Goal: Contribute content: Contribute content

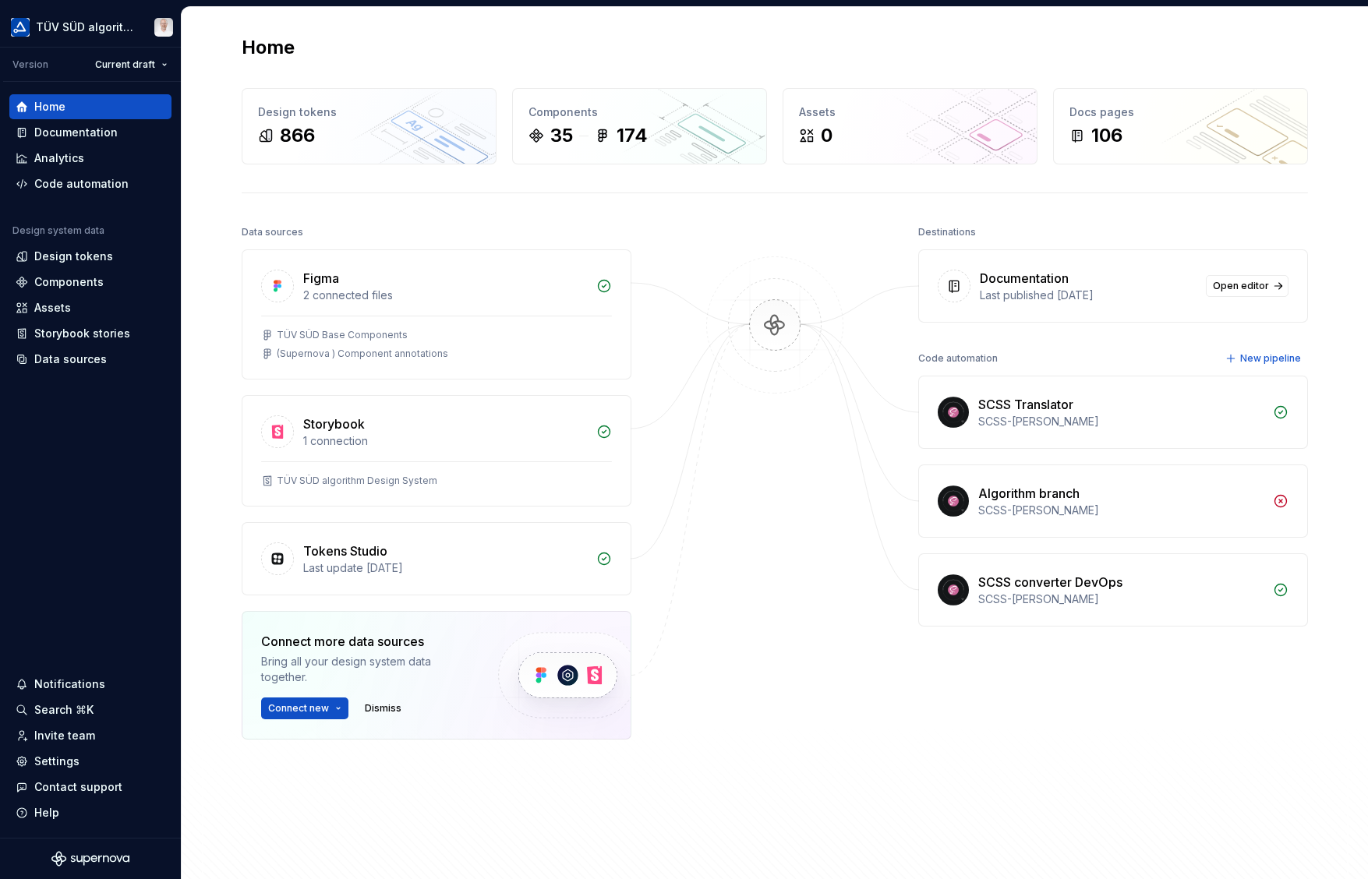
click at [77, 136] on div "Documentation" at bounding box center [75, 133] width 83 height 16
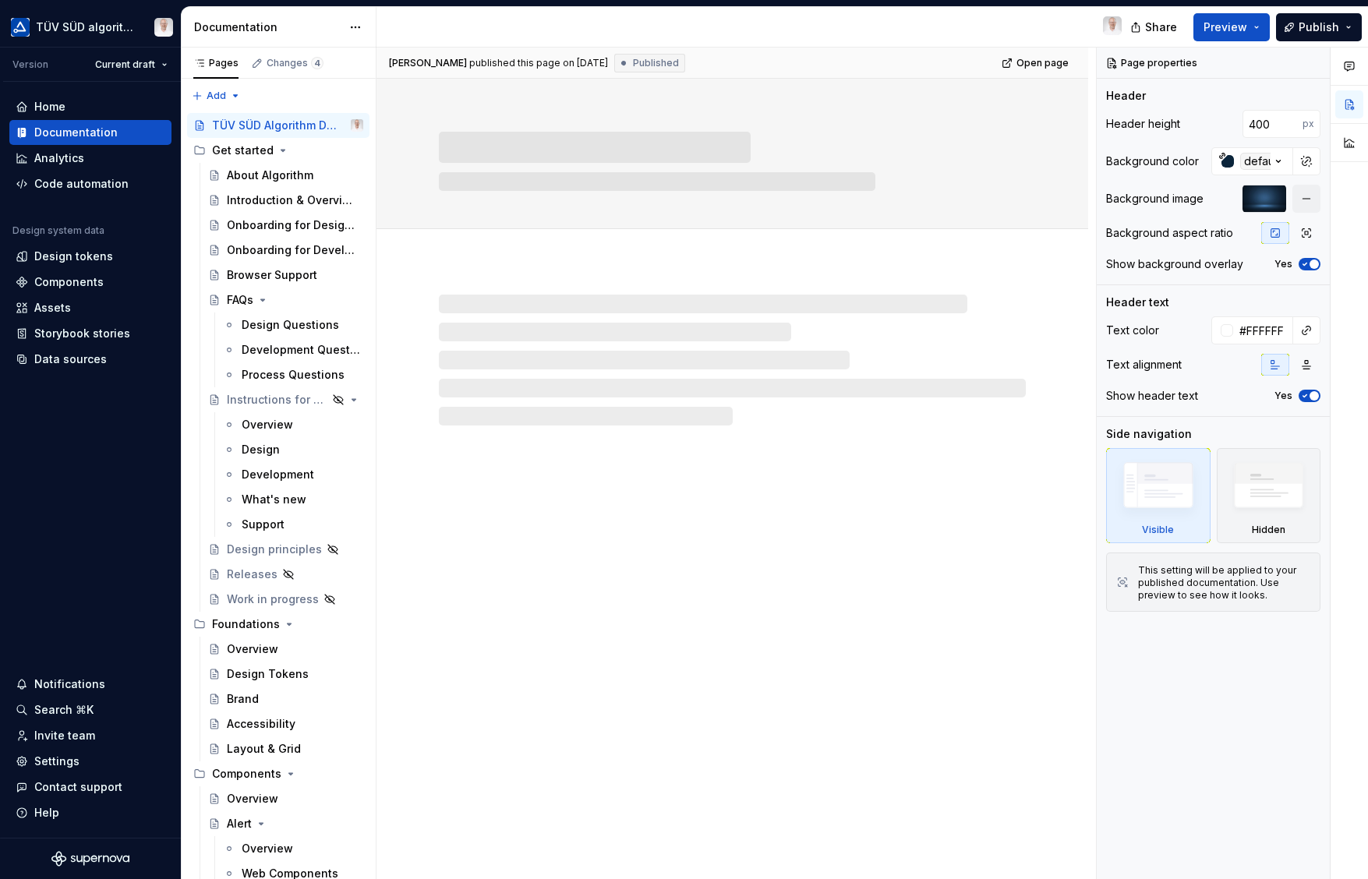
click at [281, 175] on div "About Algorithm" at bounding box center [270, 176] width 86 height 16
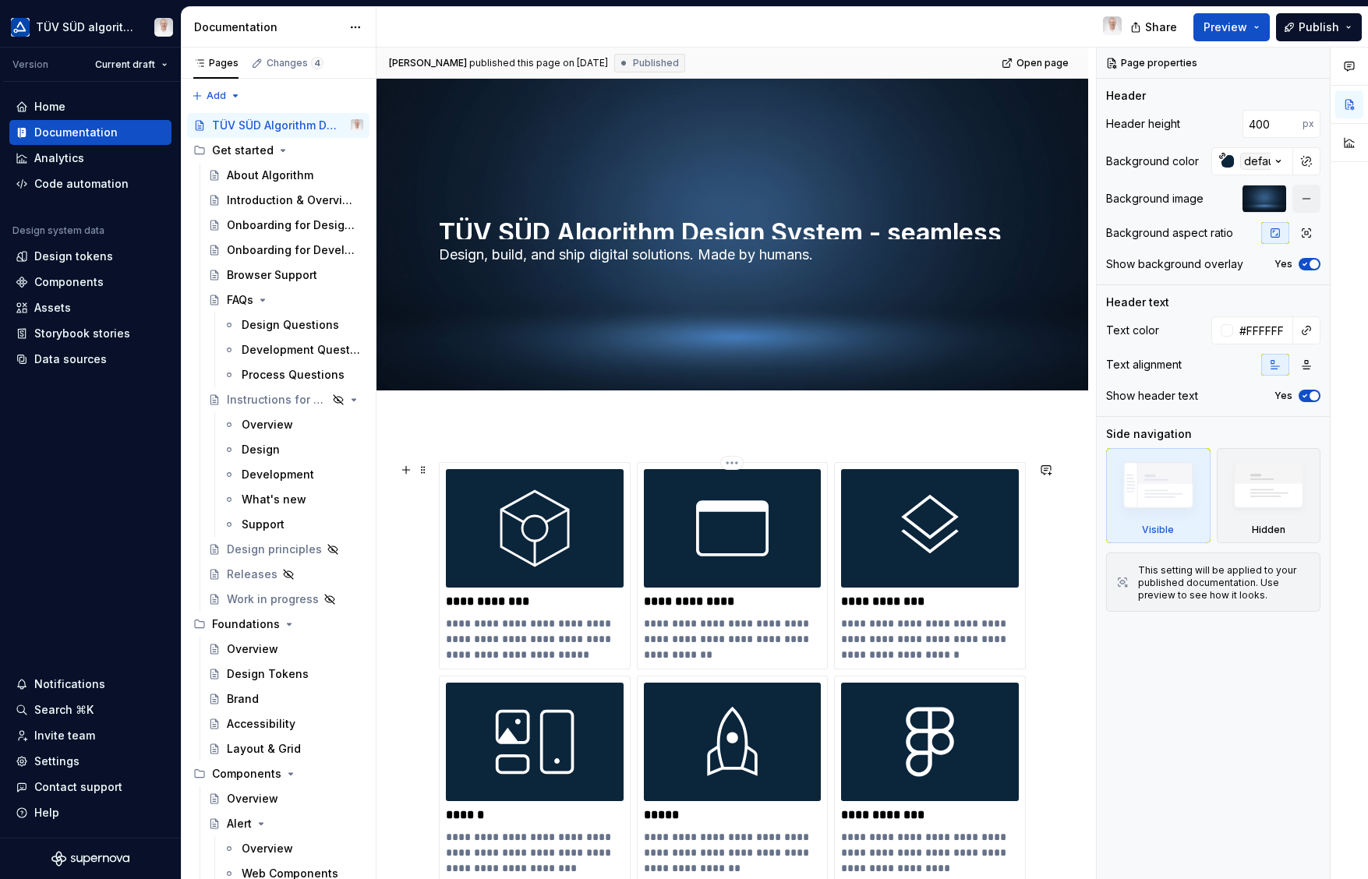
scroll to position [156, 0]
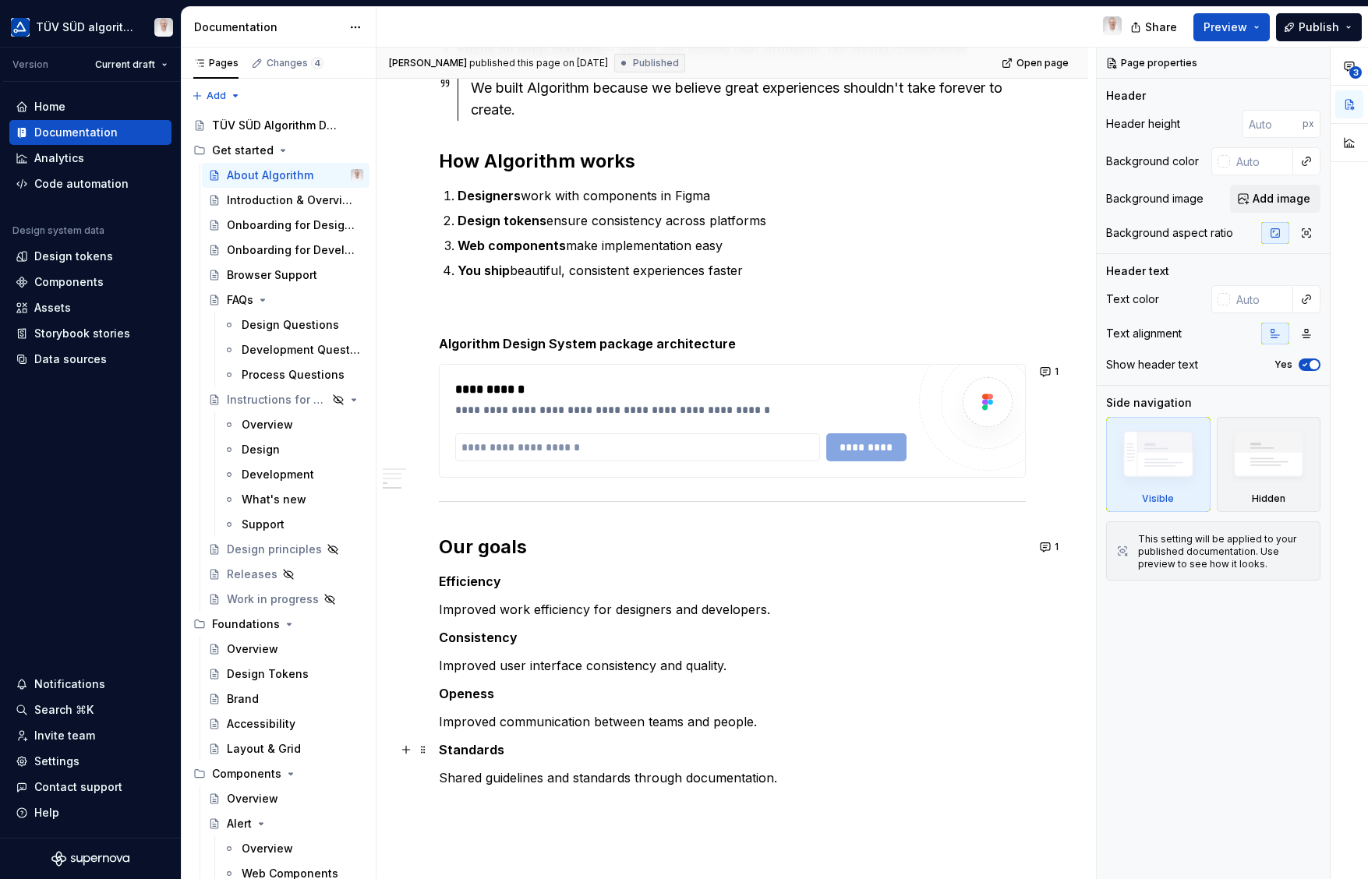
scroll to position [919, 0]
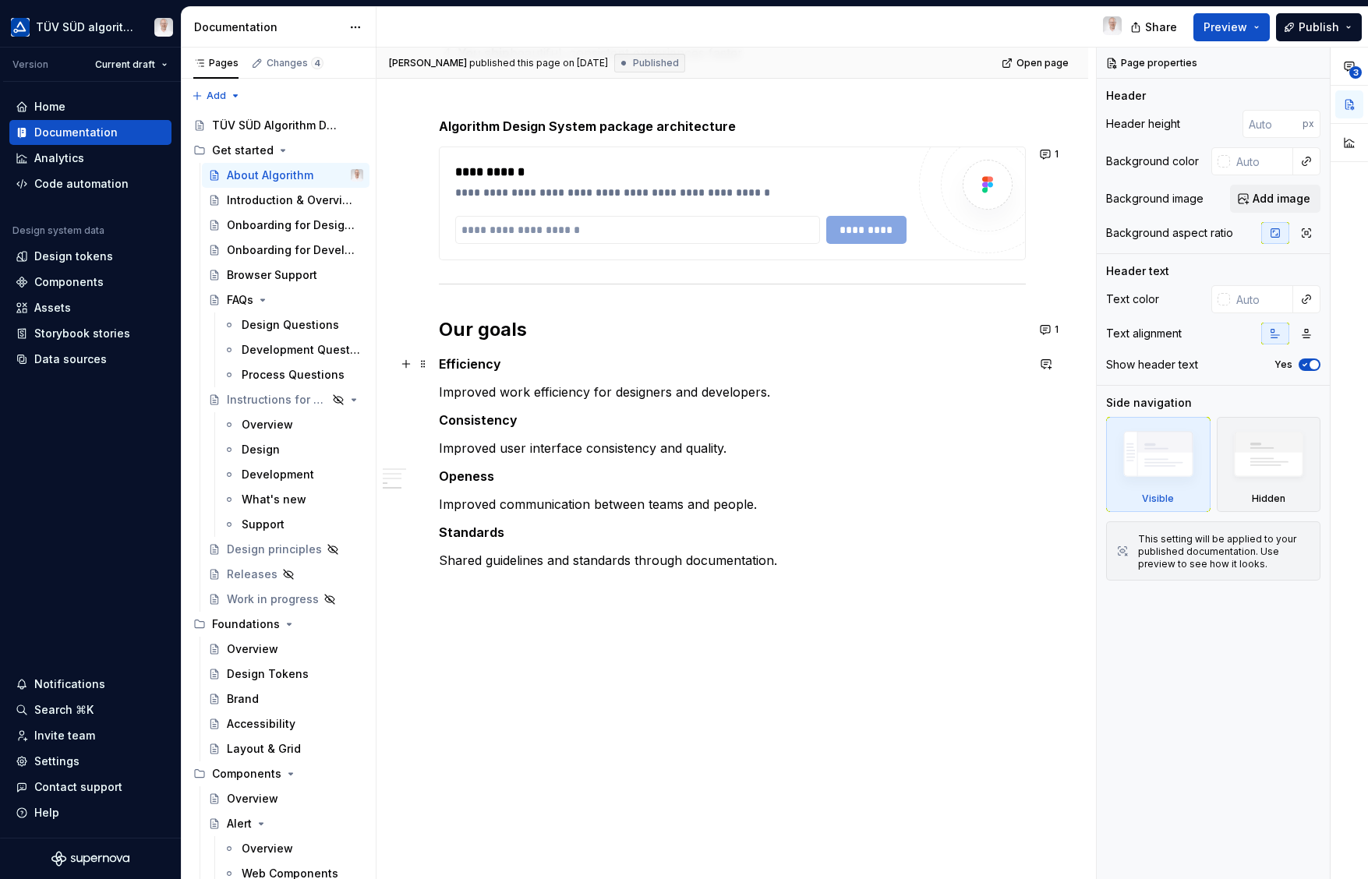
click at [442, 355] on p "Efficiency" at bounding box center [732, 364] width 587 height 19
type textarea "*"
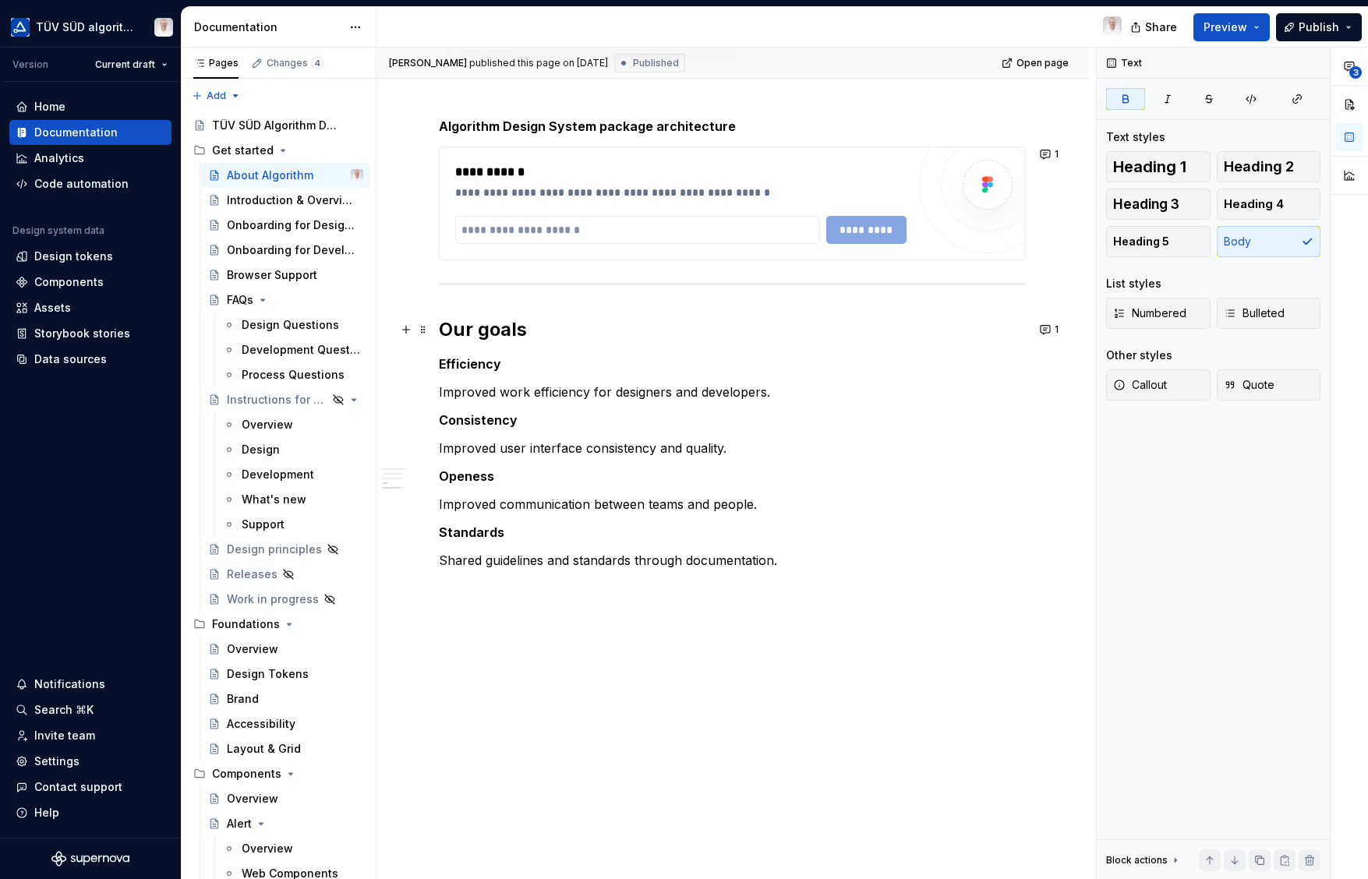
click at [405, 329] on button "button" at bounding box center [406, 330] width 22 height 22
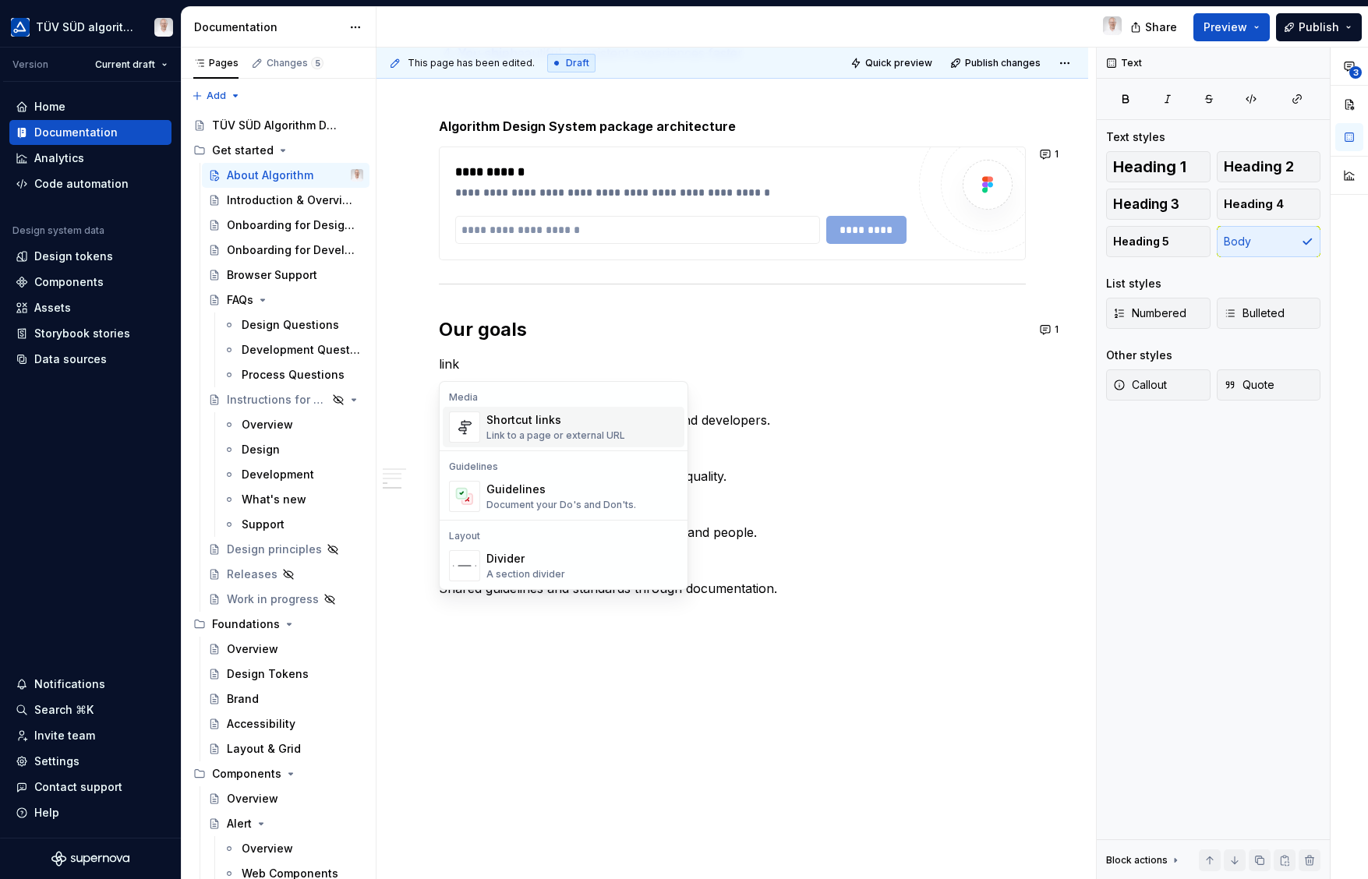
click at [531, 425] on div "Shortcut links" at bounding box center [555, 420] width 139 height 16
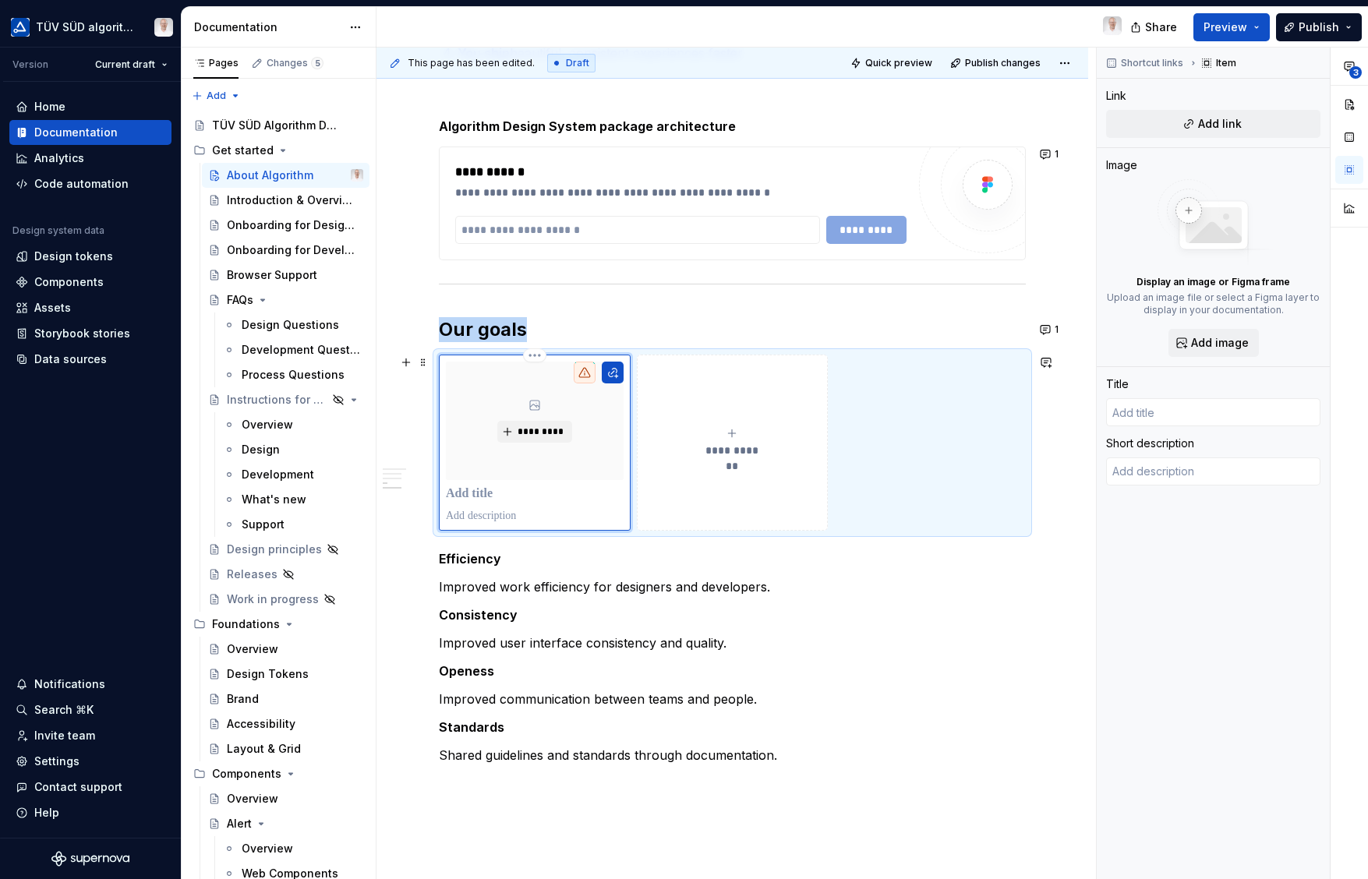
click at [543, 432] on span "*********" at bounding box center [541, 431] width 48 height 12
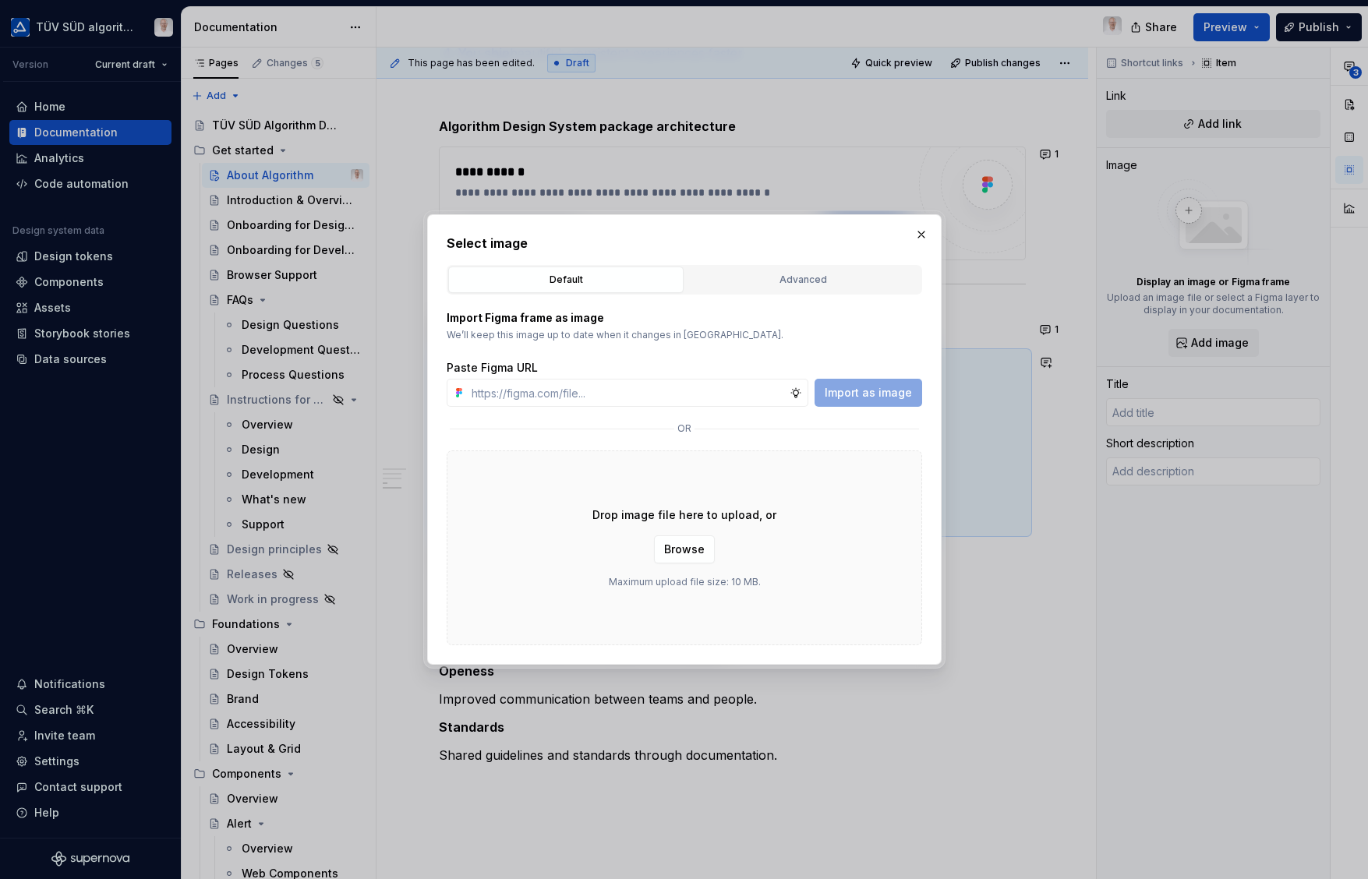
click at [694, 545] on span "Browse" at bounding box center [684, 550] width 41 height 16
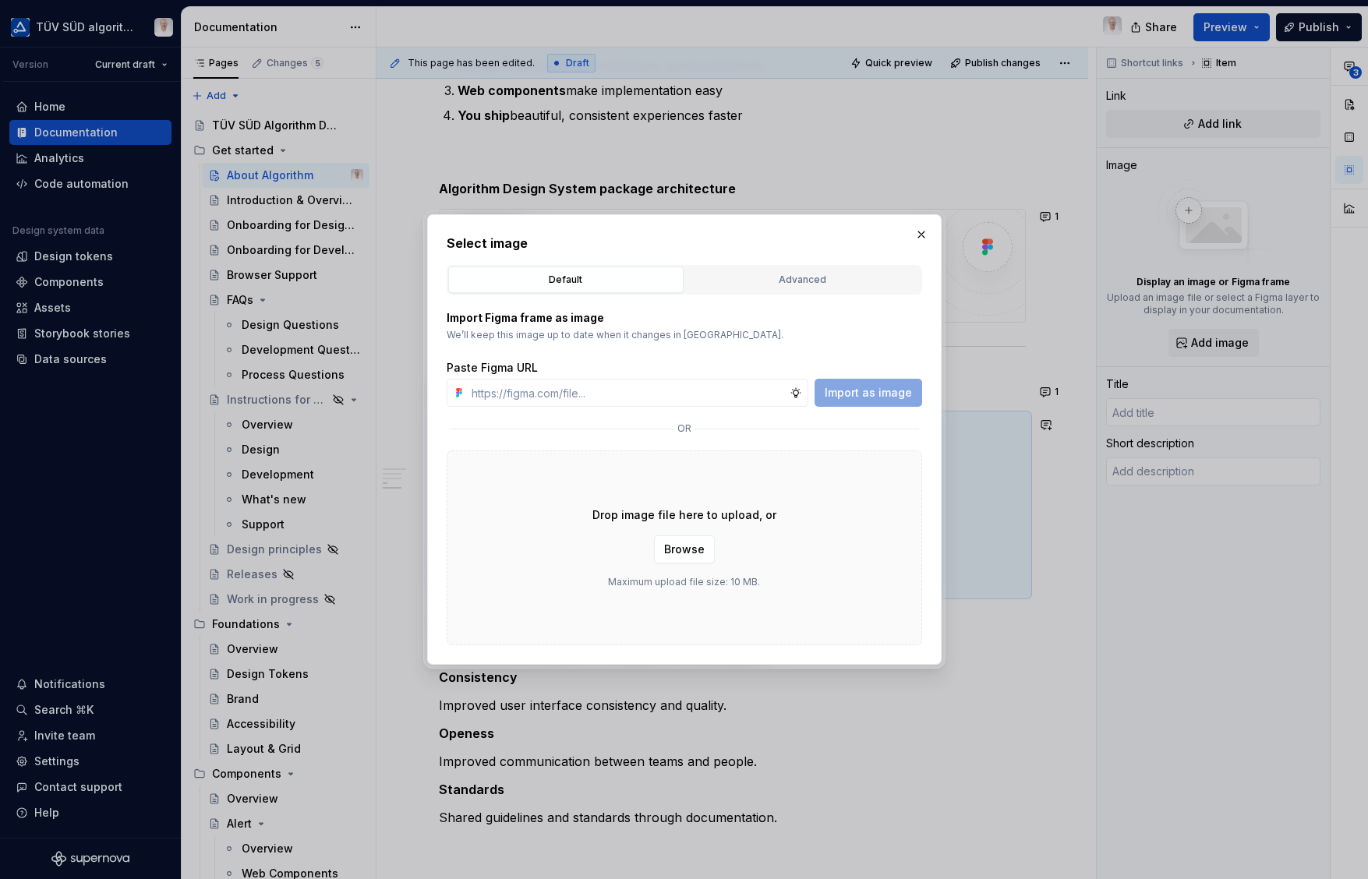
scroll to position [981, 0]
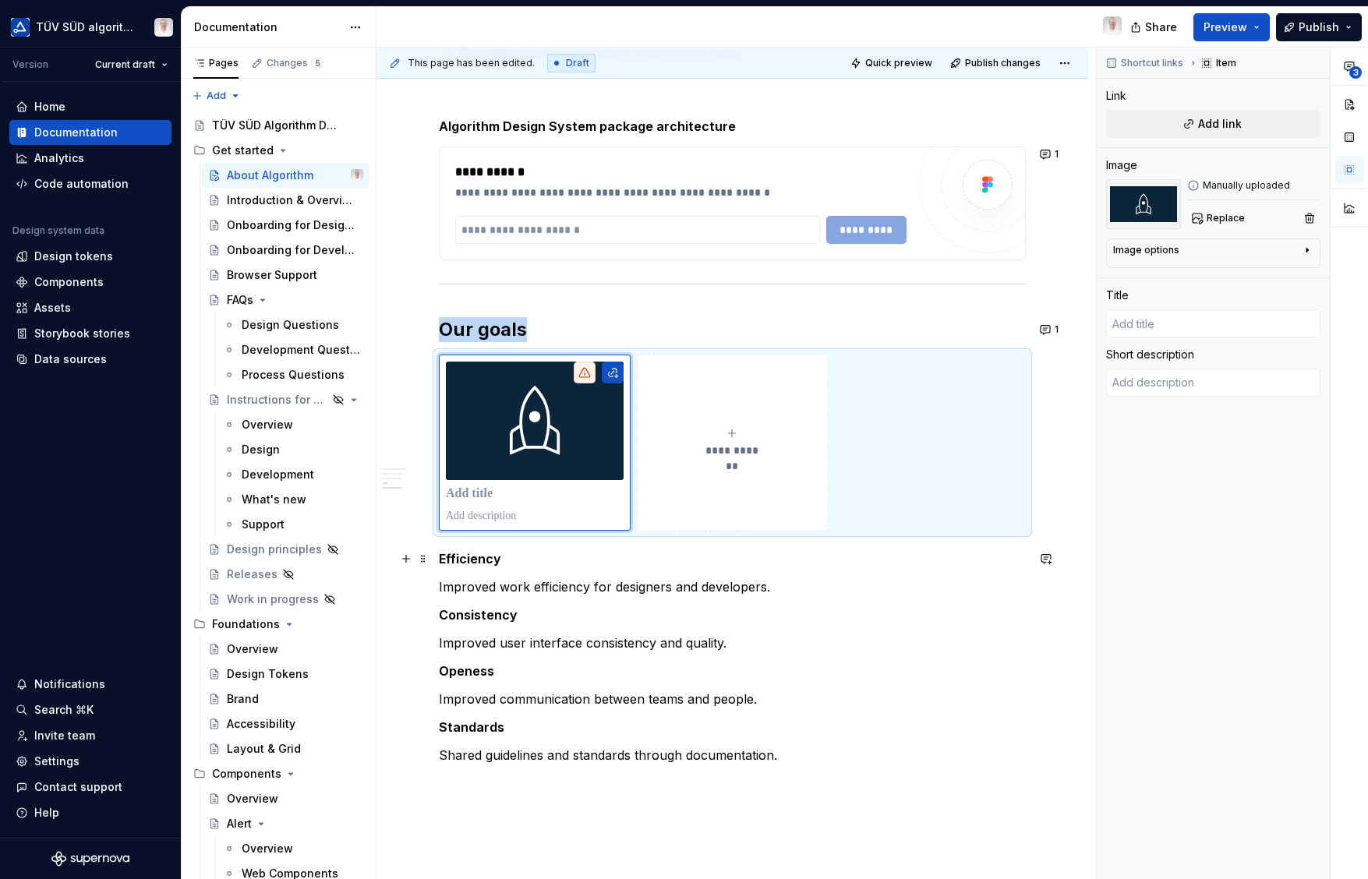
click at [482, 558] on strong "Efficiency" at bounding box center [470, 559] width 62 height 16
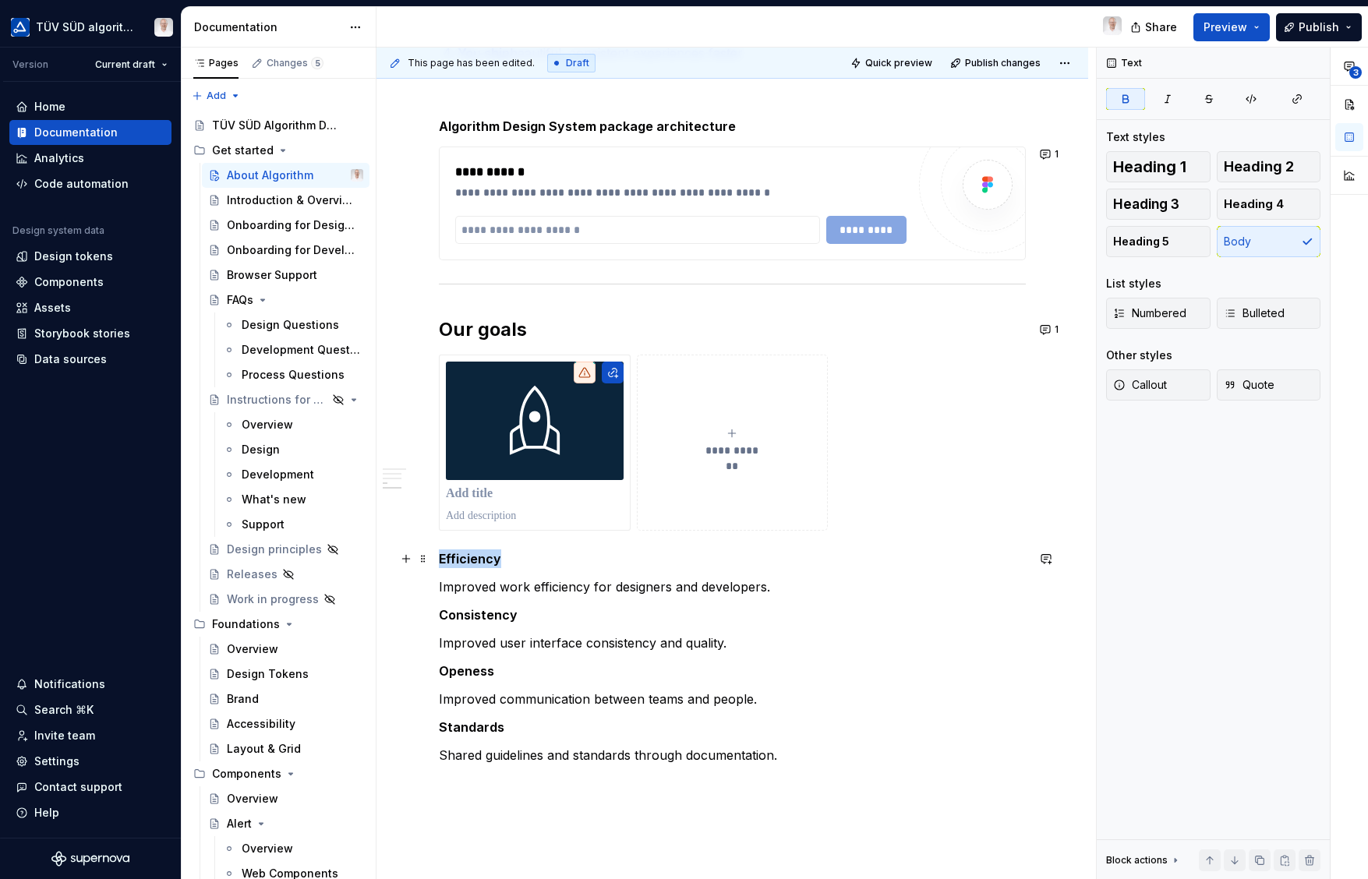
click at [482, 558] on strong "Efficiency" at bounding box center [470, 559] width 62 height 16
copy strong "Efficiency"
click at [478, 490] on p at bounding box center [535, 494] width 178 height 16
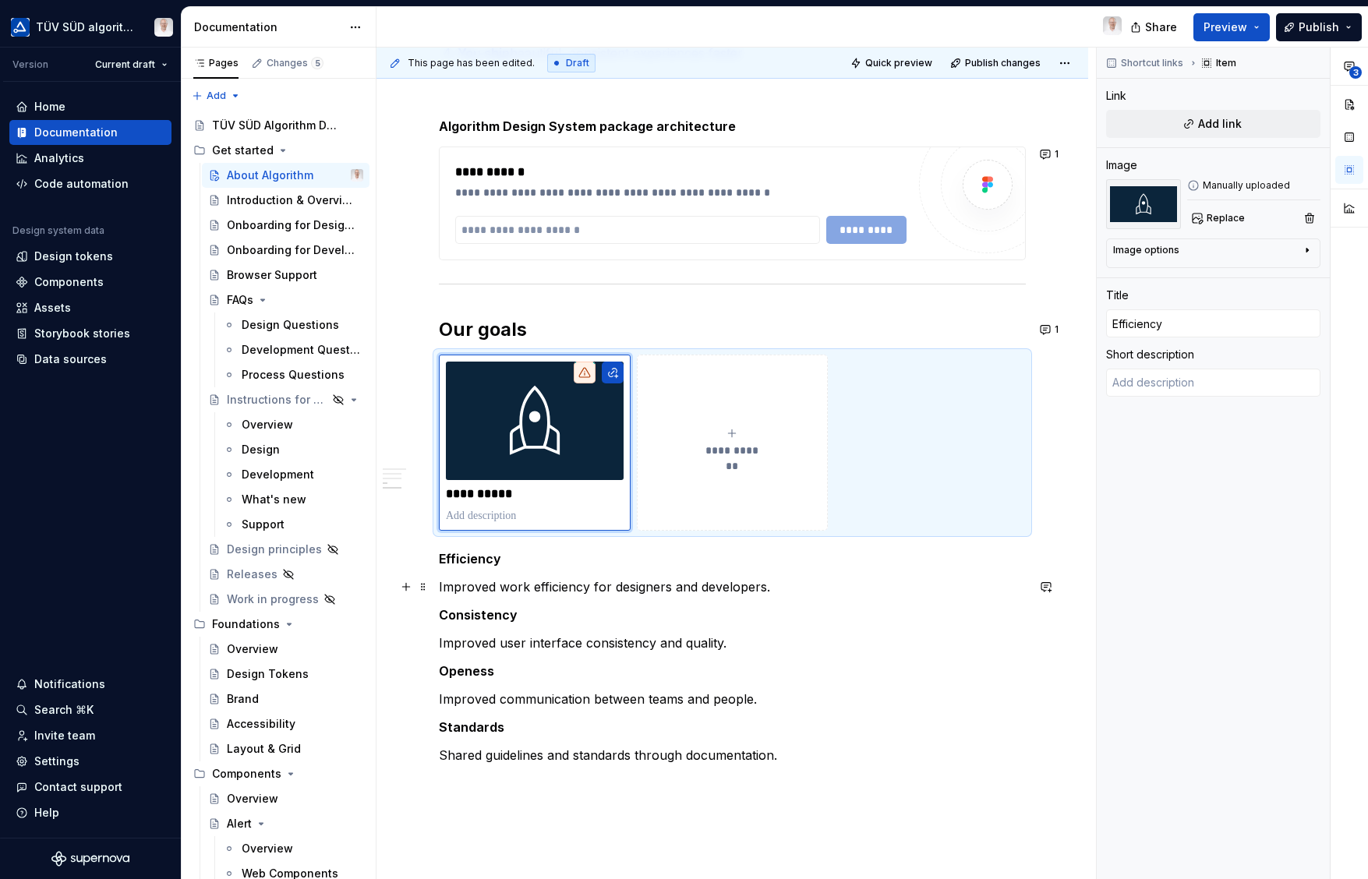
click at [488, 588] on p "Improved work efficiency for designers and developers." at bounding box center [732, 586] width 587 height 19
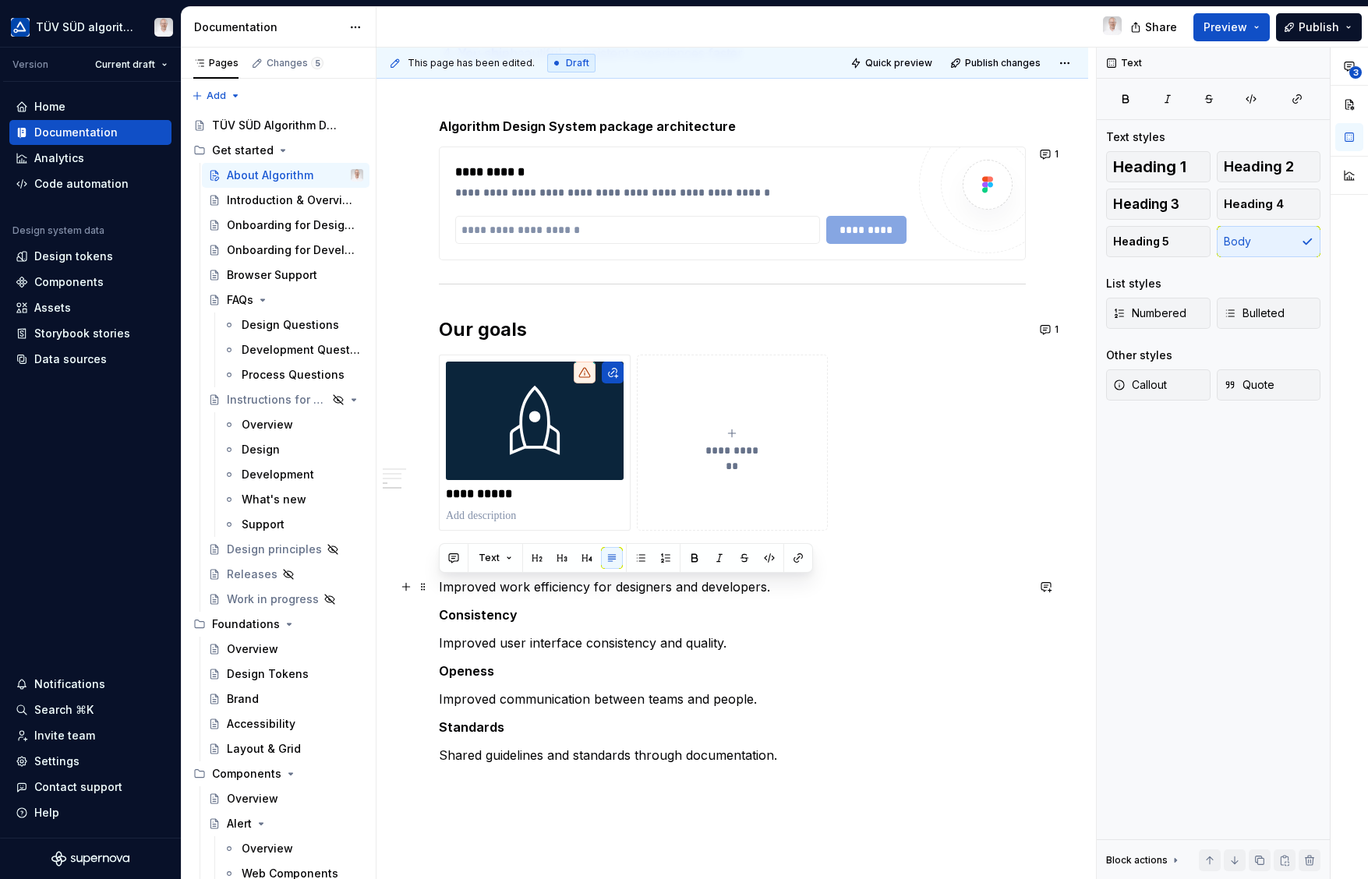
click at [488, 588] on p "Improved work efficiency for designers and developers." at bounding box center [732, 586] width 587 height 19
copy p "Improved work efficiency for designers and developers."
click at [487, 514] on p at bounding box center [535, 516] width 178 height 16
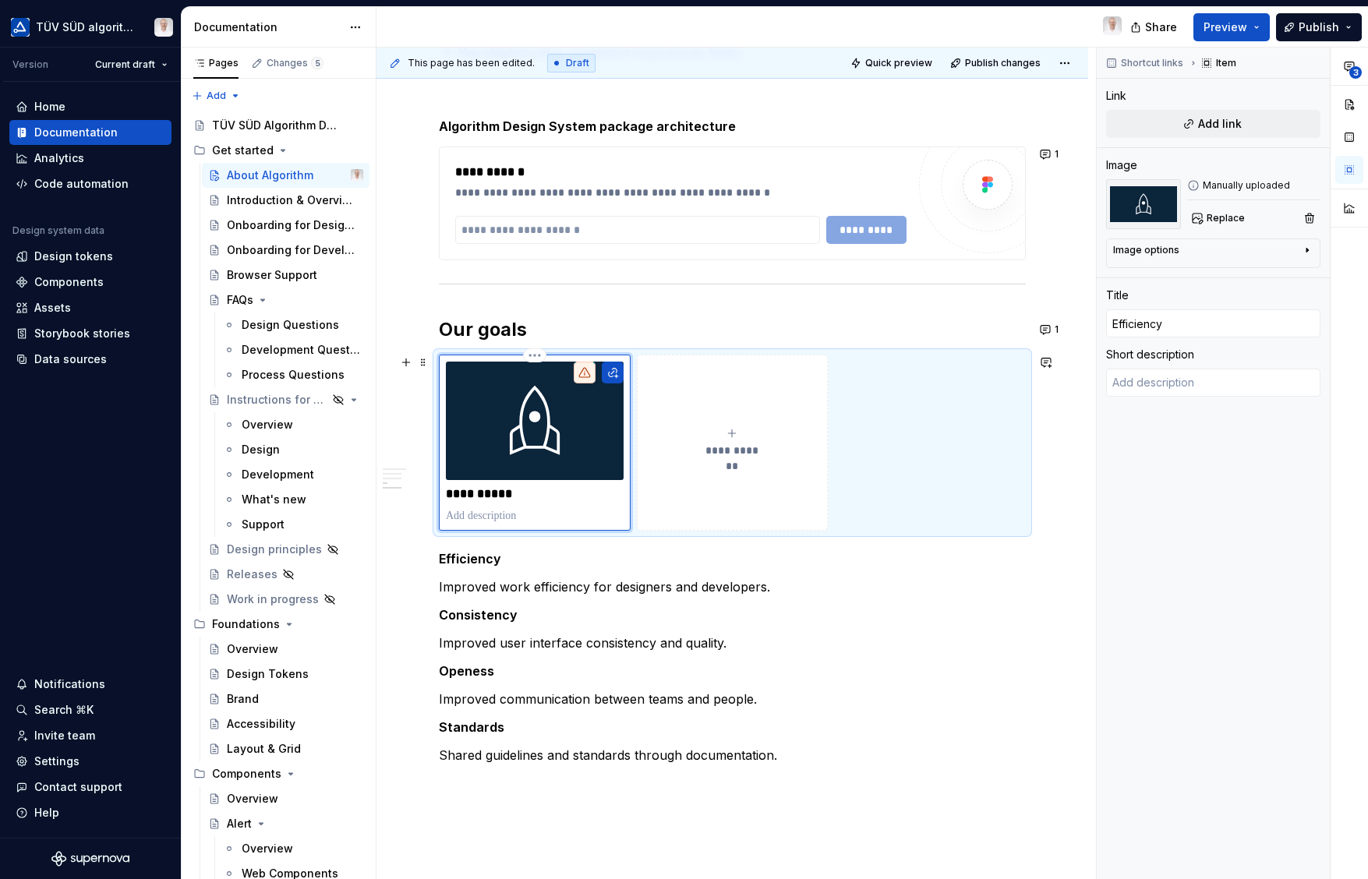
type textarea "*"
type textarea "Improved work efficiency for designers and developers."
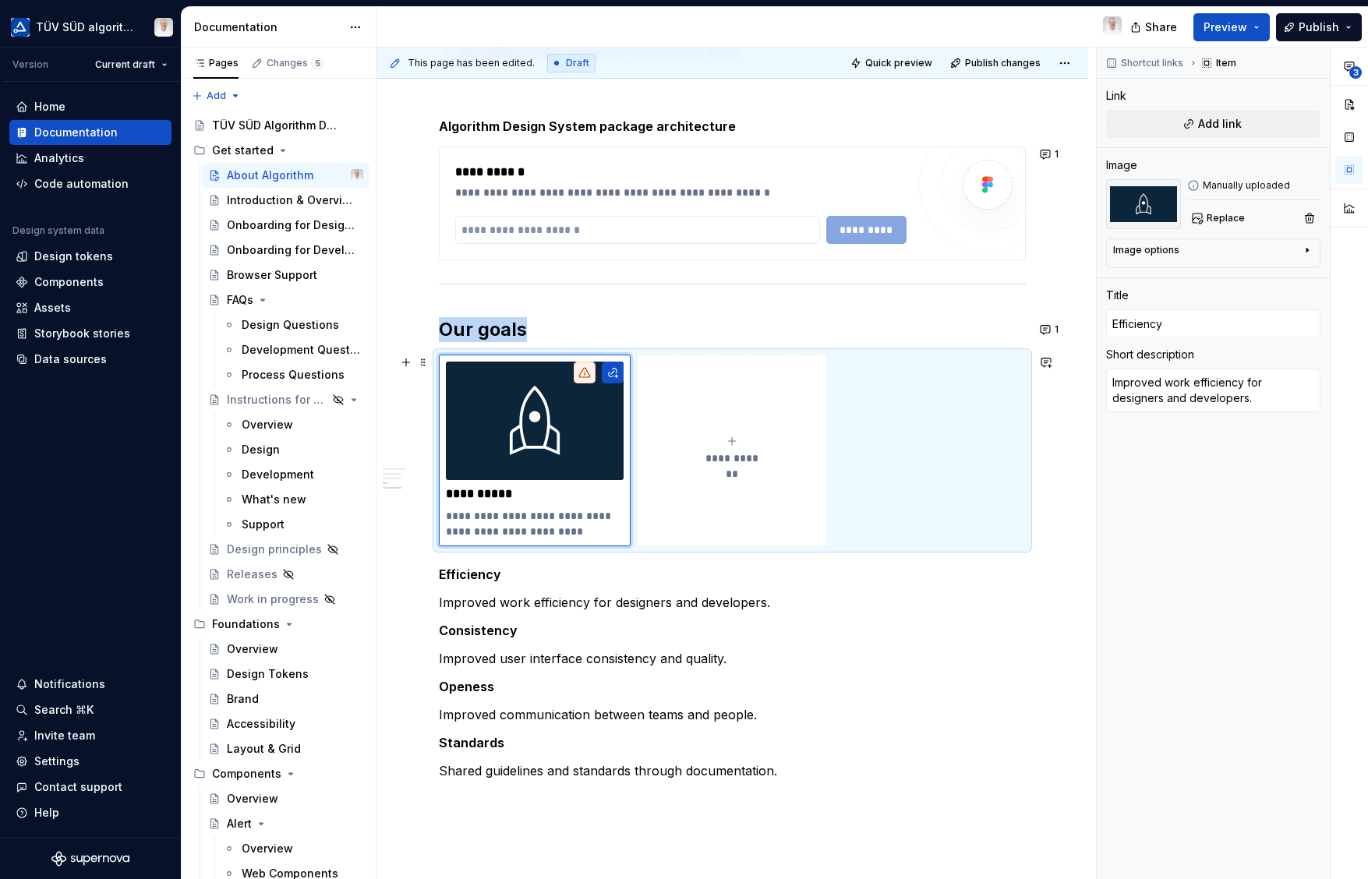
click at [730, 439] on icon "submit" at bounding box center [731, 441] width 12 height 12
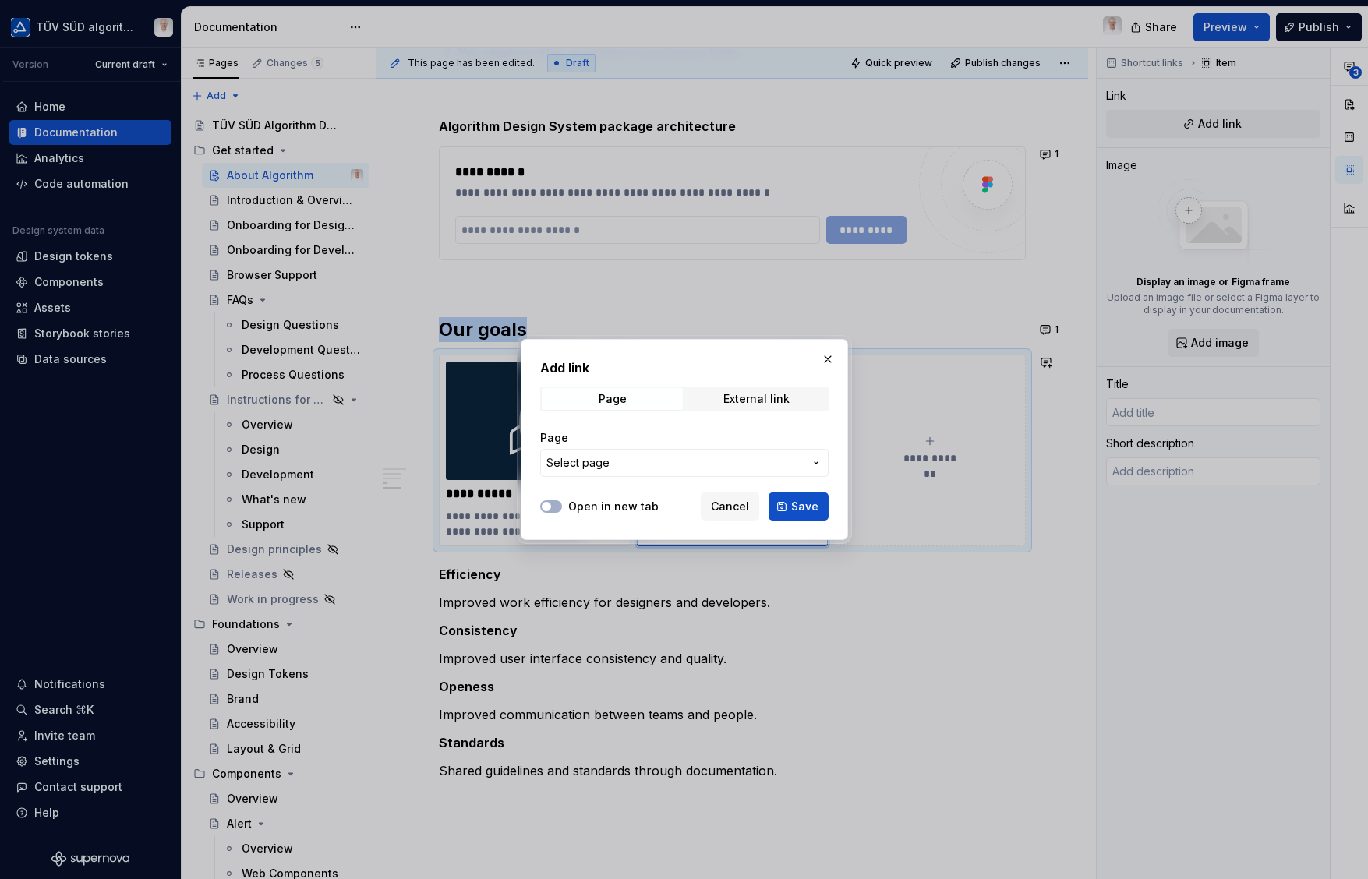
click at [733, 504] on span "Cancel" at bounding box center [730, 507] width 38 height 16
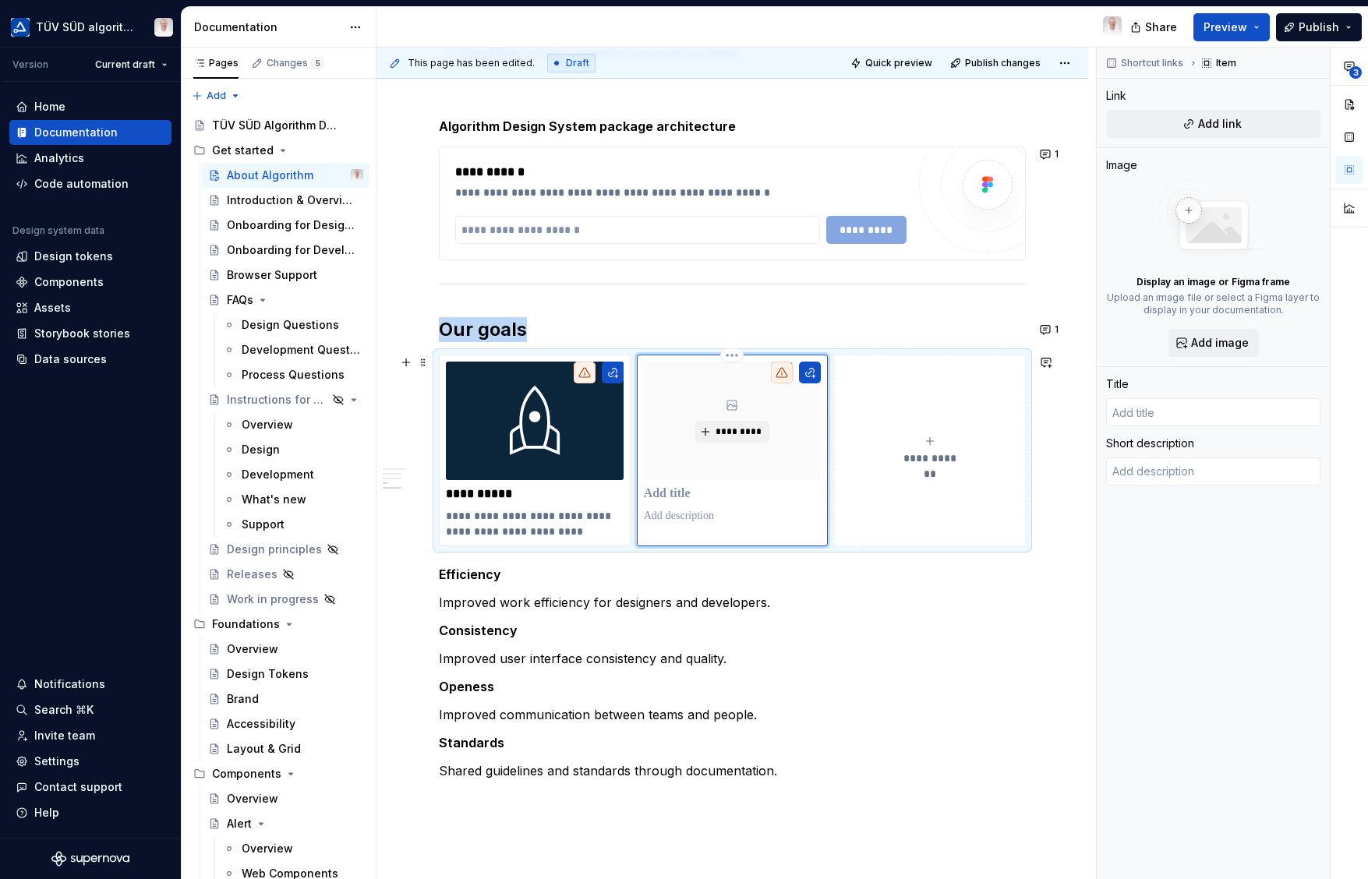
click at [724, 436] on span "*********" at bounding box center [739, 431] width 48 height 12
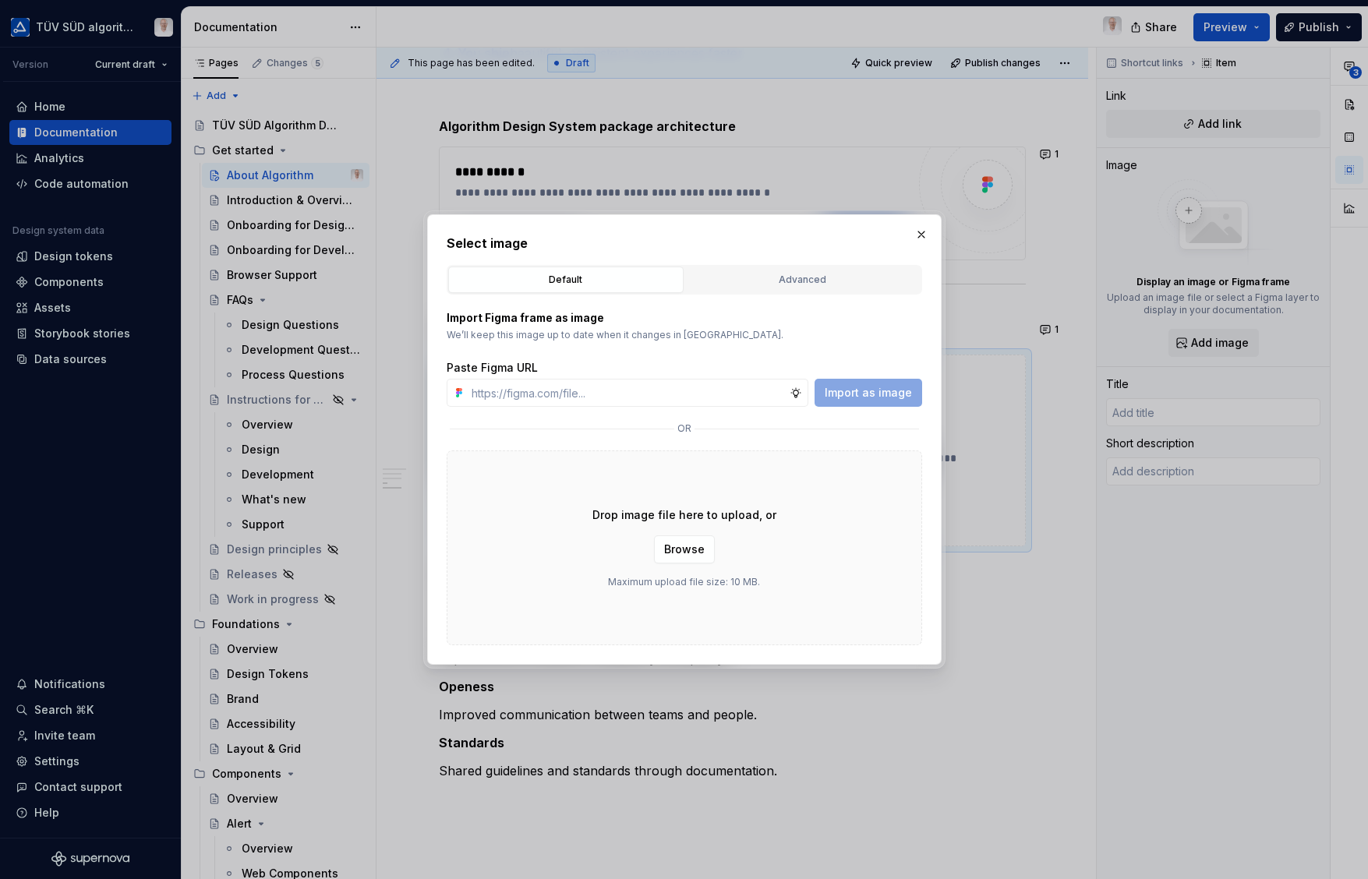
click at [694, 546] on span "Browse" at bounding box center [684, 550] width 41 height 16
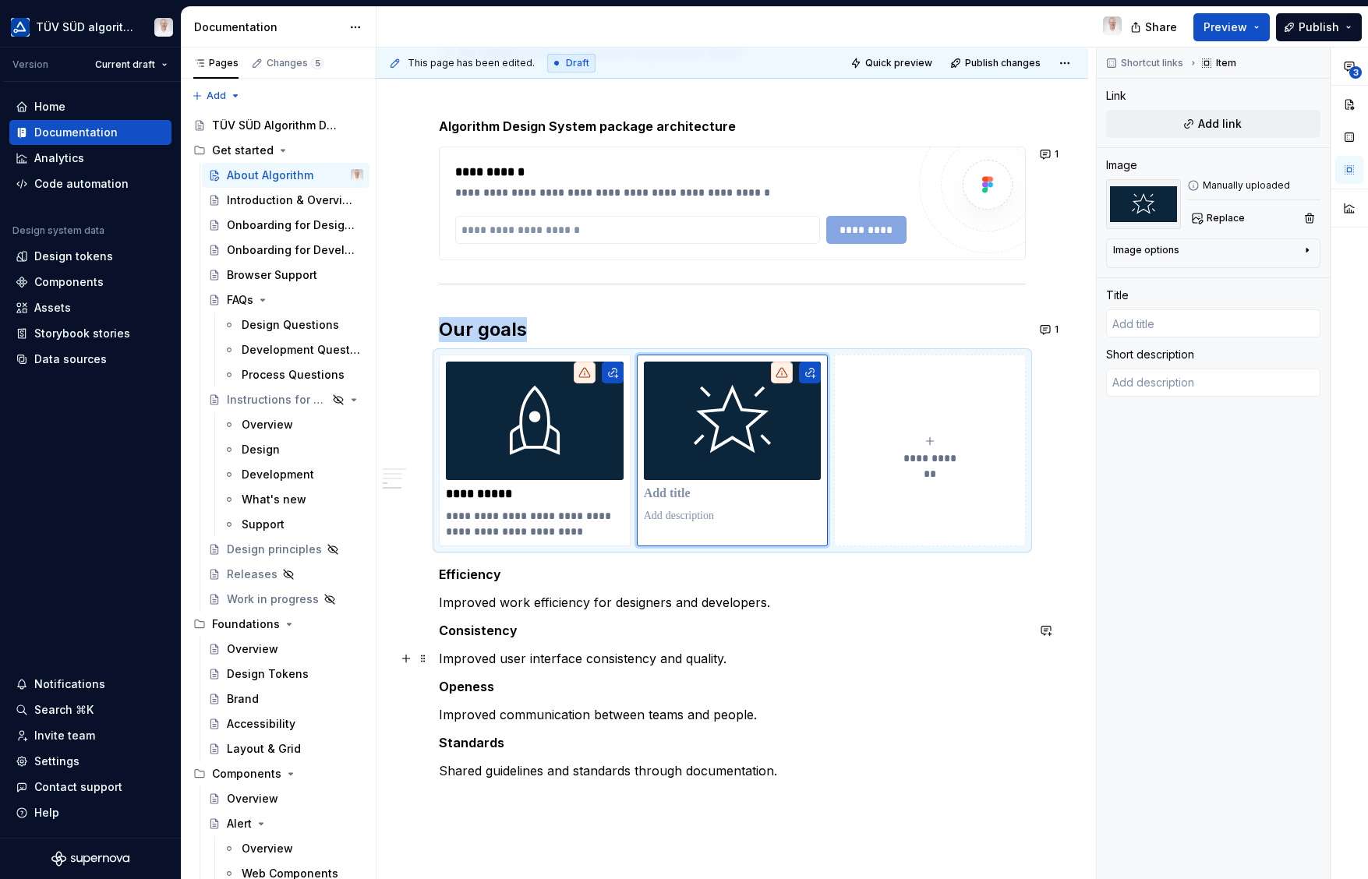
click at [493, 634] on strong "Consistency" at bounding box center [478, 631] width 79 height 16
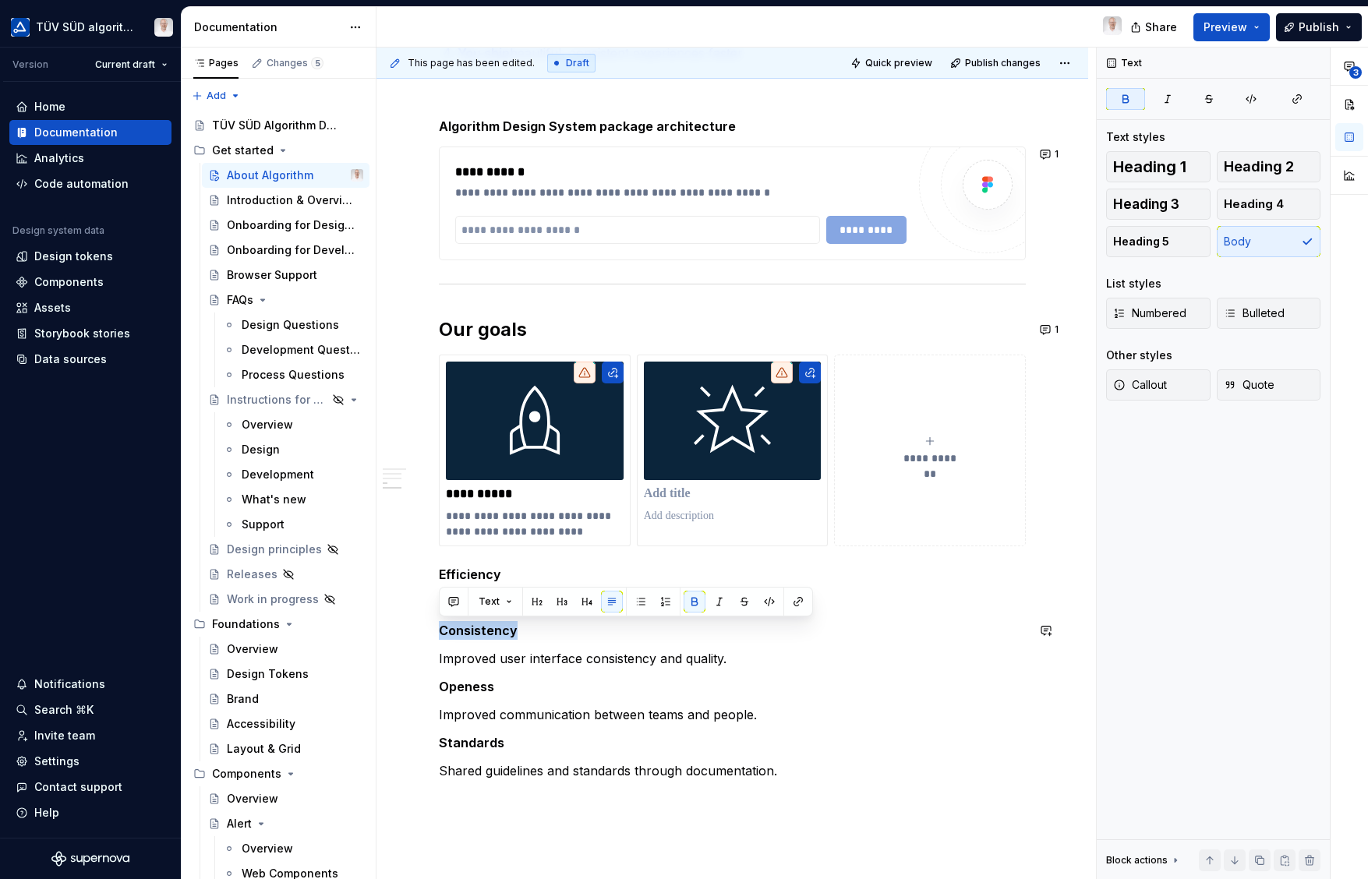
copy strong "Consistency"
click at [670, 493] on p at bounding box center [733, 494] width 178 height 16
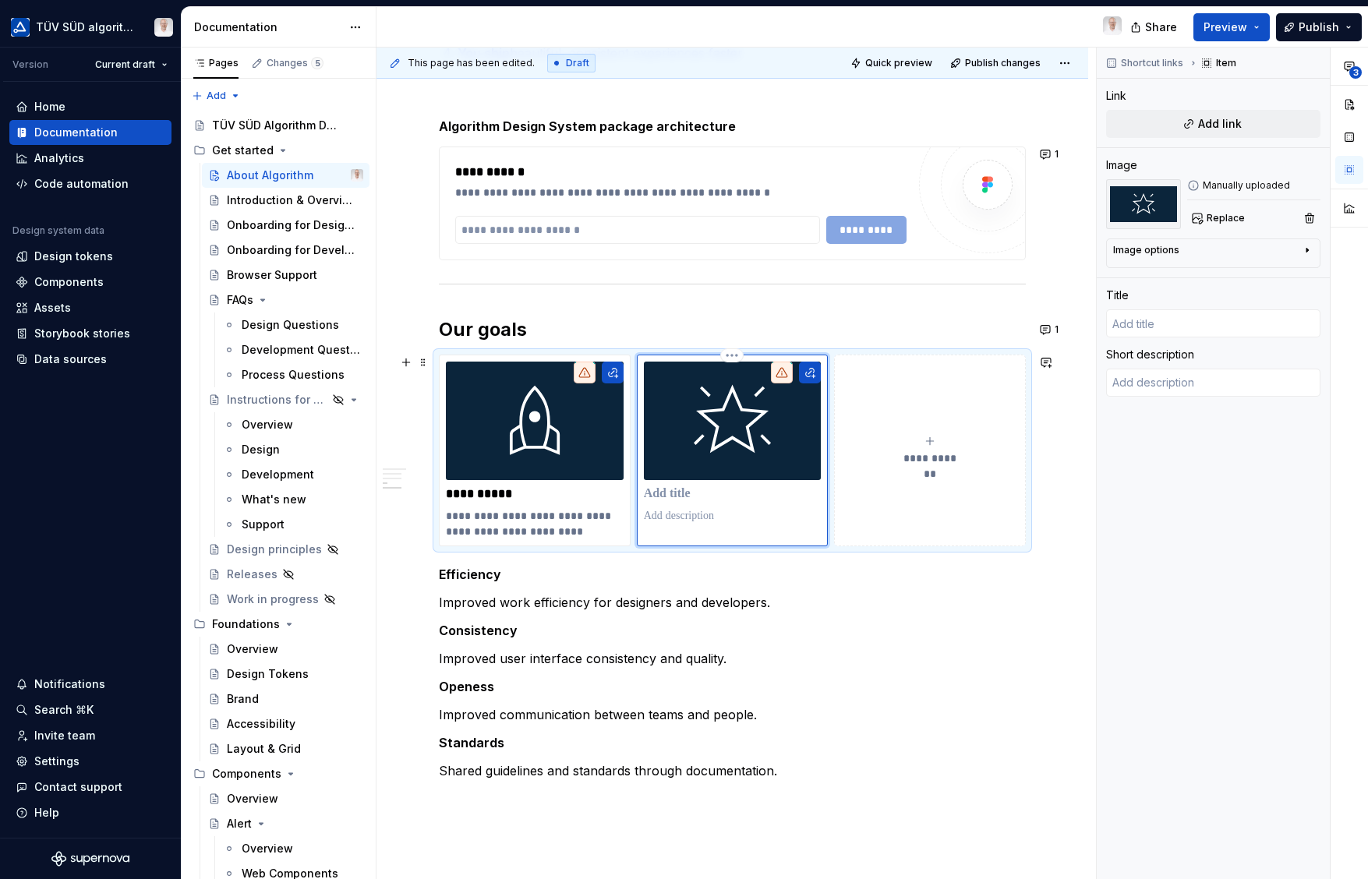
type textarea "*"
type input "Consistency"
click at [500, 658] on p "Improved user interface consistency and quality." at bounding box center [732, 658] width 587 height 19
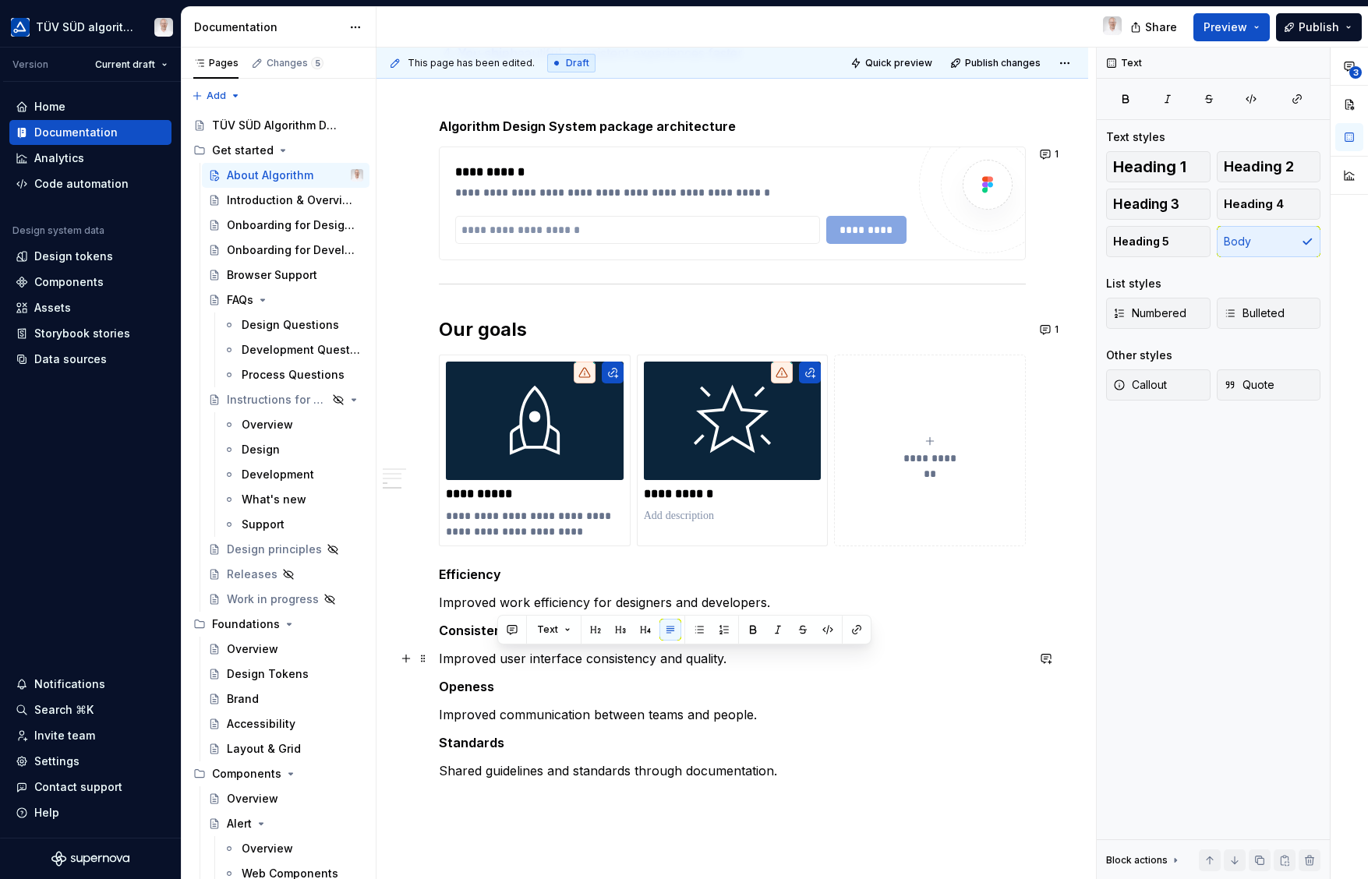
click at [500, 658] on p "Improved user interface consistency and quality." at bounding box center [732, 658] width 587 height 19
copy p "Improved user interface consistency and quality."
click at [687, 520] on p at bounding box center [733, 516] width 178 height 16
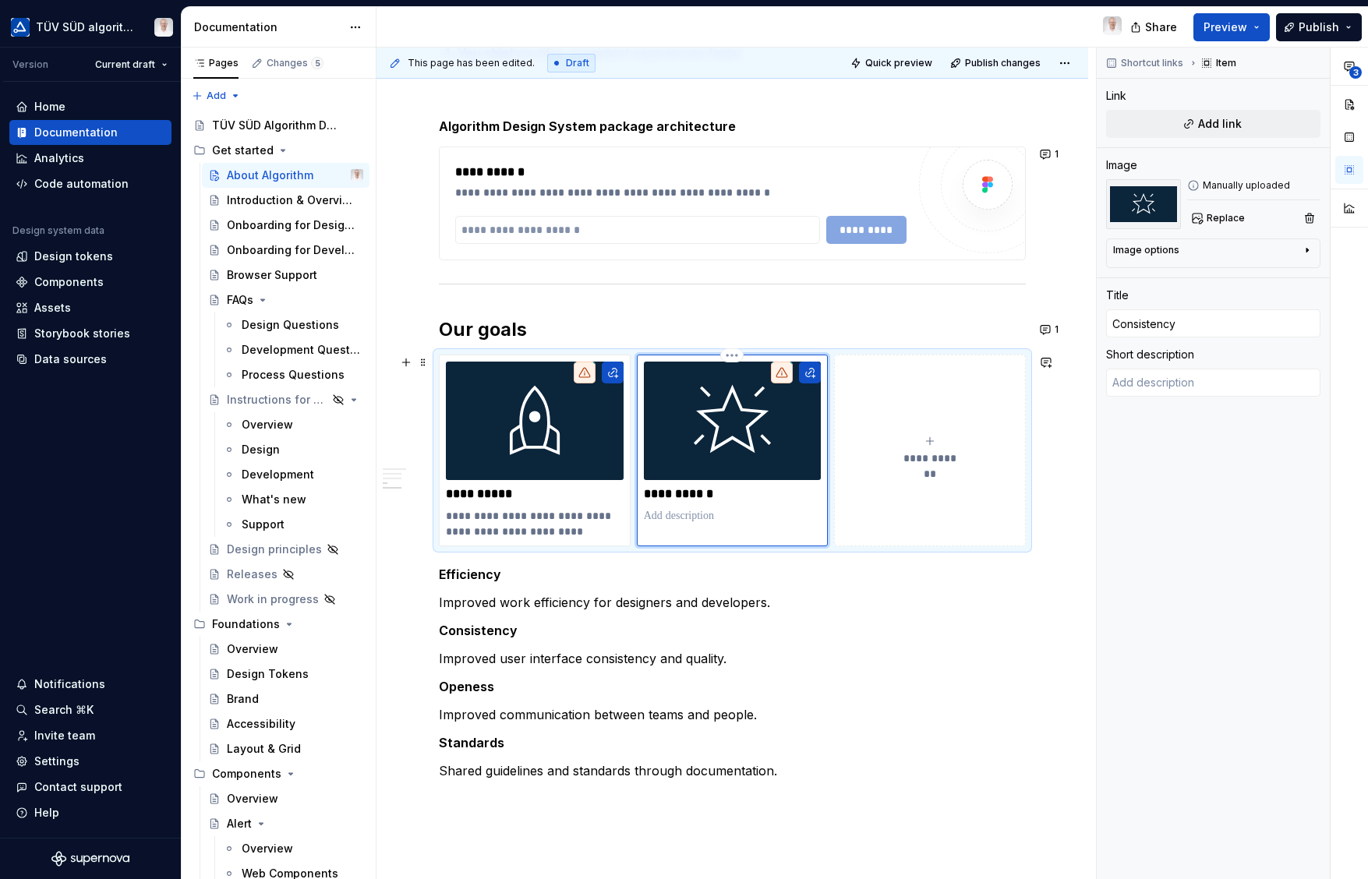
type textarea "*"
type textarea "Improved user interface consistency and quality."
click at [933, 451] on span "**********" at bounding box center [930, 458] width 68 height 16
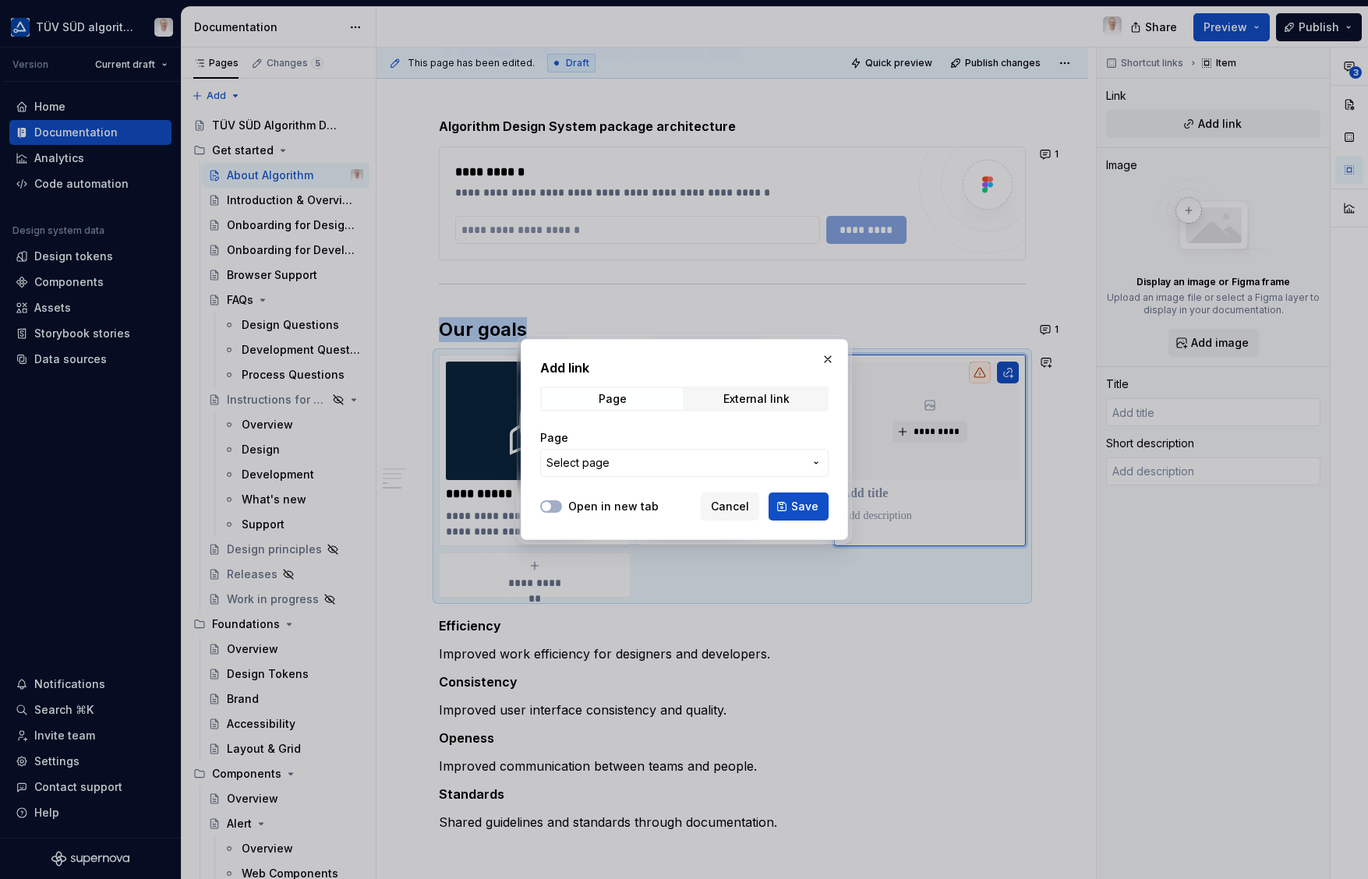
click at [733, 503] on span "Cancel" at bounding box center [730, 507] width 38 height 16
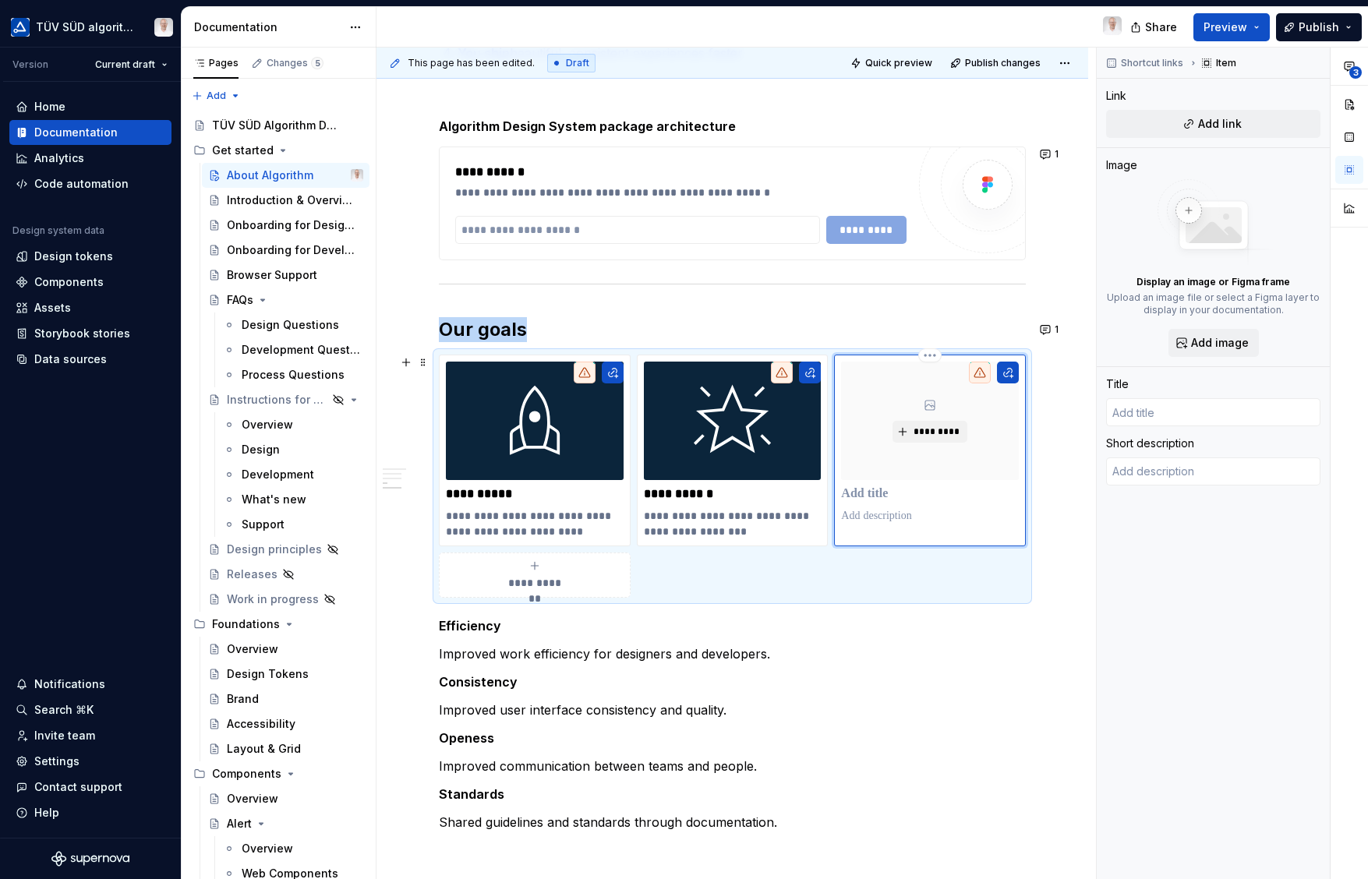
click at [924, 429] on span "*********" at bounding box center [936, 431] width 48 height 12
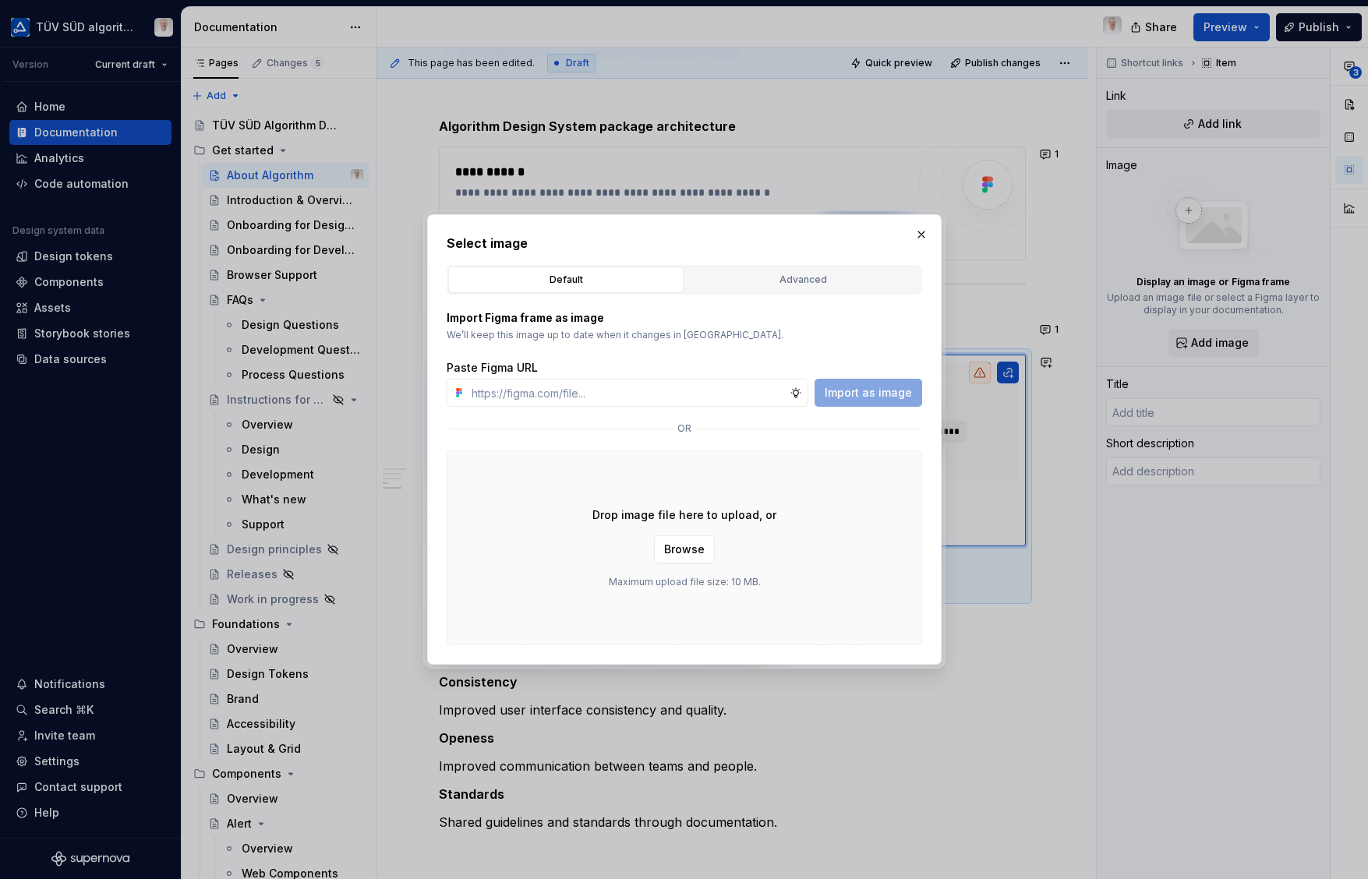
click at [678, 552] on span "Browse" at bounding box center [684, 550] width 41 height 16
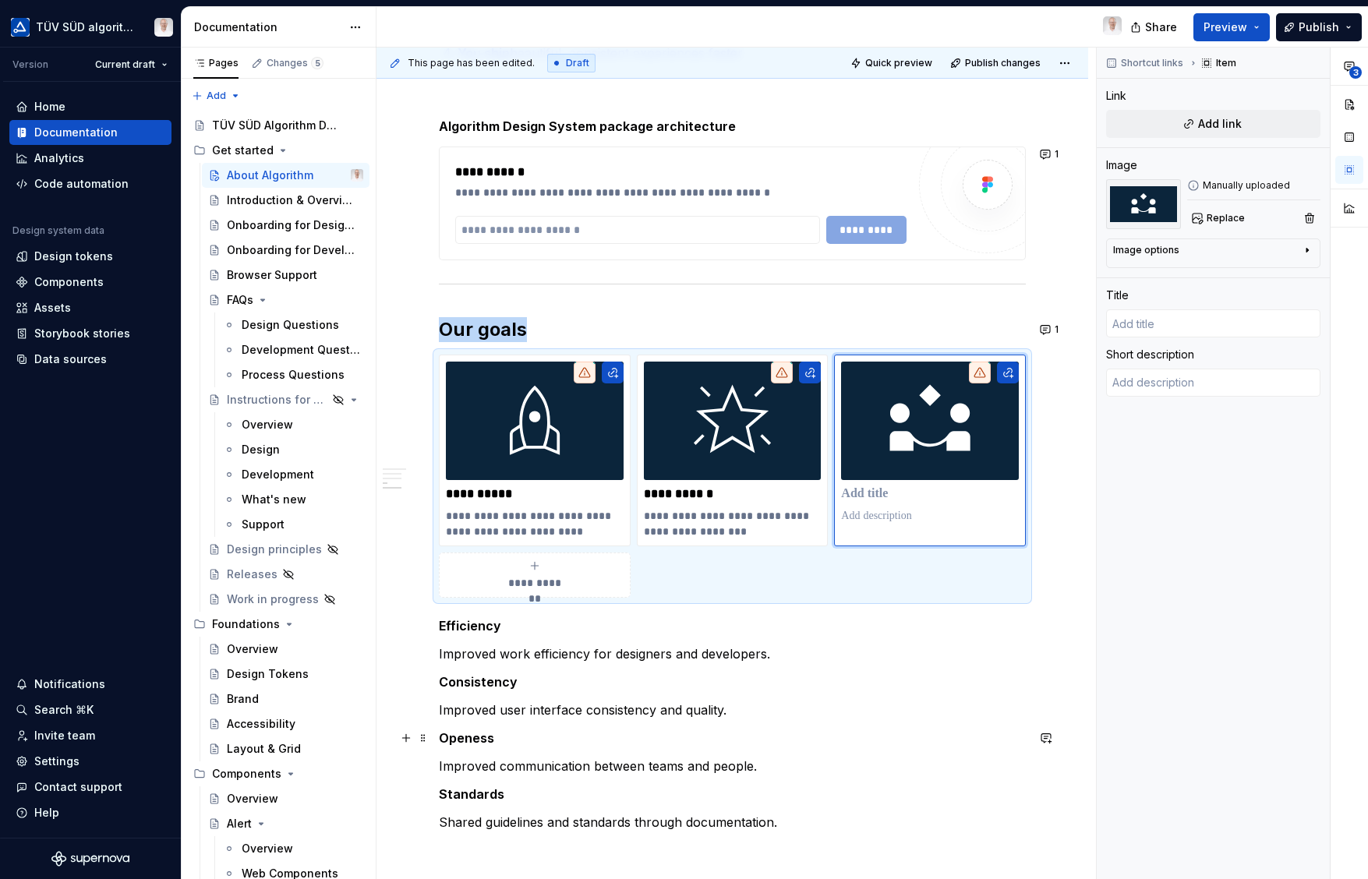
click at [462, 739] on strong "Openess" at bounding box center [466, 738] width 55 height 16
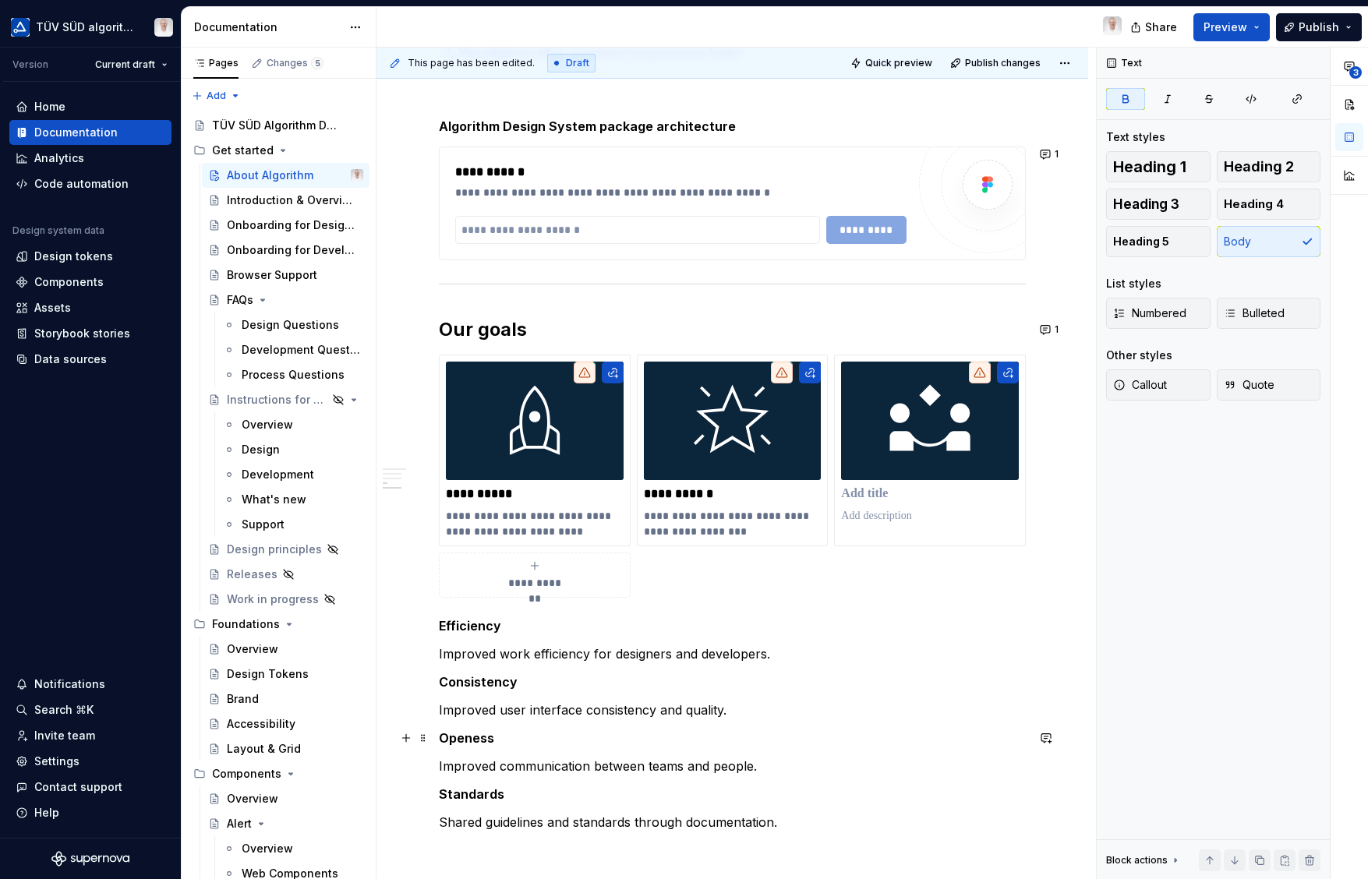
click at [462, 741] on strong "Openess" at bounding box center [466, 738] width 55 height 16
copy strong "Openess"
click at [880, 495] on p at bounding box center [930, 494] width 178 height 16
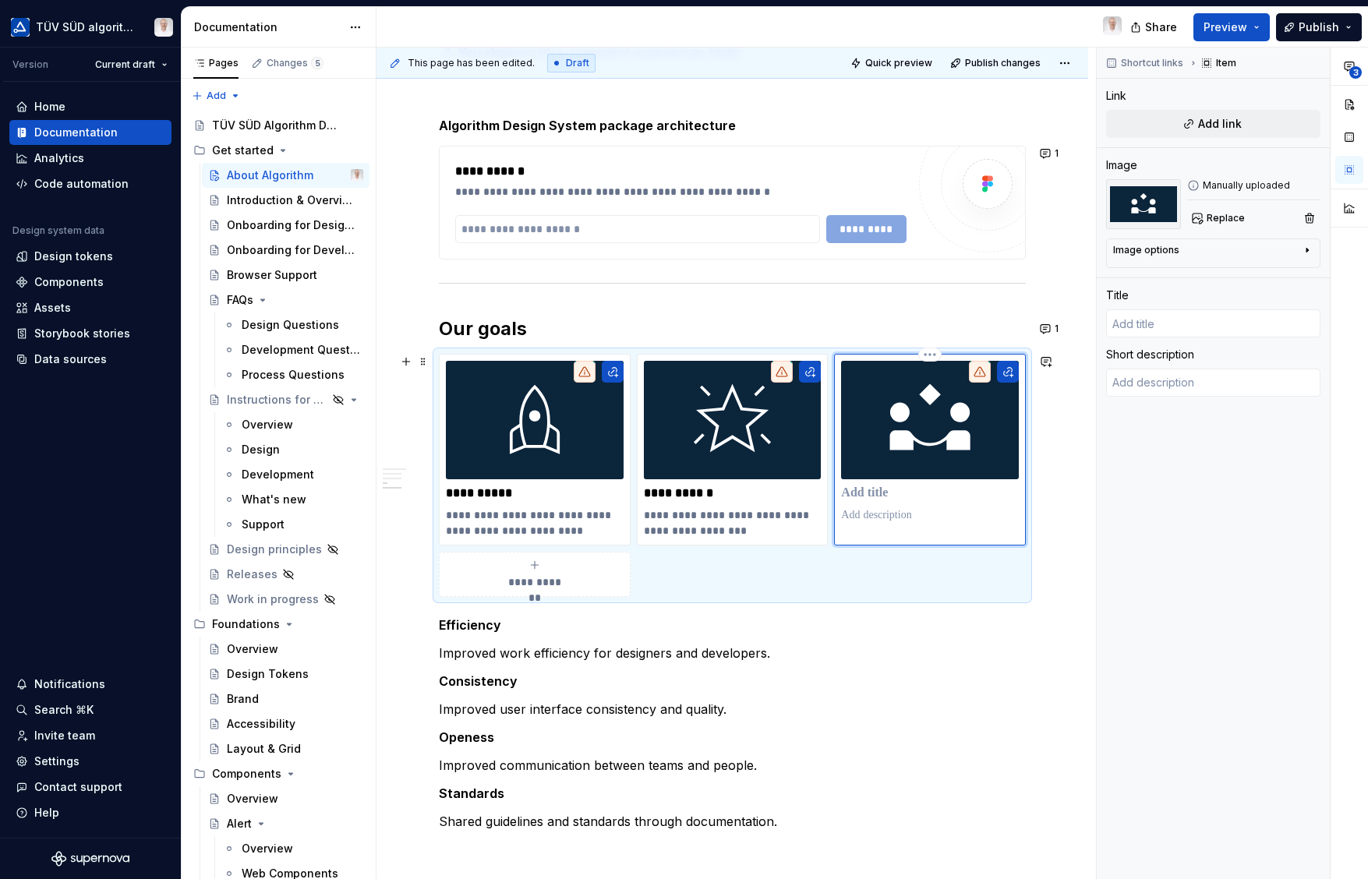
type textarea "*"
type input "Openess"
click at [461, 770] on p "Improved communication between teams and people." at bounding box center [732, 766] width 587 height 19
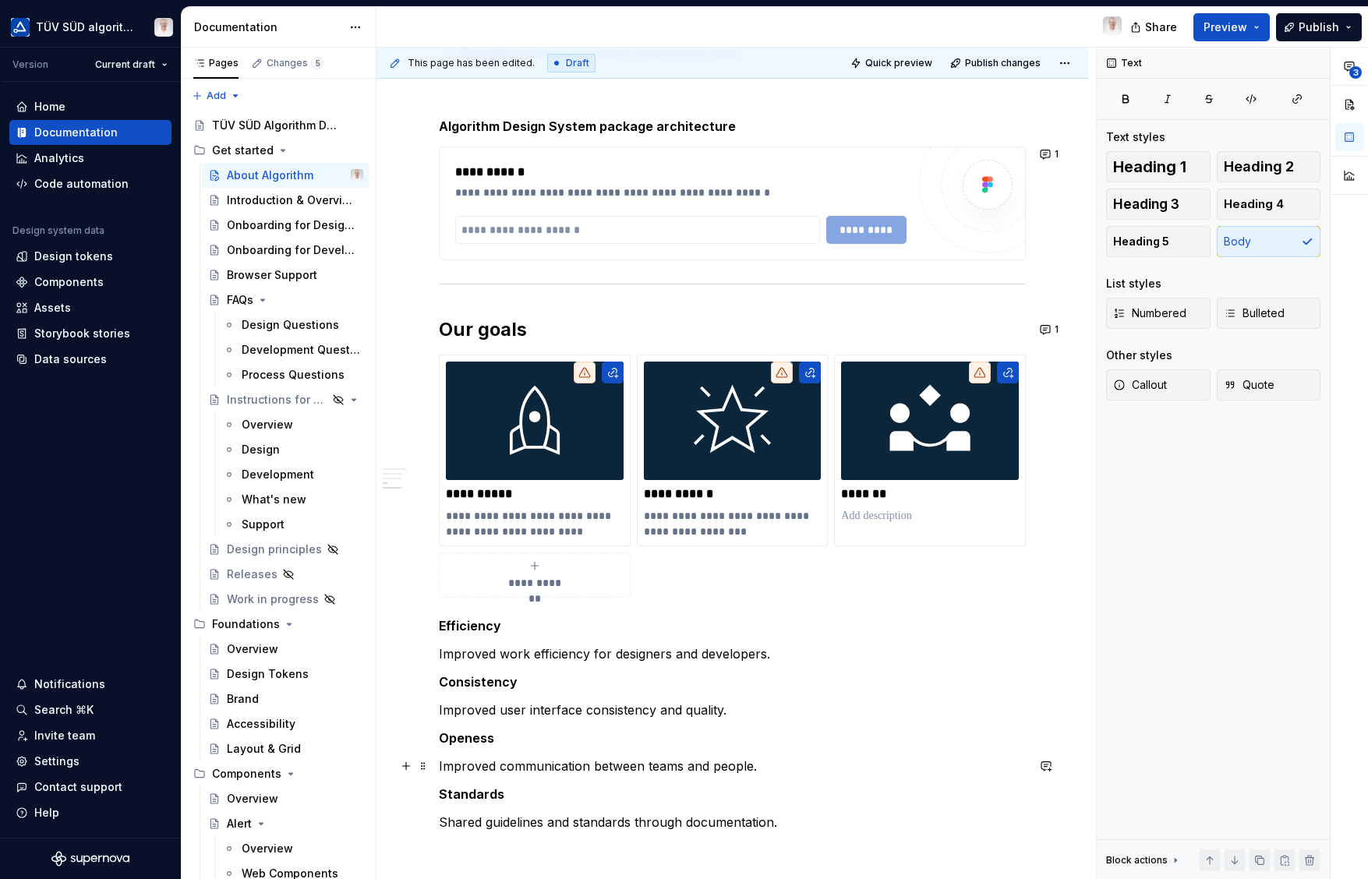
click at [461, 770] on p "Improved communication between teams and people." at bounding box center [732, 766] width 587 height 19
copy p "Improved communication between teams and people."
click at [877, 517] on p at bounding box center [930, 516] width 178 height 16
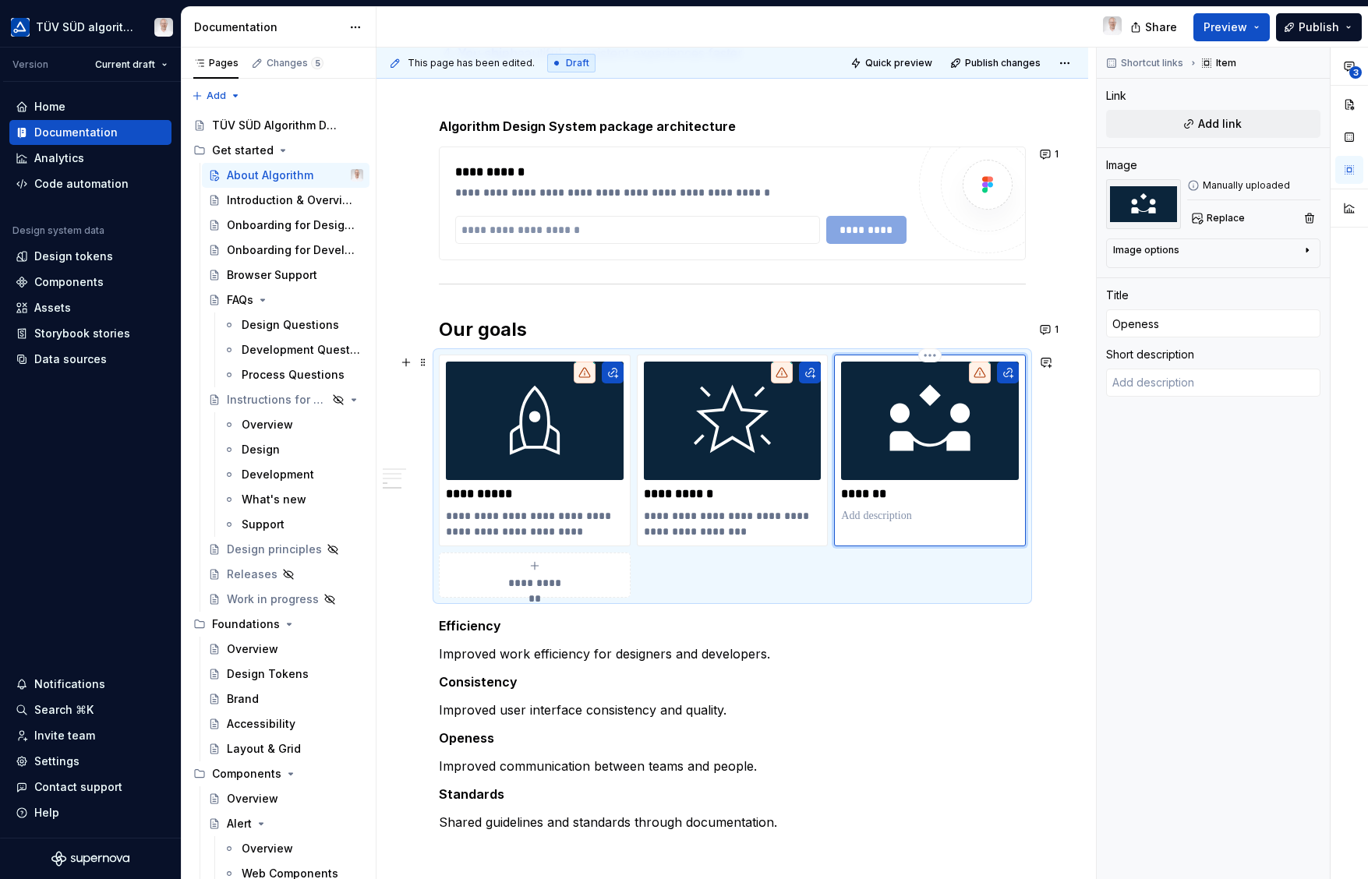
type textarea "*"
type textarea "Improved communication between teams and people."
click at [542, 577] on span "**********" at bounding box center [534, 583] width 68 height 16
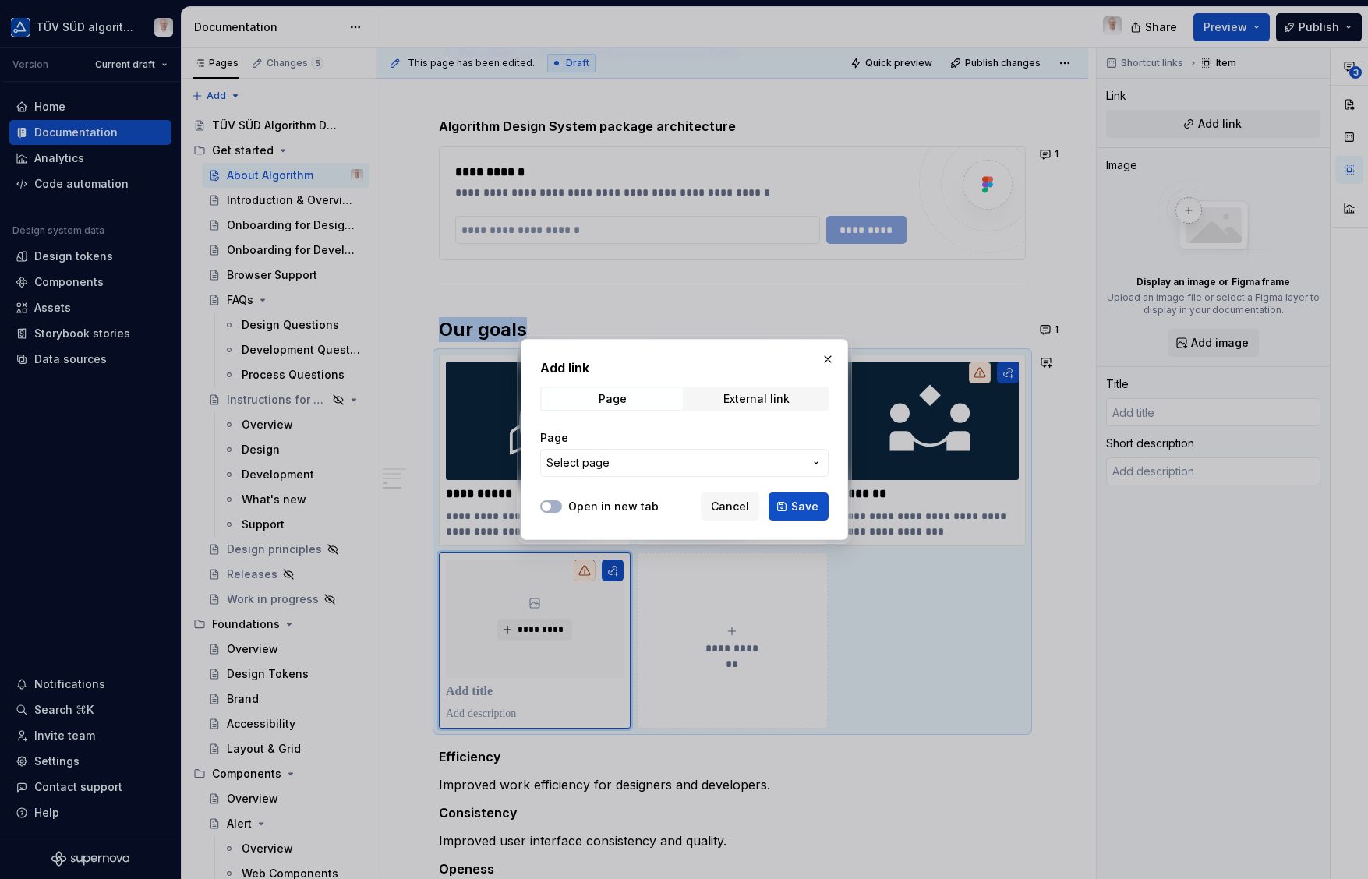
click at [737, 503] on span "Cancel" at bounding box center [730, 507] width 38 height 16
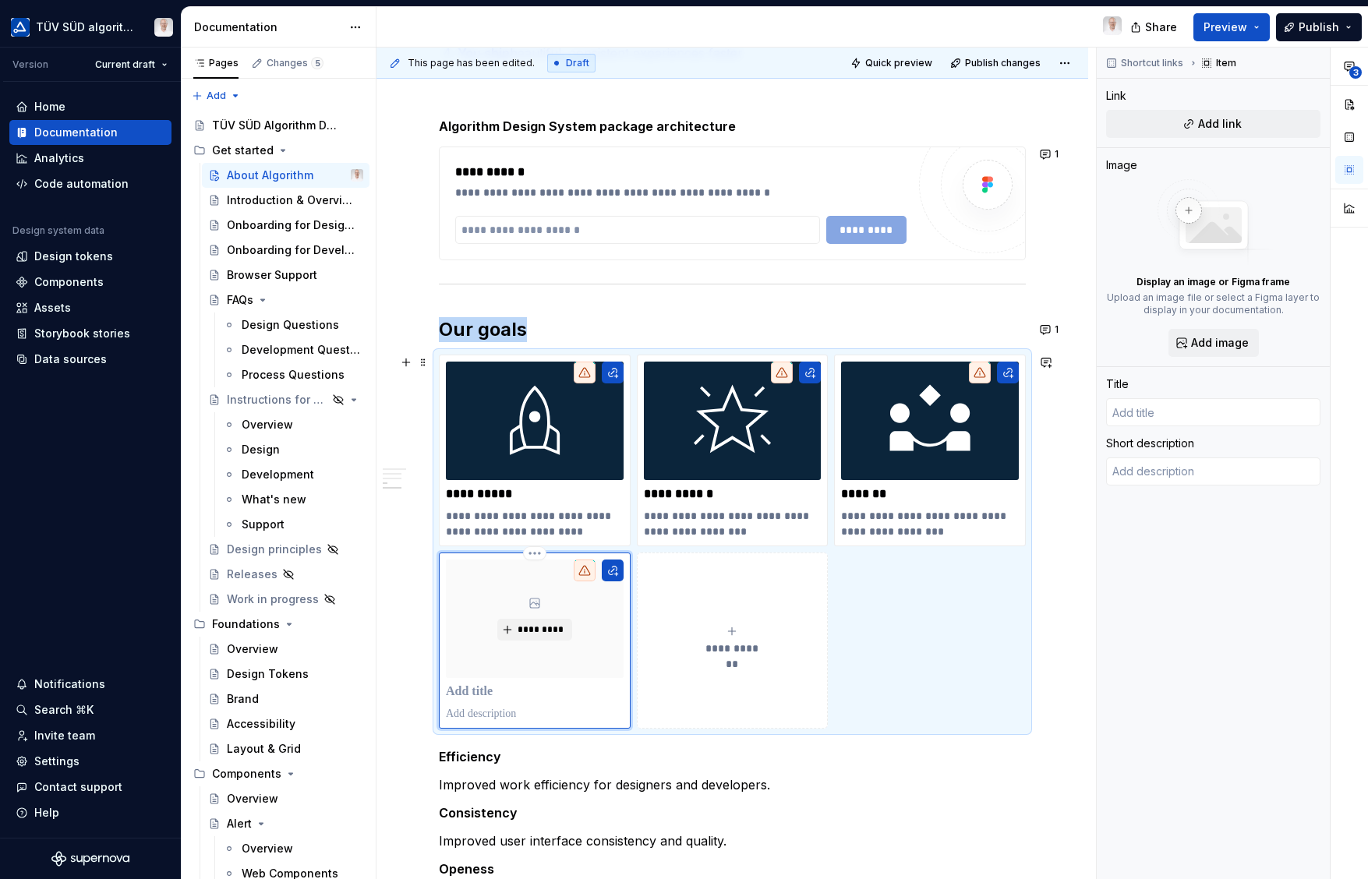
click at [558, 626] on span "*********" at bounding box center [541, 629] width 48 height 12
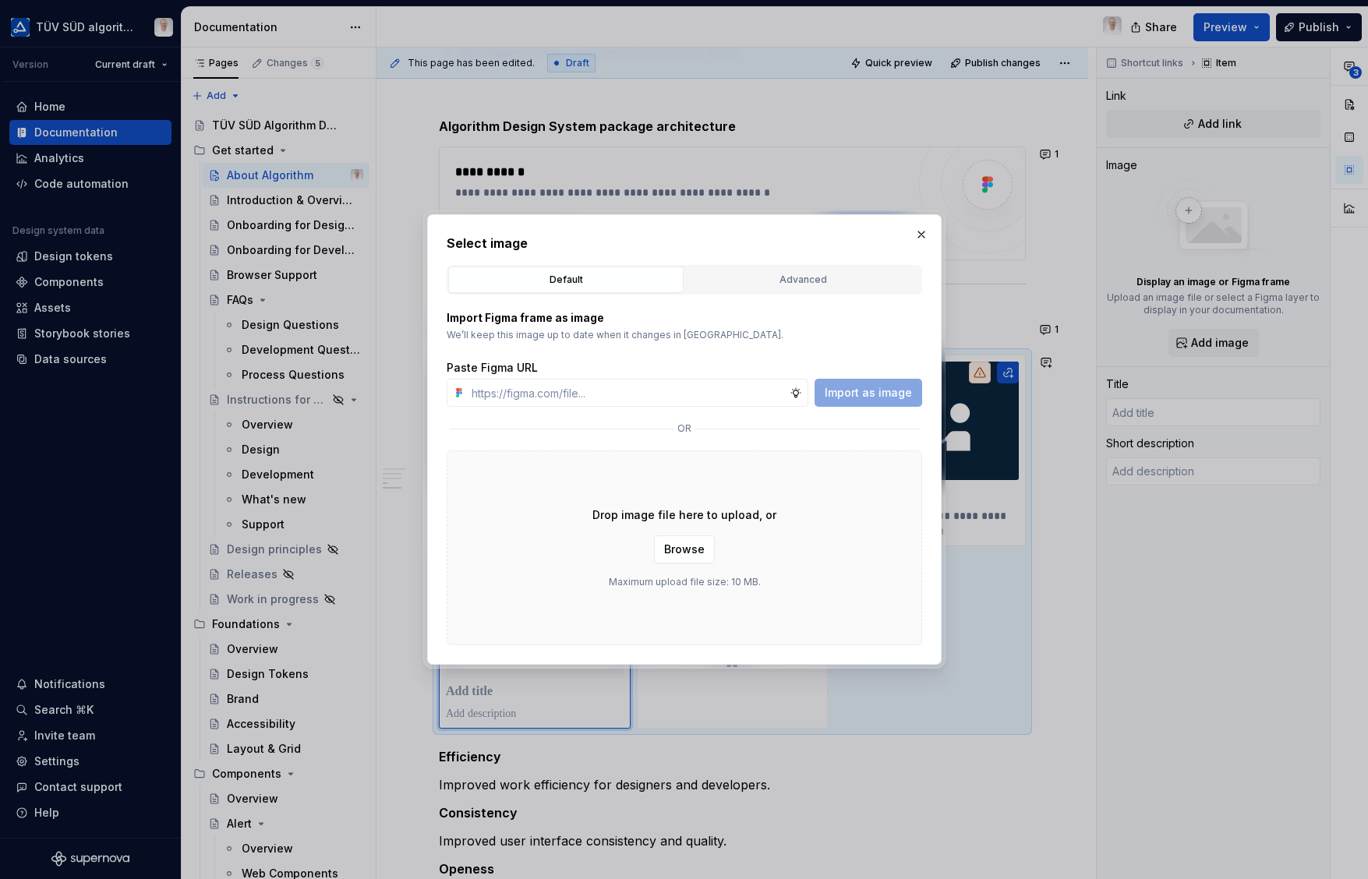
click at [676, 554] on span "Browse" at bounding box center [684, 550] width 41 height 16
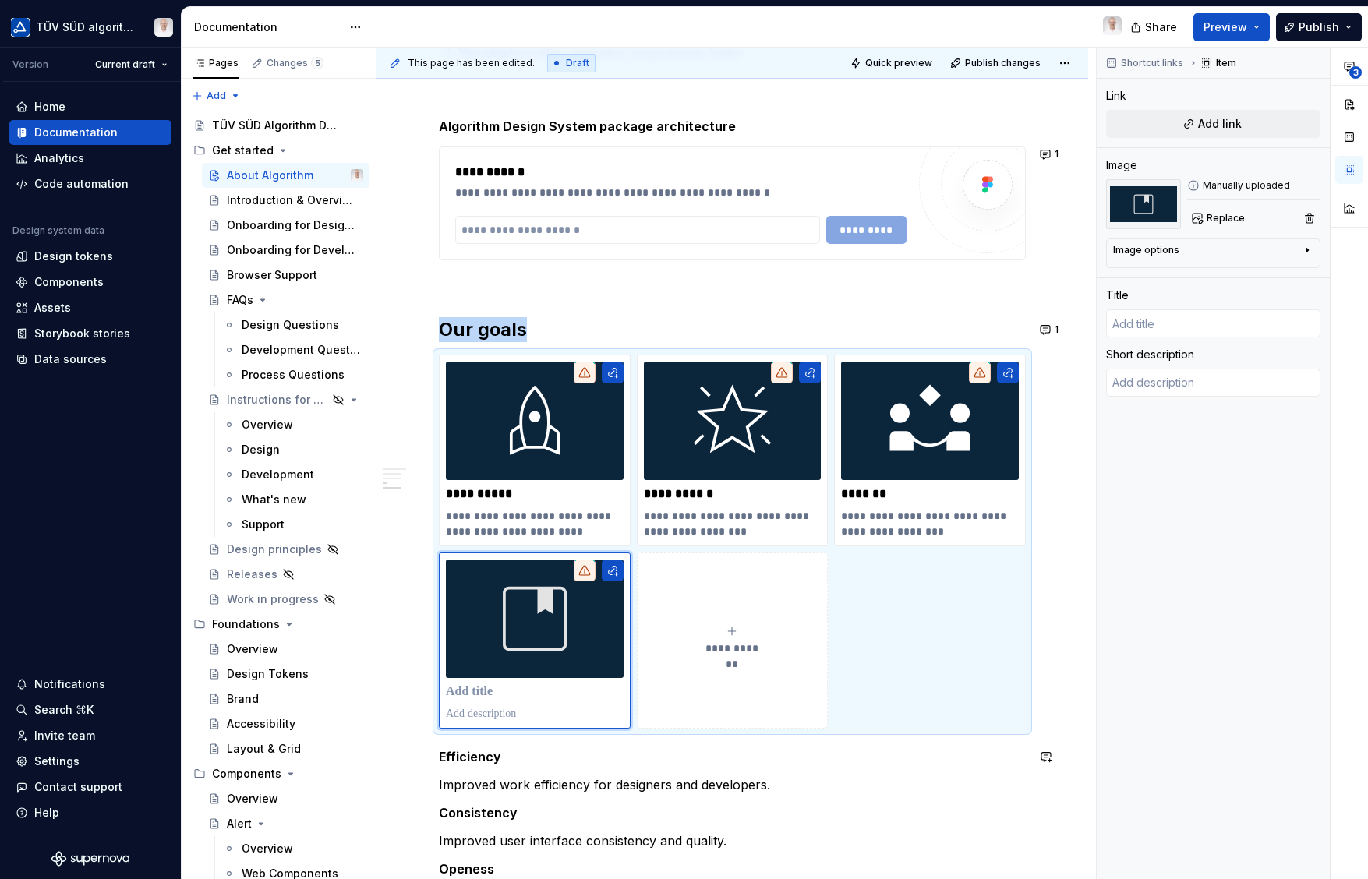
scroll to position [1215, 0]
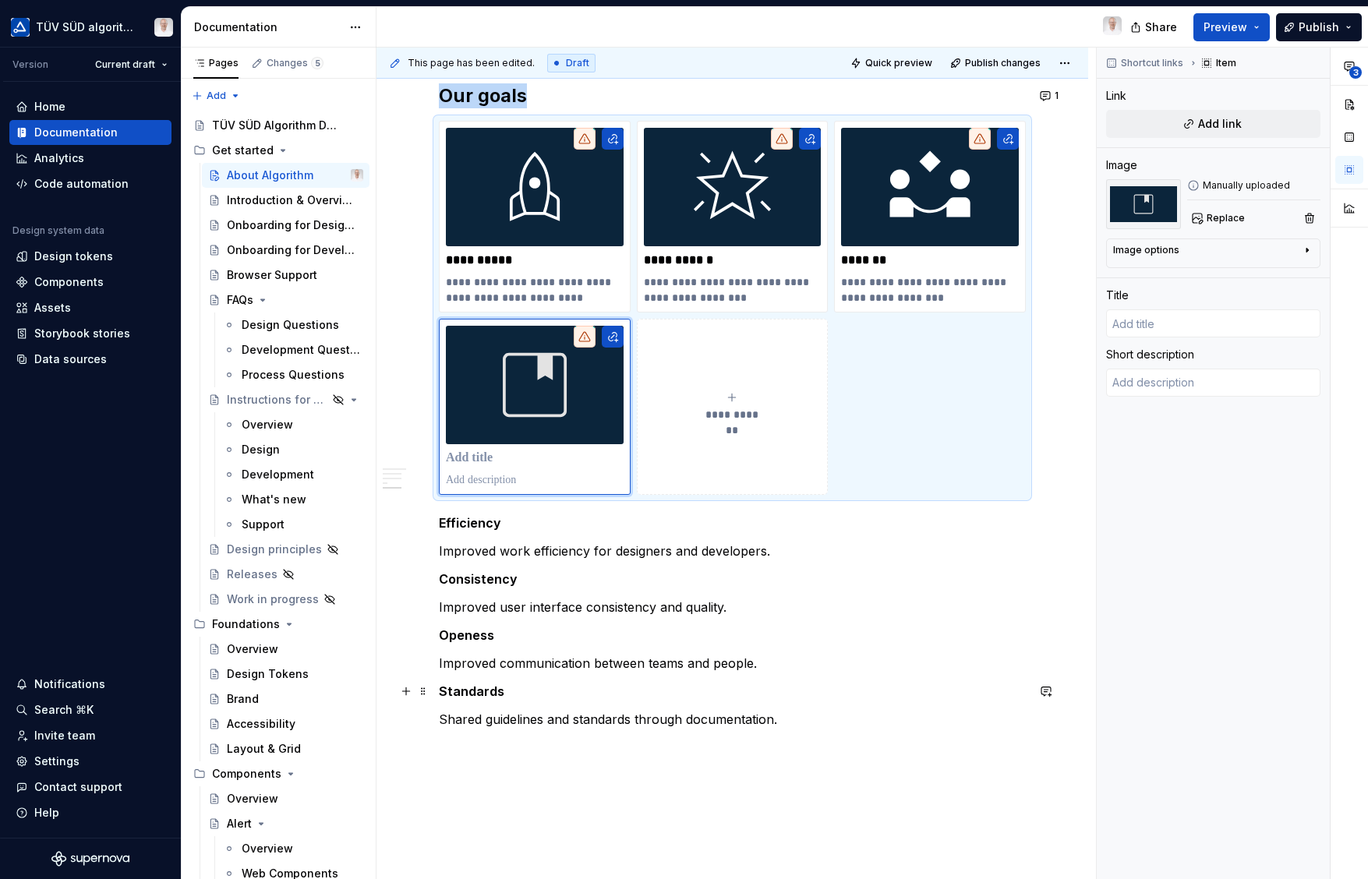
click at [478, 694] on strong "Standards" at bounding box center [471, 691] width 65 height 16
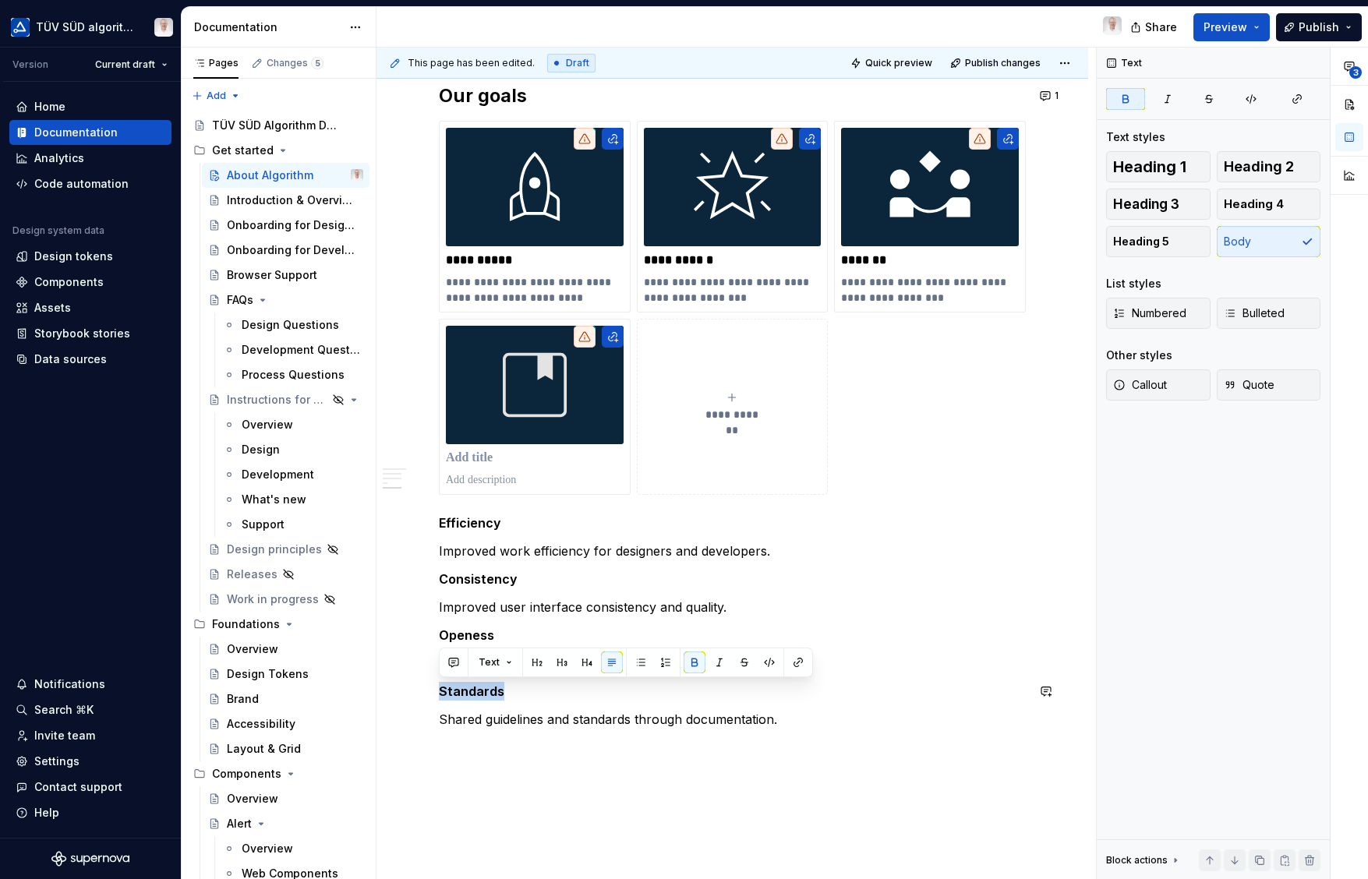
copy strong "Standards"
click at [489, 455] on p at bounding box center [535, 458] width 178 height 16
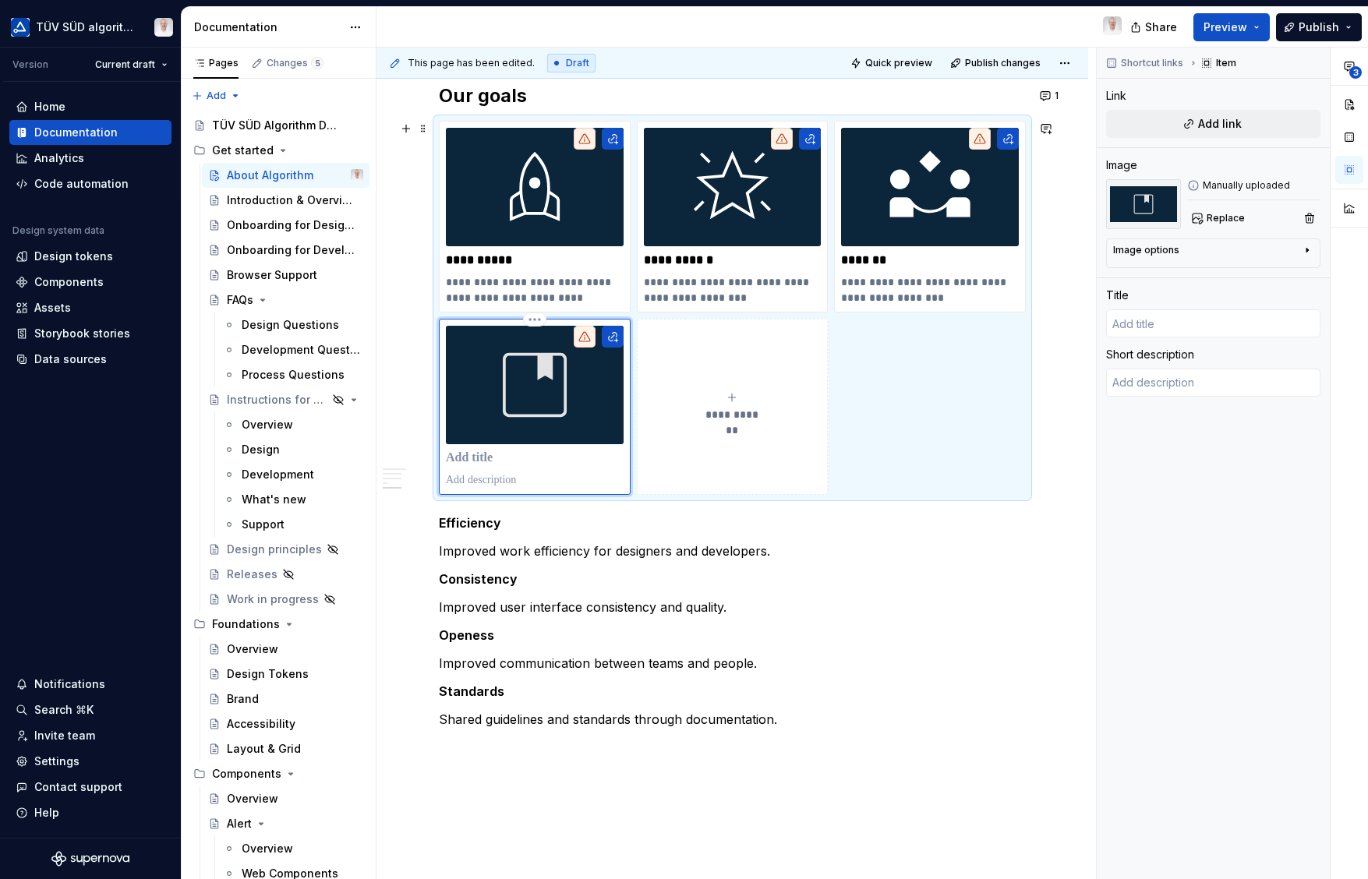
type textarea "*"
type input "Standards"
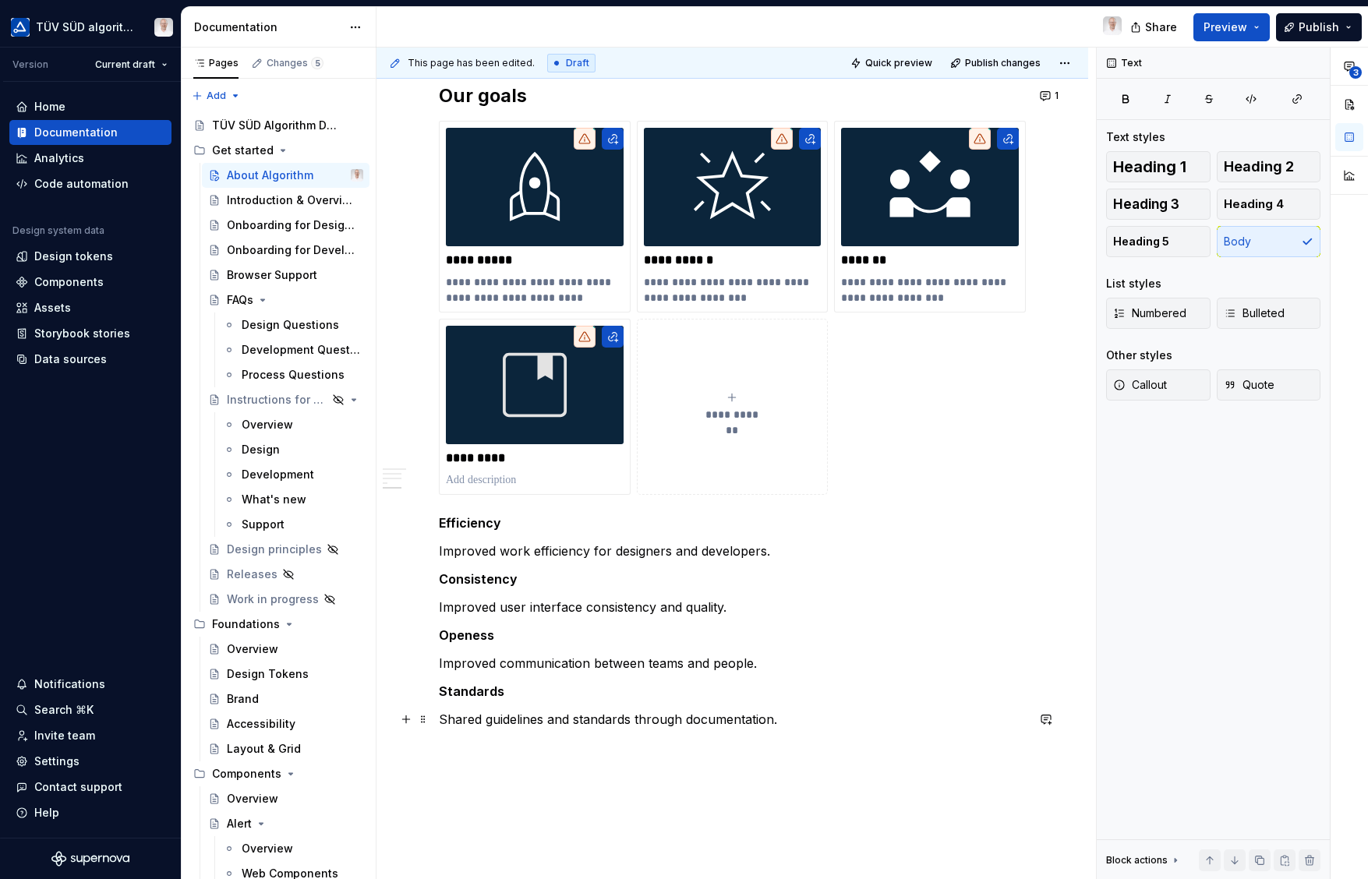
click at [471, 714] on p "Shared guidelines and standards through documentation." at bounding box center [732, 719] width 587 height 19
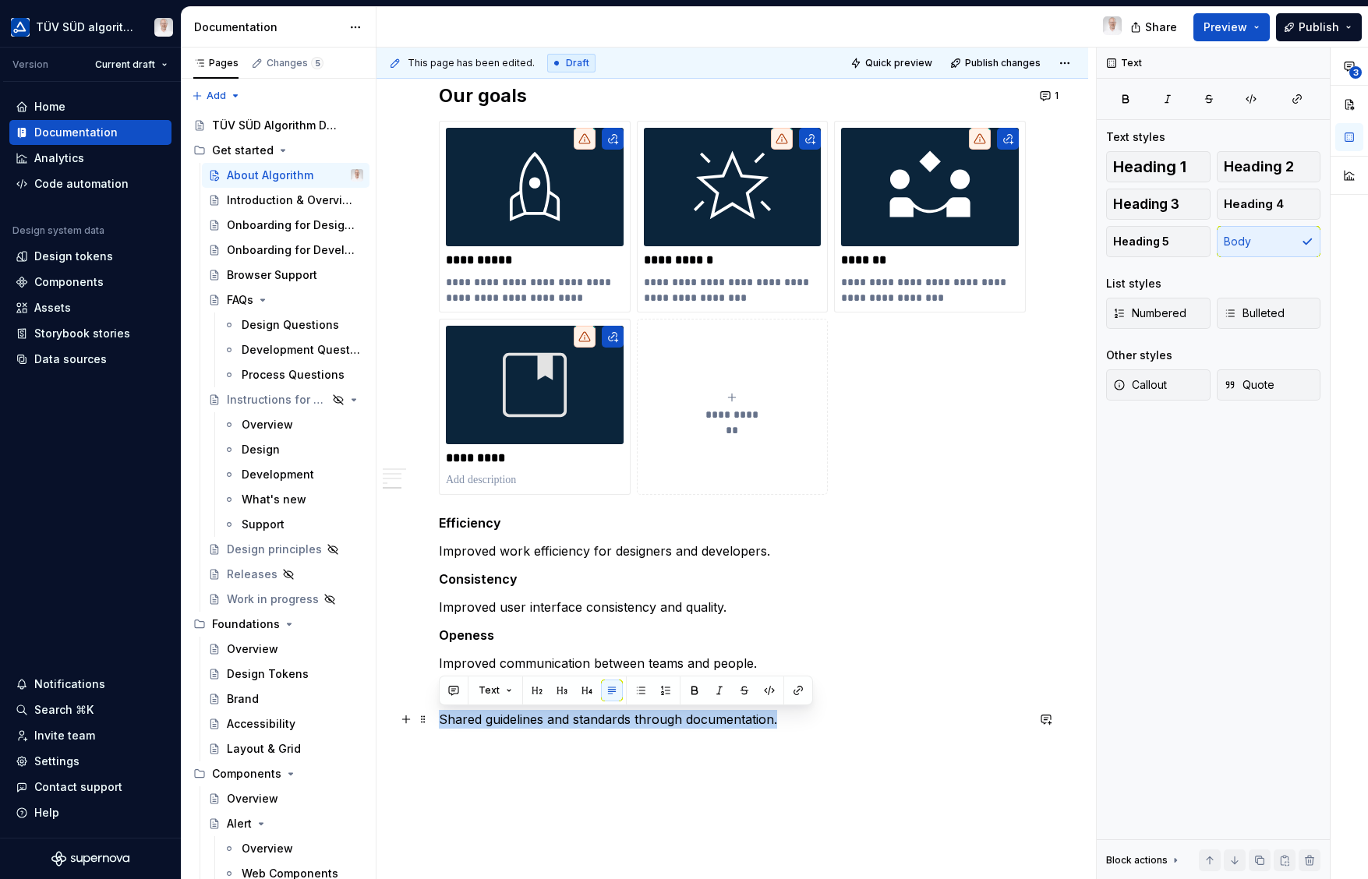
click at [471, 714] on p "Shared guidelines and standards through documentation." at bounding box center [732, 719] width 587 height 19
copy p "Shared guidelines and standards through documentation."
click at [501, 478] on p at bounding box center [535, 480] width 178 height 16
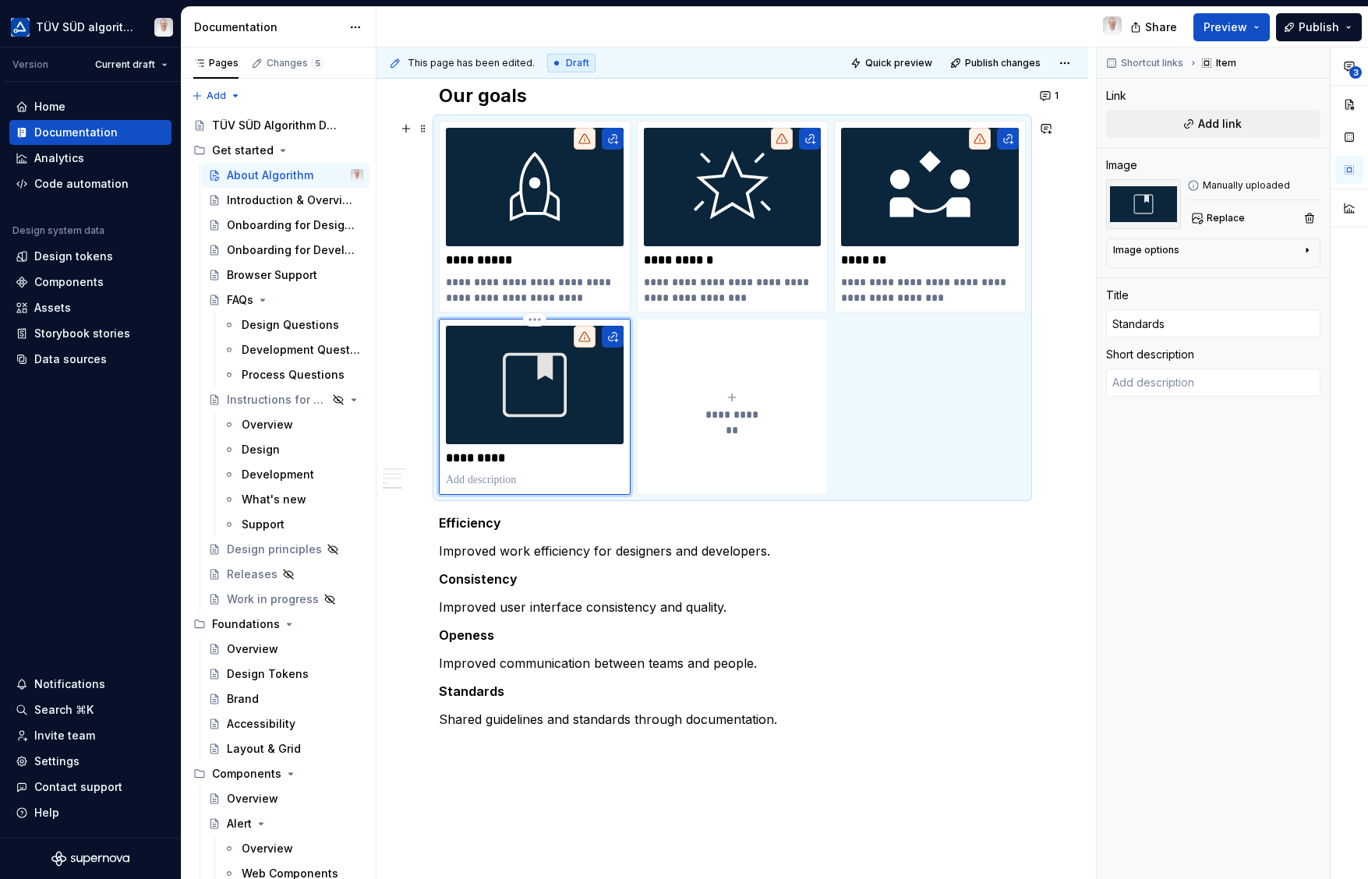
type textarea "*"
type textarea "Shared guidelines and standards through documentation."
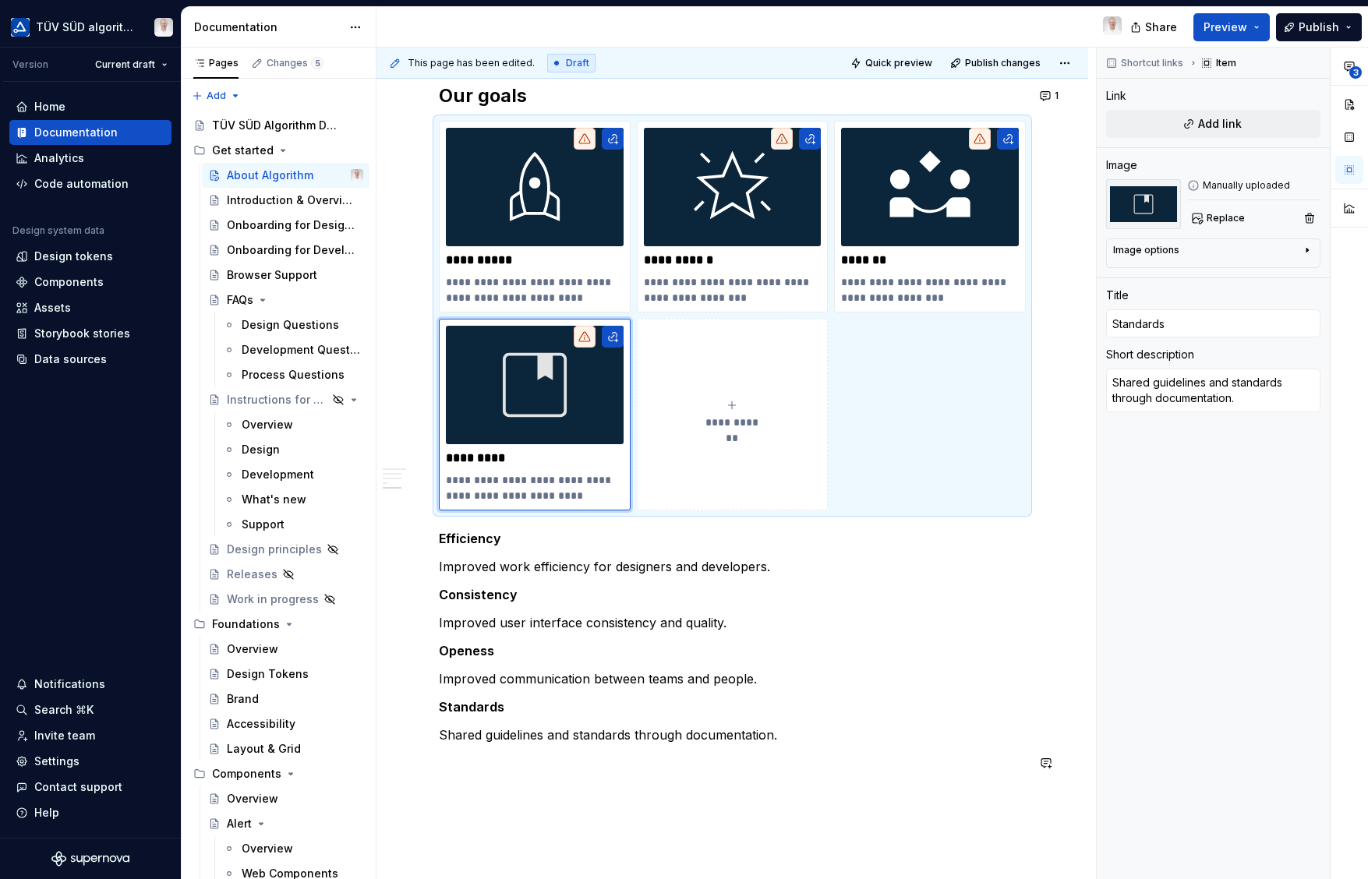
click at [637, 833] on div "Hey there! You're about to dive into Algorithm, TÜV SÜD's design system. Whethe…" at bounding box center [731, 96] width 711 height 1915
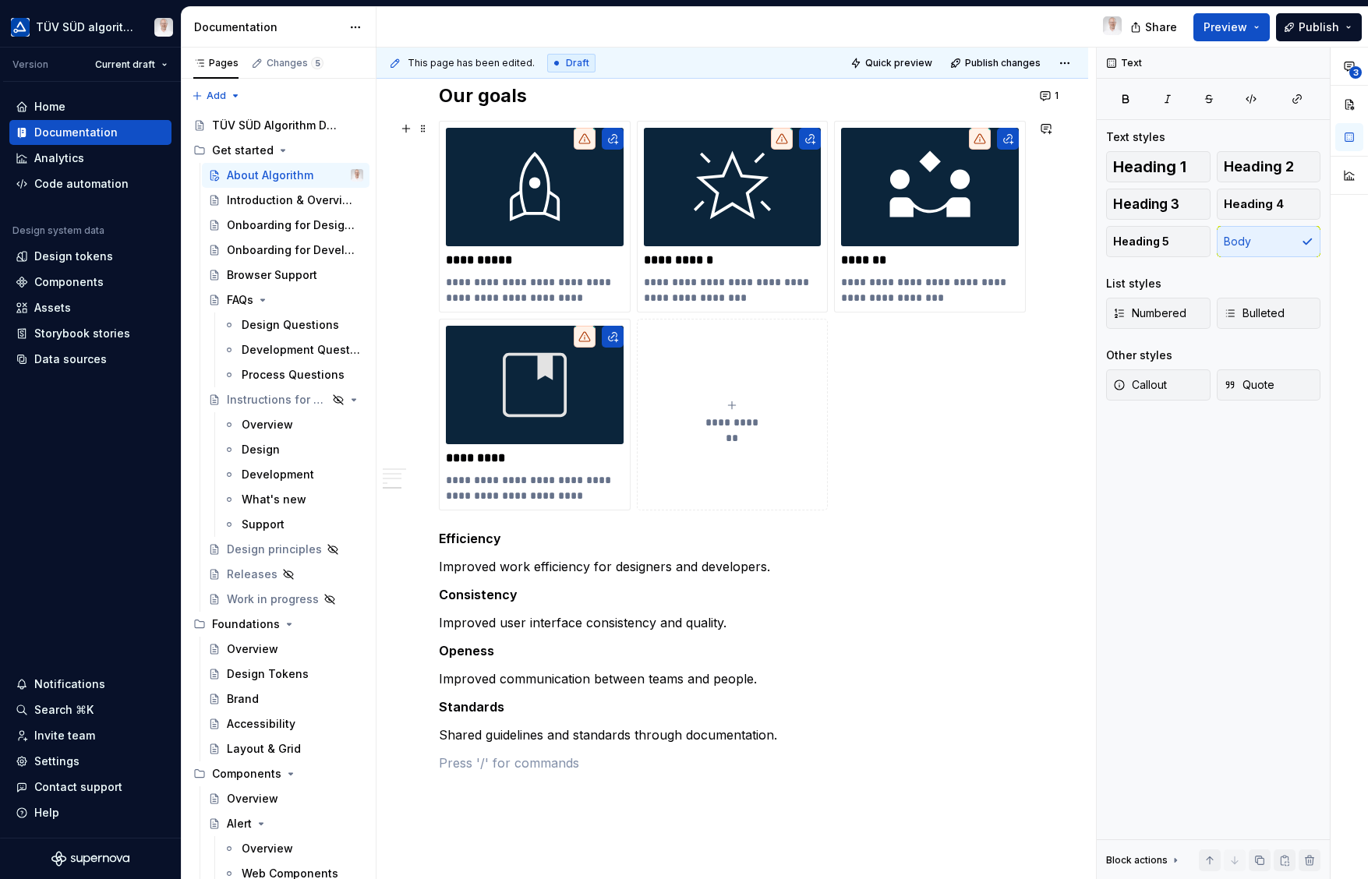
click at [421, 127] on span at bounding box center [423, 129] width 12 height 22
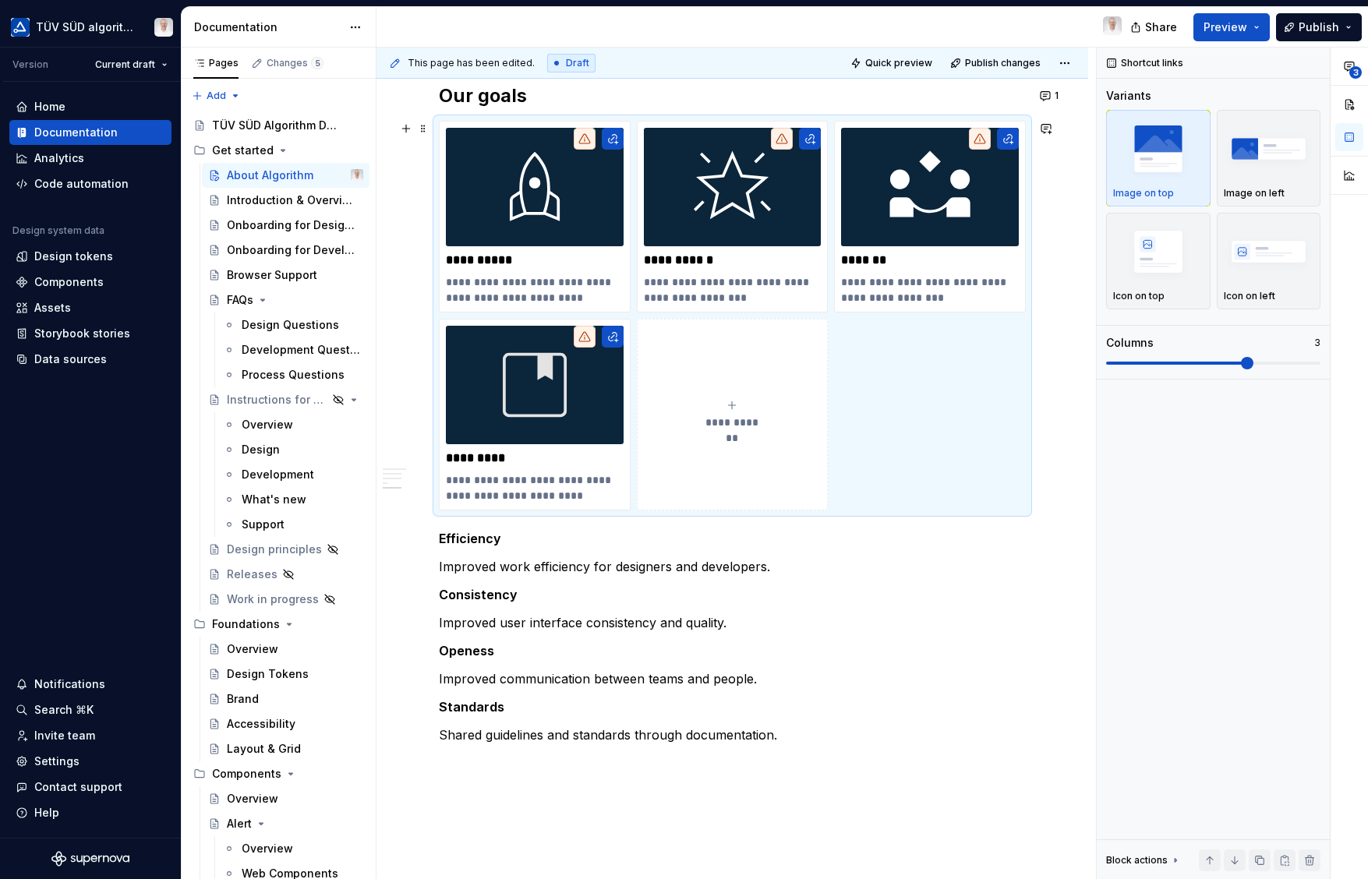
click at [1241, 362] on span at bounding box center [1247, 363] width 12 height 12
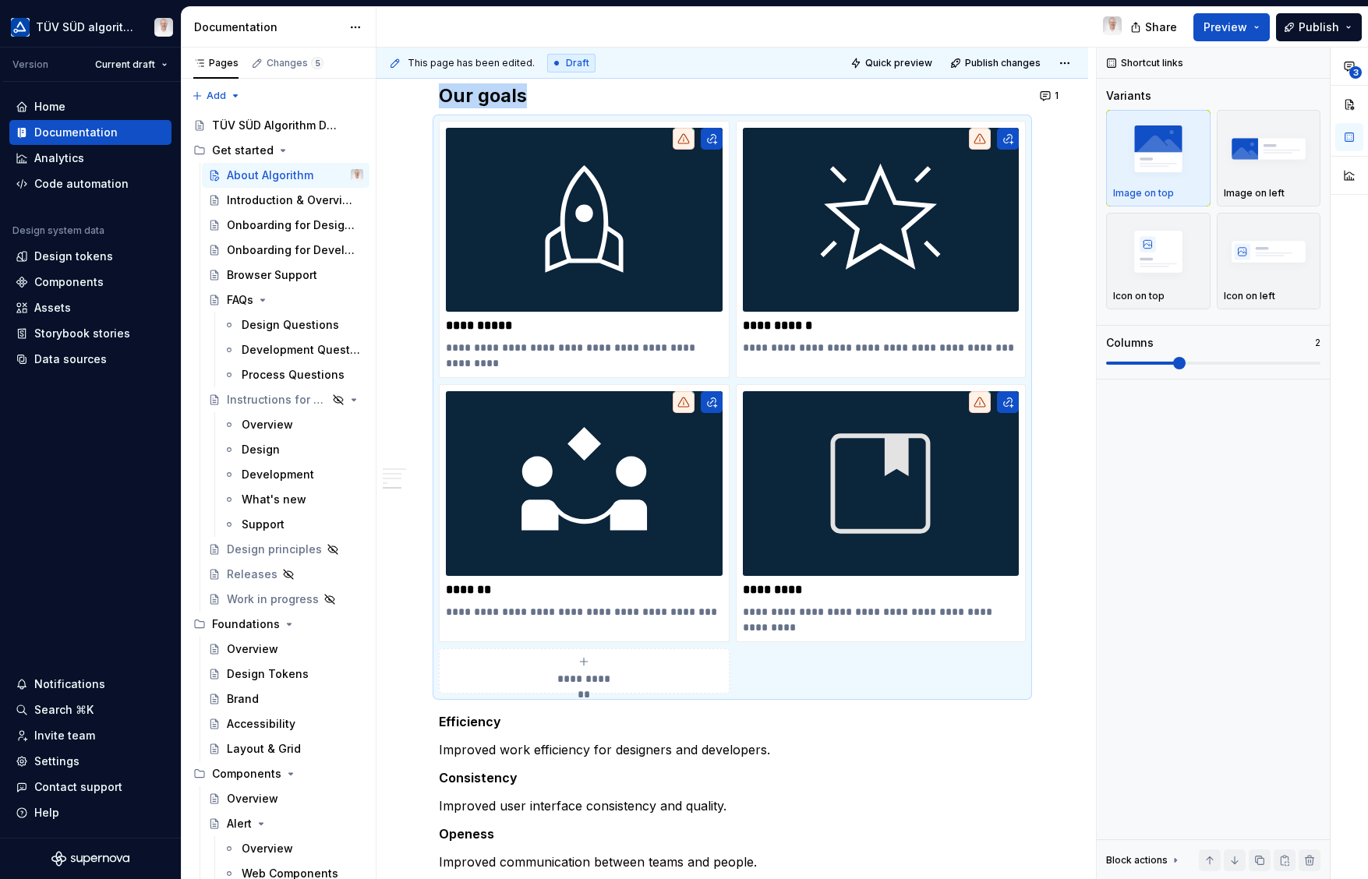
click at [1220, 545] on div "Shortcut links Variants Image on top Image on left Icon on top Icon on left Col…" at bounding box center [1212, 464] width 233 height 832
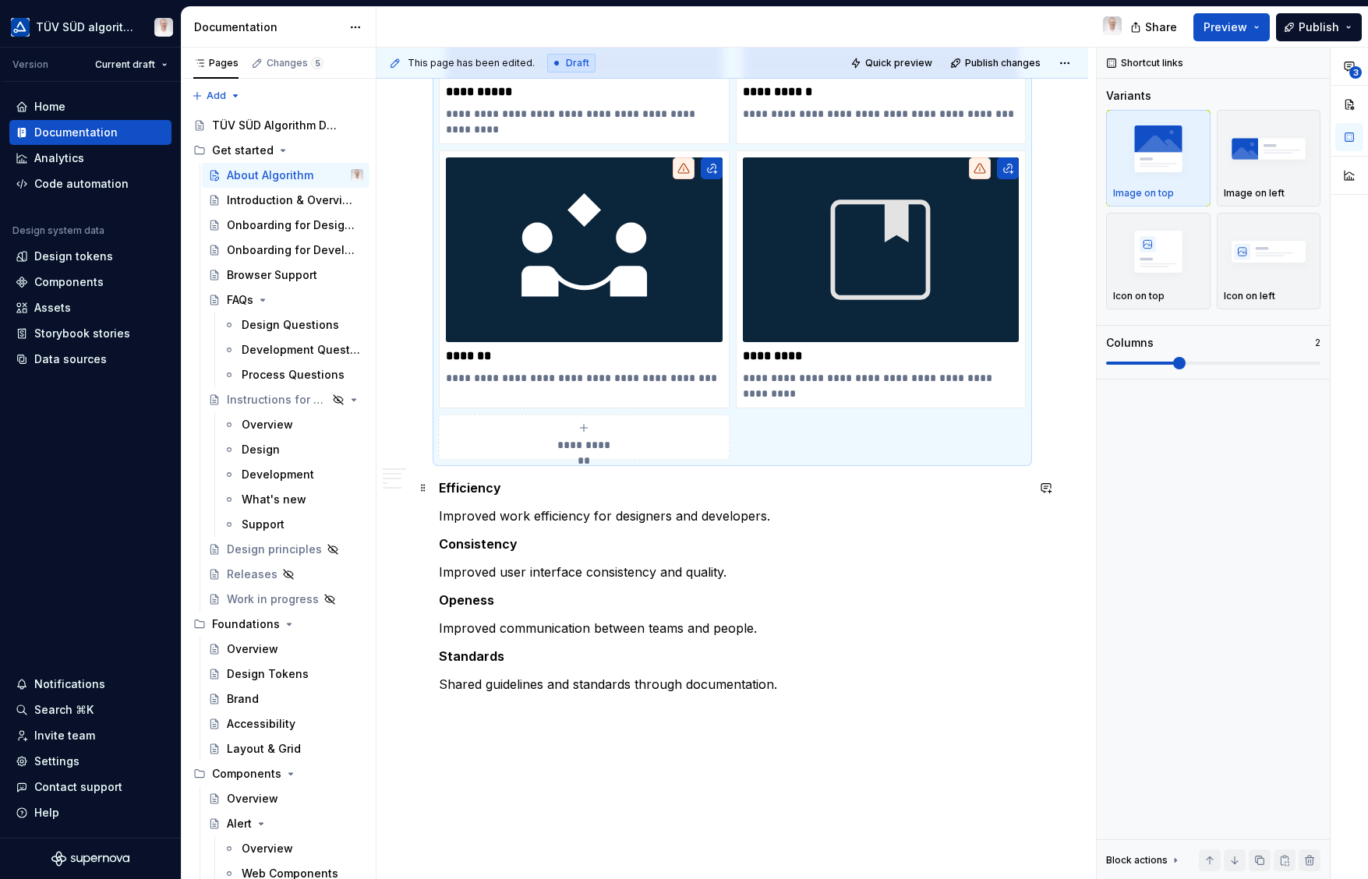
click at [424, 492] on span at bounding box center [423, 488] width 12 height 22
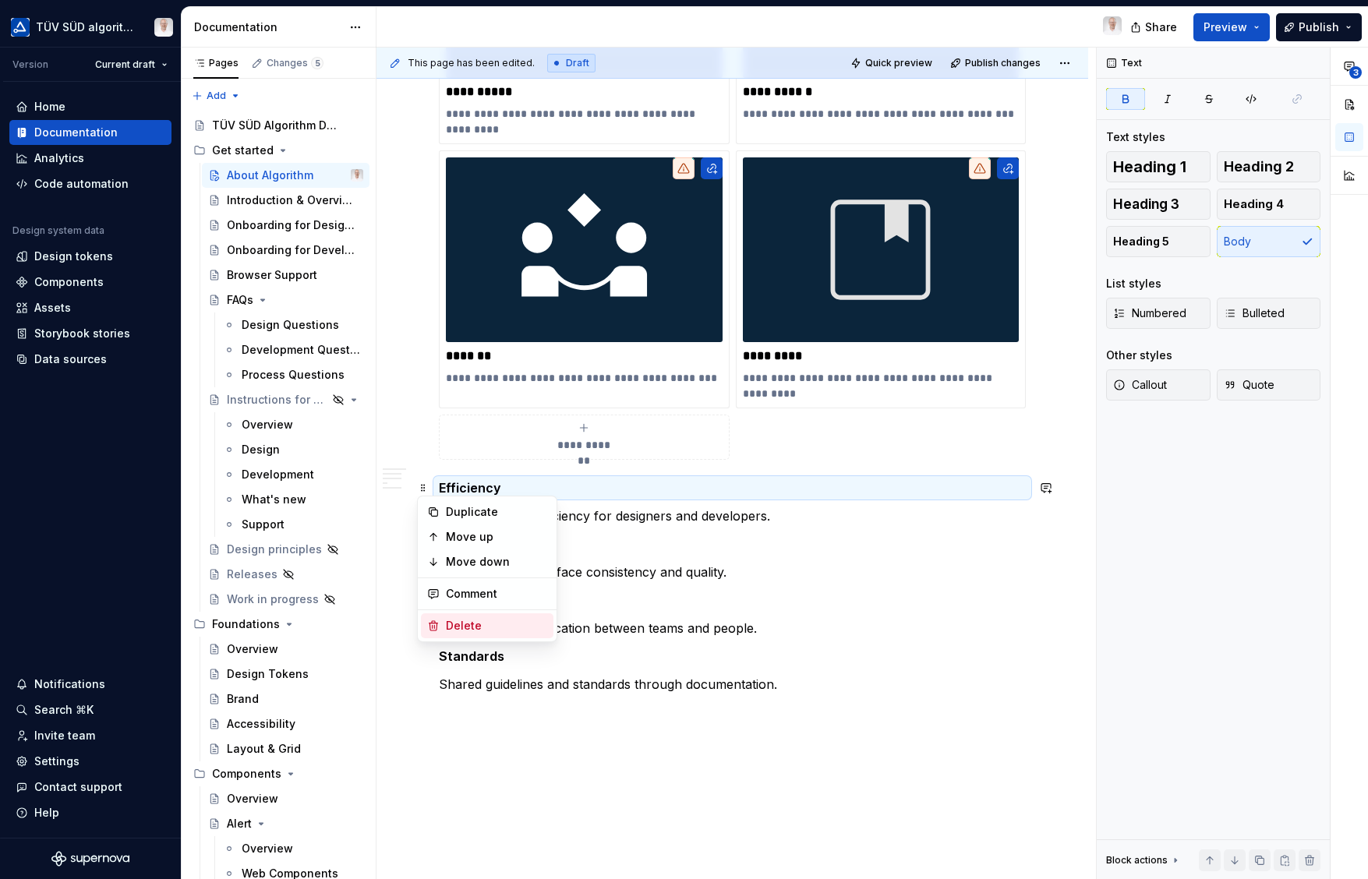
click at [478, 633] on div "Delete" at bounding box center [496, 626] width 101 height 16
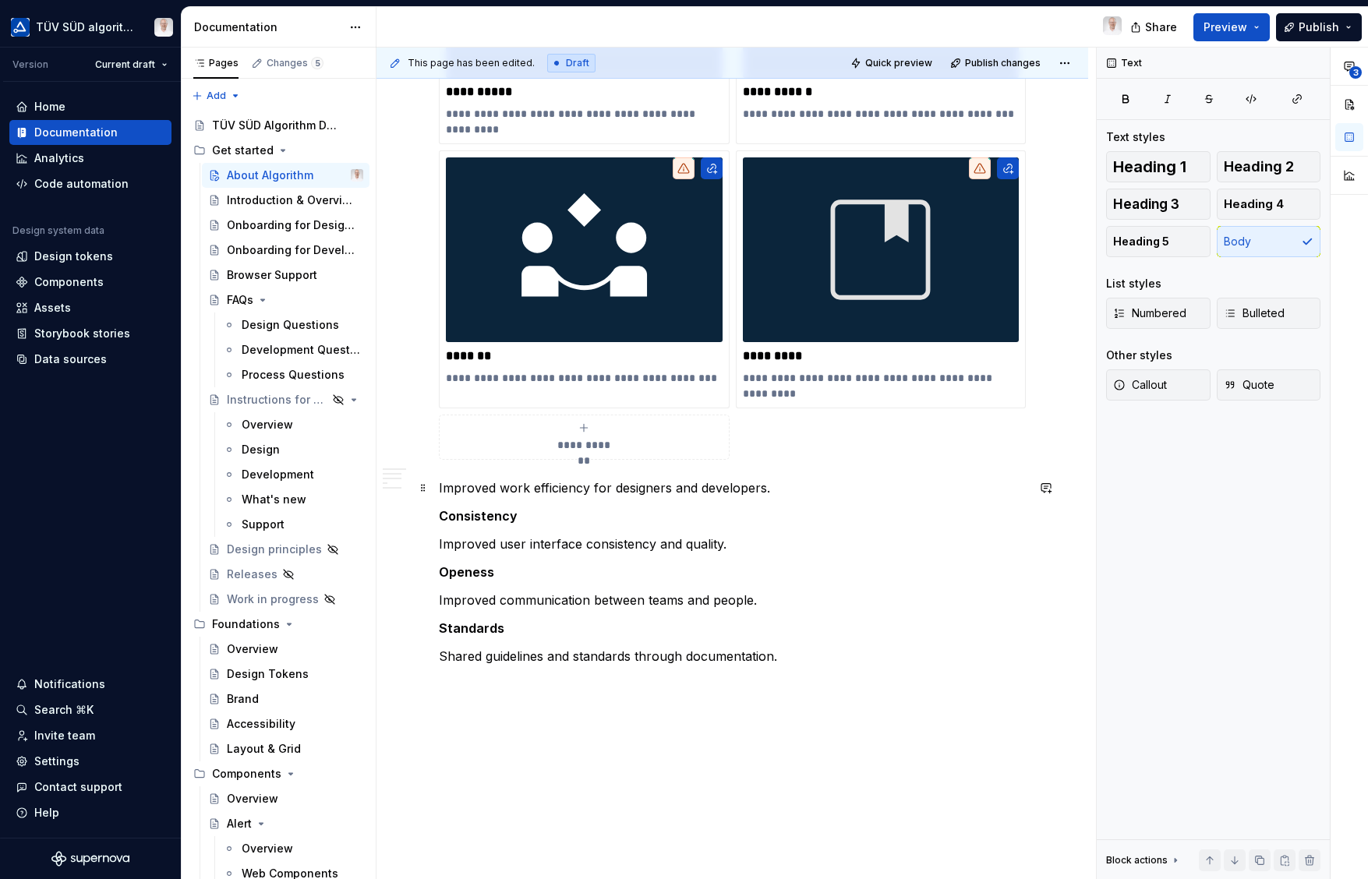
click at [418, 488] on span at bounding box center [423, 488] width 12 height 22
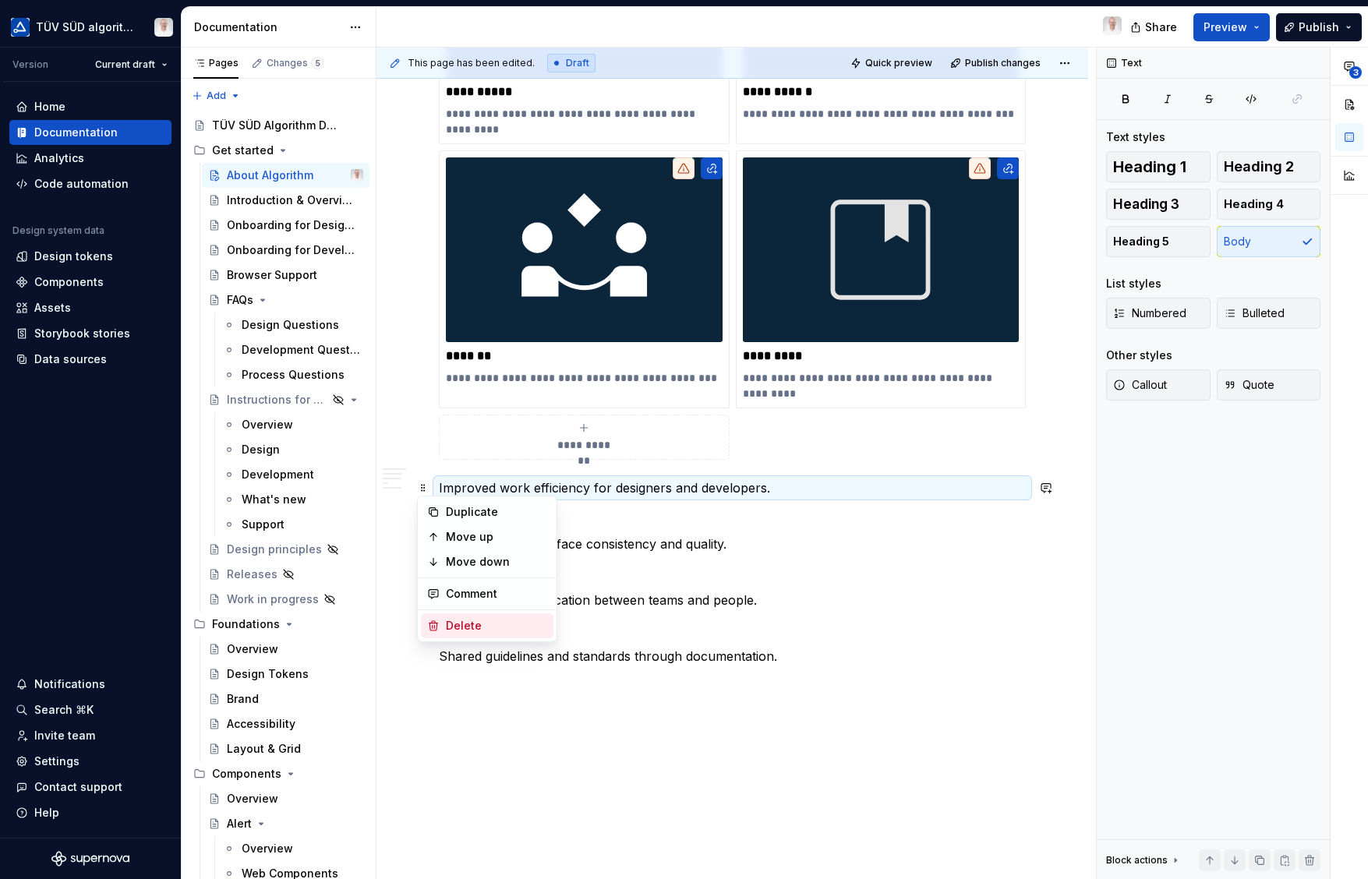
click at [469, 627] on div "Delete" at bounding box center [496, 626] width 101 height 16
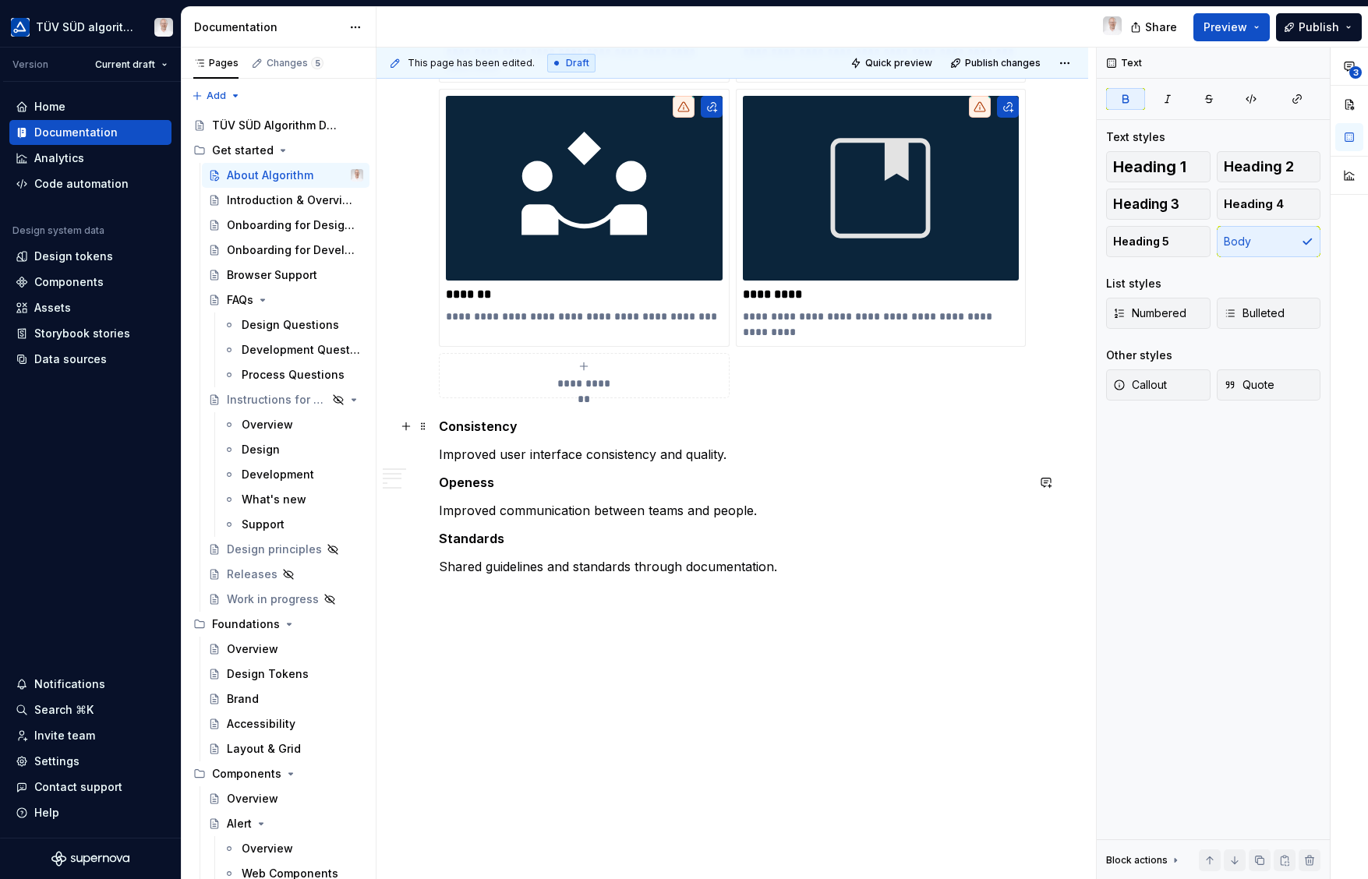
scroll to position [1386, 0]
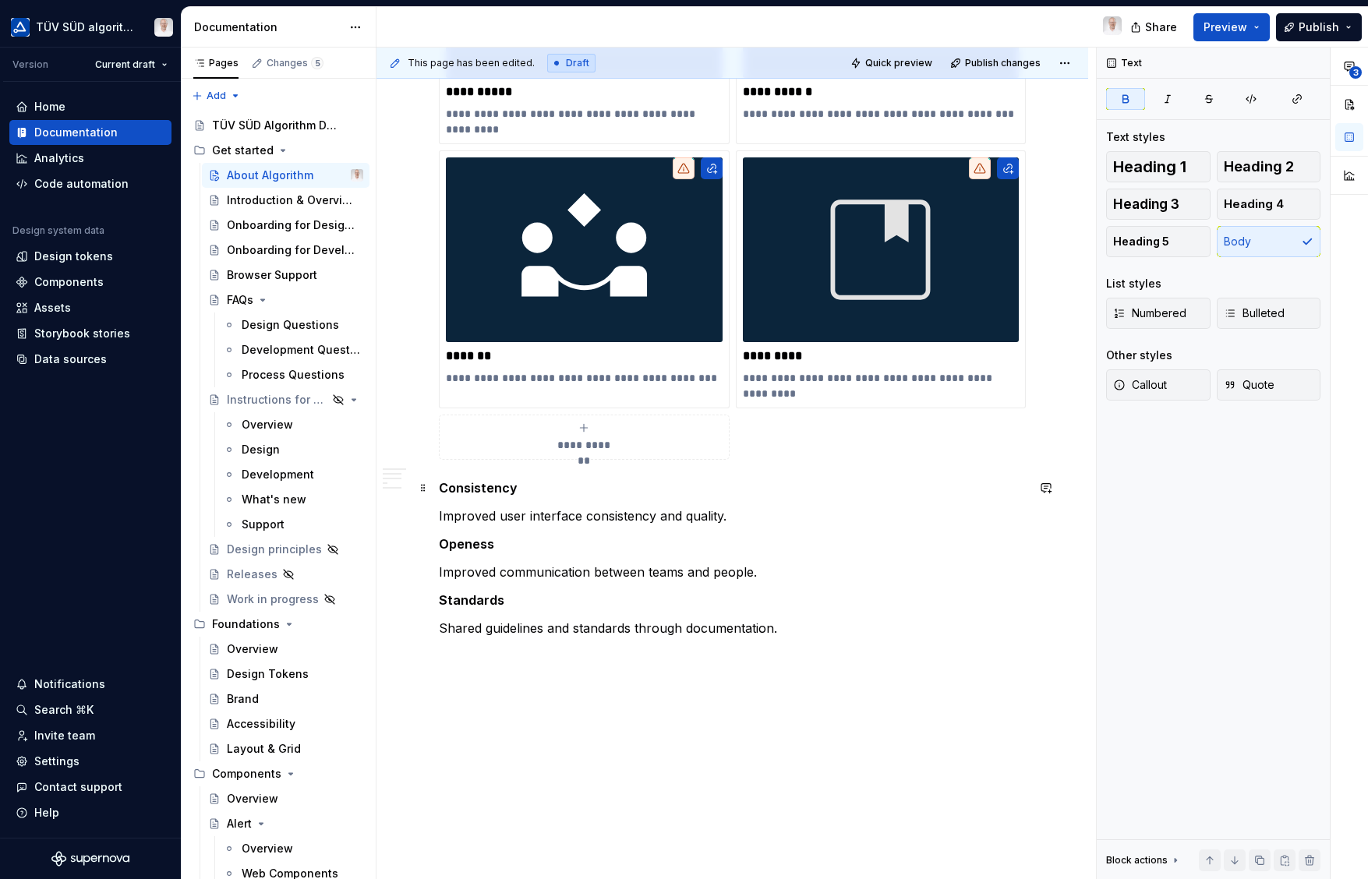
click at [425, 489] on span at bounding box center [423, 488] width 12 height 22
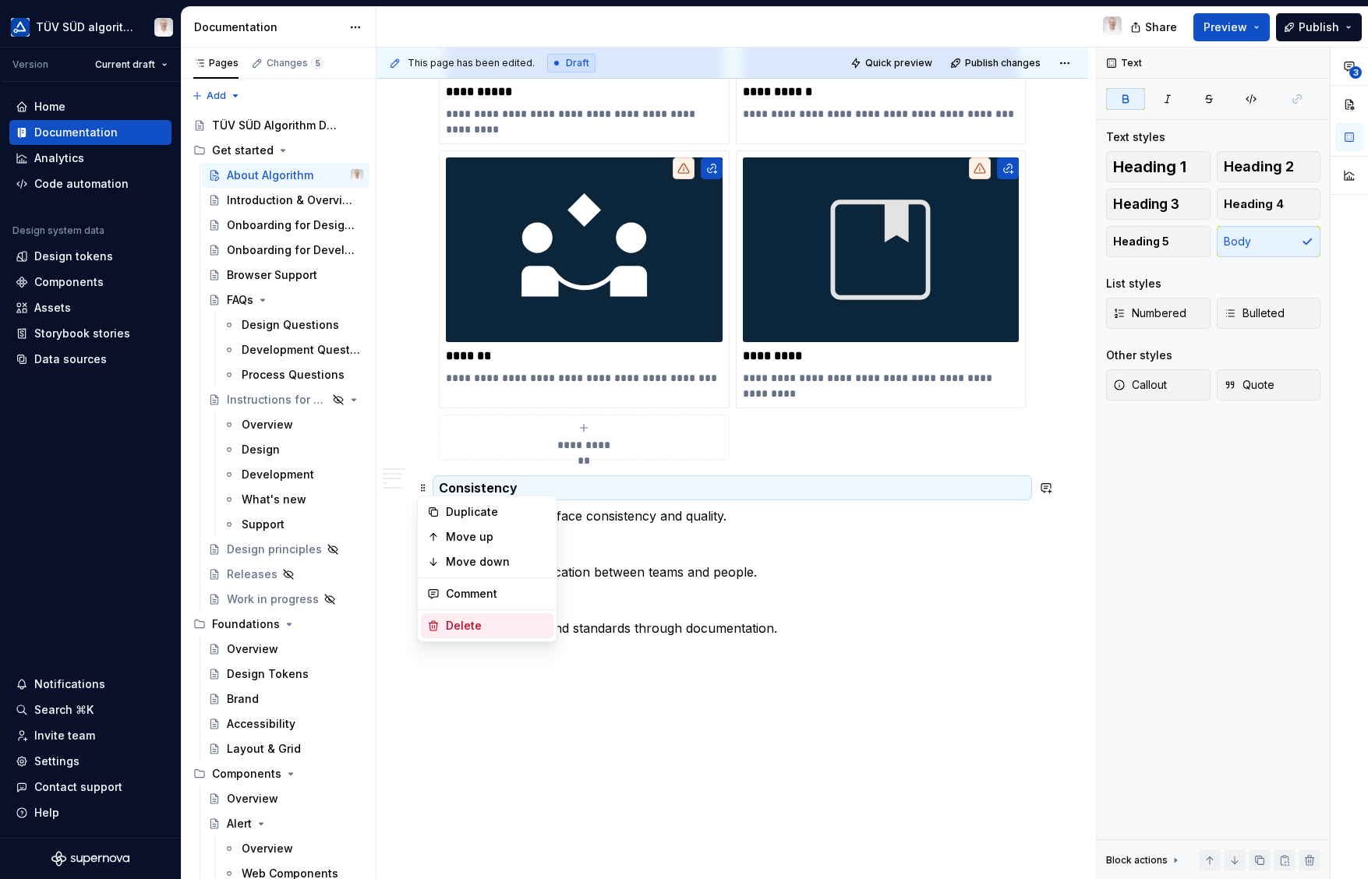
click at [443, 634] on div "Delete" at bounding box center [487, 625] width 132 height 25
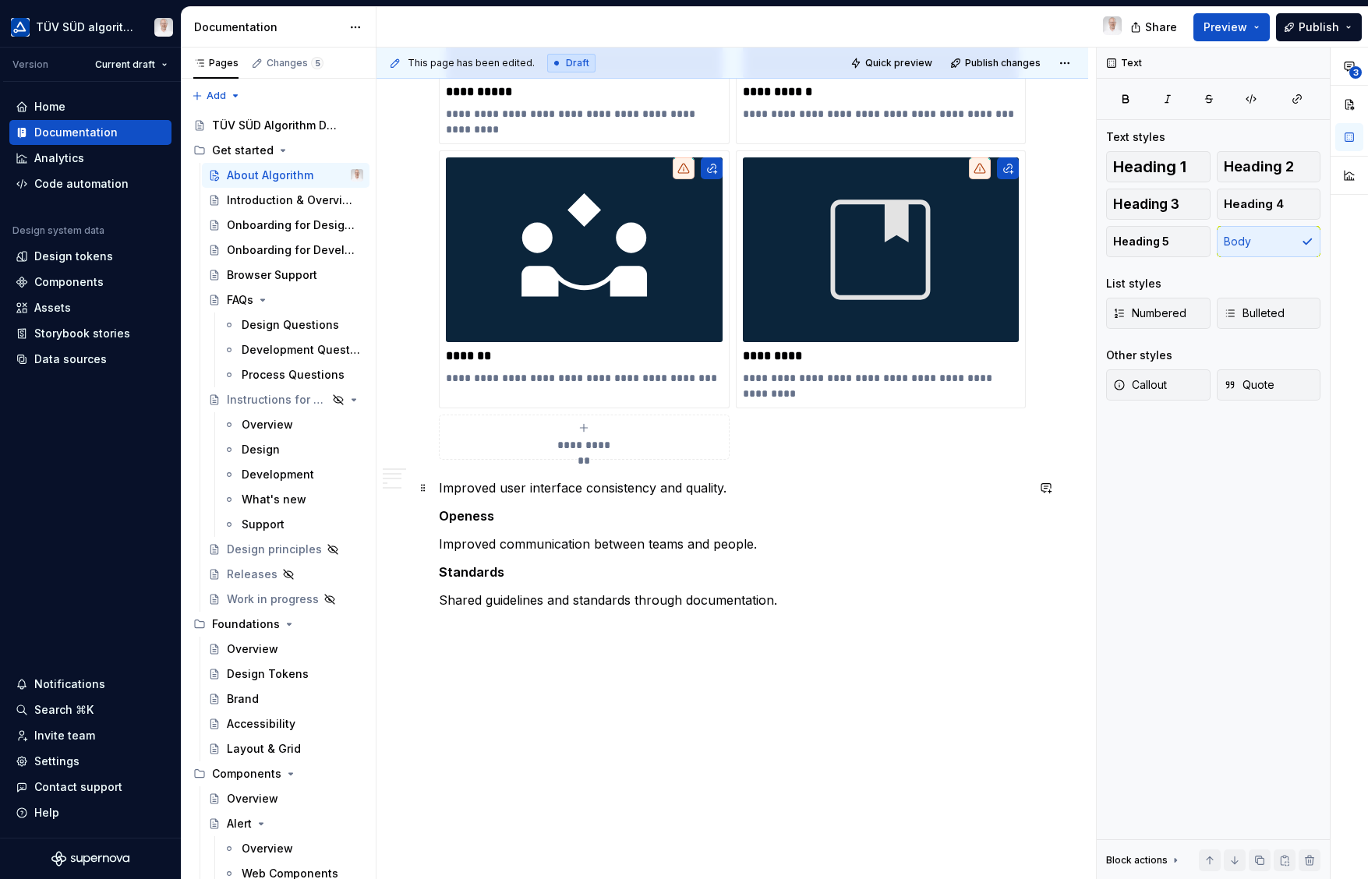
click at [423, 489] on span at bounding box center [423, 488] width 12 height 22
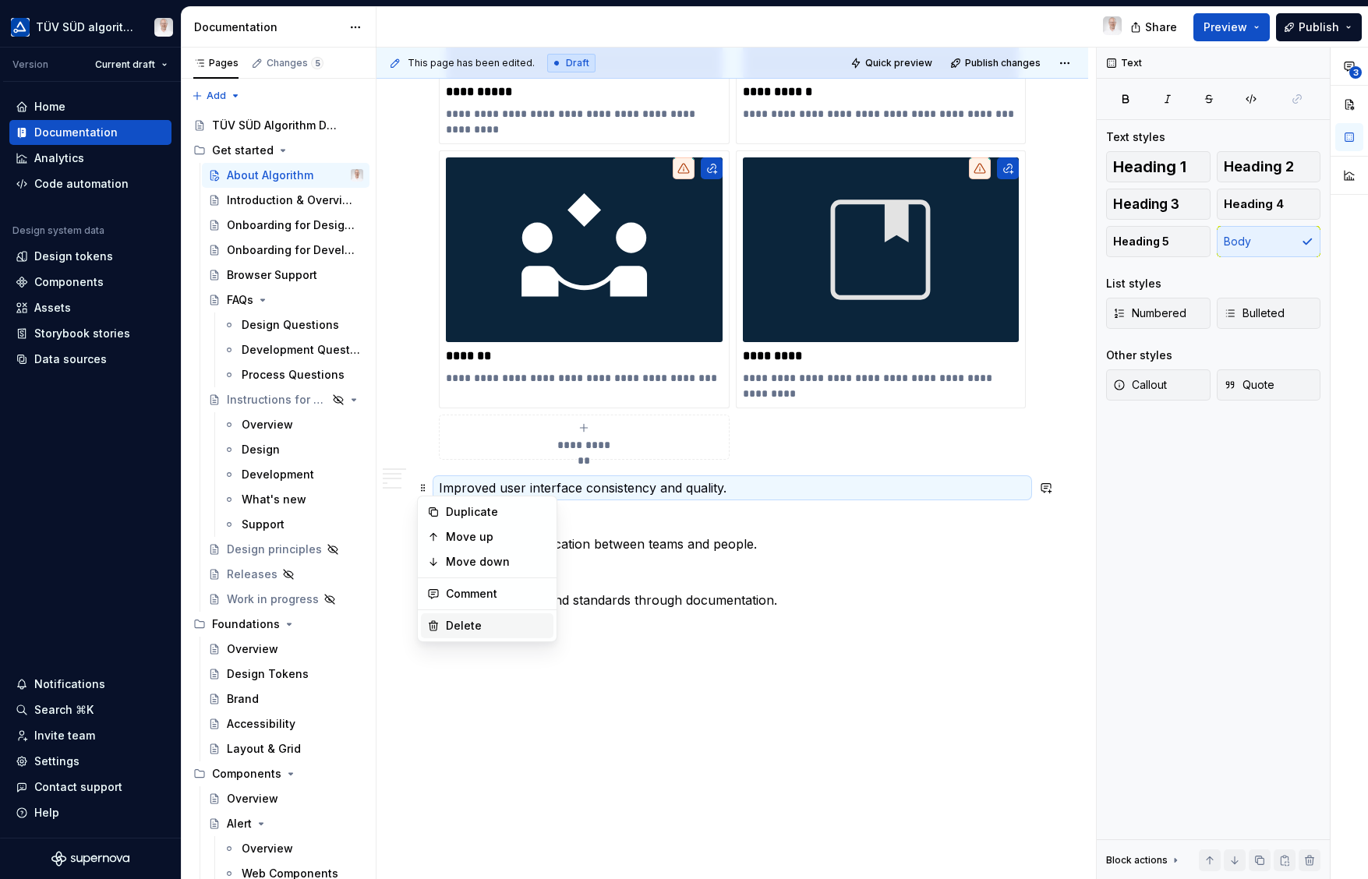
click at [455, 623] on div "Delete" at bounding box center [496, 626] width 101 height 16
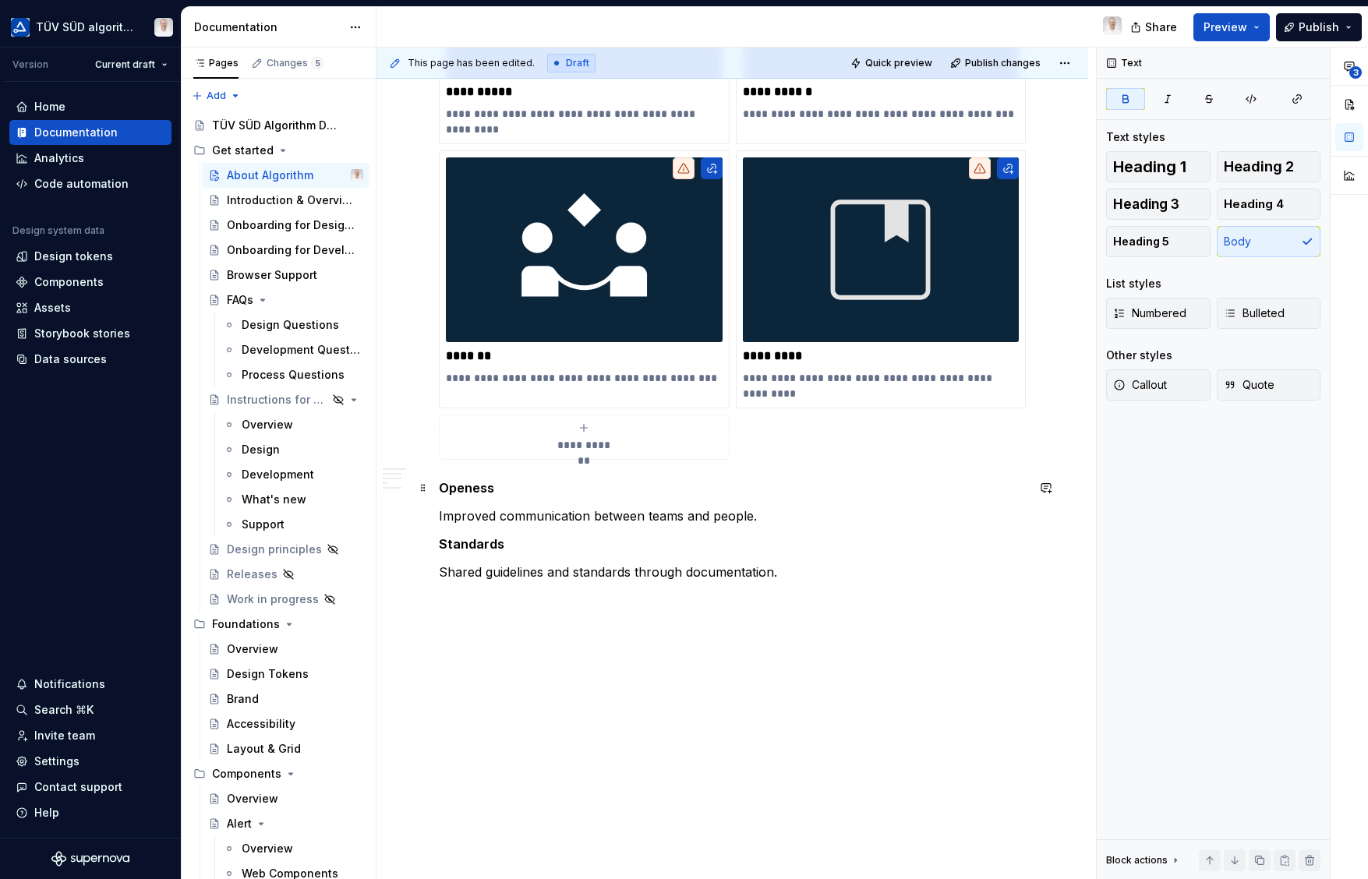
click at [428, 493] on span at bounding box center [423, 488] width 12 height 22
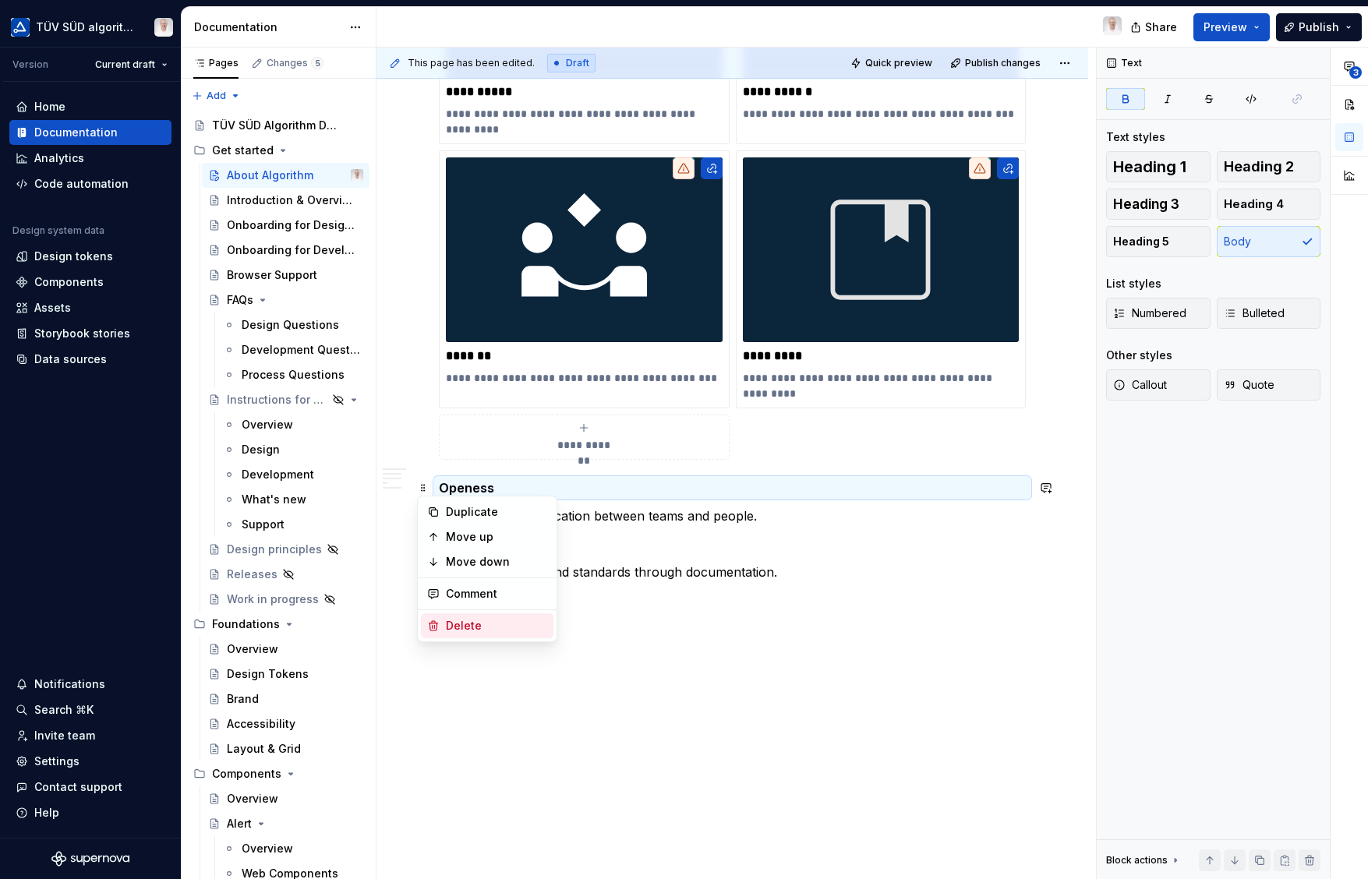
drag, startPoint x: 470, startPoint y: 630, endPoint x: 431, endPoint y: 551, distance: 88.5
click at [470, 630] on div "Delete" at bounding box center [496, 626] width 101 height 16
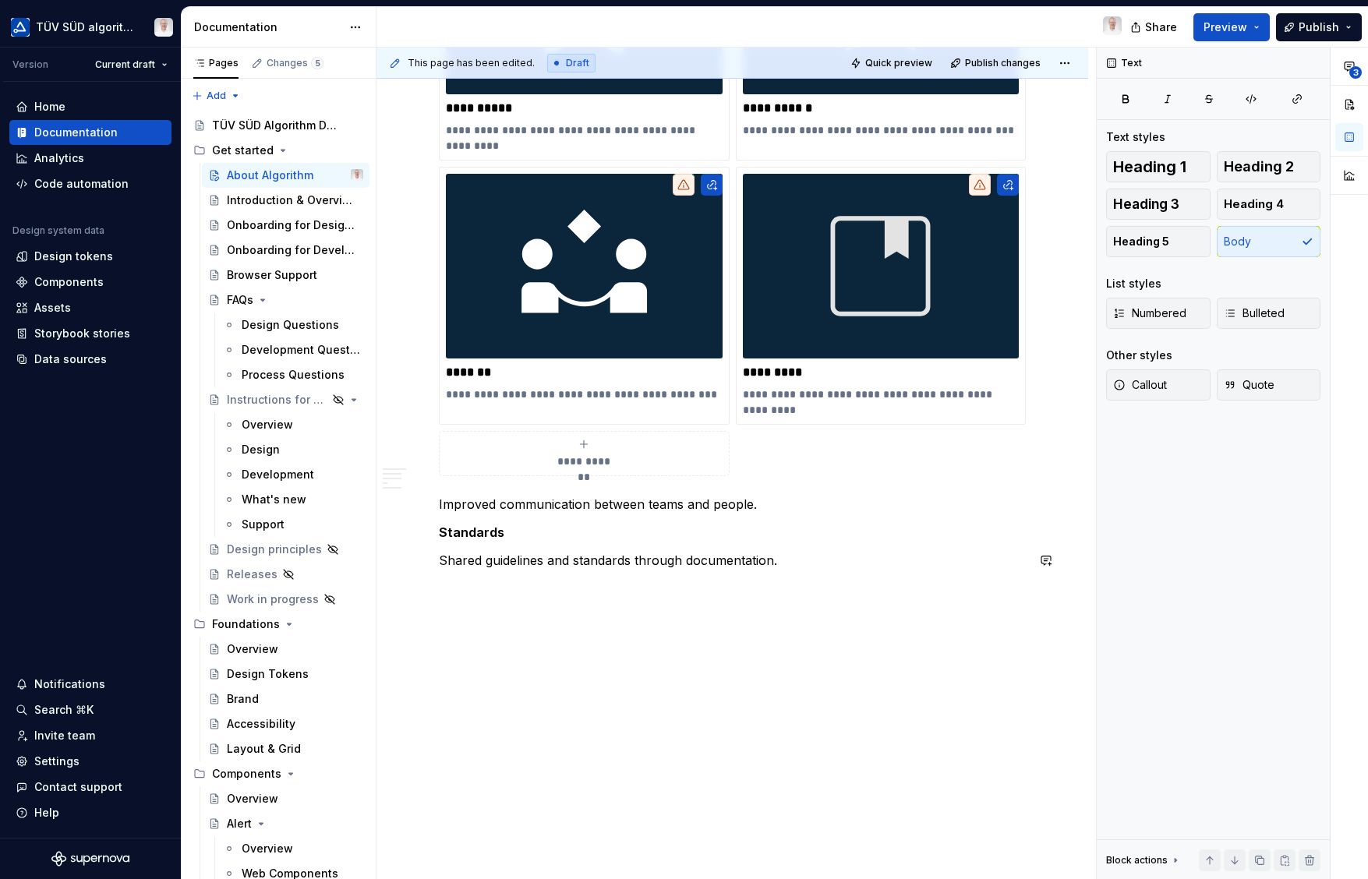
scroll to position [1361, 0]
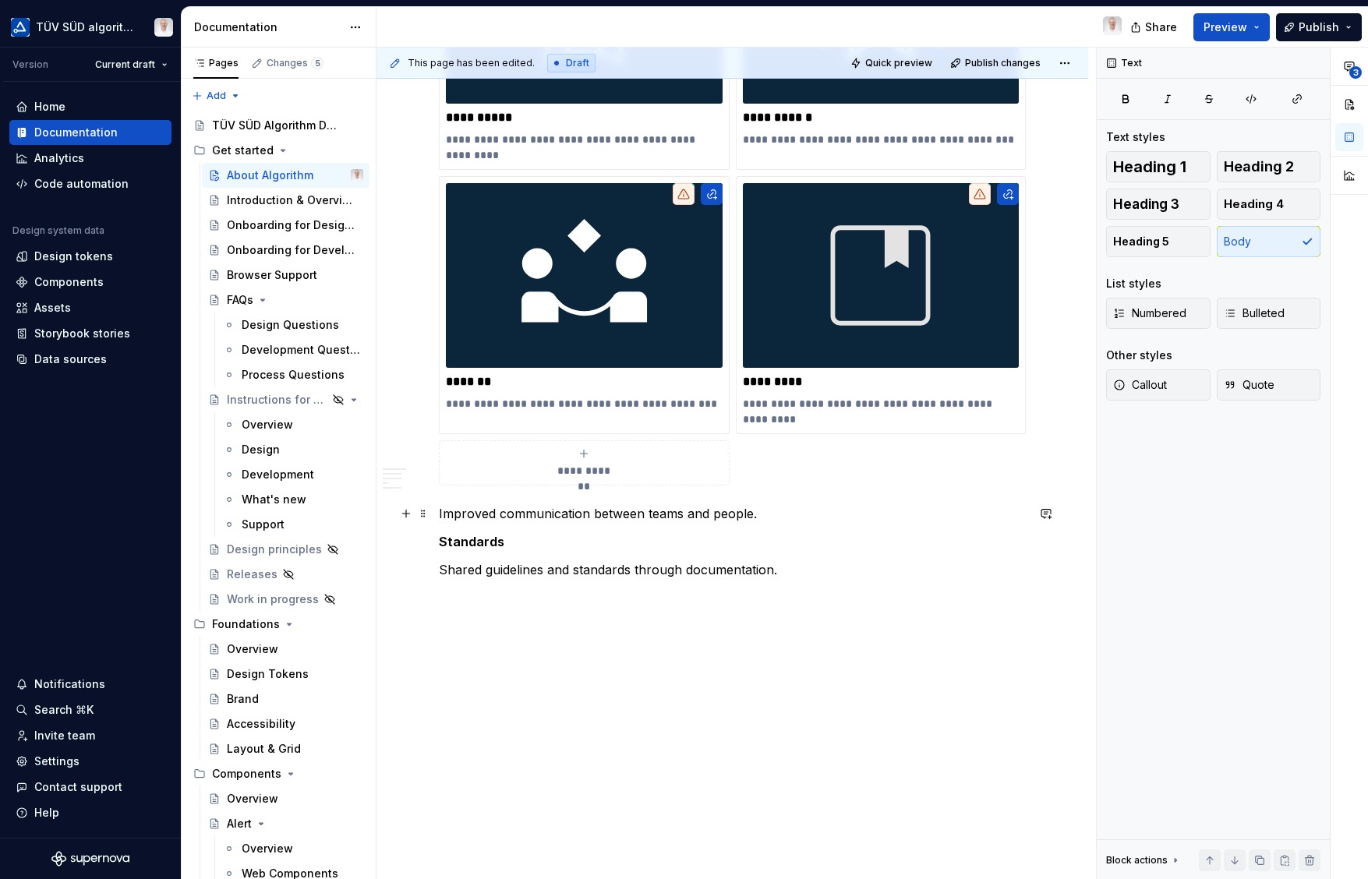
click at [428, 519] on span at bounding box center [423, 514] width 12 height 22
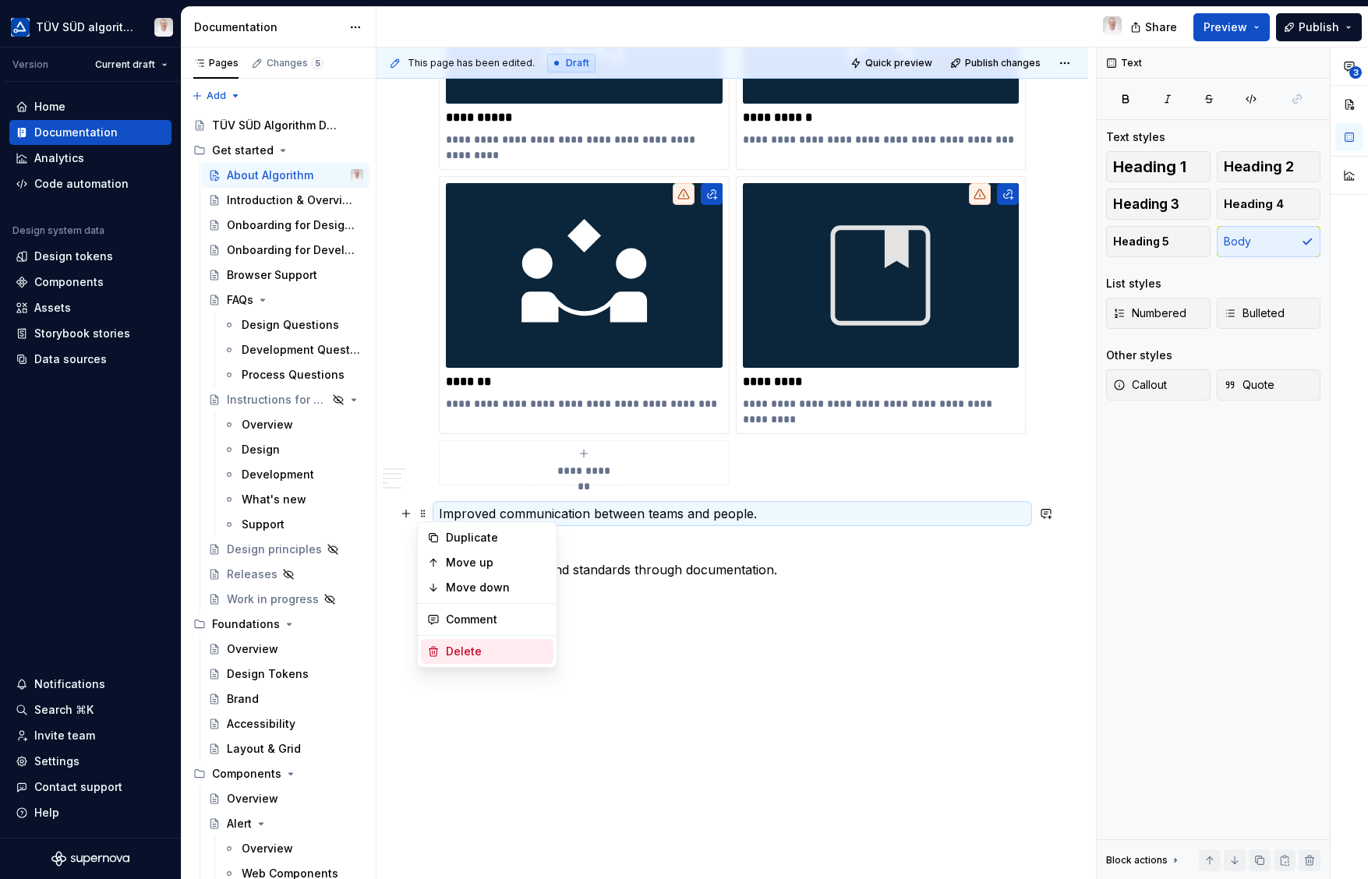
click at [460, 645] on div "Delete" at bounding box center [496, 652] width 101 height 16
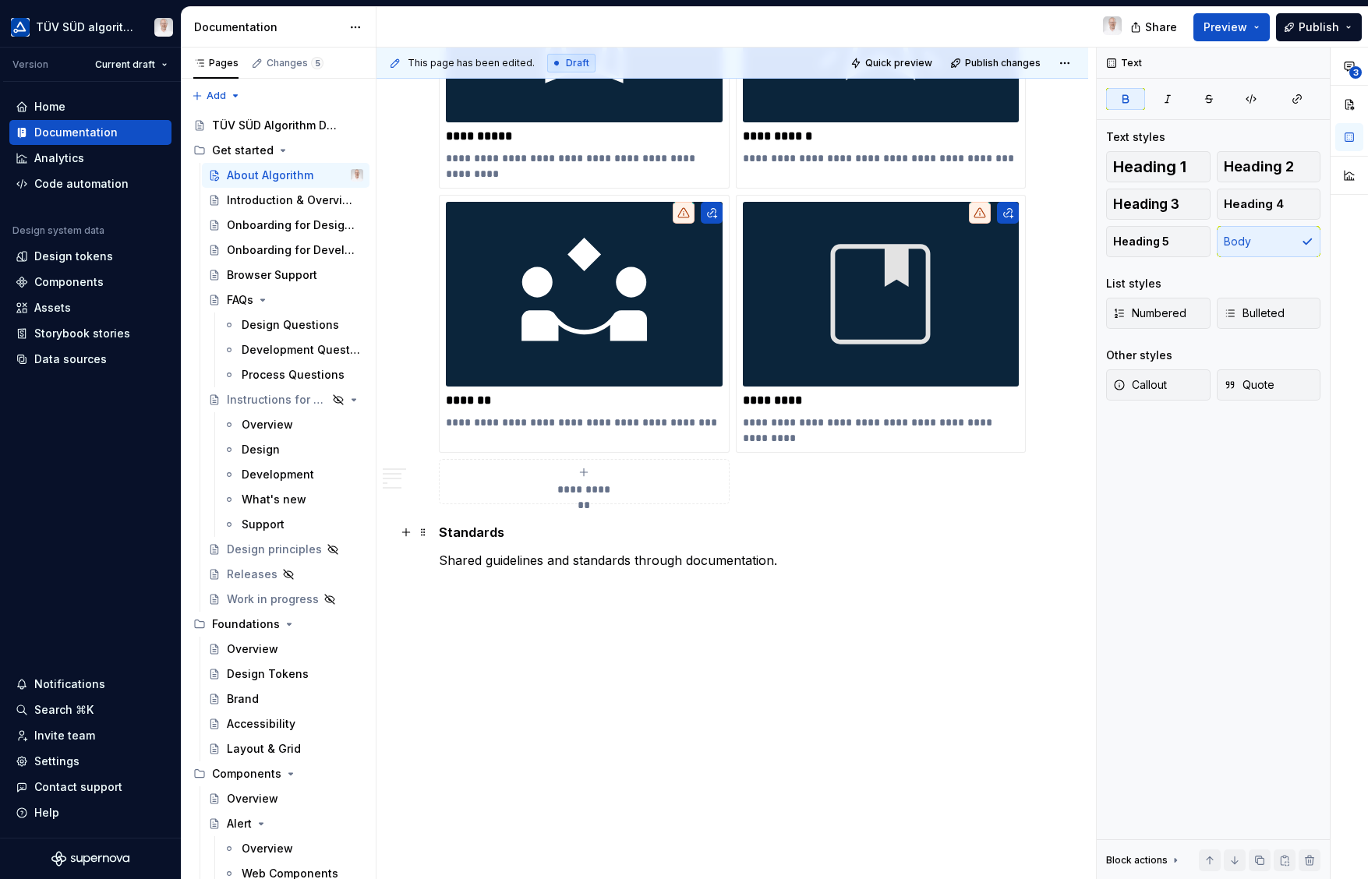
scroll to position [1333, 0]
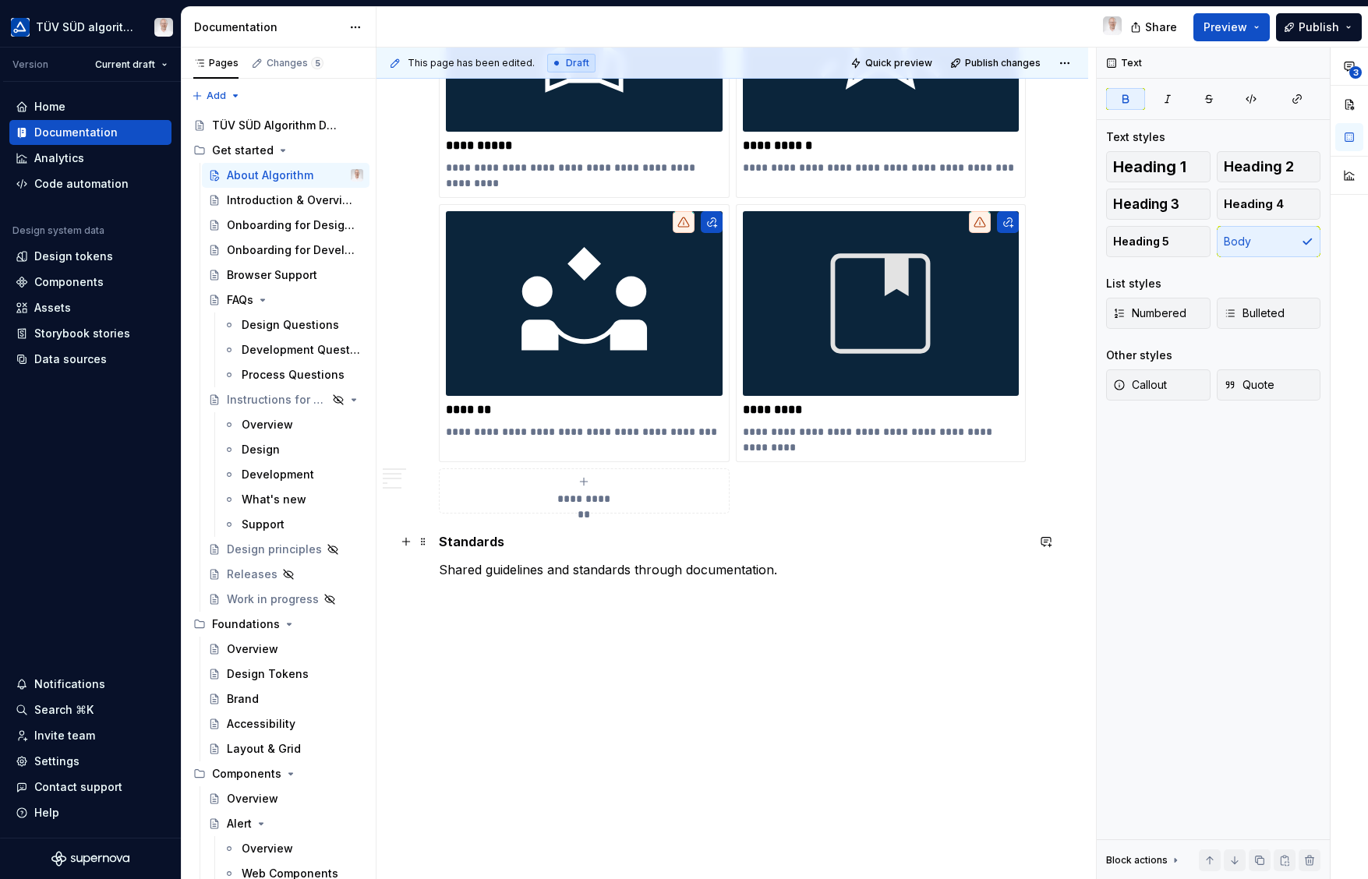
click at [420, 542] on span at bounding box center [423, 542] width 12 height 22
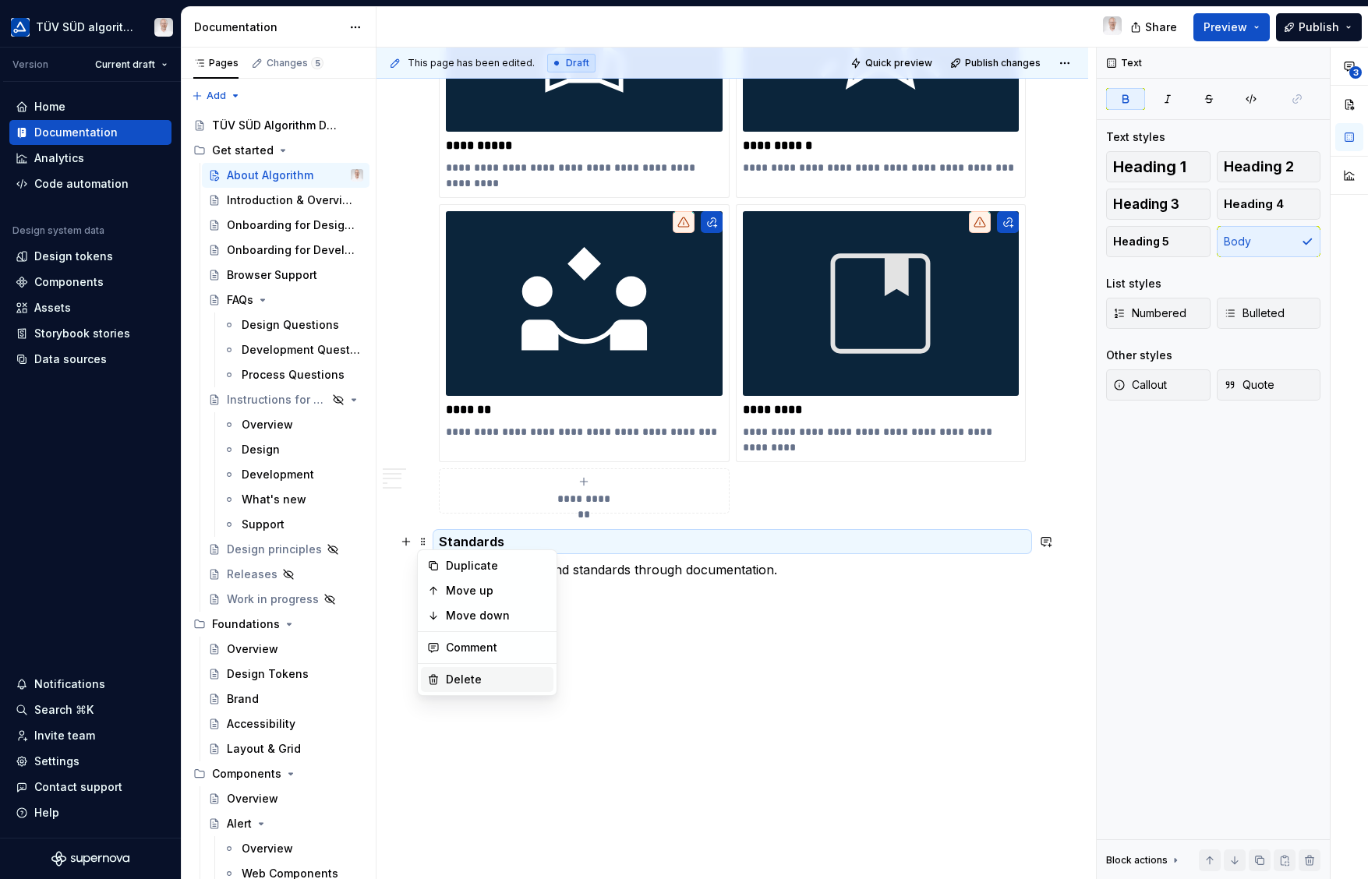
click at [450, 676] on div "Delete" at bounding box center [496, 680] width 101 height 16
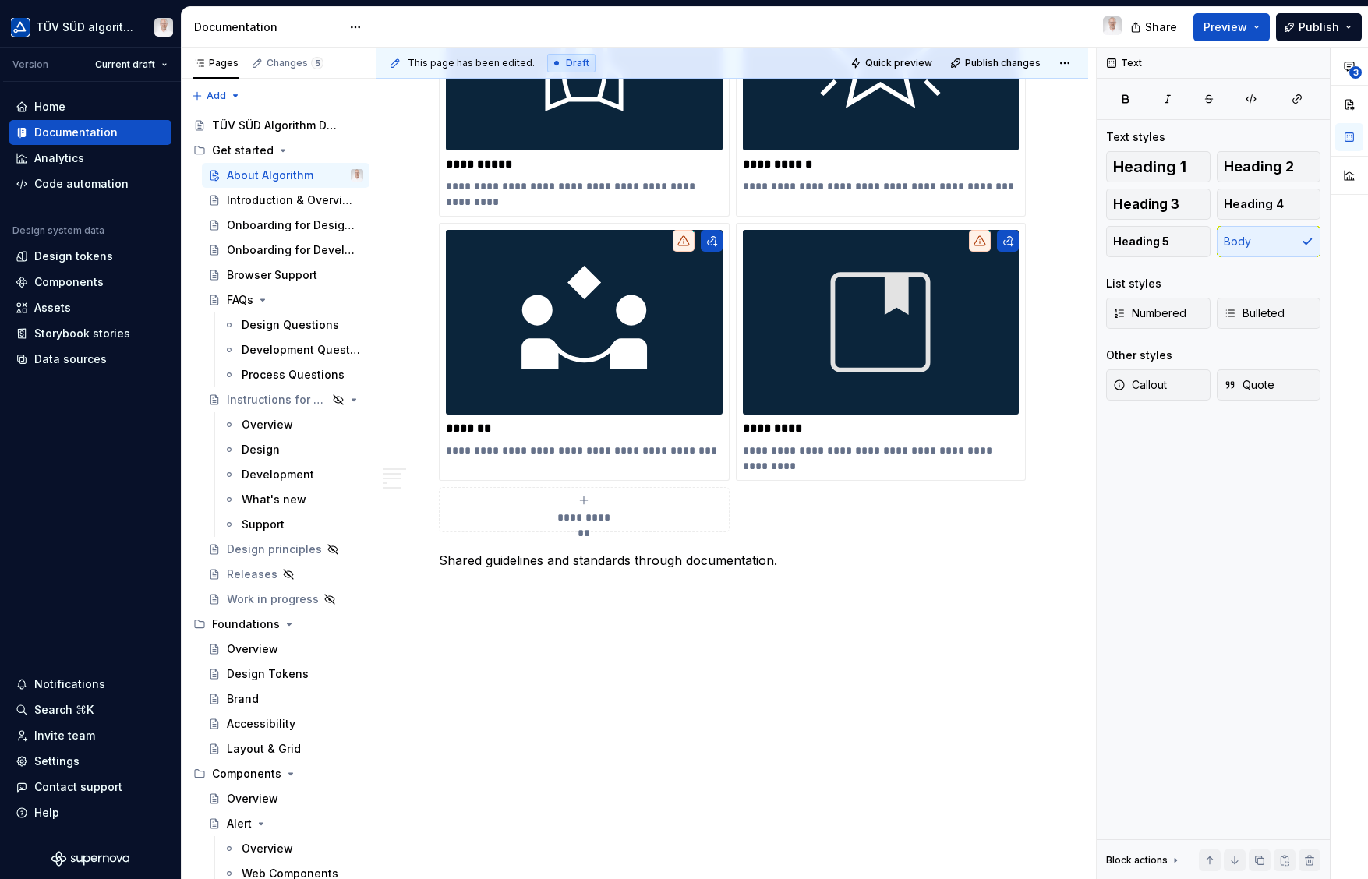
scroll to position [1304, 0]
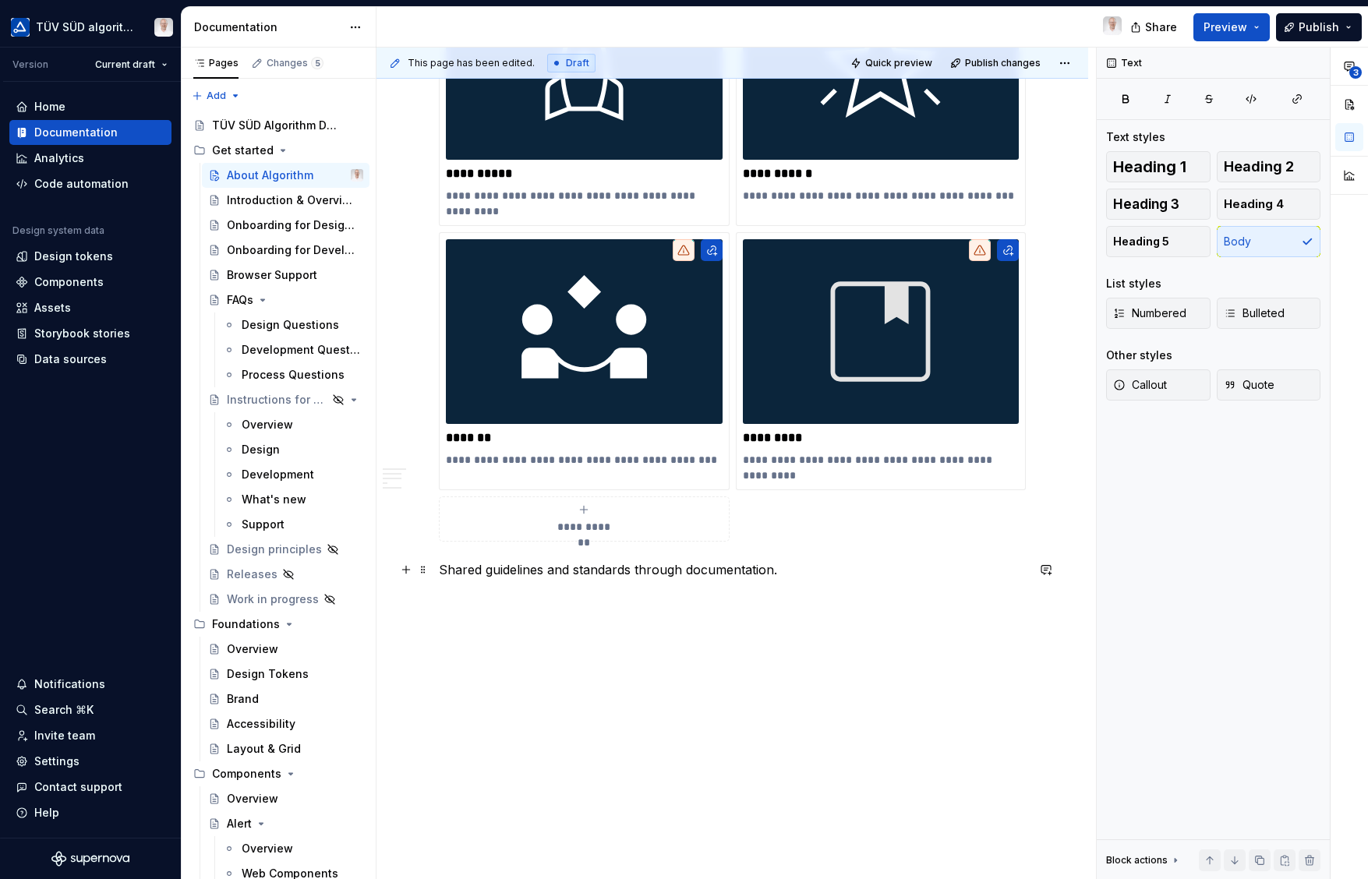
click at [424, 570] on span at bounding box center [423, 570] width 12 height 22
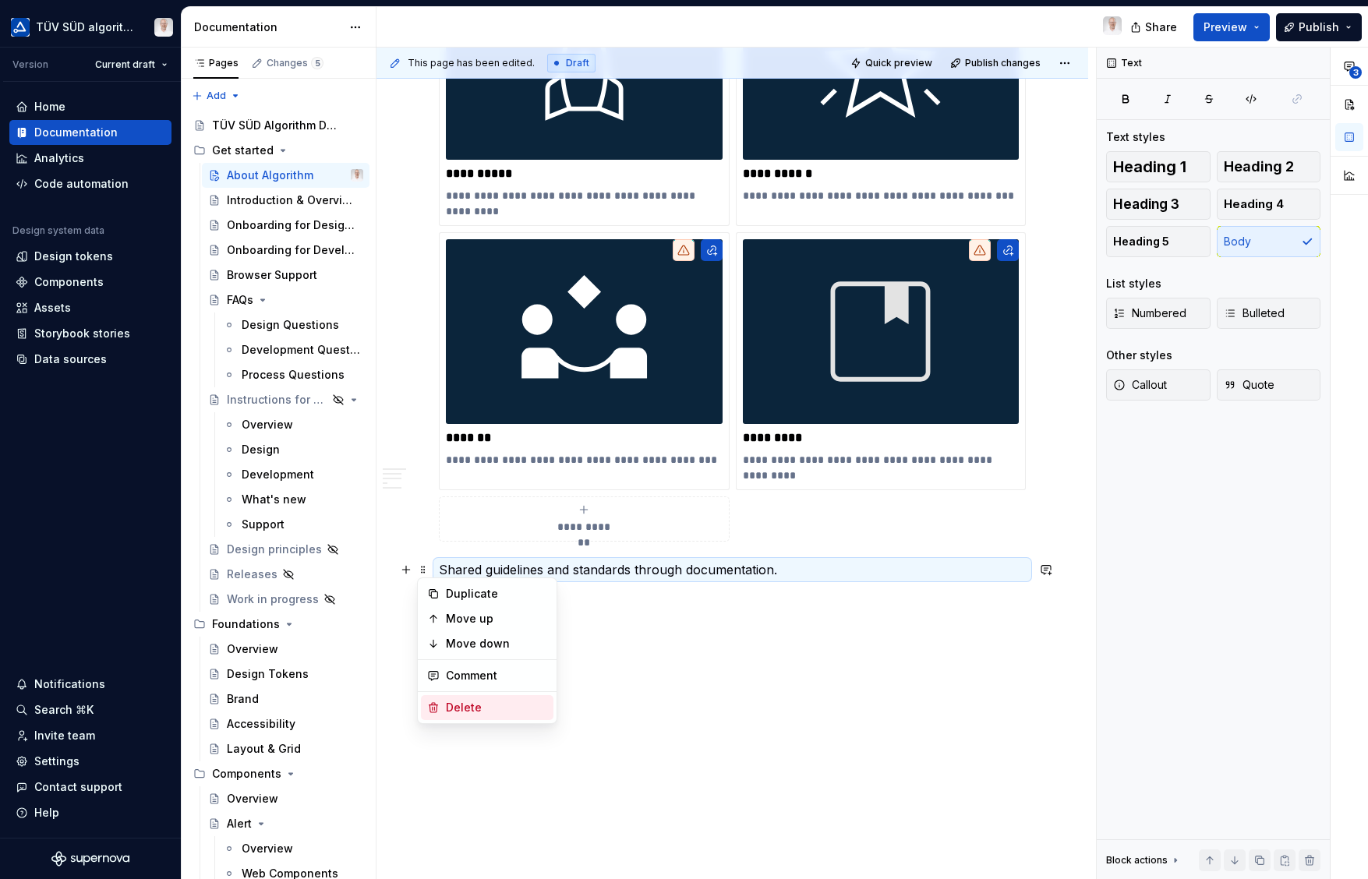
click at [452, 711] on div "Delete" at bounding box center [496, 708] width 101 height 16
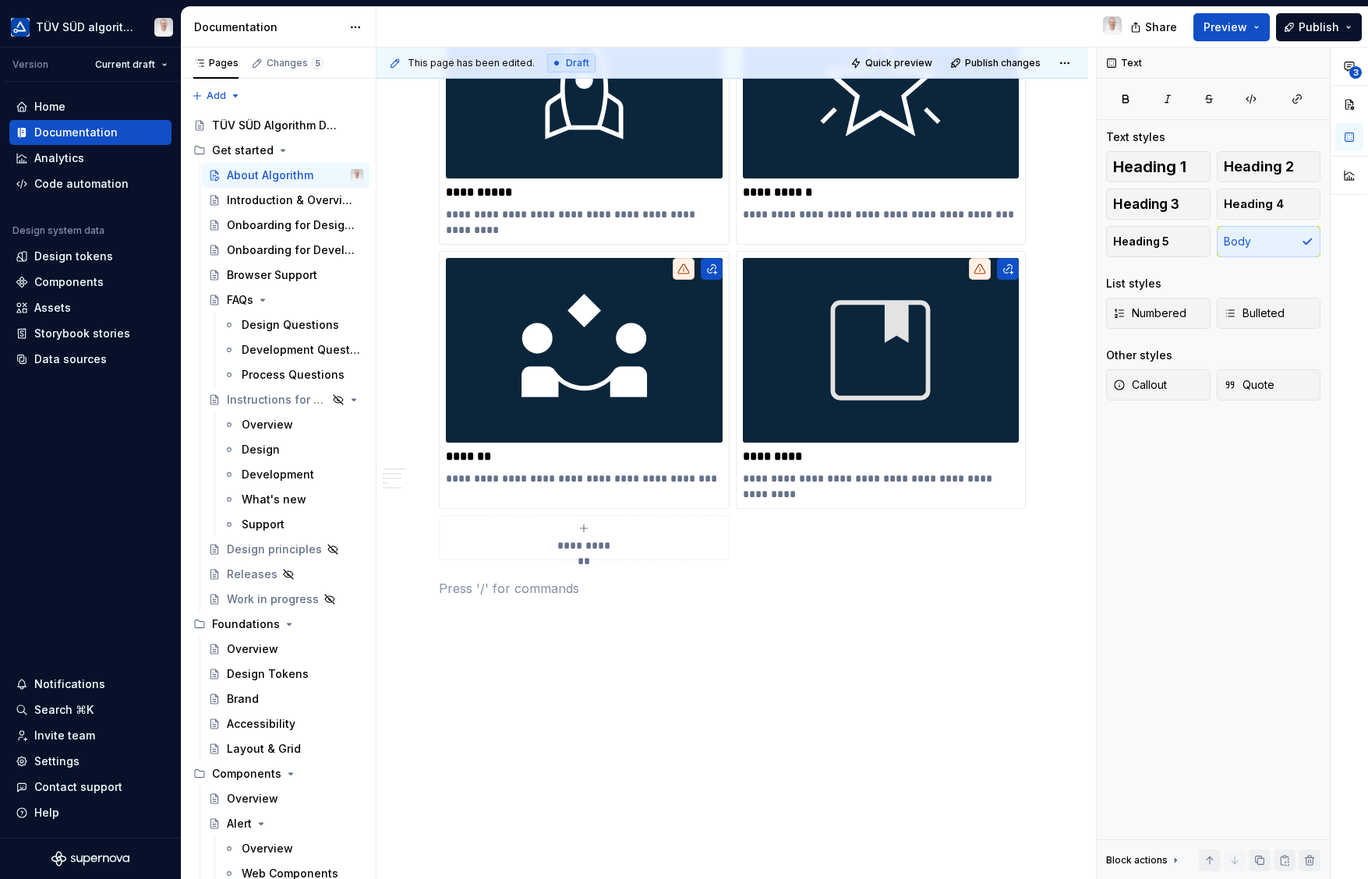
scroll to position [1276, 0]
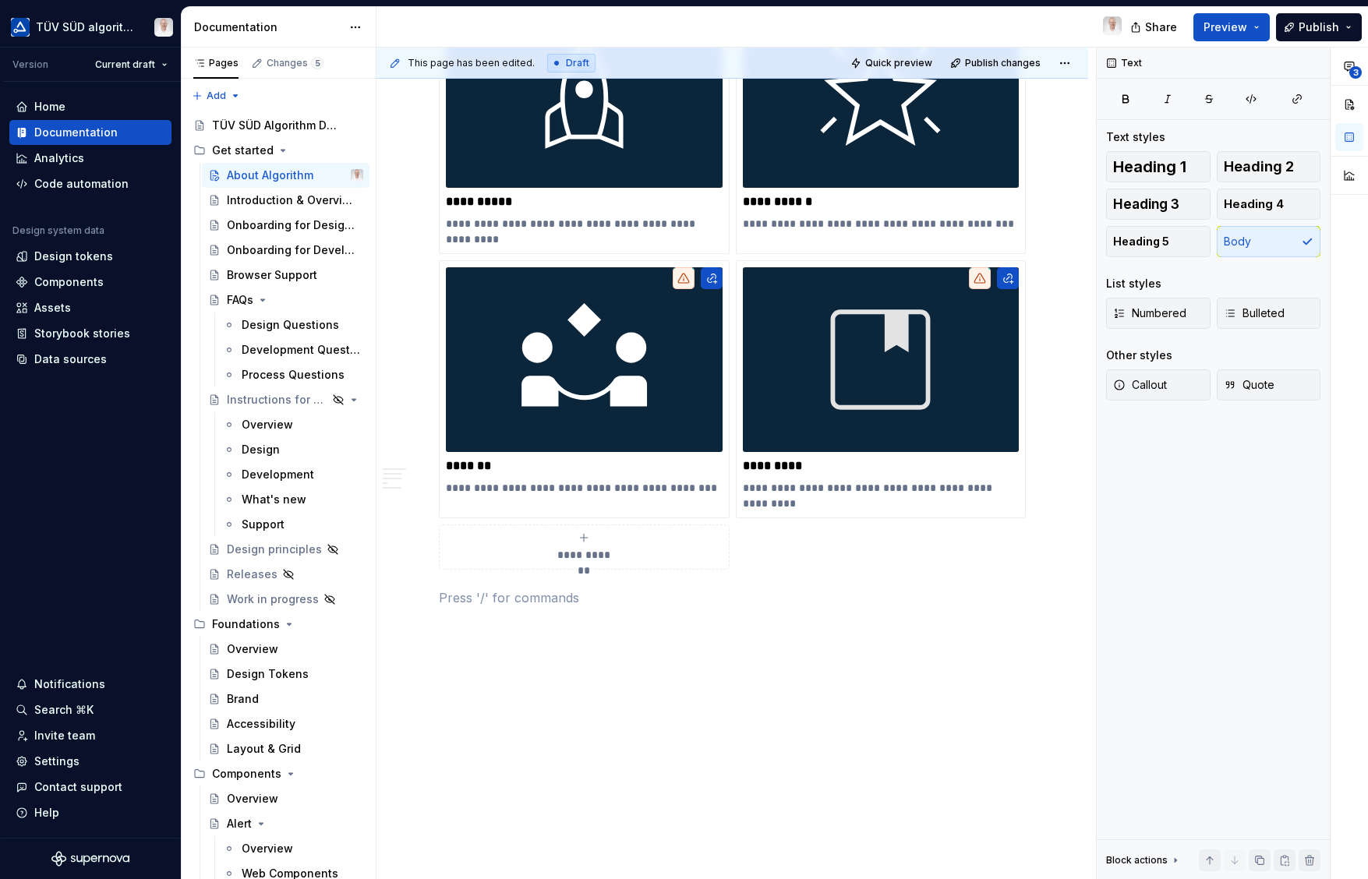
click at [1322, 30] on span "Publish" at bounding box center [1318, 27] width 41 height 16
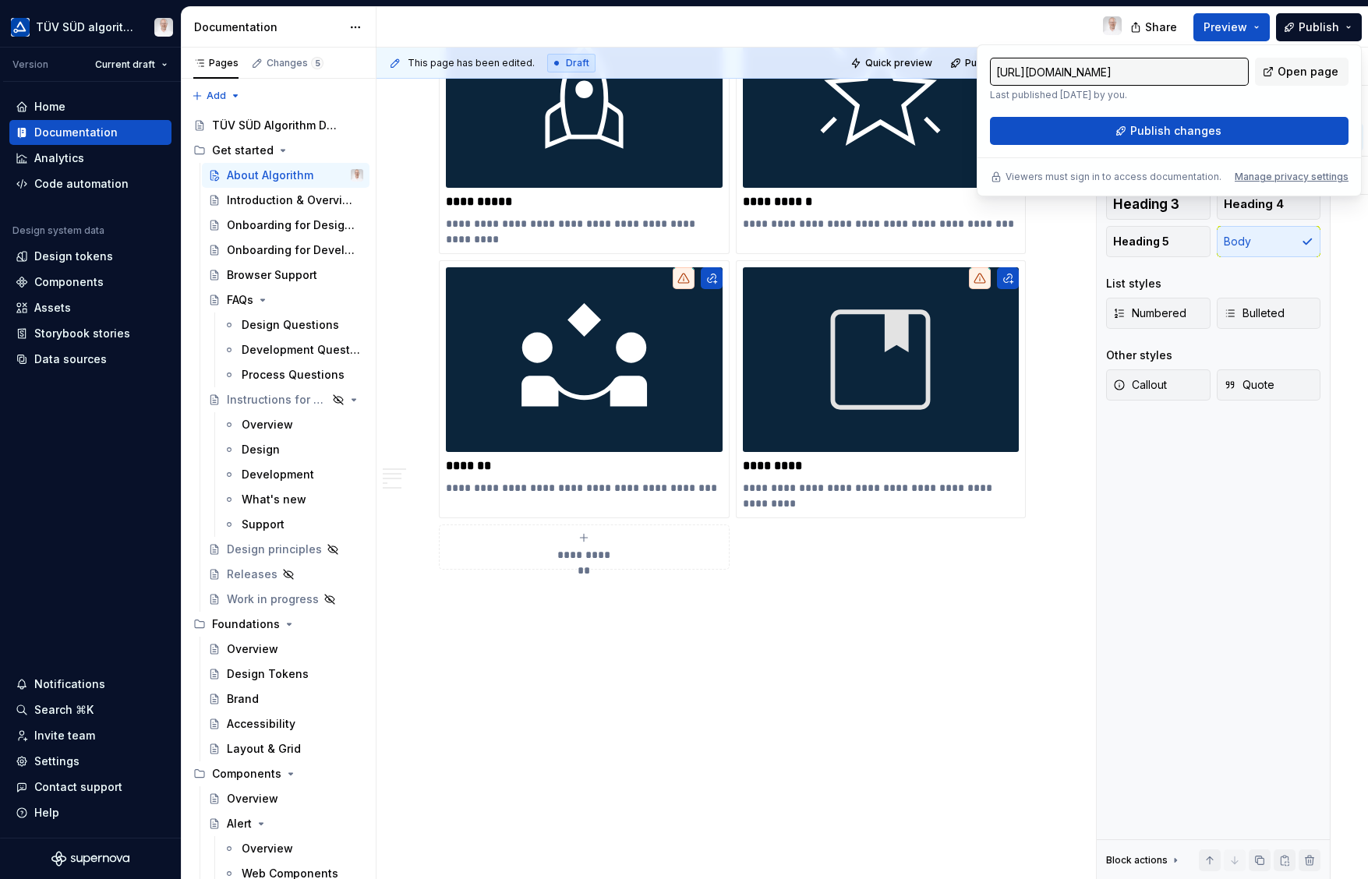
drag, startPoint x: 1322, startPoint y: 30, endPoint x: 1224, endPoint y: 137, distance: 145.6
click at [1224, 137] on button "Publish changes" at bounding box center [1169, 131] width 358 height 28
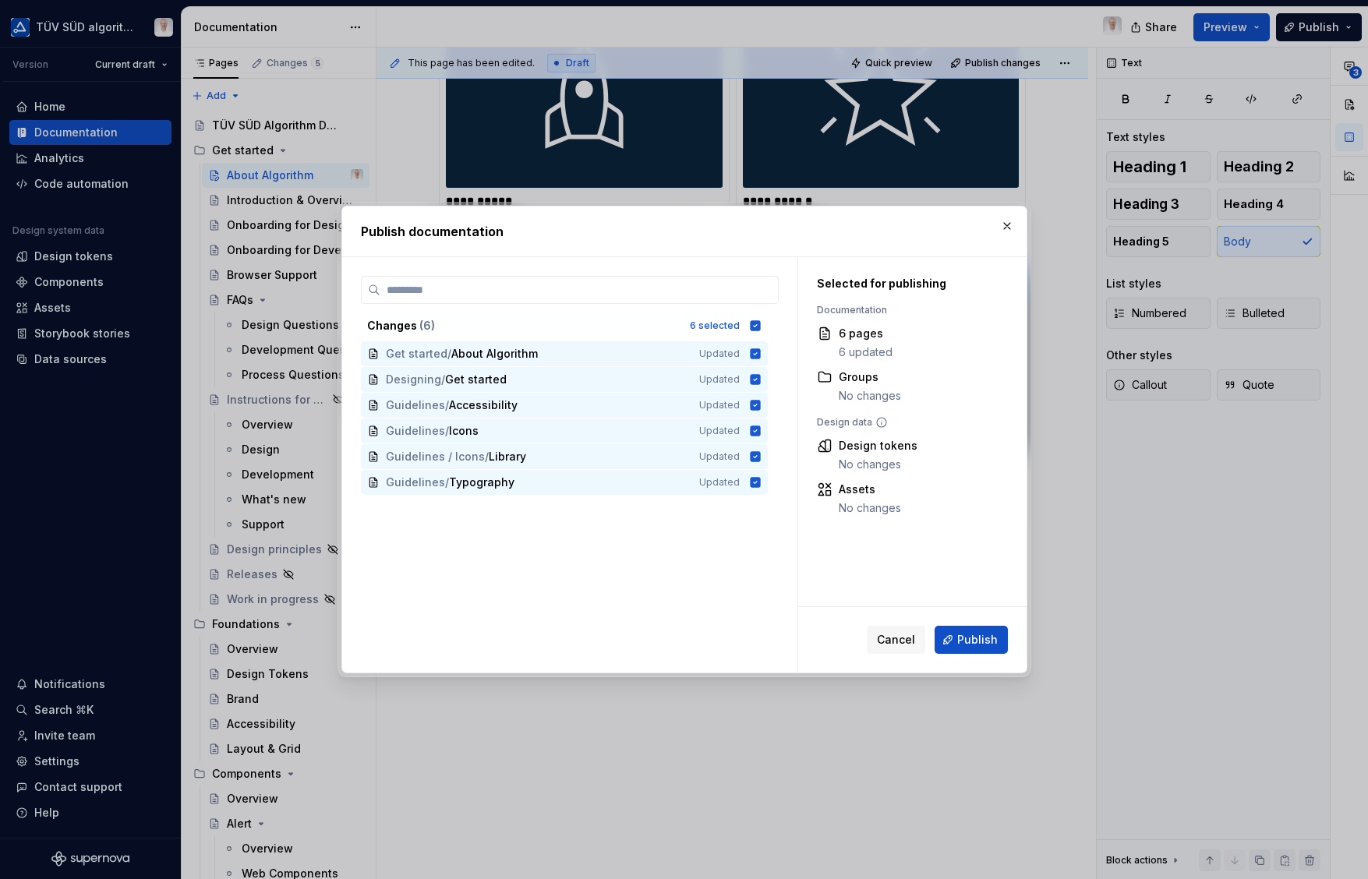
click at [969, 643] on span "Publish" at bounding box center [977, 640] width 41 height 16
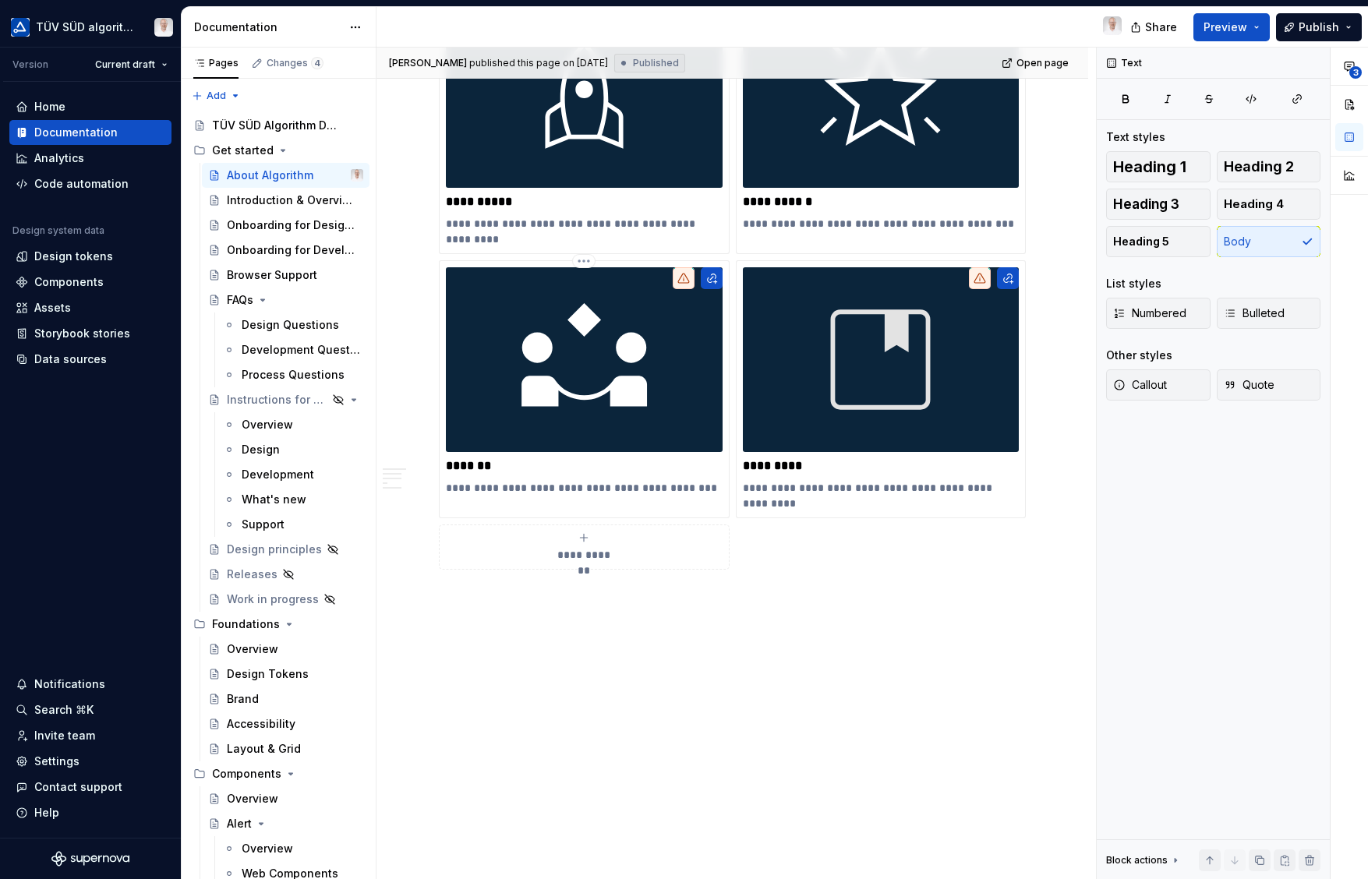
click at [683, 359] on img at bounding box center [584, 359] width 277 height 184
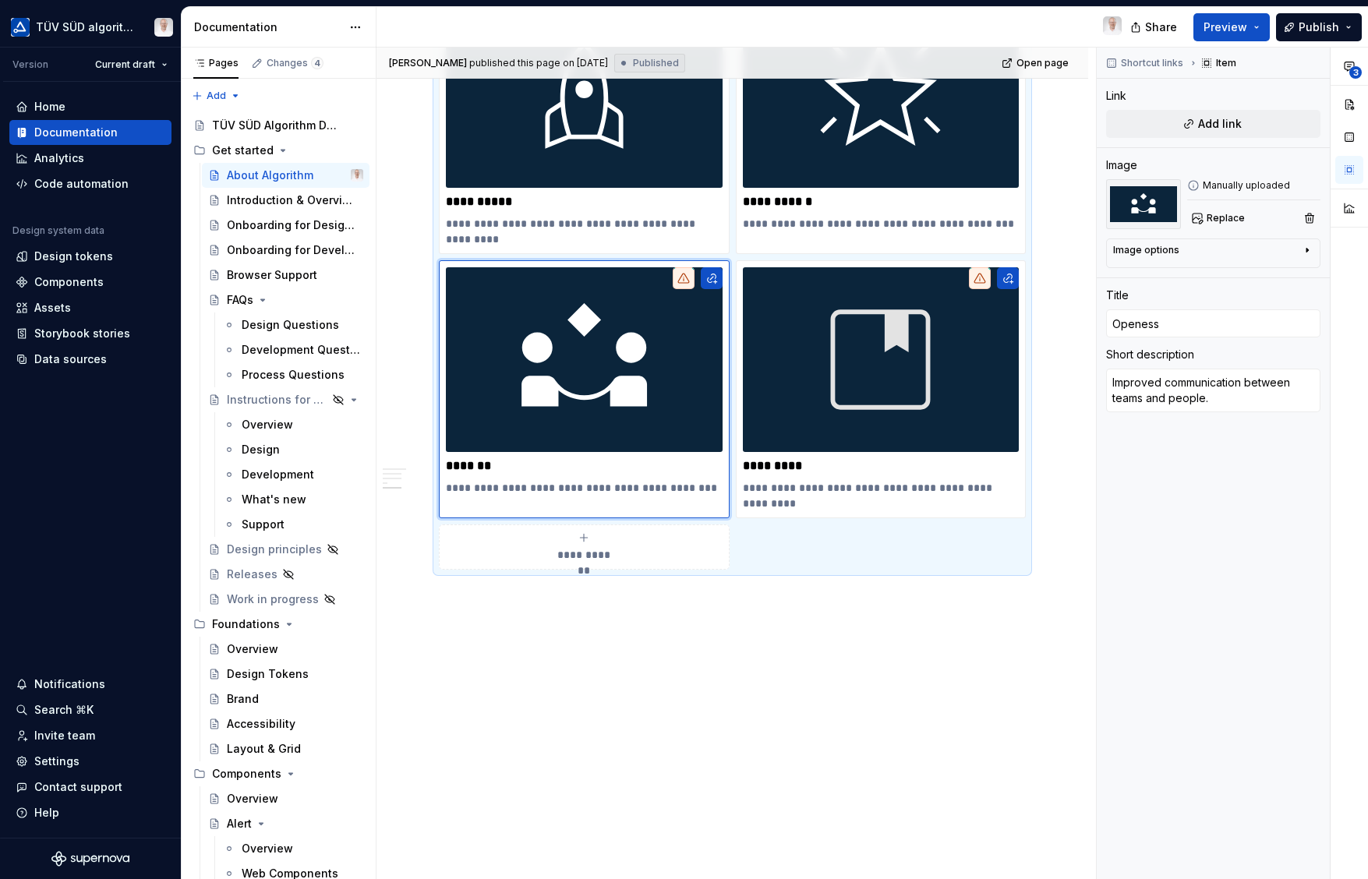
scroll to position [1105, 0]
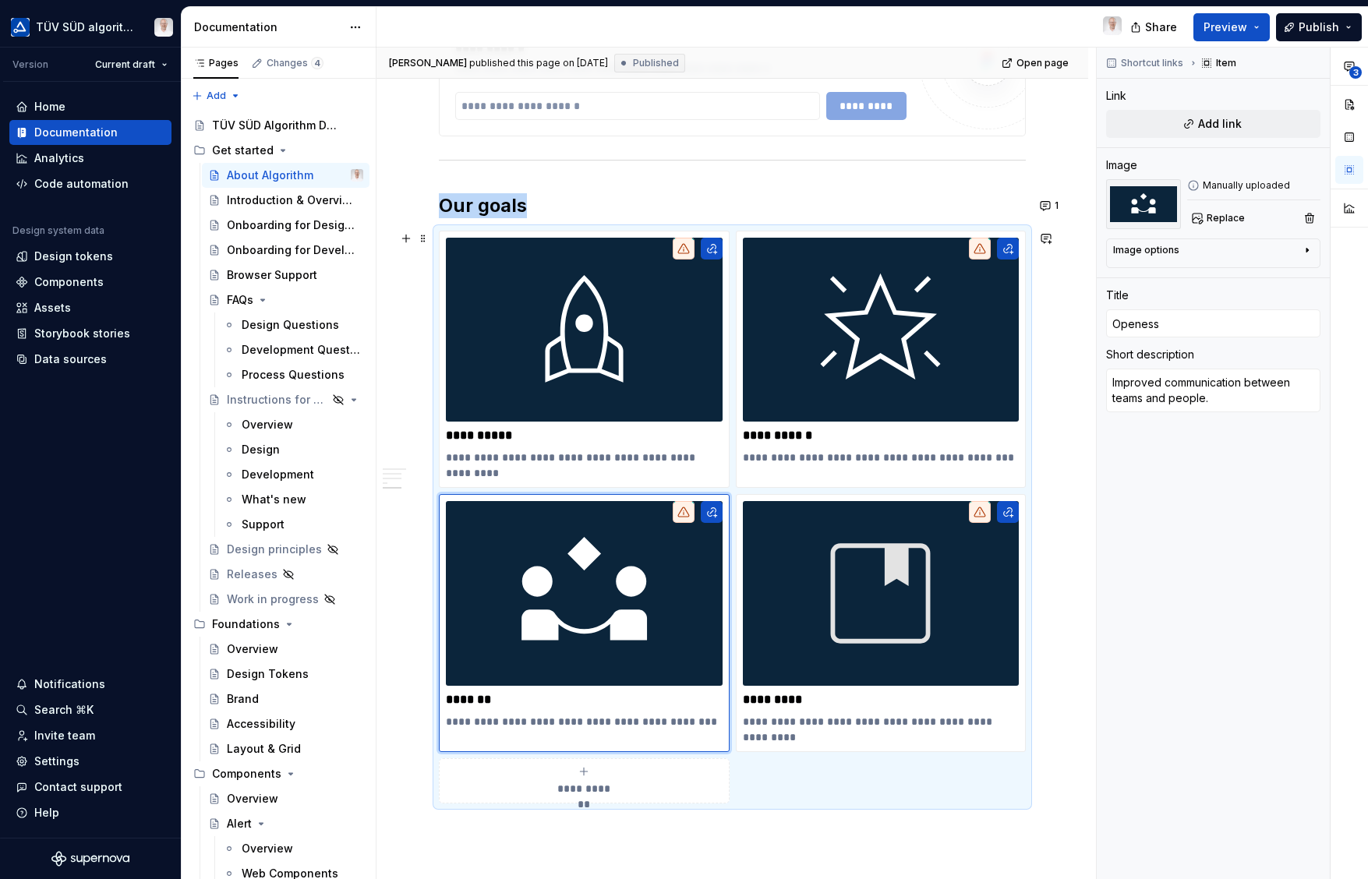
click at [439, 231] on div "**********" at bounding box center [732, 517] width 587 height 573
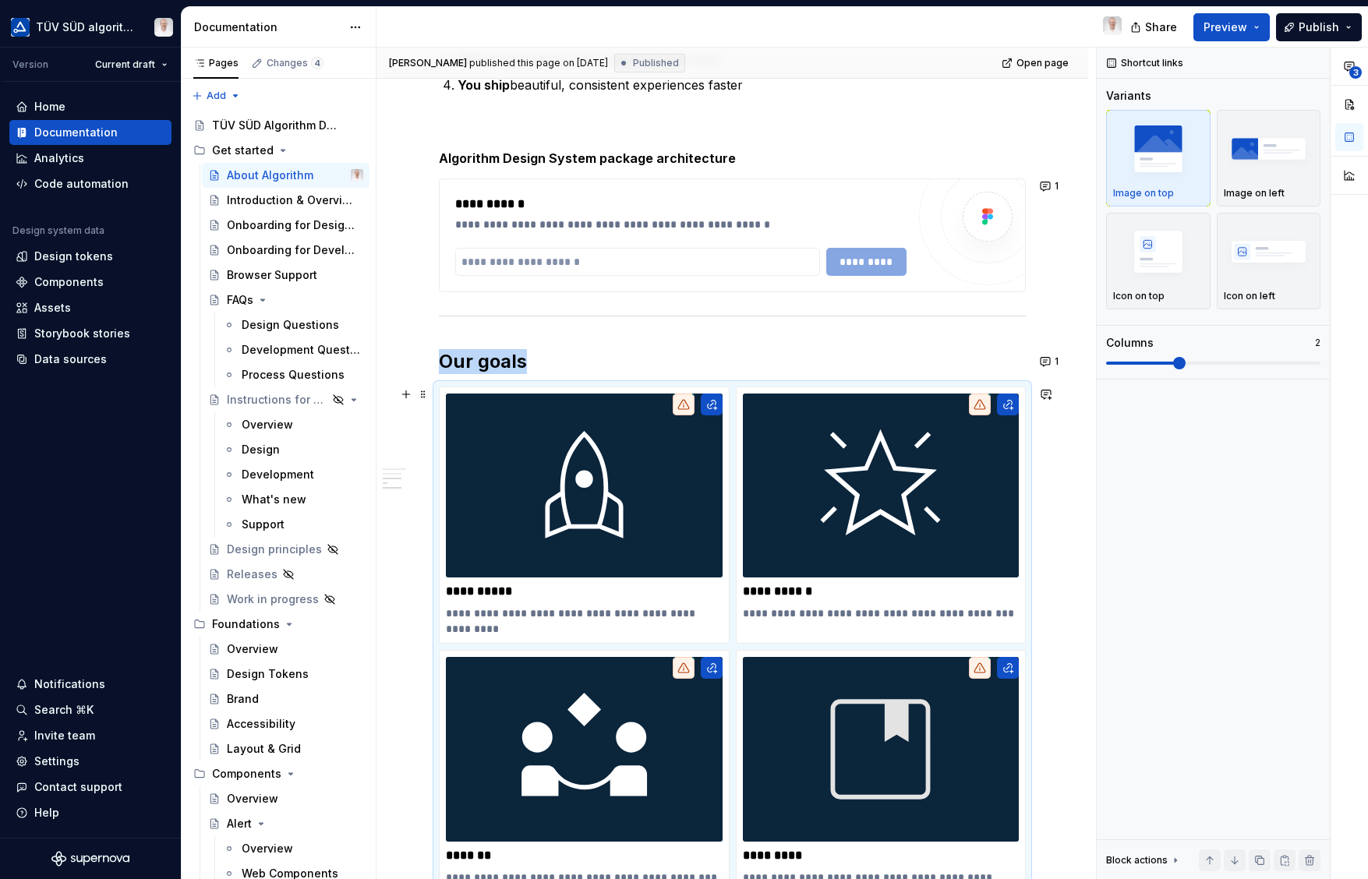
scroll to position [809, 0]
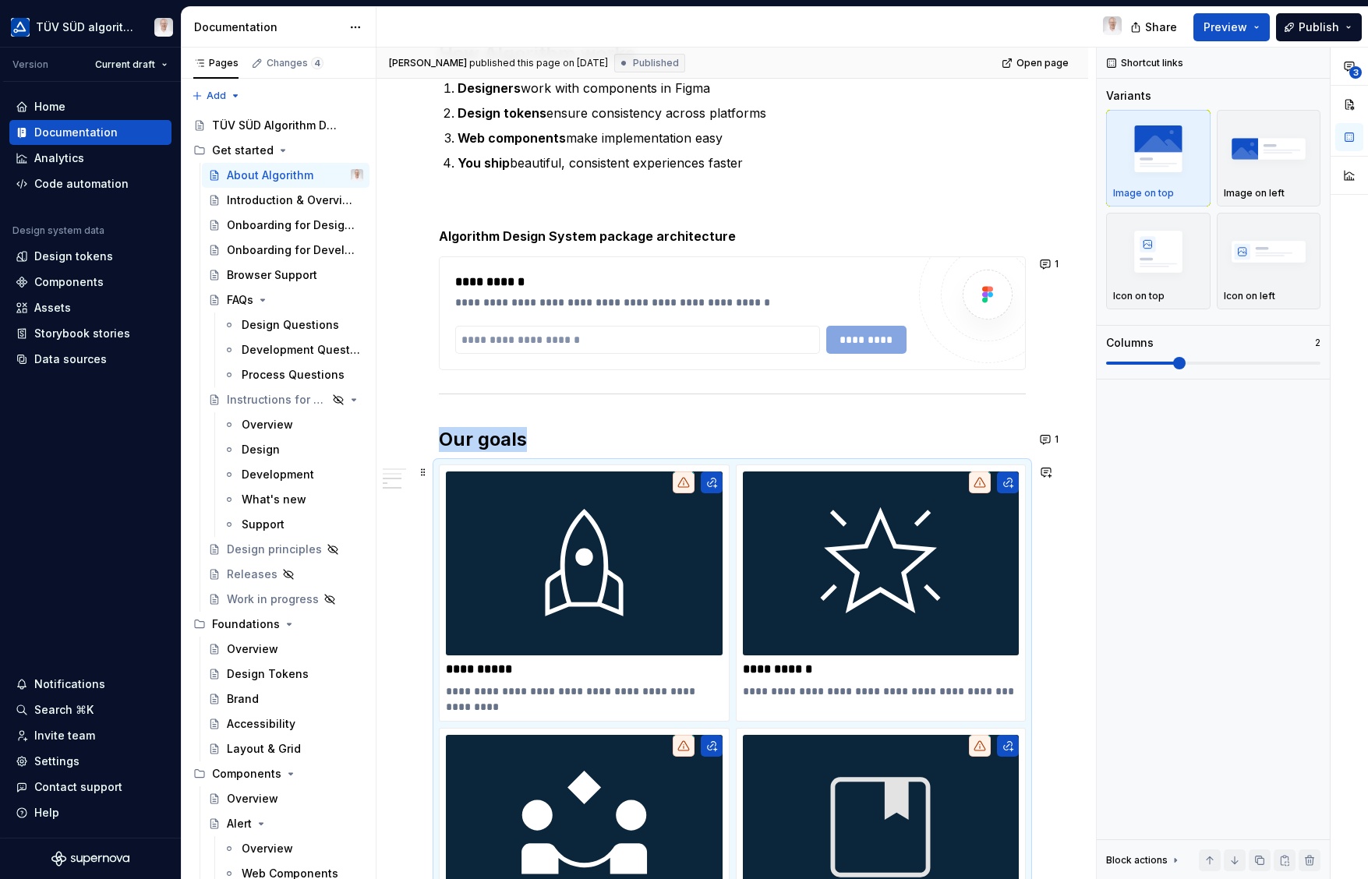
click at [1061, 710] on div "Hey there! You're about to dive into Algorithm, TÜV SÜD's design system. Whethe…" at bounding box center [731, 420] width 711 height 1874
click at [630, 560] on img at bounding box center [584, 563] width 277 height 184
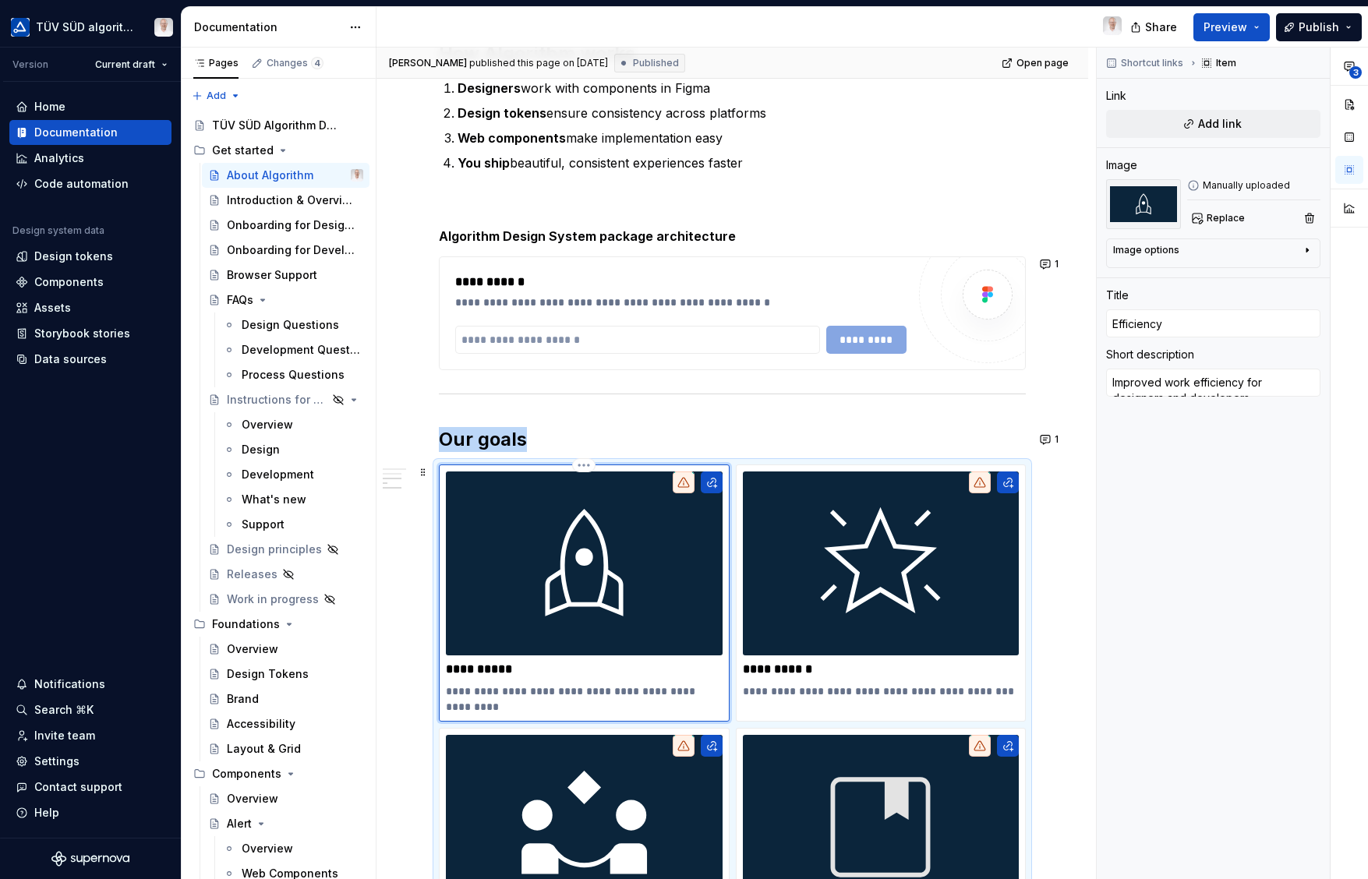
click at [635, 735] on img at bounding box center [584, 827] width 277 height 184
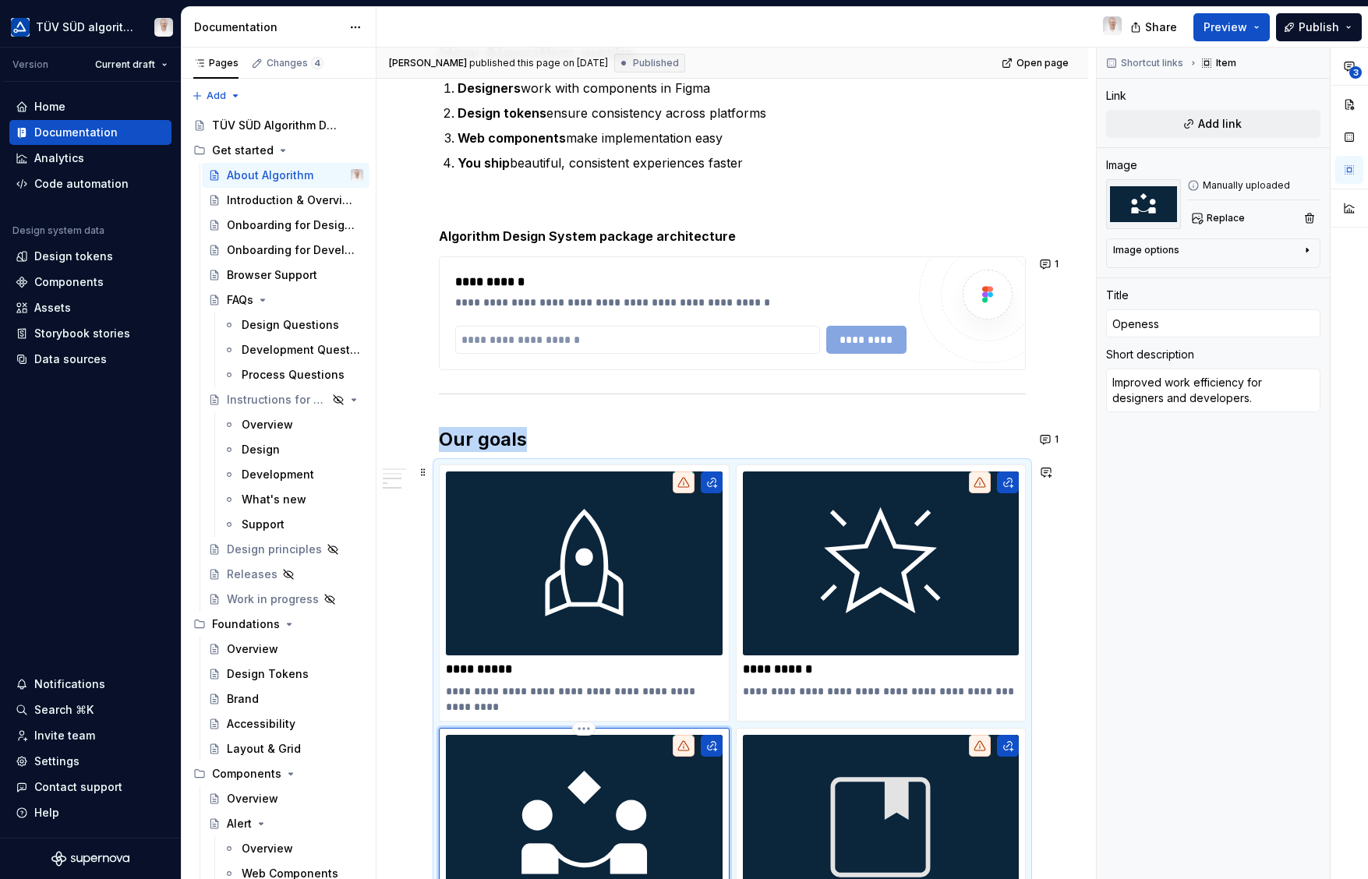
click at [678, 471] on img at bounding box center [584, 563] width 277 height 184
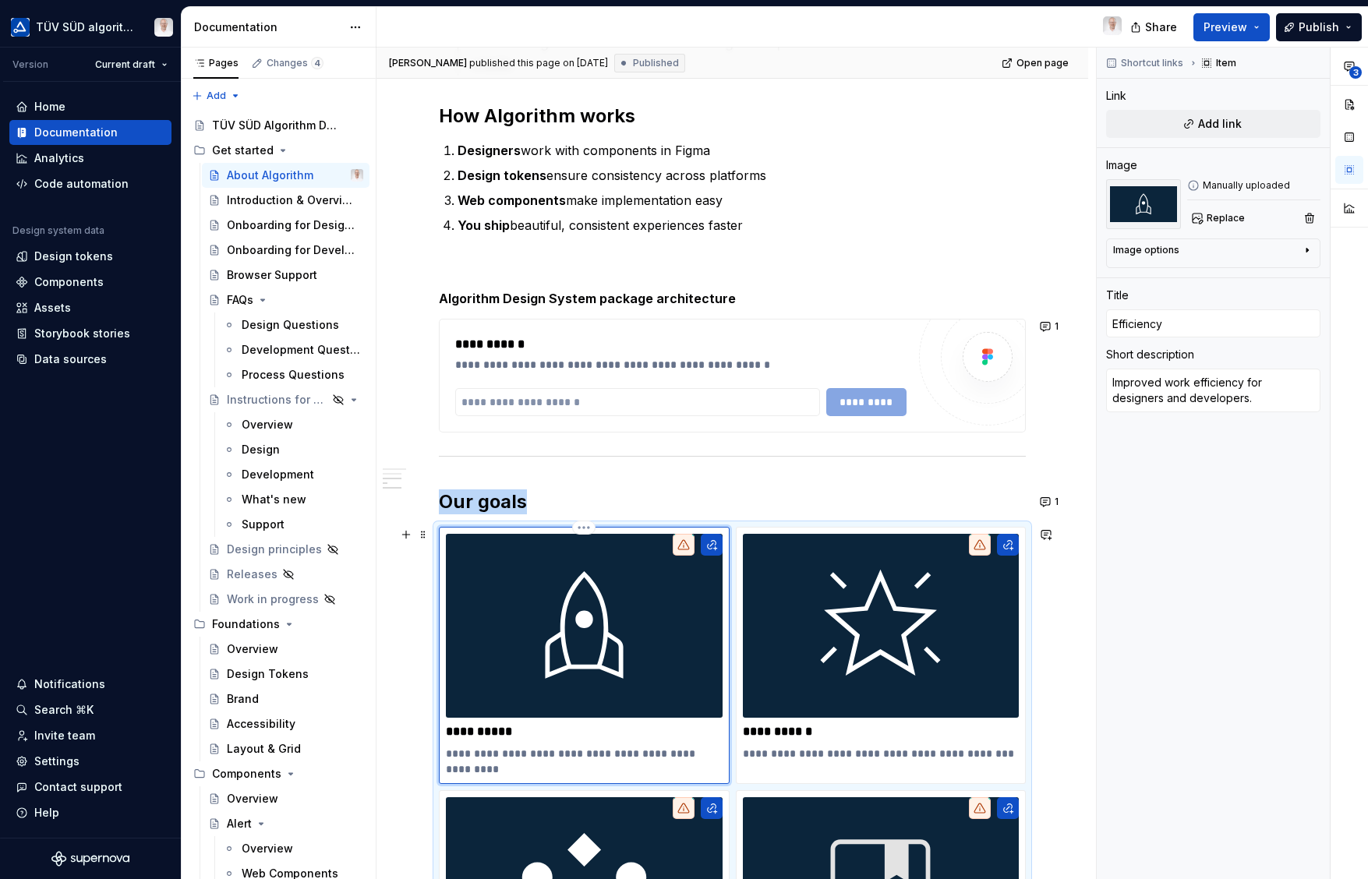
type textarea "*"
type input "Efficiency"
type textarea "Improved work efficiency for designers and developers."
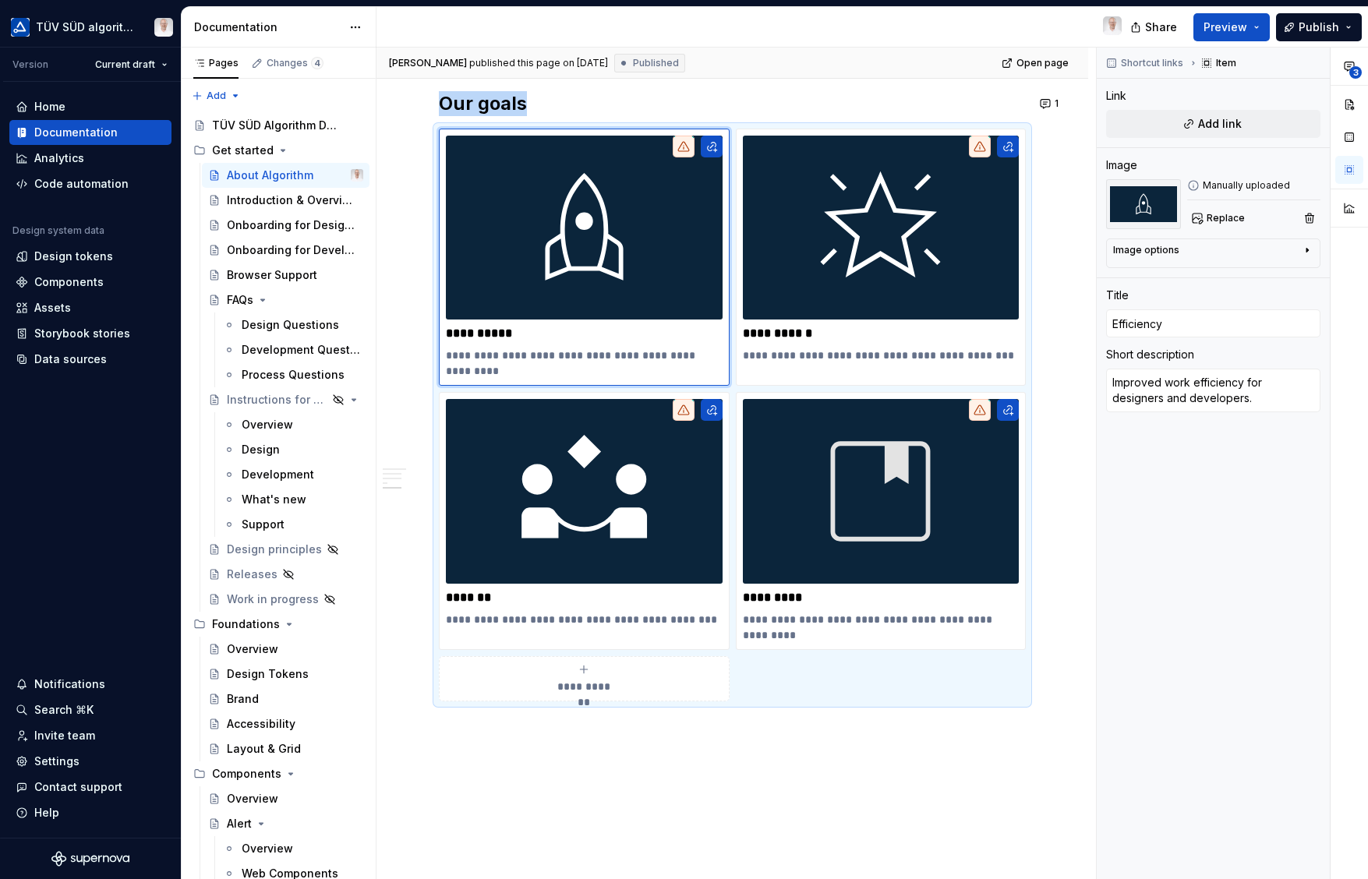
click at [1203, 125] on span "Add link" at bounding box center [1220, 124] width 44 height 16
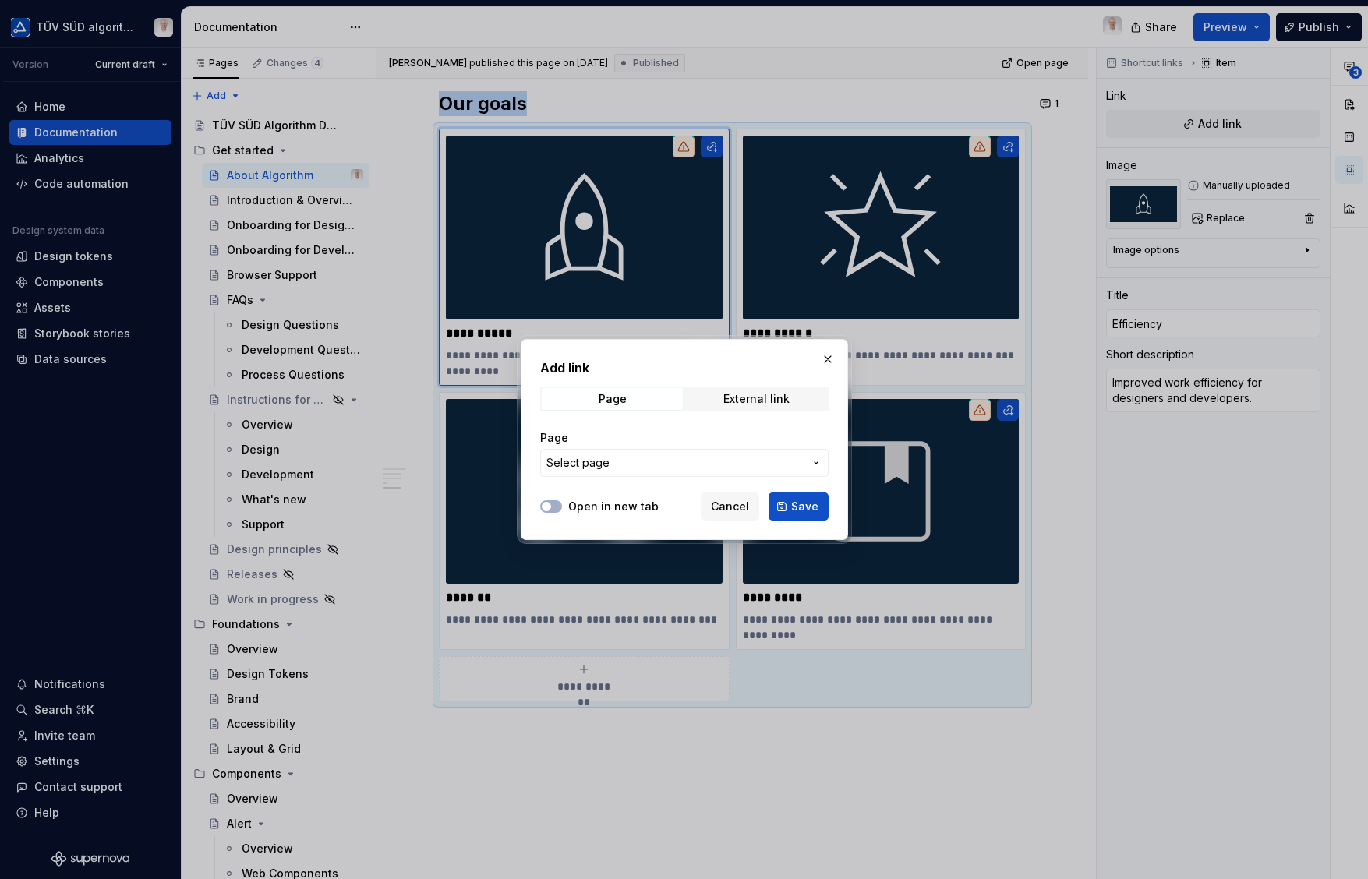
click at [615, 460] on span "Select page" at bounding box center [674, 463] width 257 height 16
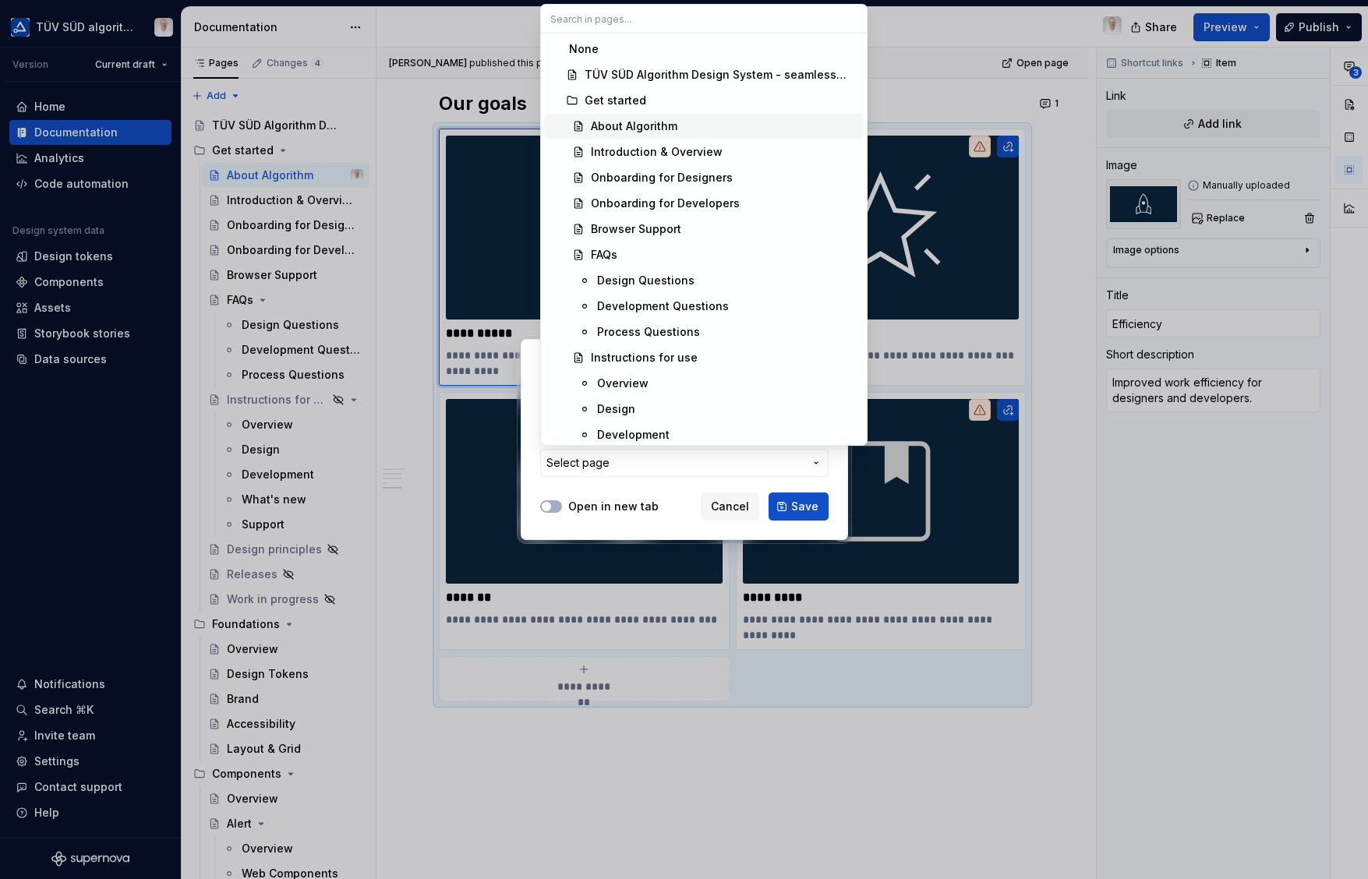
click at [641, 123] on div "About Algorithm" at bounding box center [634, 126] width 86 height 16
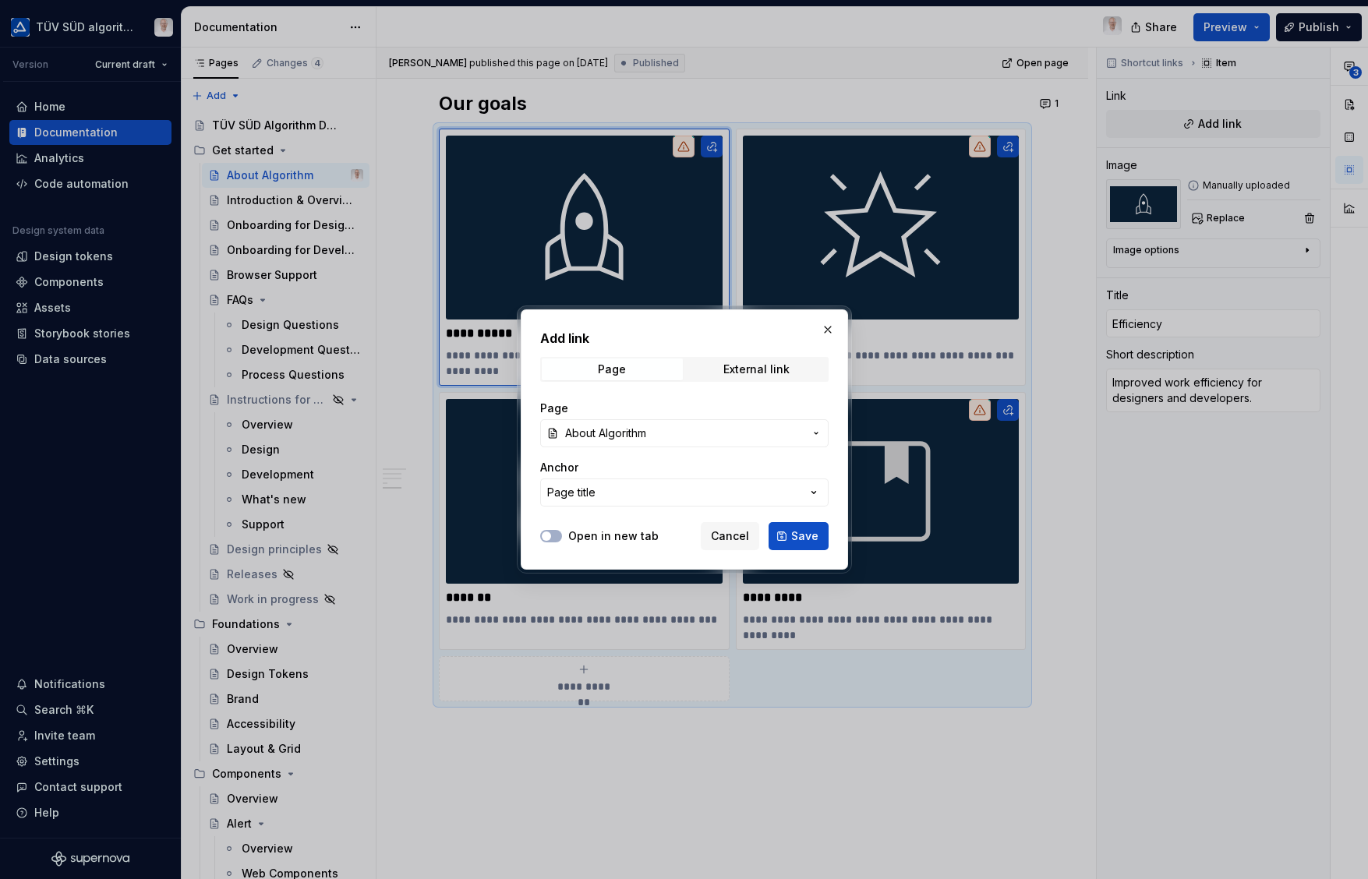
click at [808, 496] on icon "button" at bounding box center [814, 493] width 16 height 16
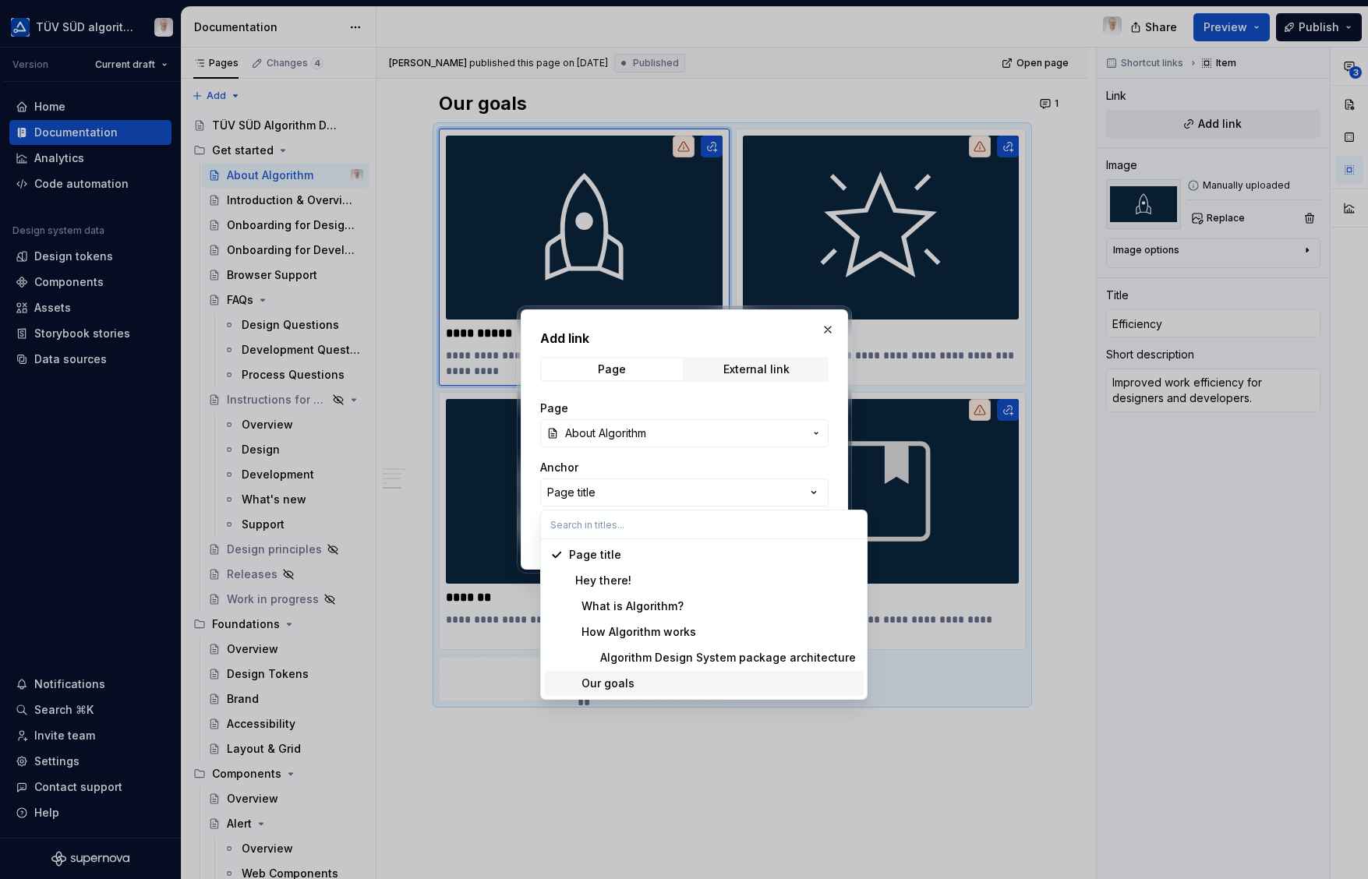
click at [625, 681] on div "Our goals" at bounding box center [601, 684] width 65 height 16
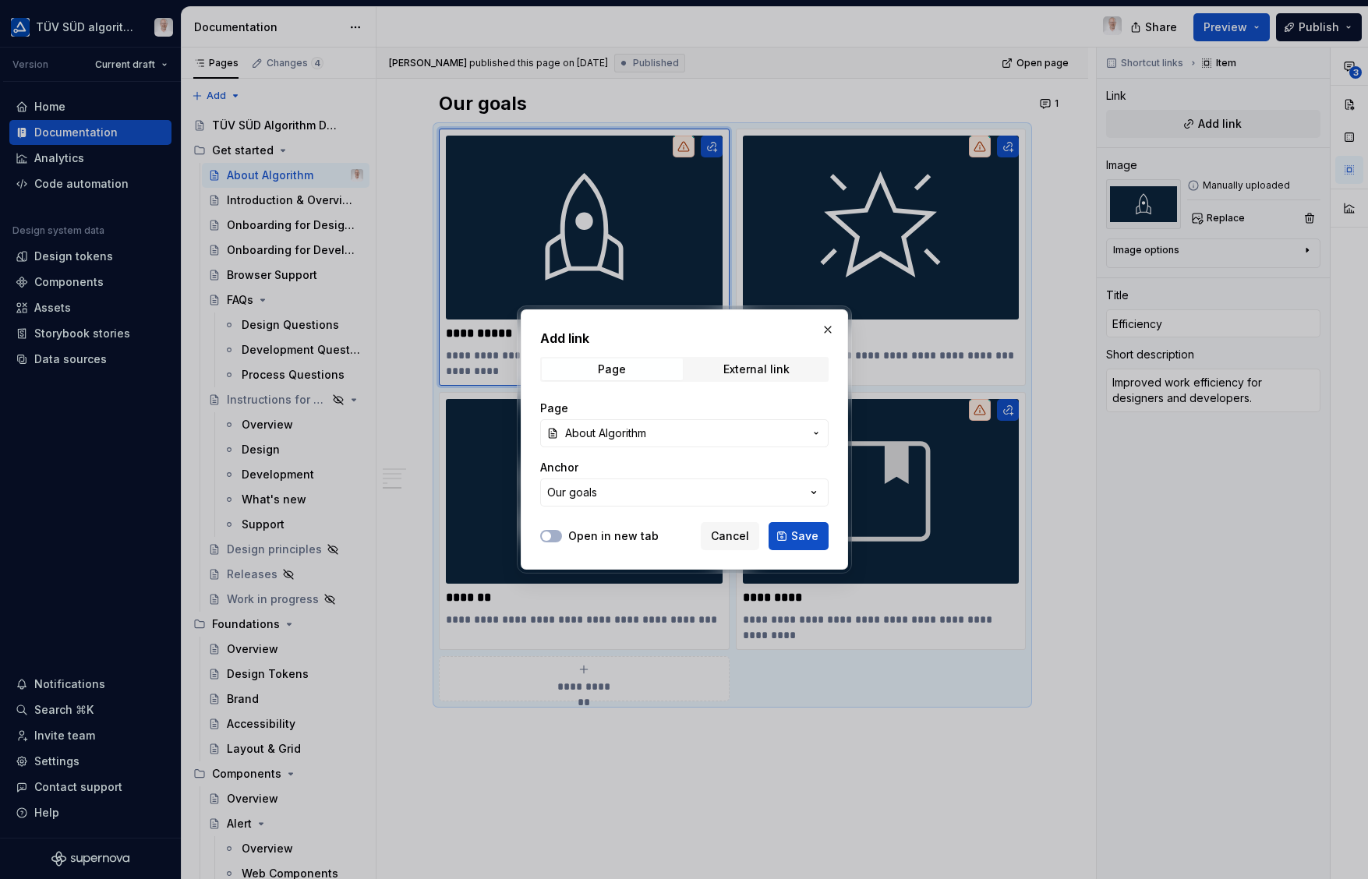
click at [811, 540] on span "Save" at bounding box center [804, 536] width 27 height 16
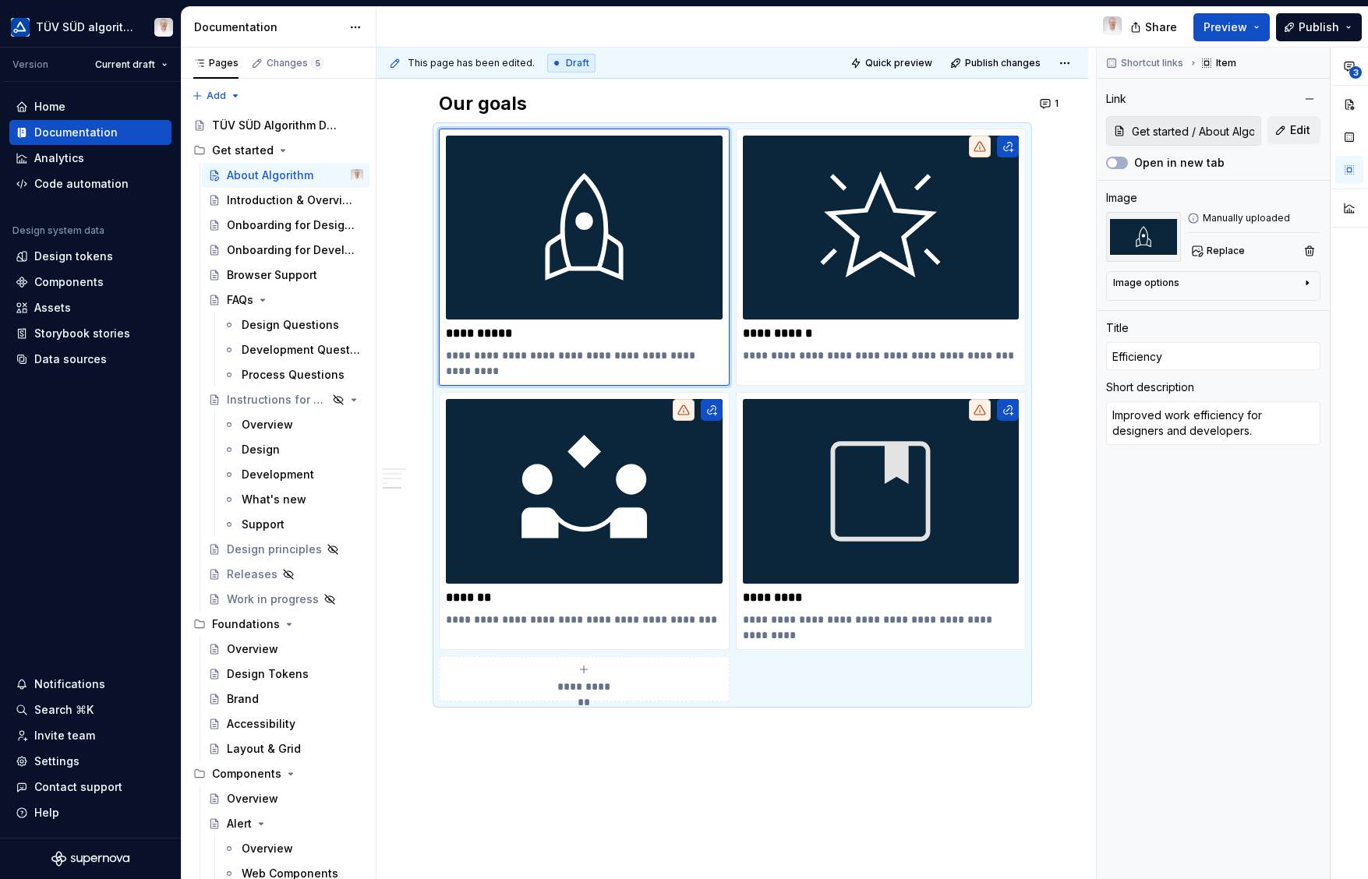
click at [1213, 127] on input "Get started / About Algorithm/ Our goals" at bounding box center [1192, 131] width 135 height 28
drag, startPoint x: 1213, startPoint y: 127, endPoint x: 1204, endPoint y: 129, distance: 8.7
click at [1213, 127] on input "Get started / About Algorithm/ Our goals" at bounding box center [1192, 131] width 135 height 28
click at [857, 279] on img at bounding box center [881, 228] width 277 height 184
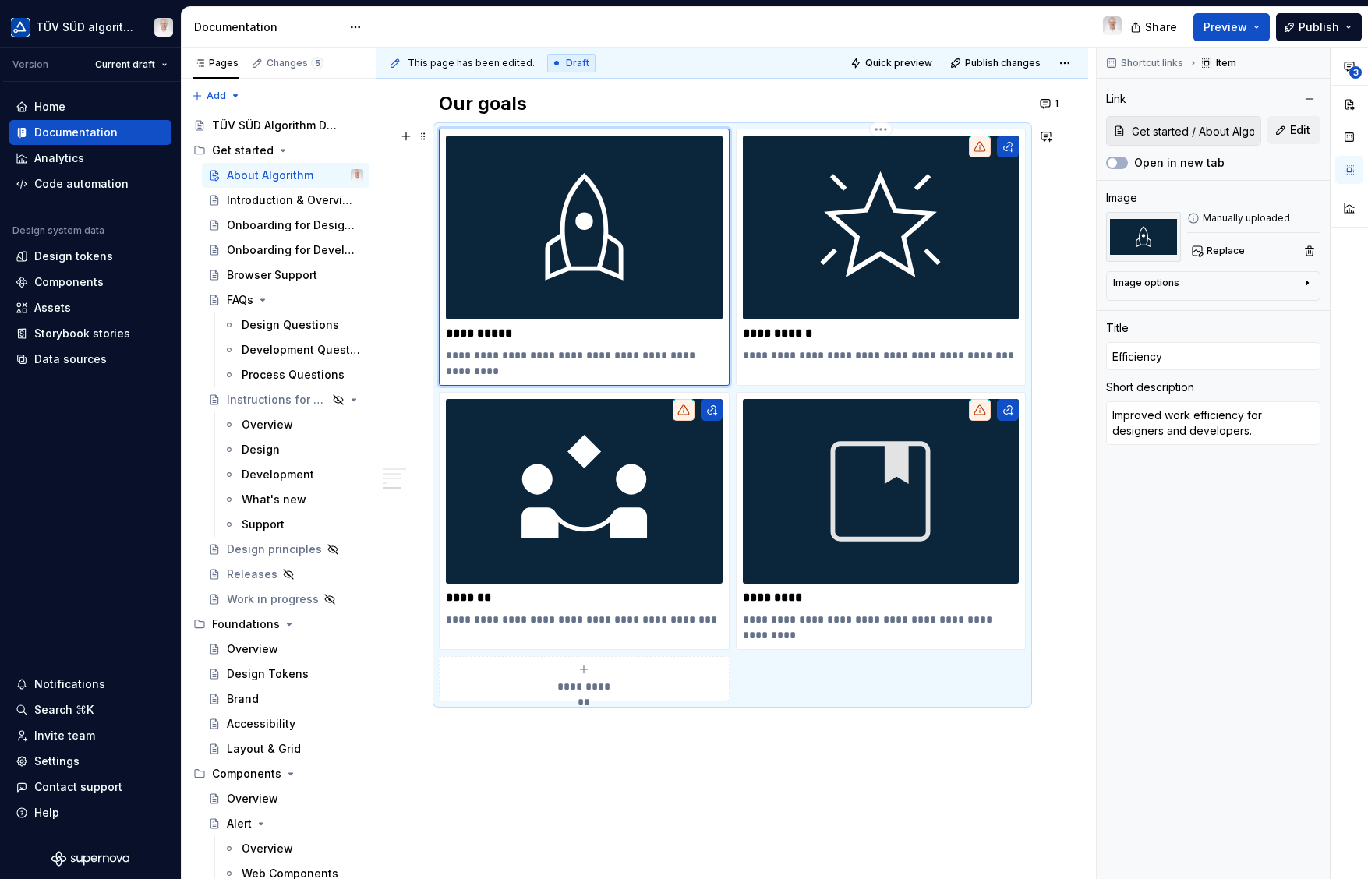
type textarea "*"
type input "Consistency"
type textarea "Improved user interface consistency and quality."
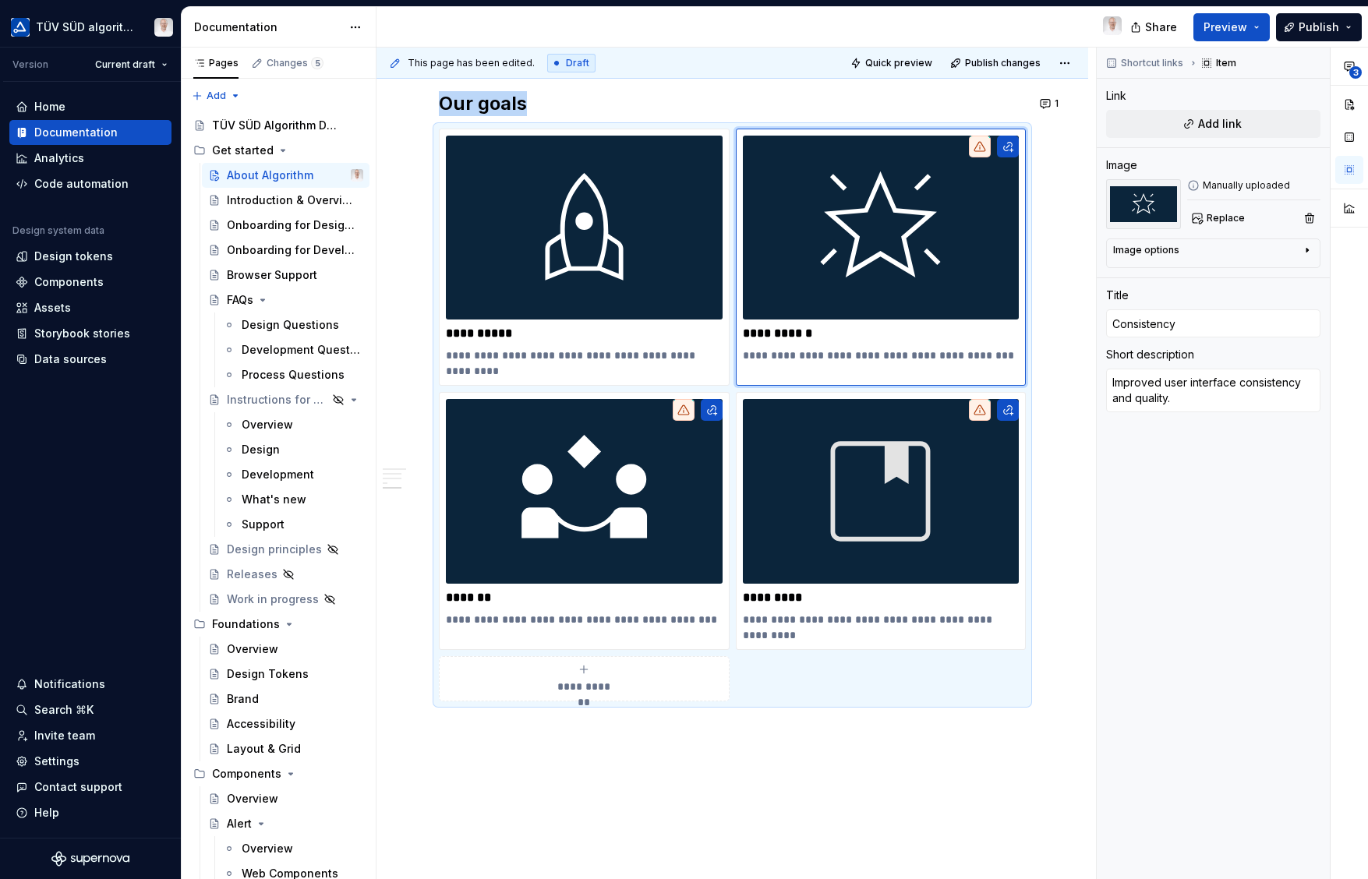
click at [1184, 127] on button "Add link" at bounding box center [1213, 124] width 214 height 28
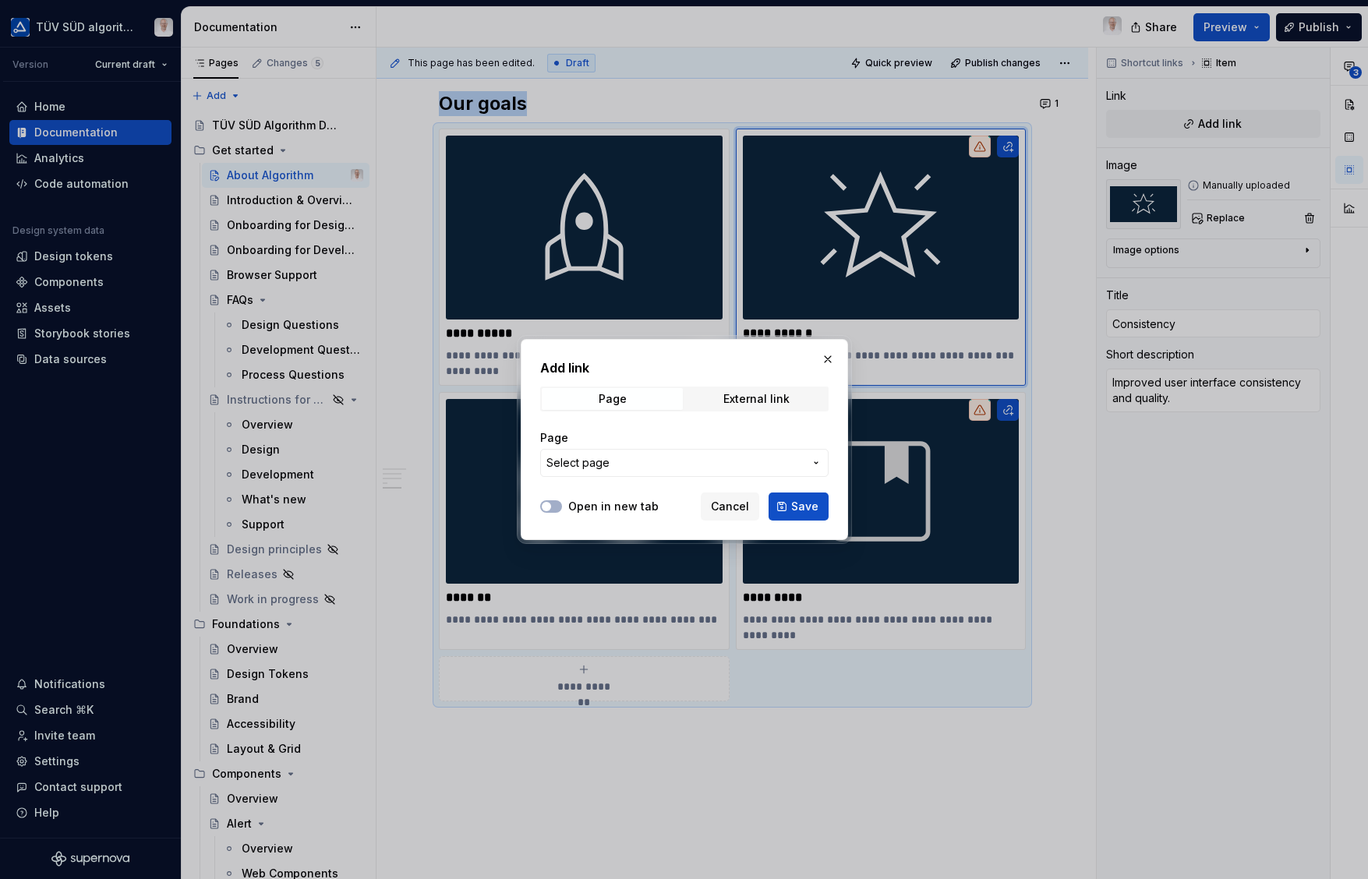
click at [617, 471] on button "Select page" at bounding box center [684, 463] width 288 height 28
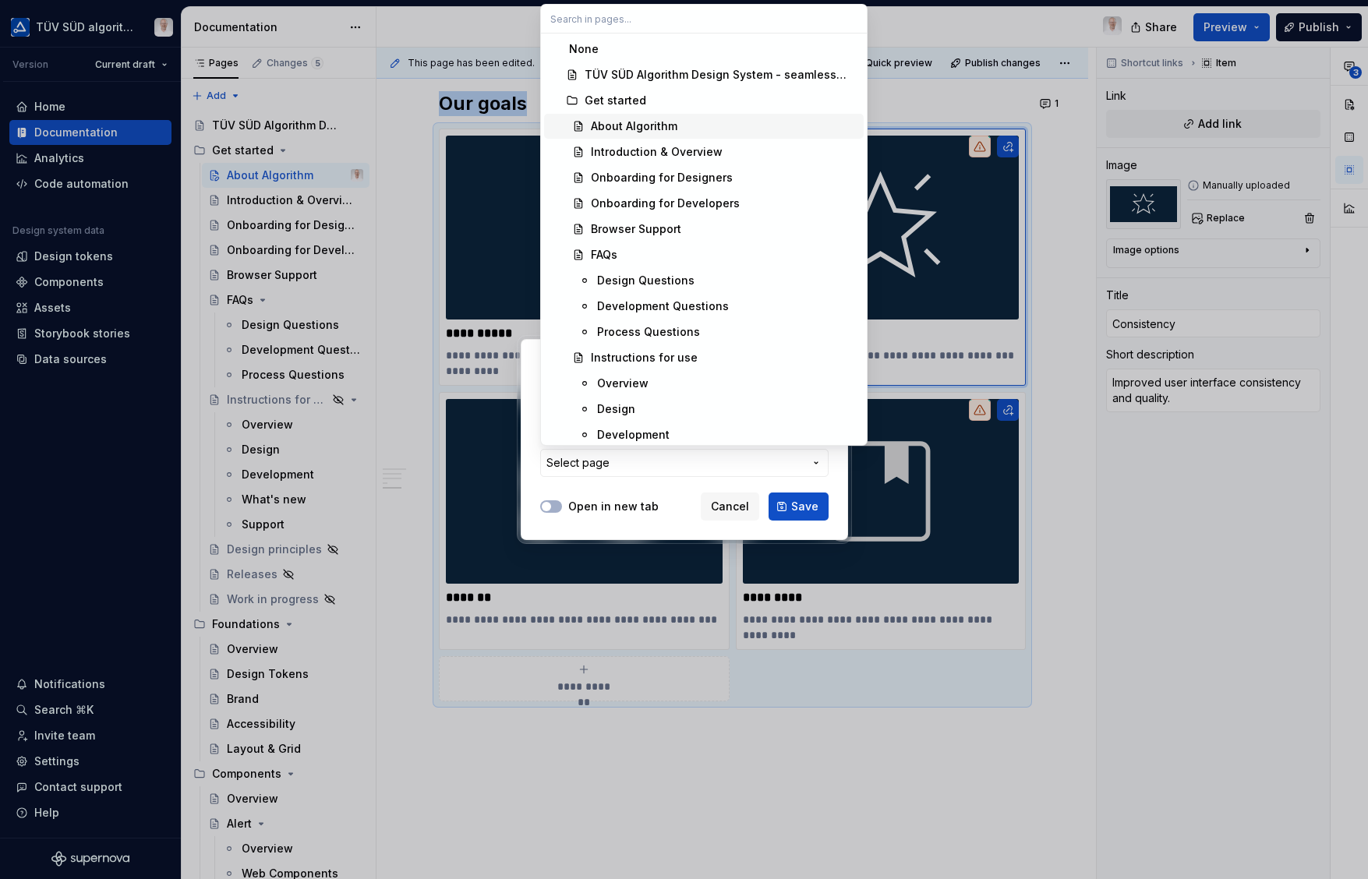
click at [630, 127] on div "About Algorithm" at bounding box center [634, 126] width 86 height 16
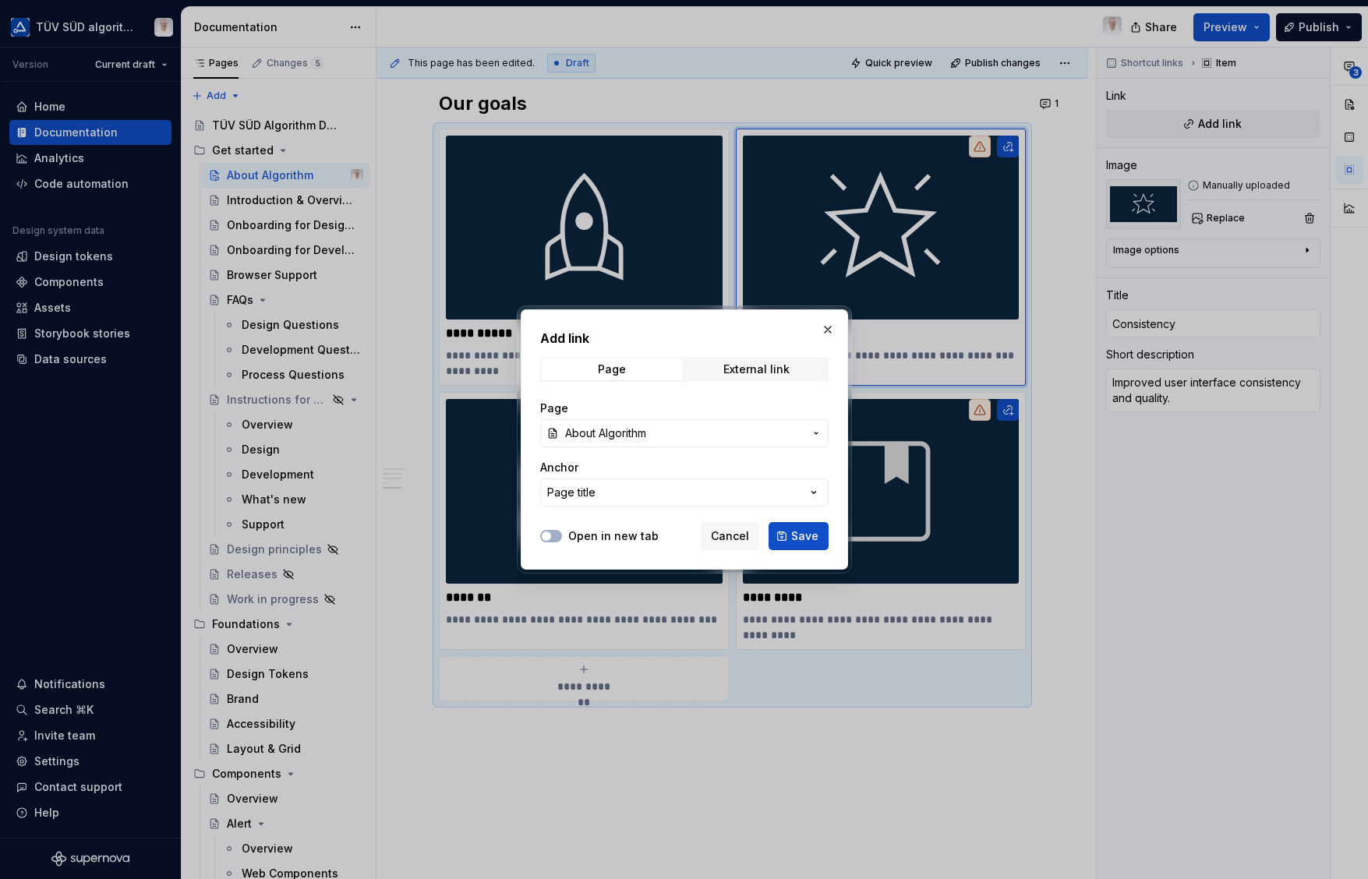
click at [684, 495] on button "Page title" at bounding box center [684, 492] width 288 height 28
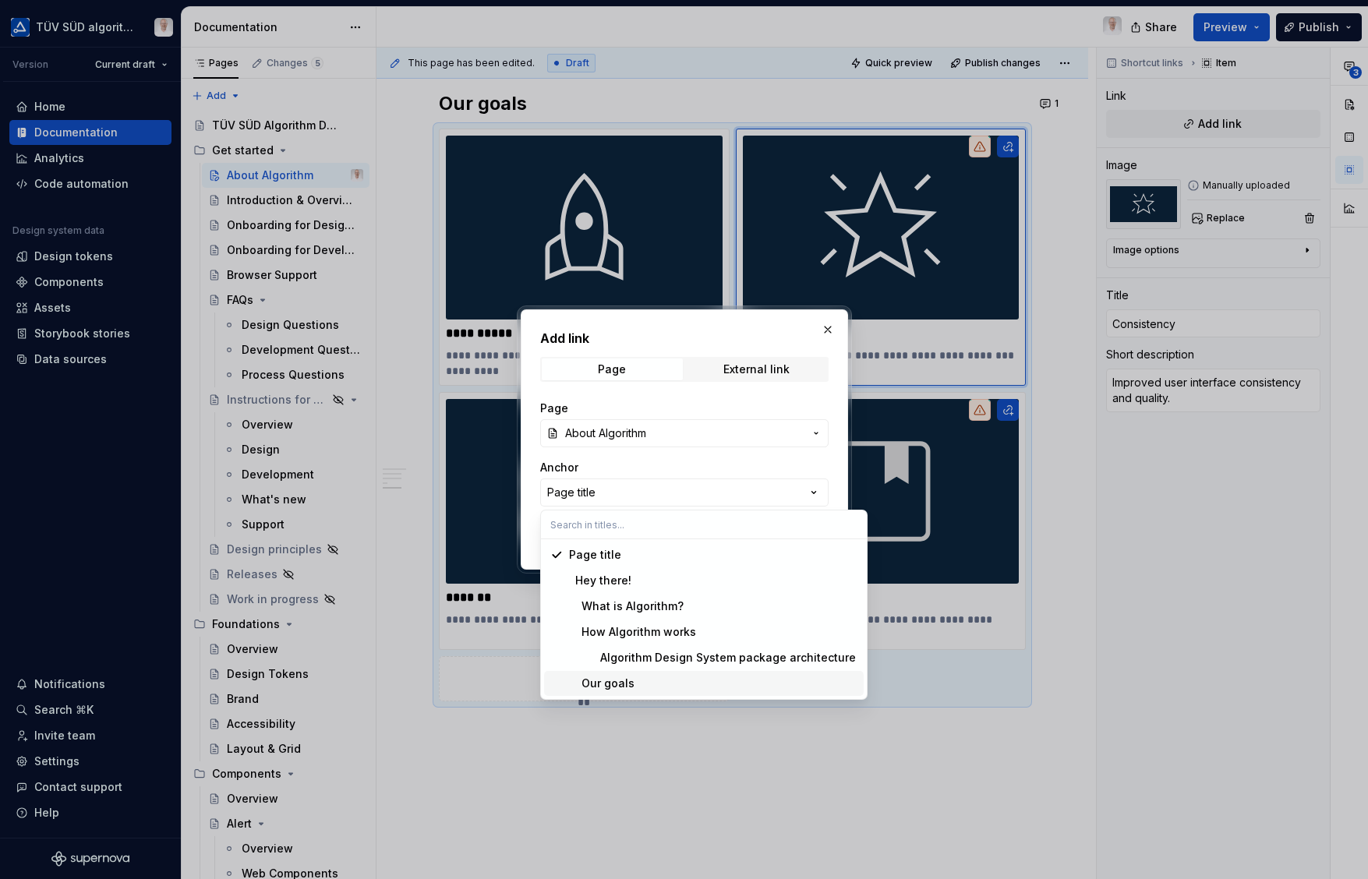
click at [598, 690] on div "Our goals" at bounding box center [601, 684] width 65 height 16
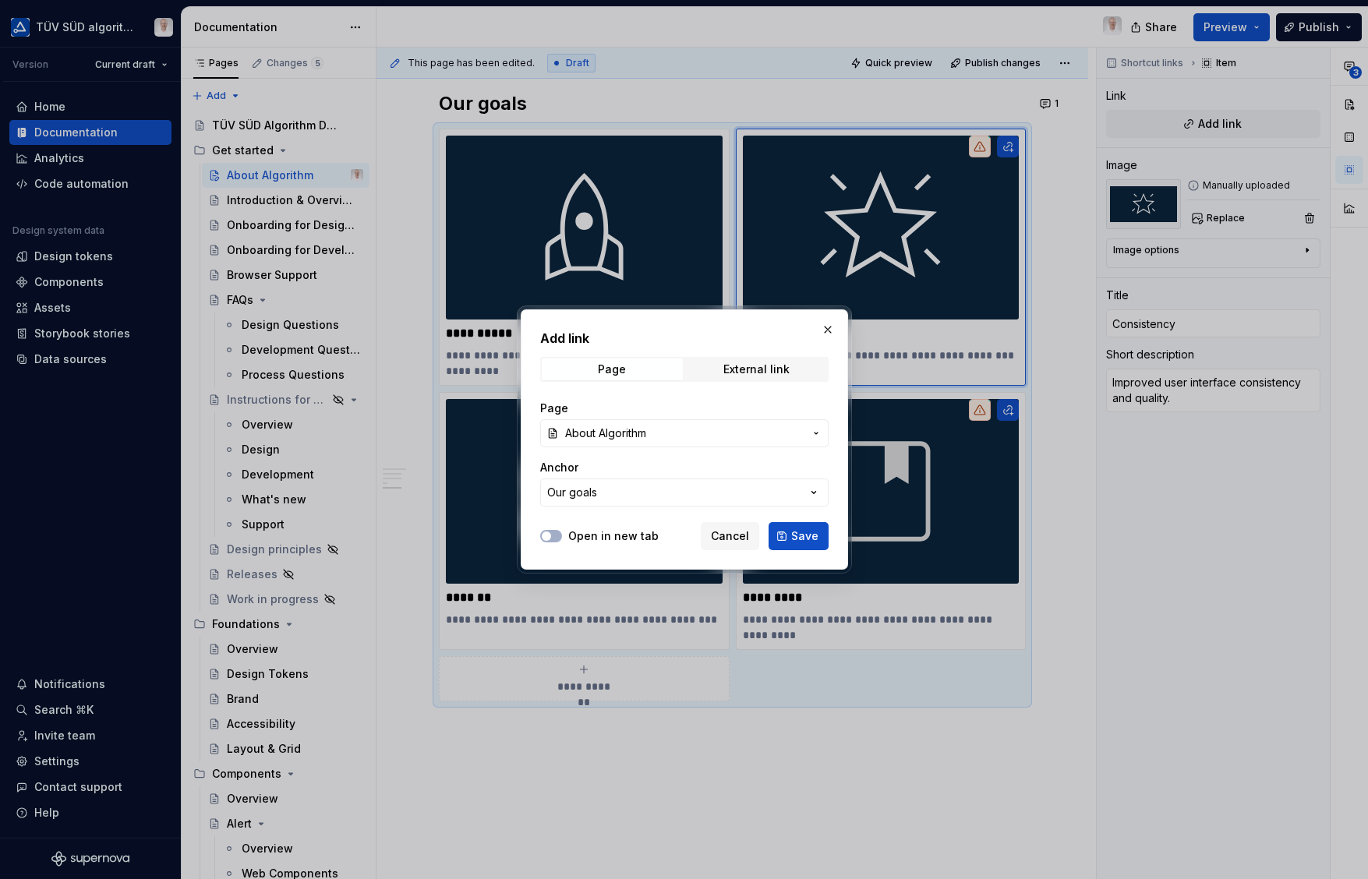
click at [795, 539] on span "Save" at bounding box center [804, 536] width 27 height 16
click at [498, 485] on img at bounding box center [584, 491] width 277 height 184
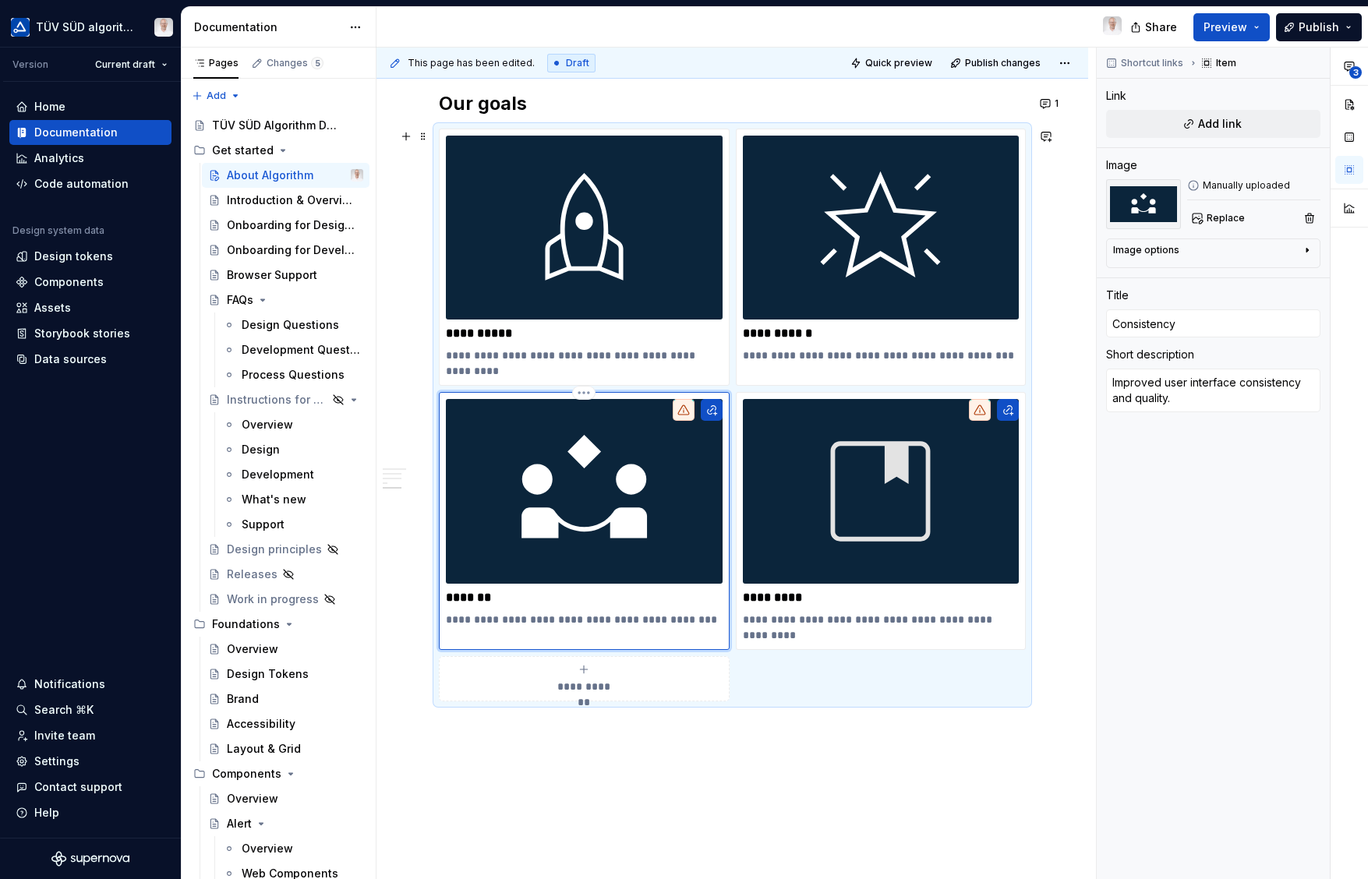
type textarea "*"
type input "Openess"
type textarea "Improved communication between teams and people."
click at [1227, 108] on div "Link Add link" at bounding box center [1213, 113] width 214 height 50
click at [1229, 122] on span "Add link" at bounding box center [1220, 124] width 44 height 16
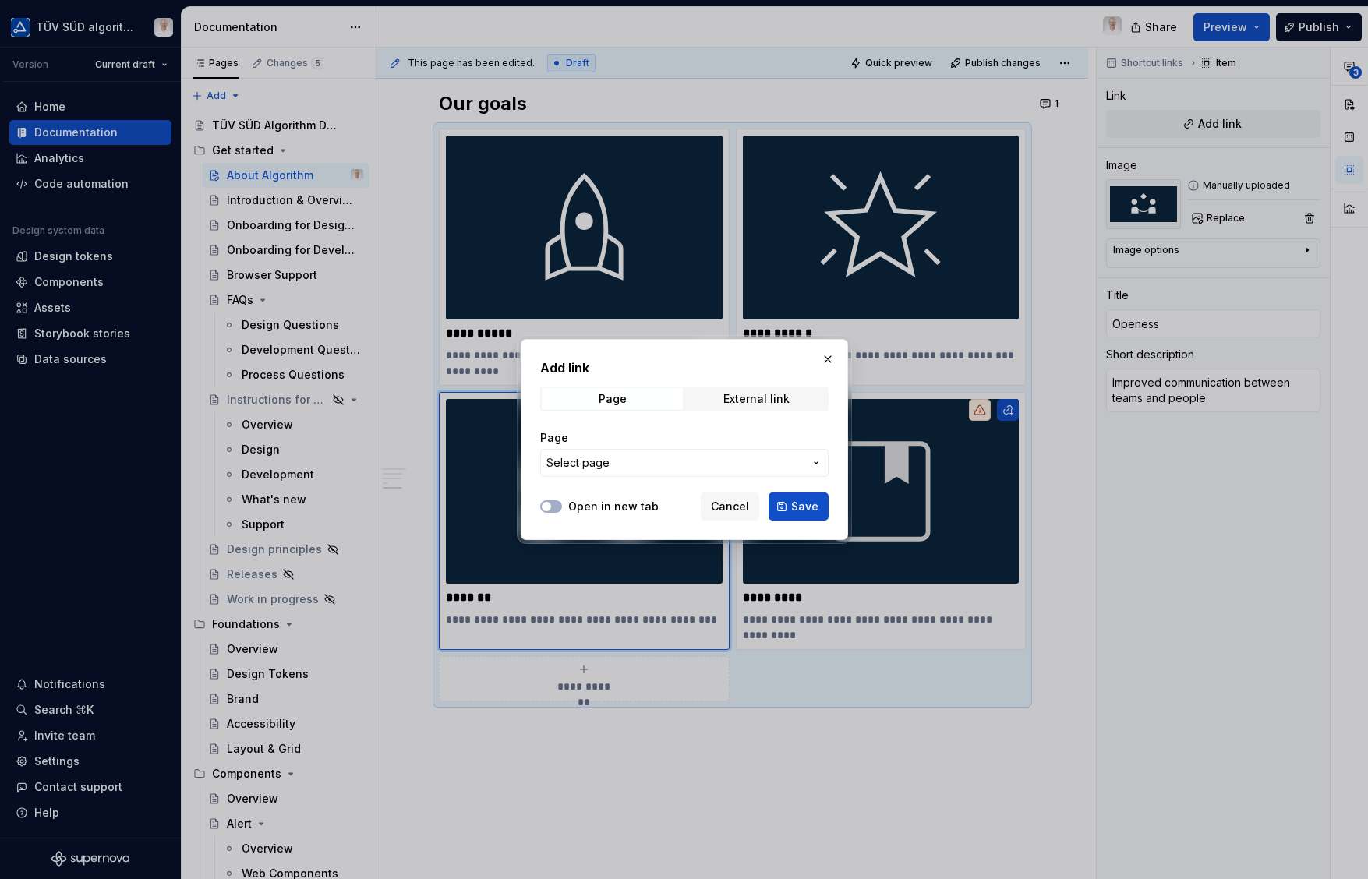
click at [609, 465] on span "Select page" at bounding box center [674, 463] width 257 height 16
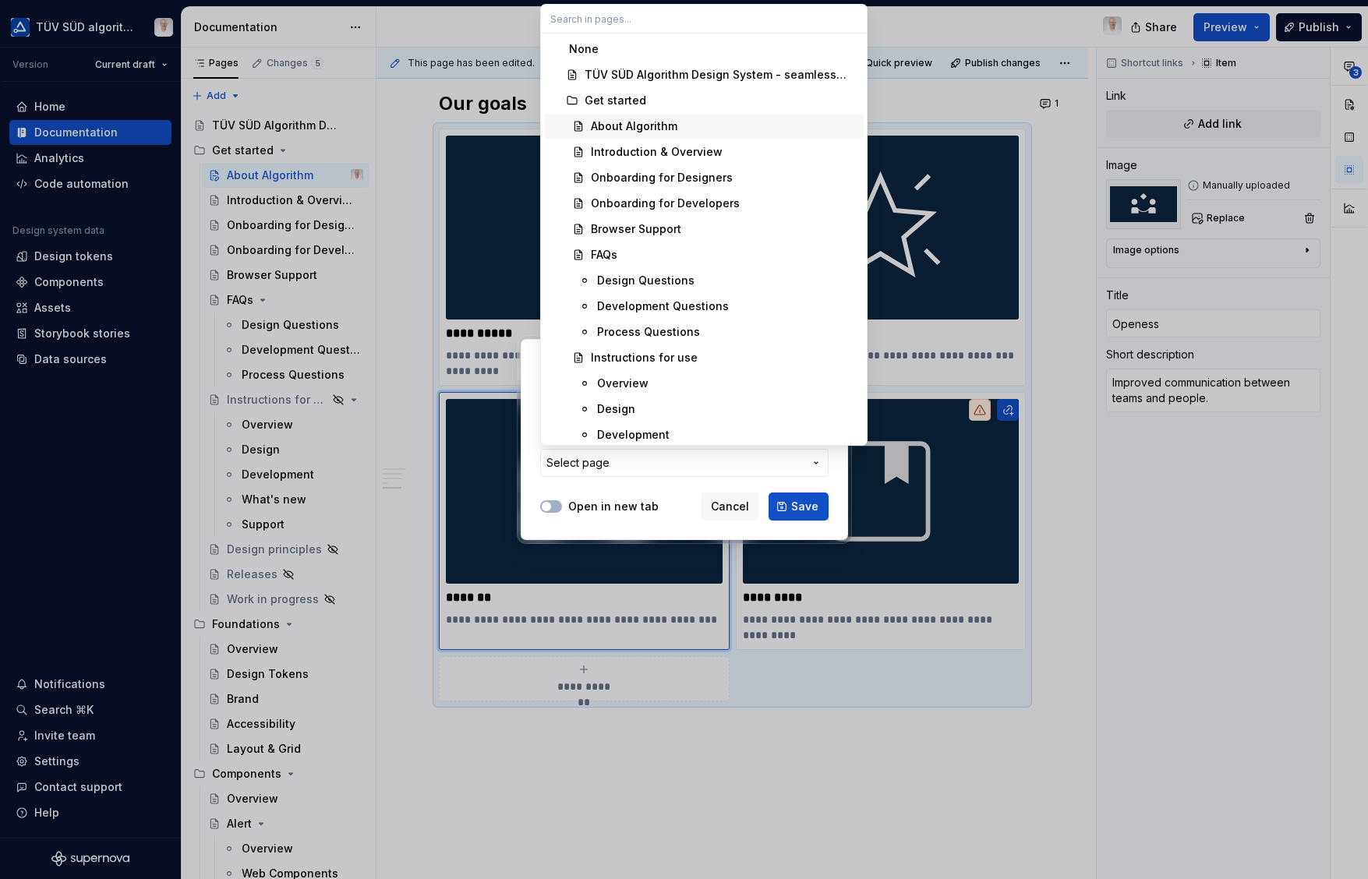
click at [653, 129] on div "About Algorithm" at bounding box center [634, 126] width 86 height 16
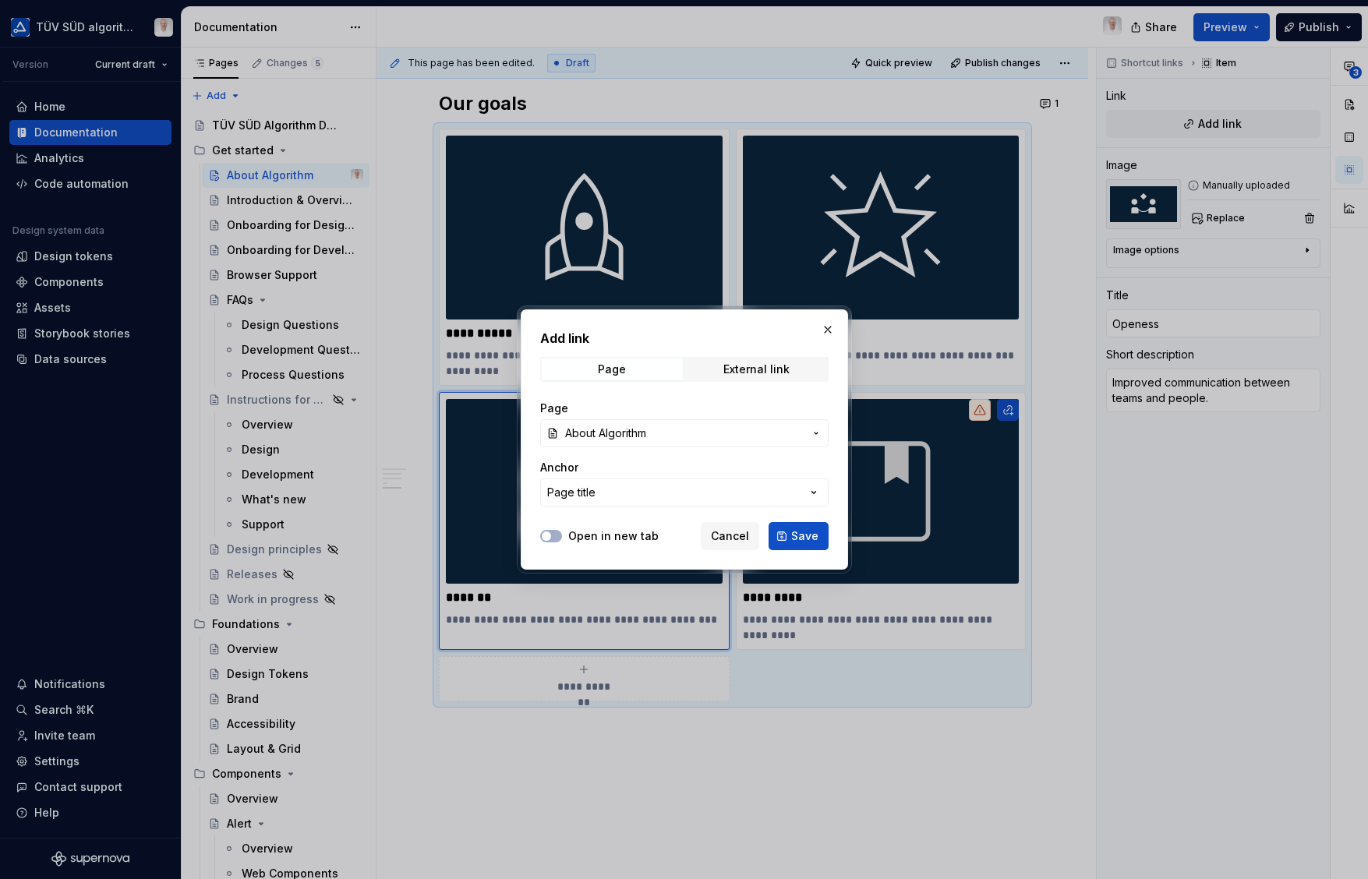
click at [648, 496] on button "Page title" at bounding box center [684, 492] width 288 height 28
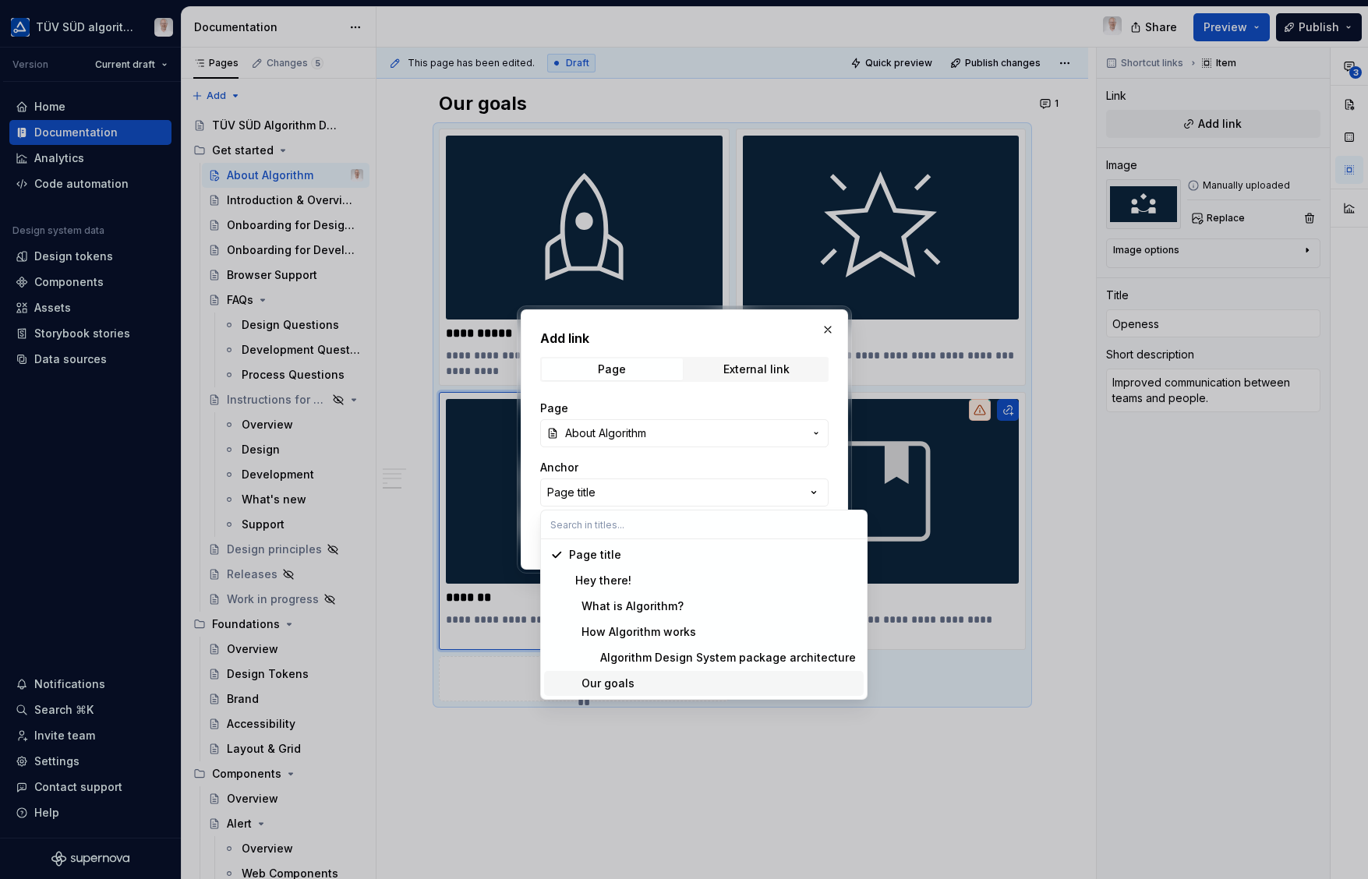
click at [630, 690] on div "Our goals" at bounding box center [601, 684] width 65 height 16
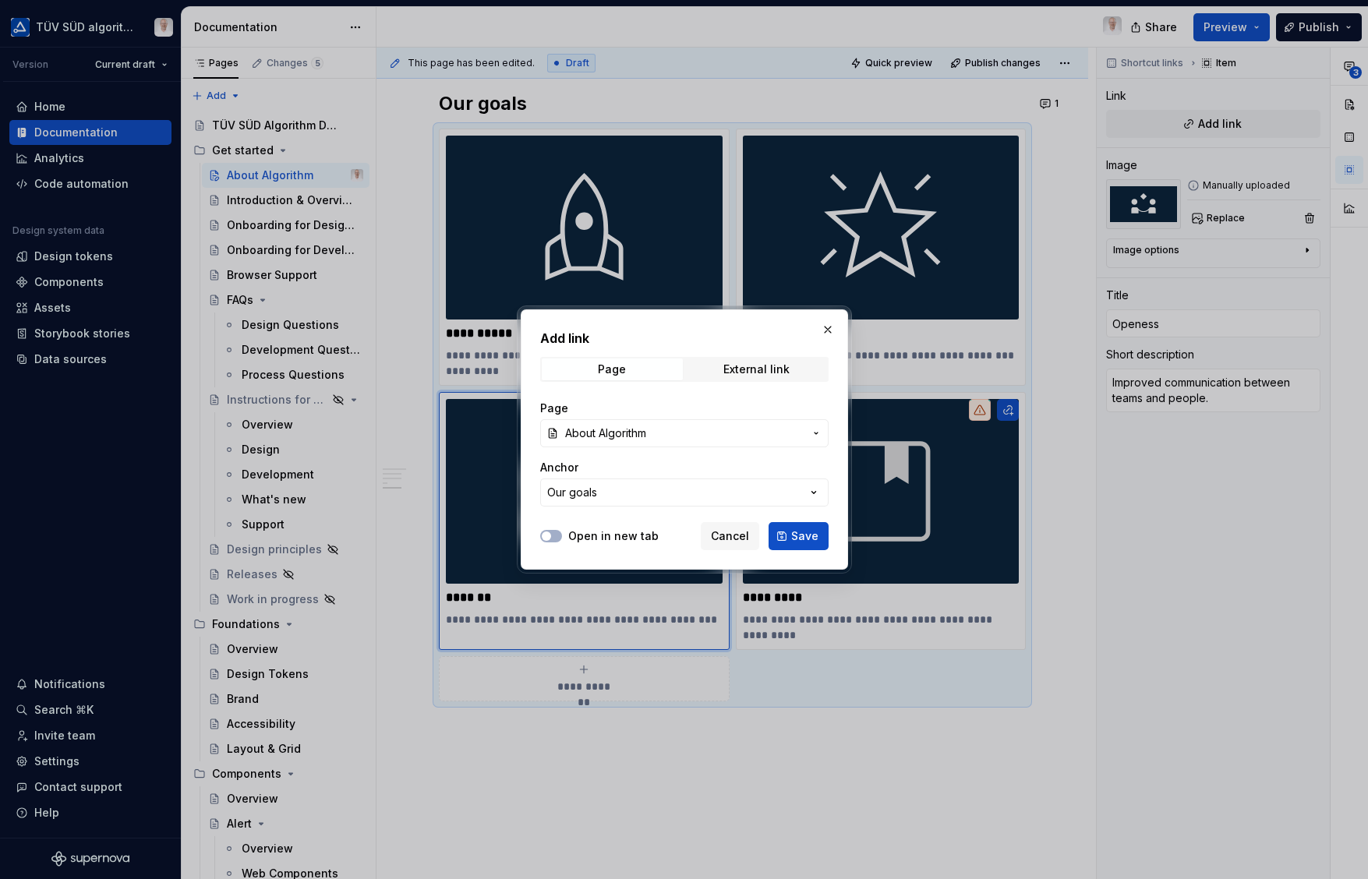
click at [801, 536] on span "Save" at bounding box center [804, 536] width 27 height 16
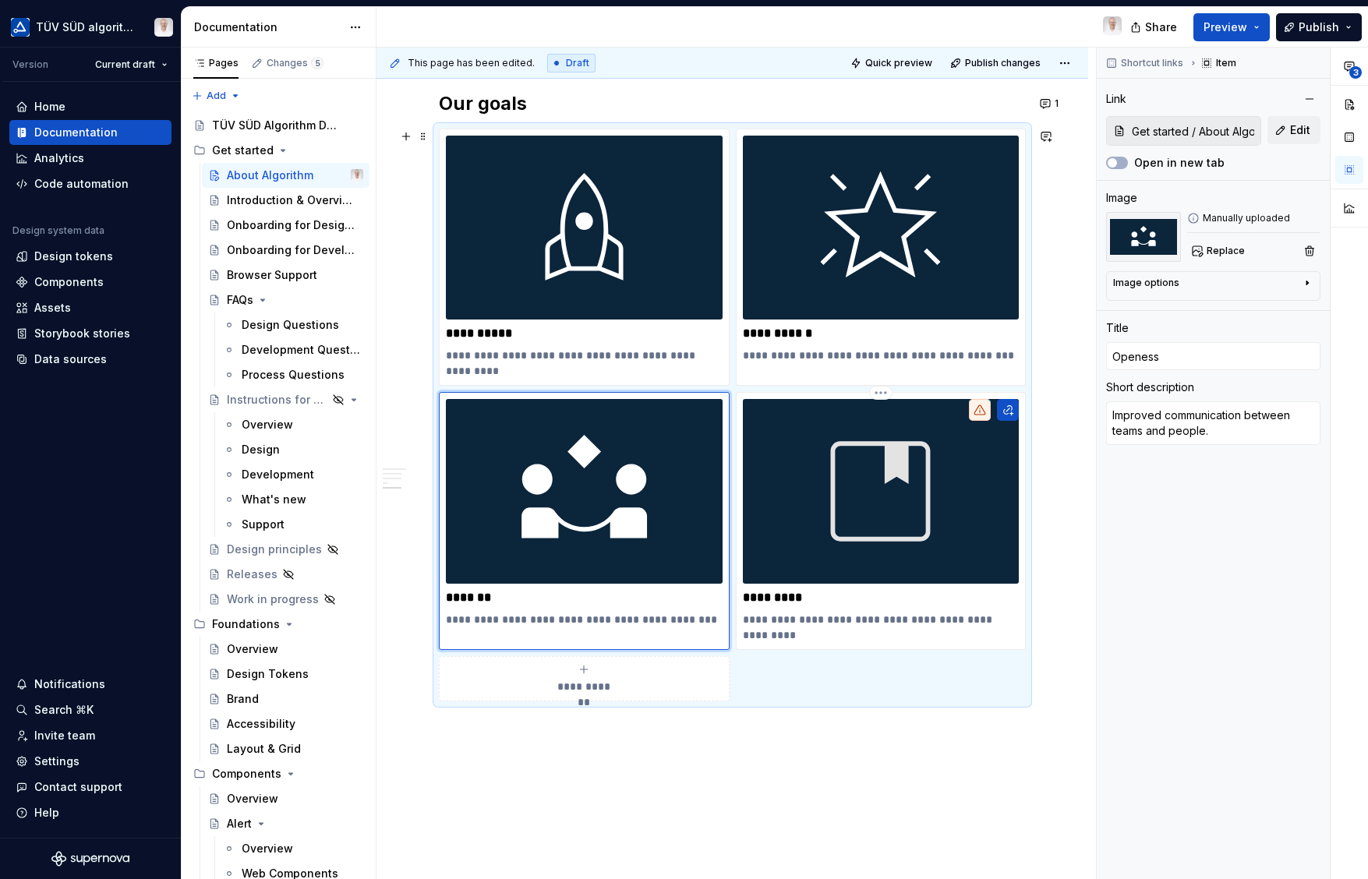
click at [864, 514] on img at bounding box center [881, 491] width 277 height 184
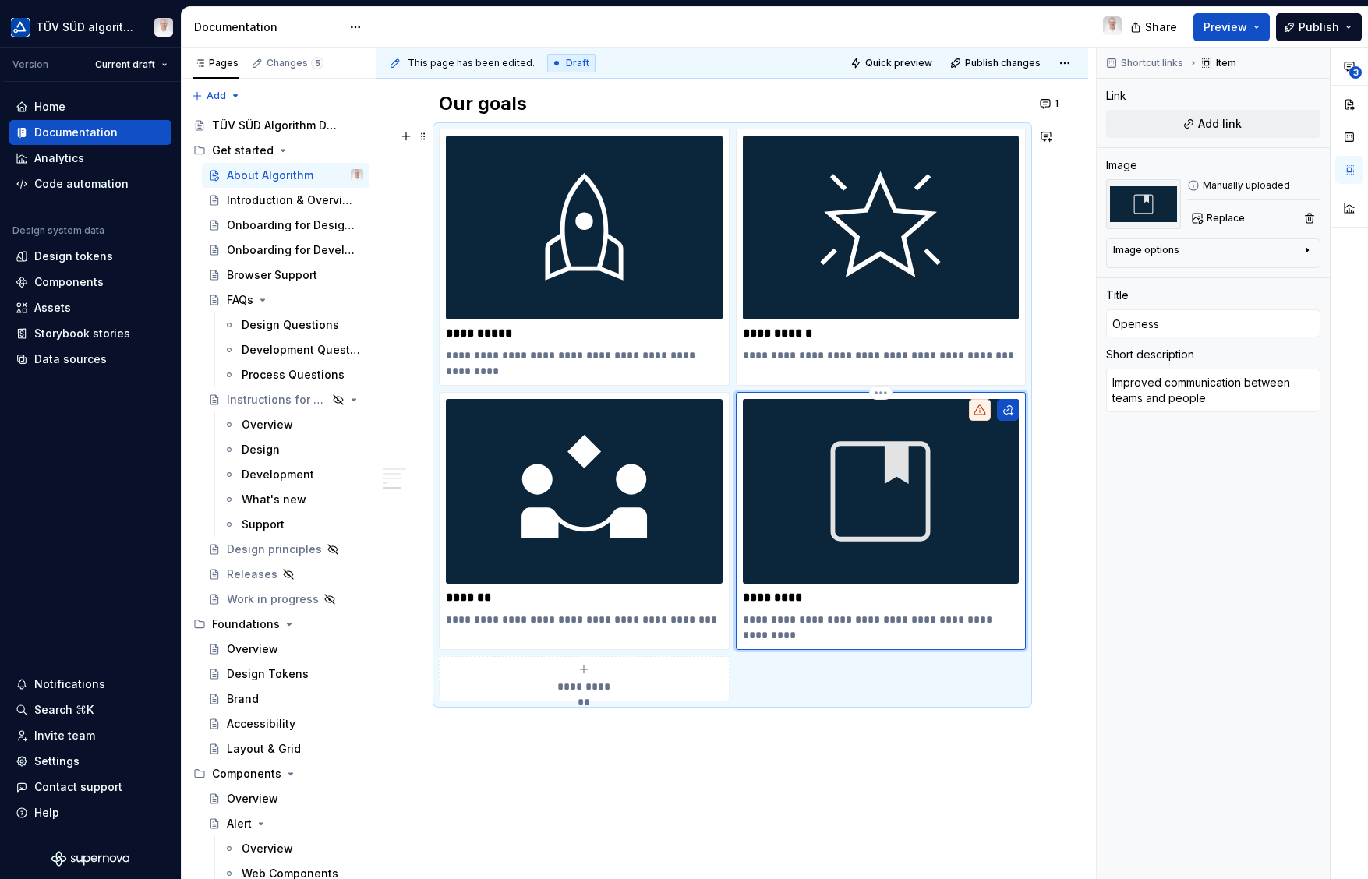
type textarea "*"
type input "Standards"
type textarea "Shared guidelines and standards through documentation."
click at [1190, 130] on button "Add link" at bounding box center [1213, 124] width 214 height 28
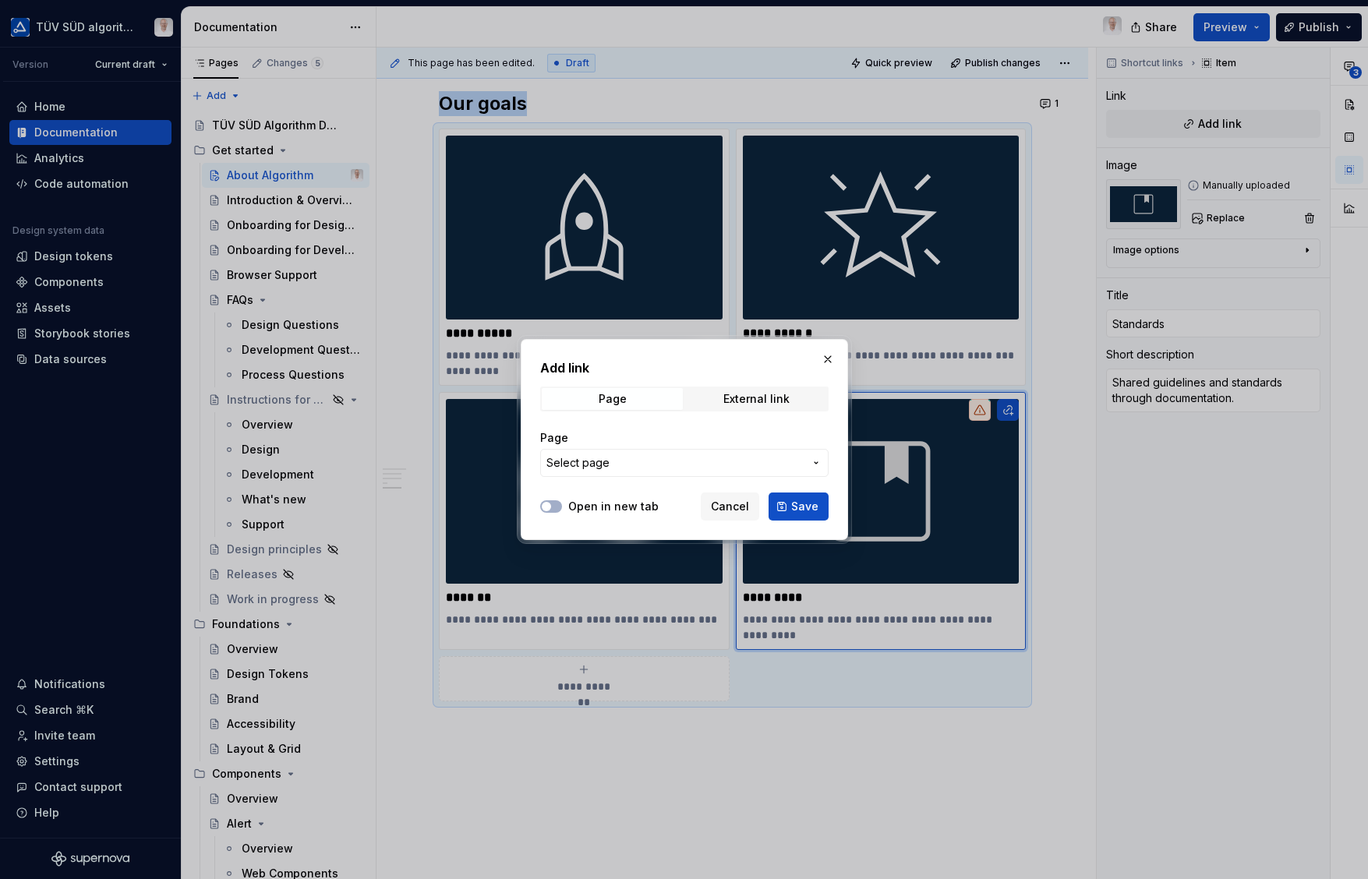
click at [703, 471] on button "Select page" at bounding box center [684, 463] width 288 height 28
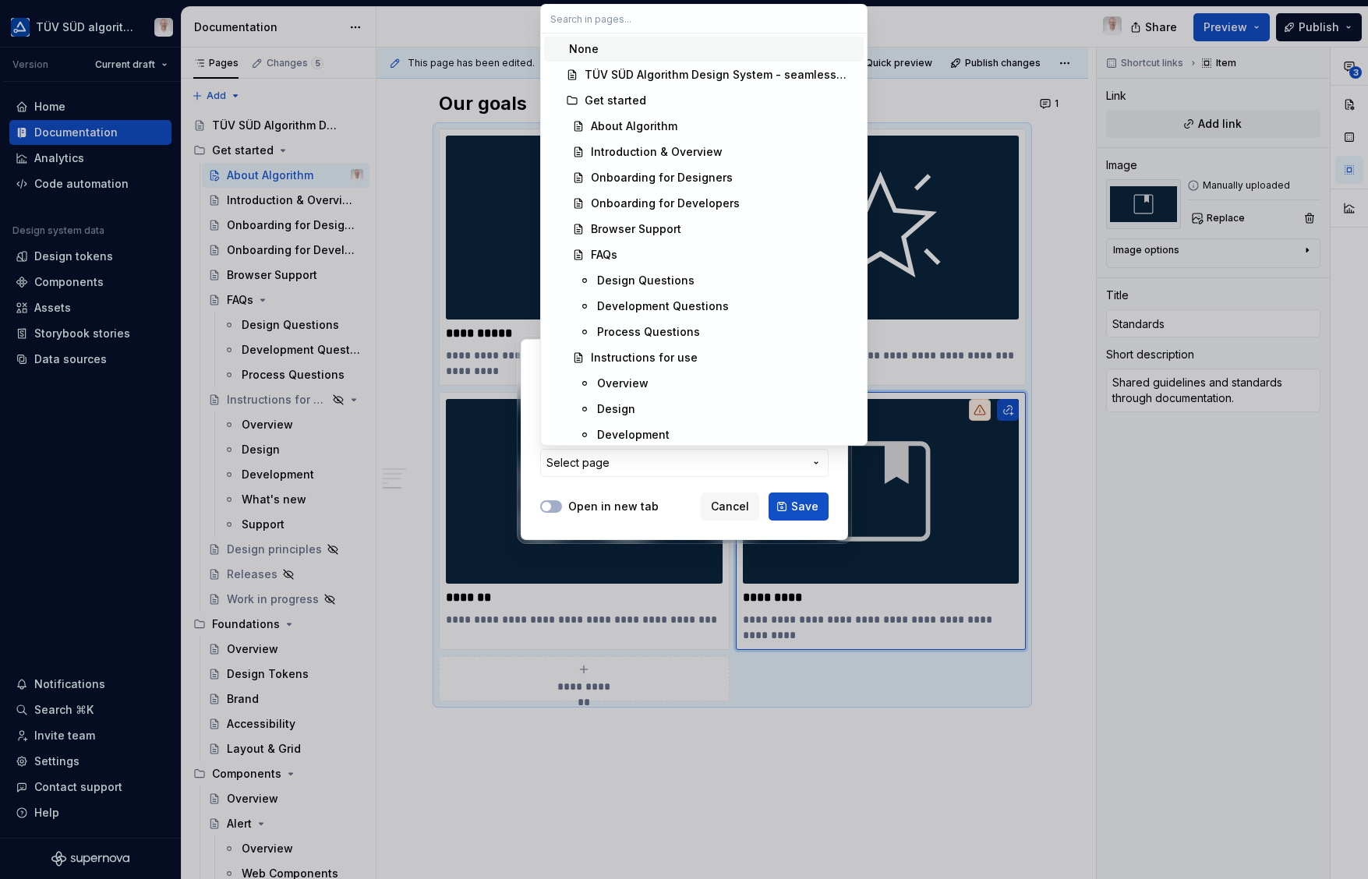
click at [655, 127] on div "About Algorithm" at bounding box center [634, 126] width 86 height 16
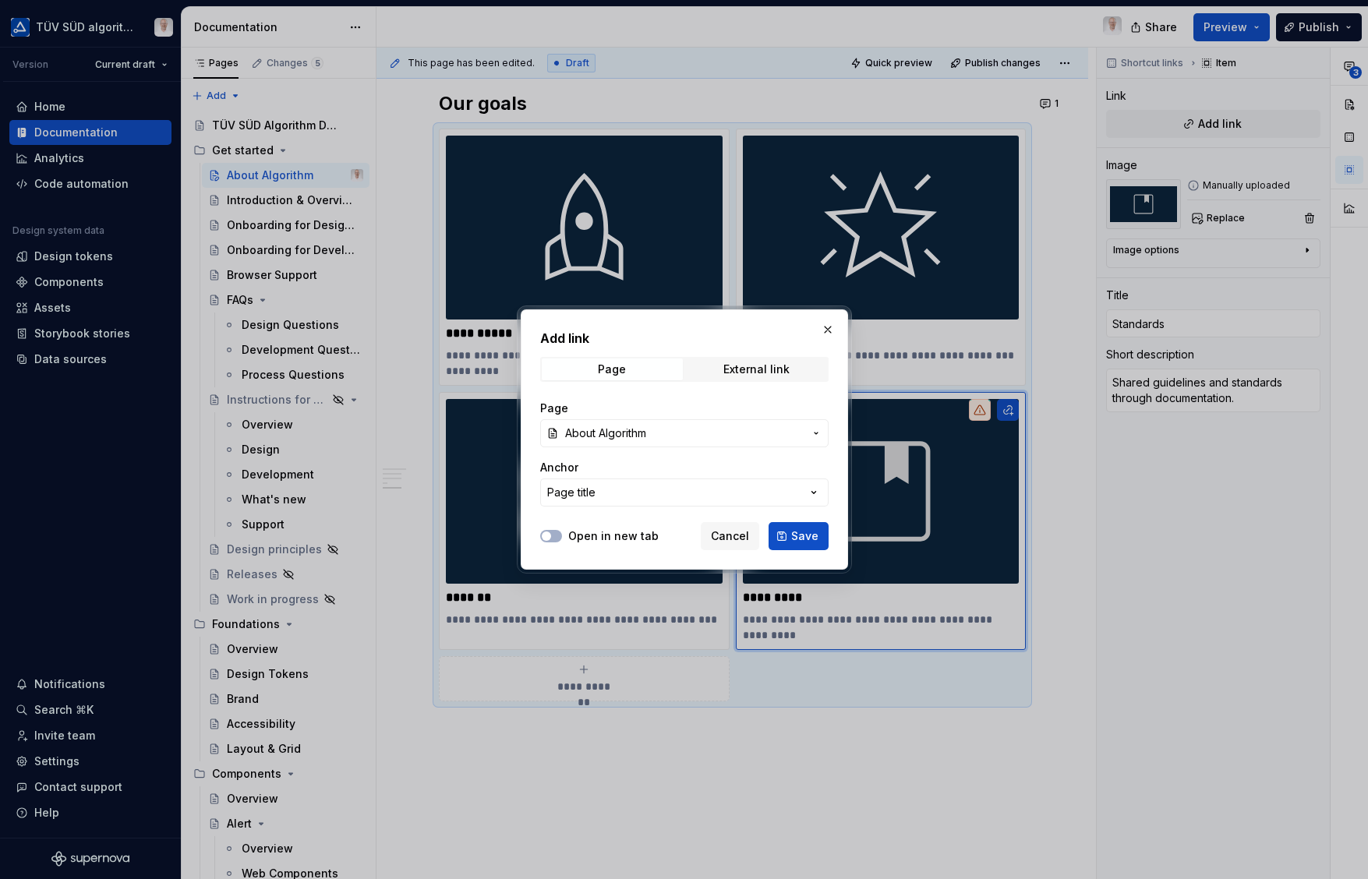
click at [706, 500] on button "Page title" at bounding box center [684, 492] width 288 height 28
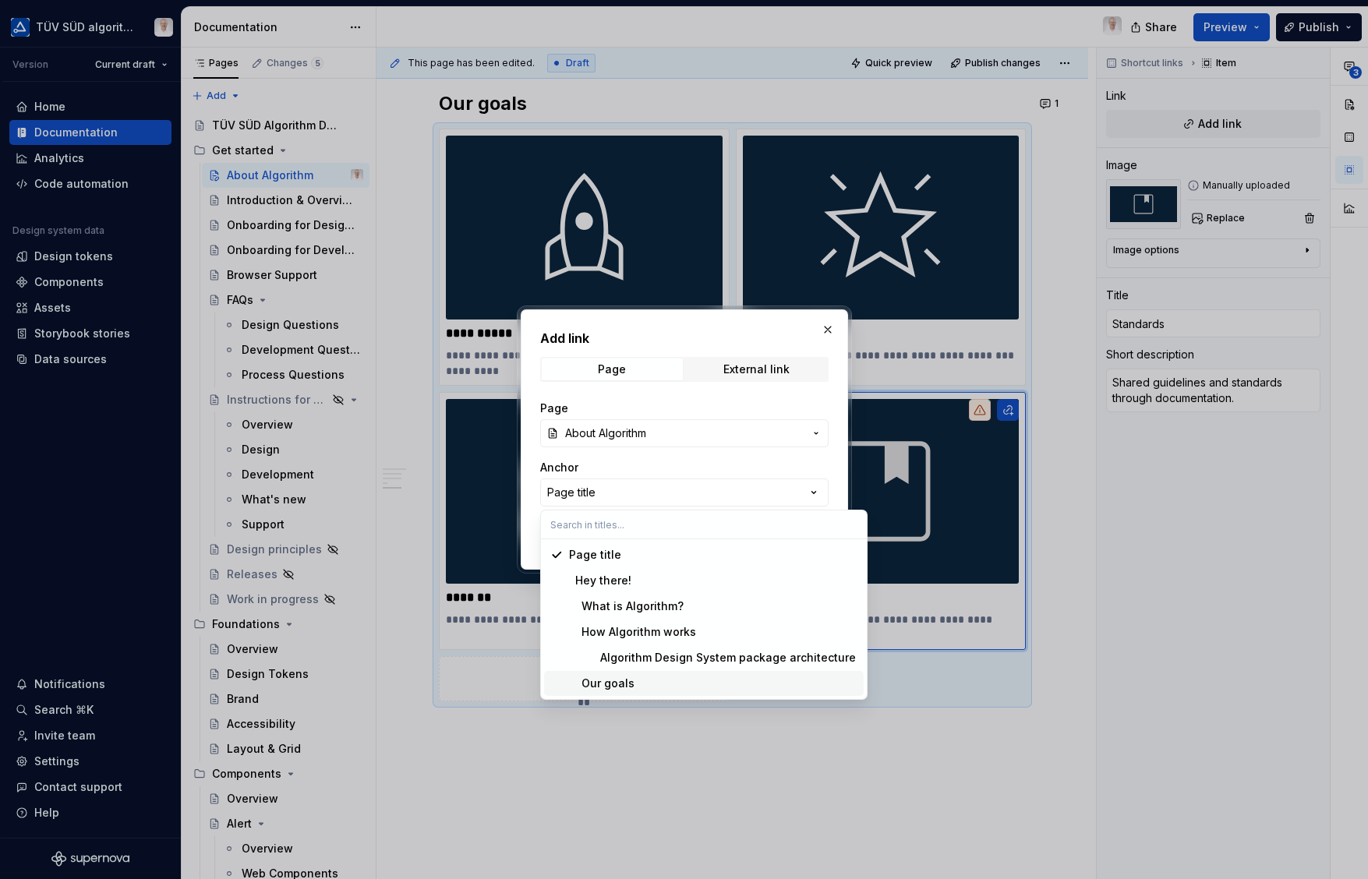
click at [657, 682] on div "Our goals" at bounding box center [713, 684] width 288 height 16
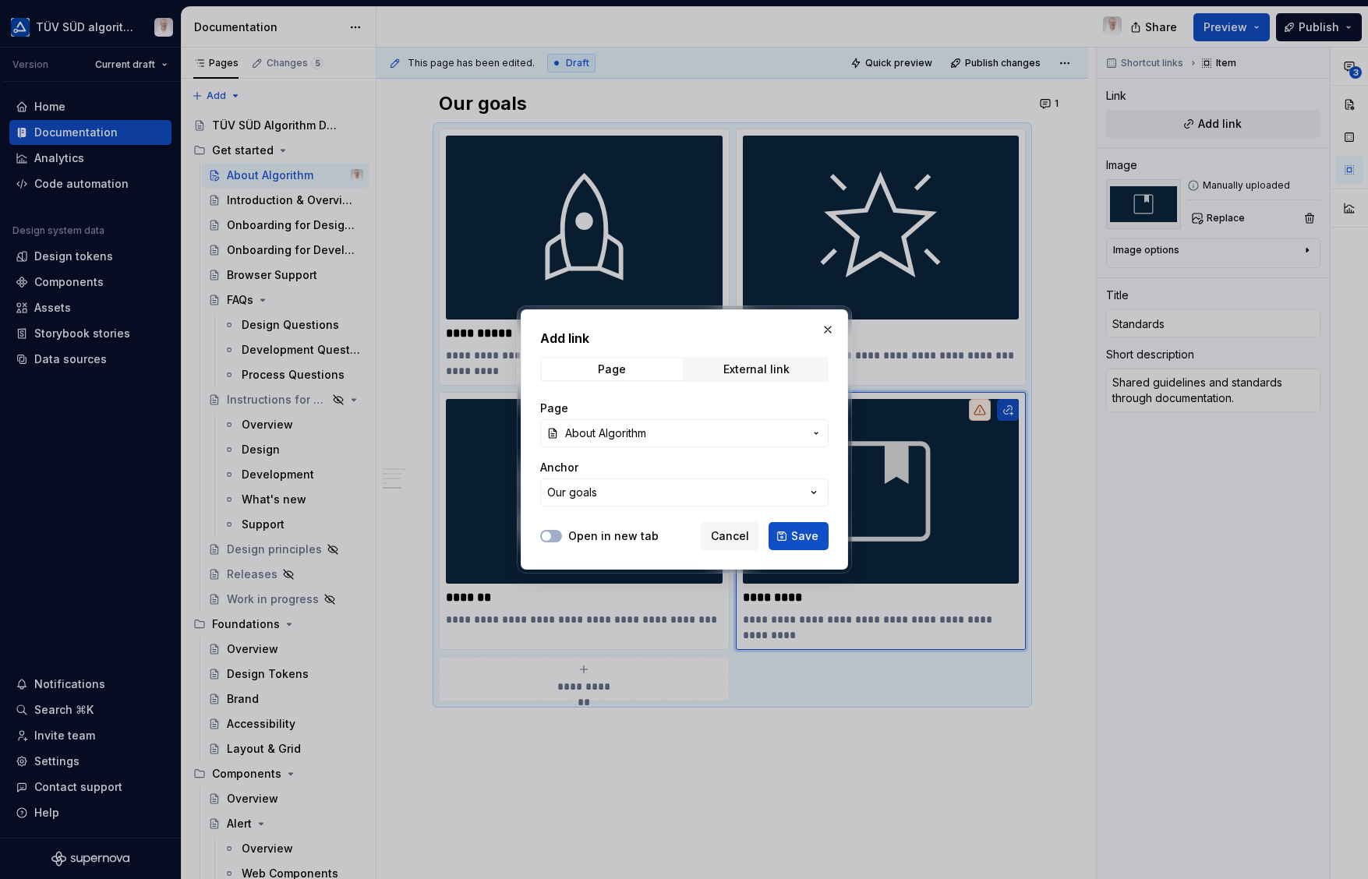
click at [793, 538] on span "Save" at bounding box center [804, 536] width 27 height 16
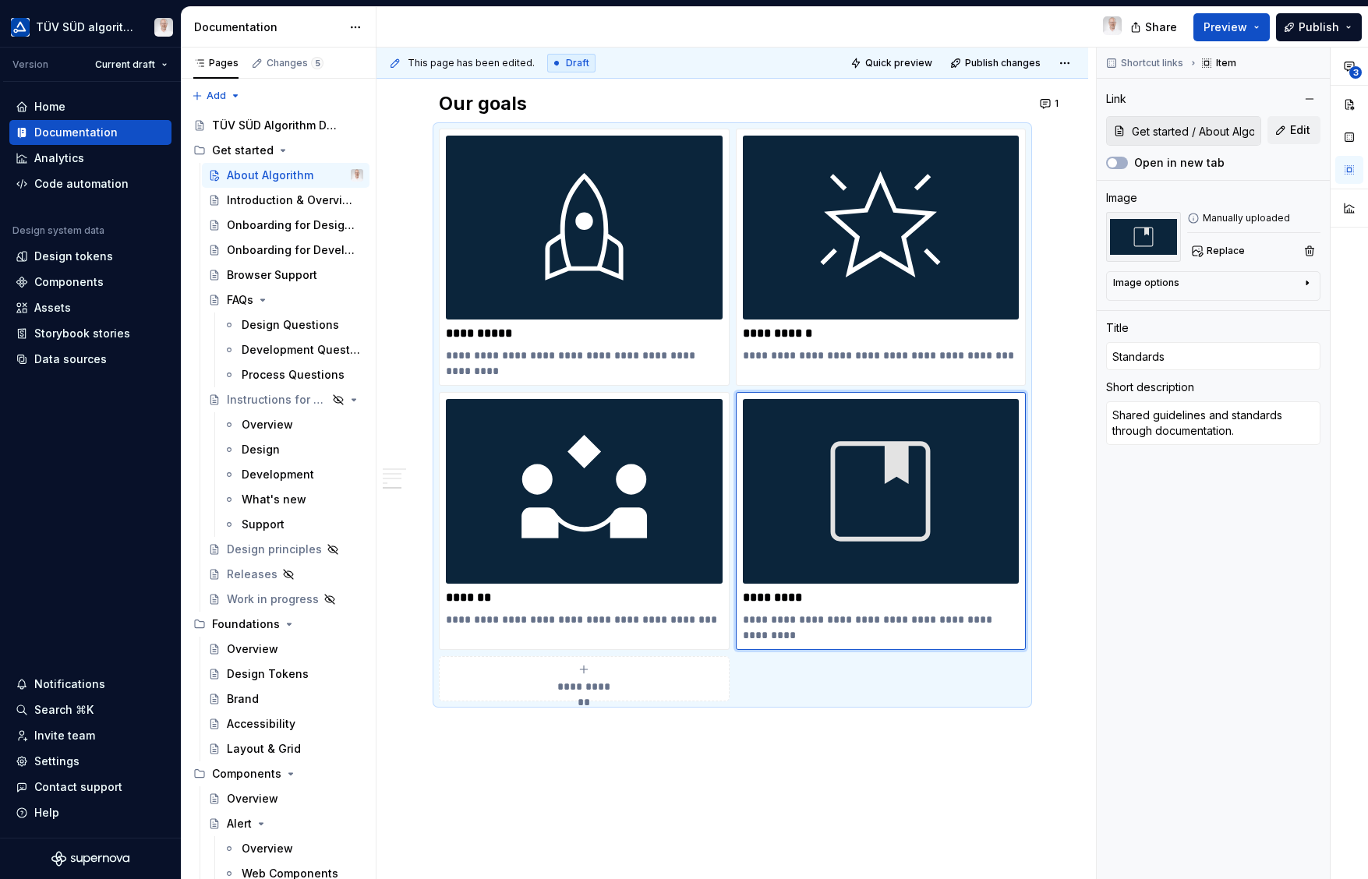
click at [1333, 22] on span "Publish" at bounding box center [1318, 27] width 41 height 16
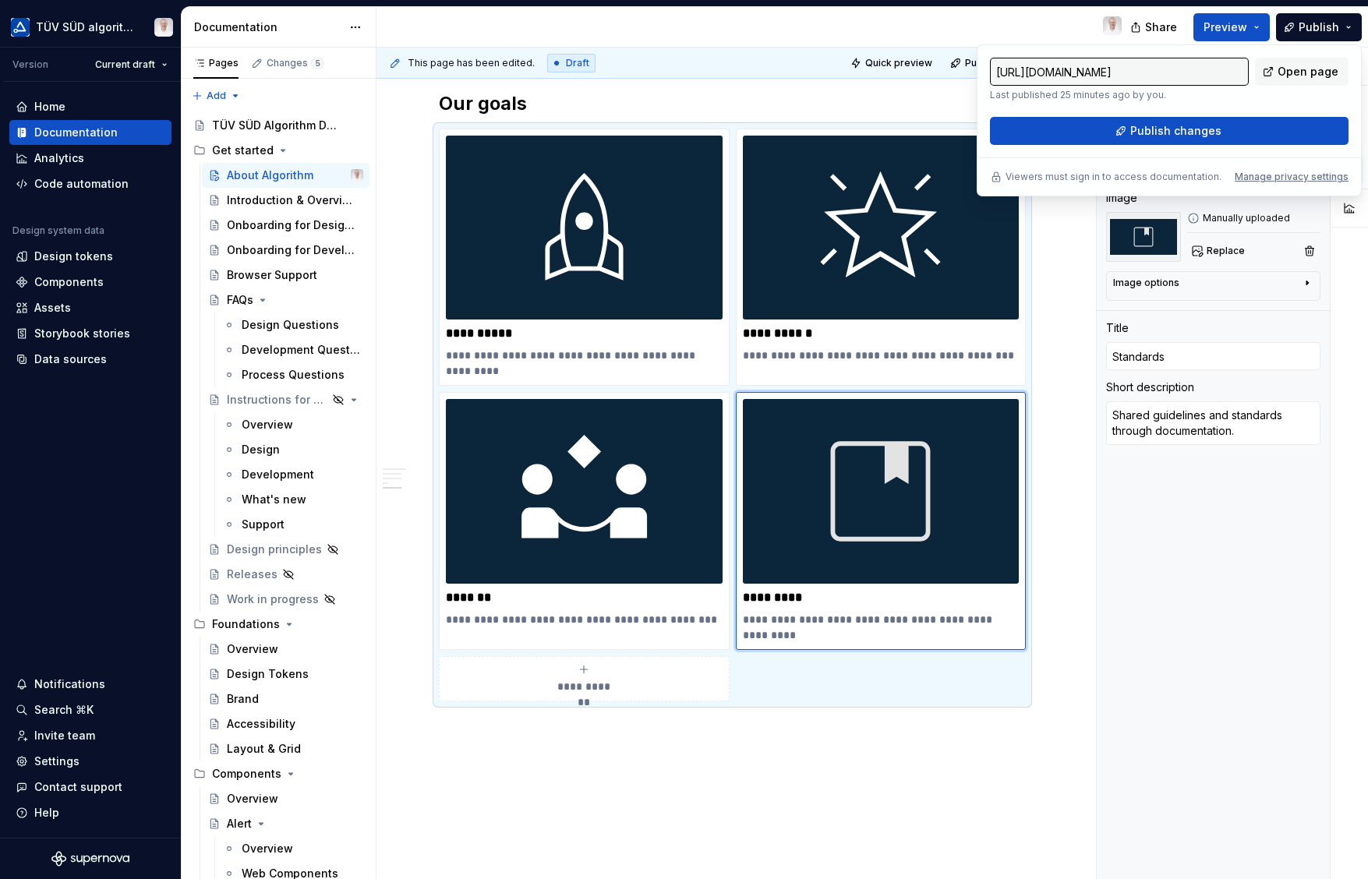
click at [1173, 129] on span "Publish changes" at bounding box center [1175, 131] width 91 height 16
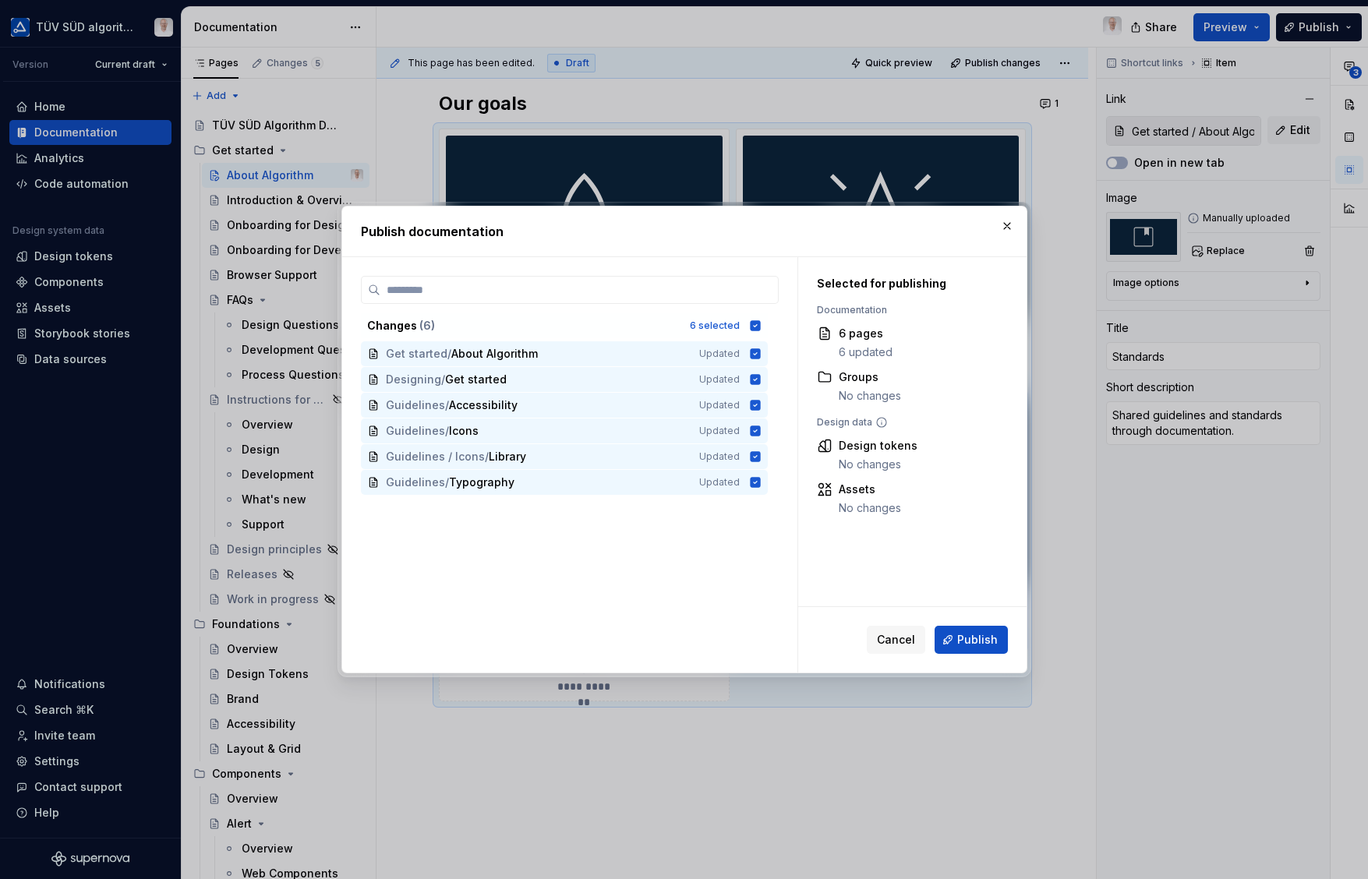
click at [969, 646] on span "Publish" at bounding box center [977, 640] width 41 height 16
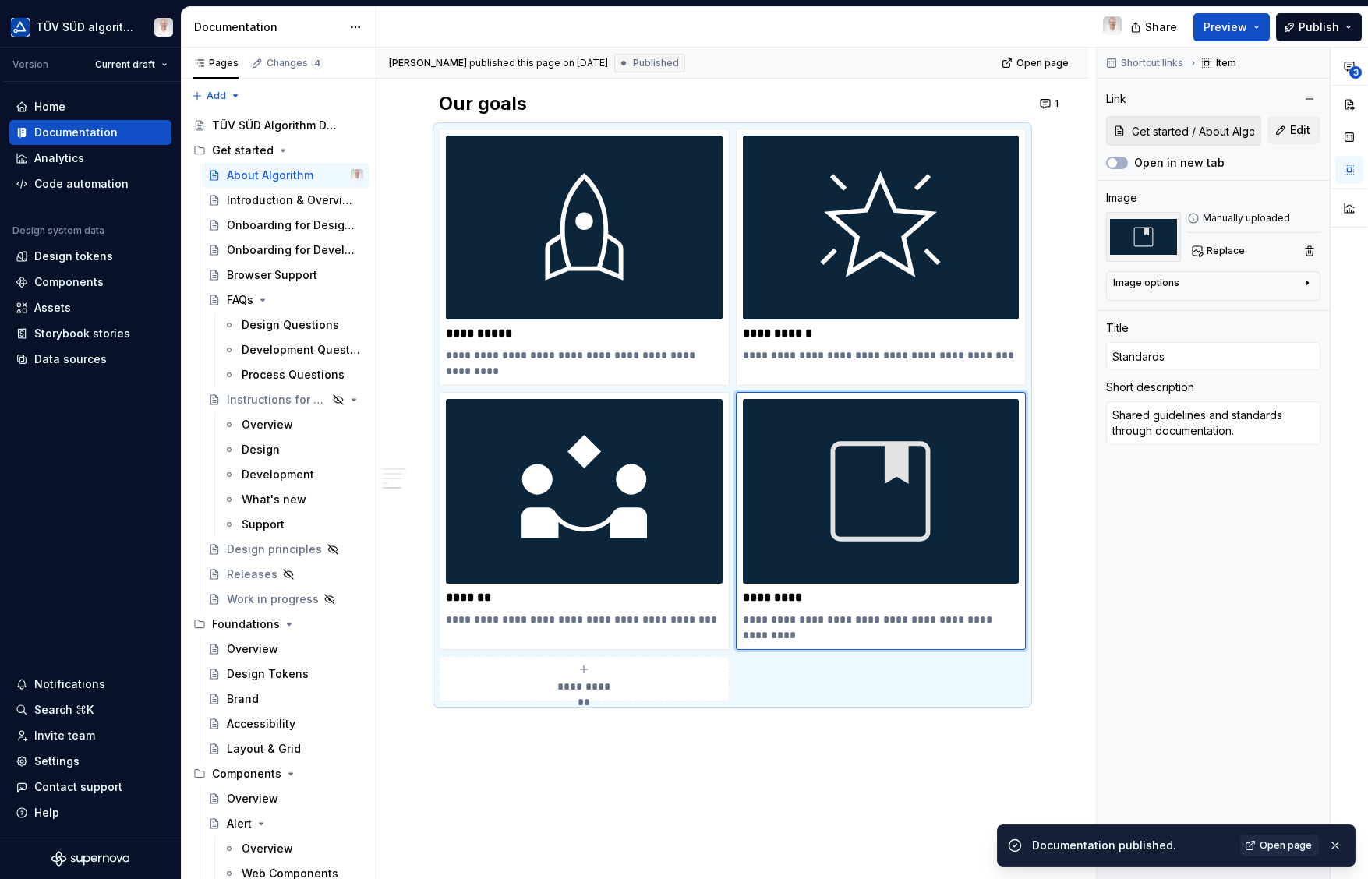
click at [1279, 839] on link "Open page" at bounding box center [1279, 846] width 79 height 22
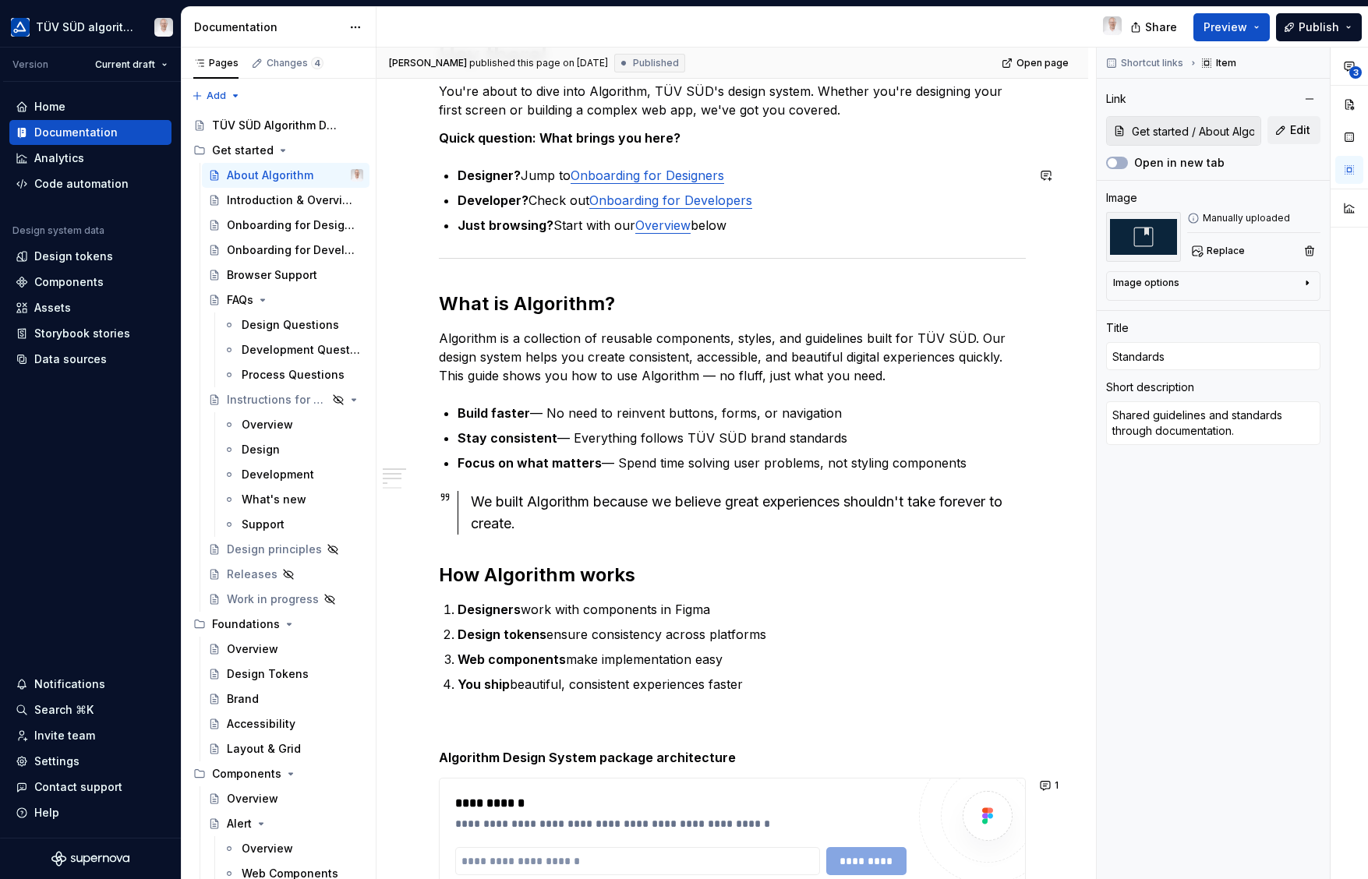
scroll to position [0, 0]
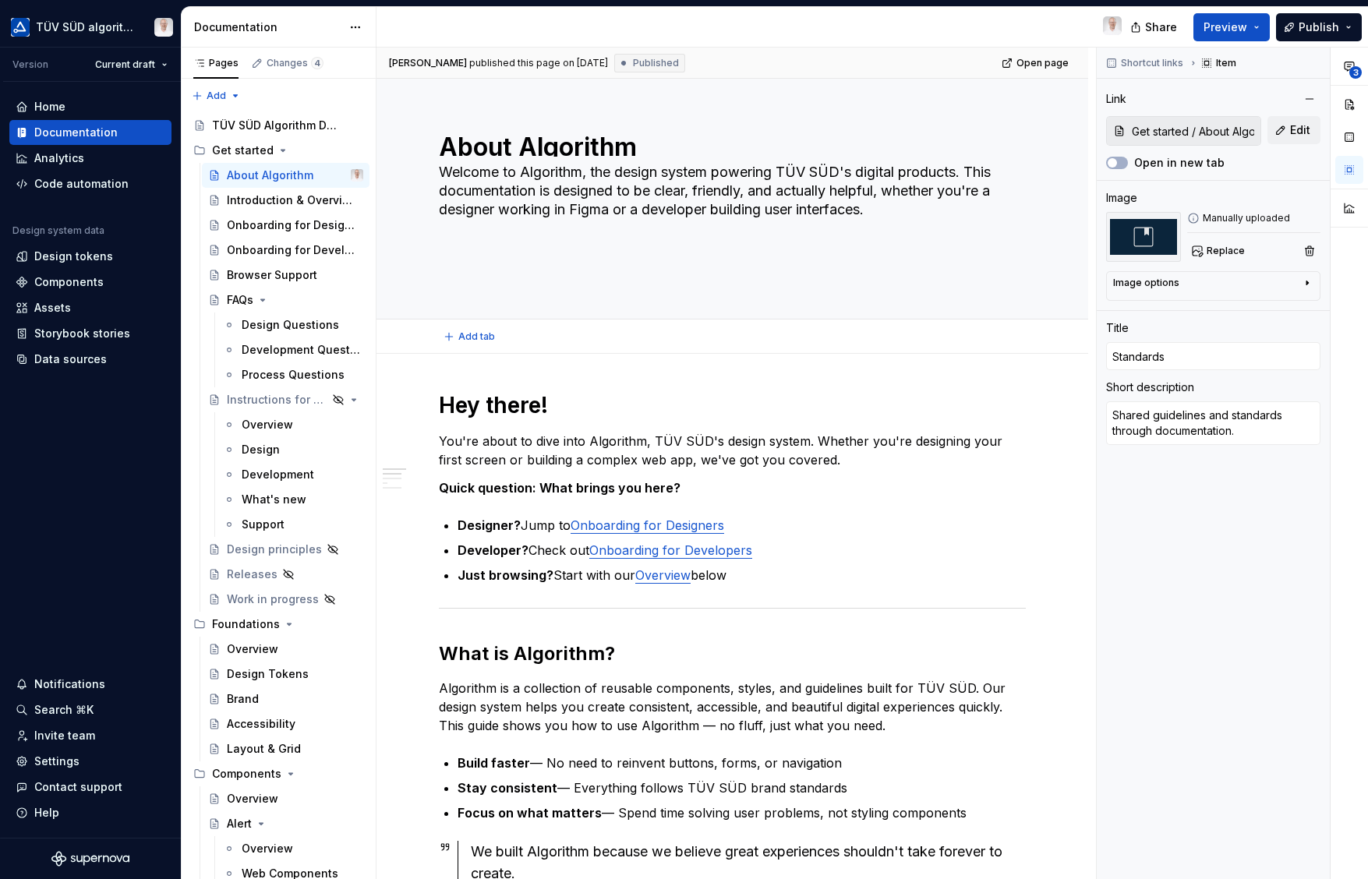
click at [994, 175] on textarea "Welcome to Algorithm, the design system powering TÜV SÜD's digital products. Th…" at bounding box center [729, 221] width 587 height 122
click at [874, 185] on textarea "Welcome to Algorithm, the design system powering TÜV SÜD's digital products. Th…" at bounding box center [729, 221] width 587 height 122
click at [847, 192] on textarea "Welcome to Algorithm, the design system powering TÜV SÜD's digital products. Th…" at bounding box center [729, 221] width 587 height 122
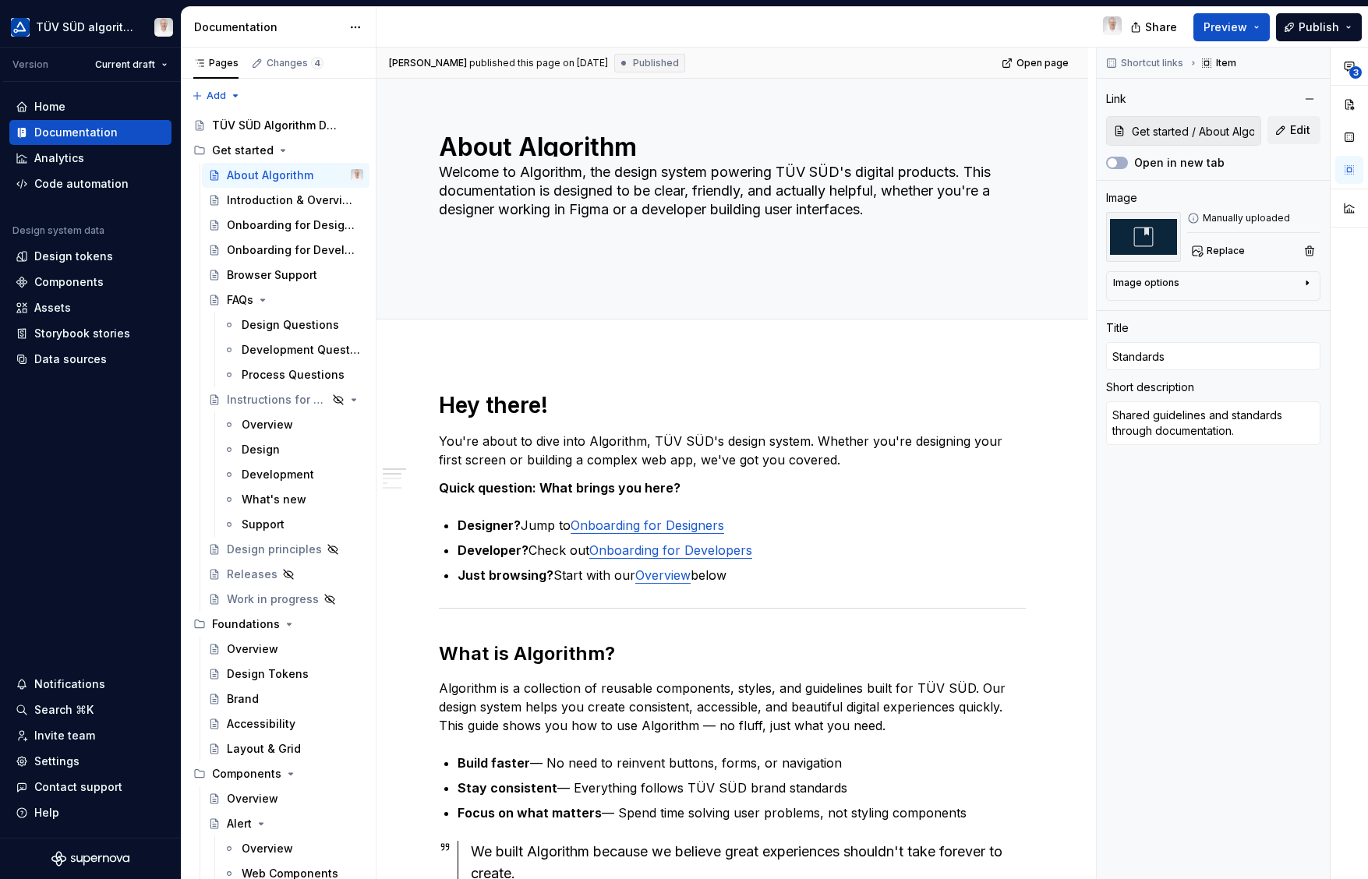
click at [1194, 291] on div "Image options" at bounding box center [1207, 286] width 188 height 19
type textarea "*"
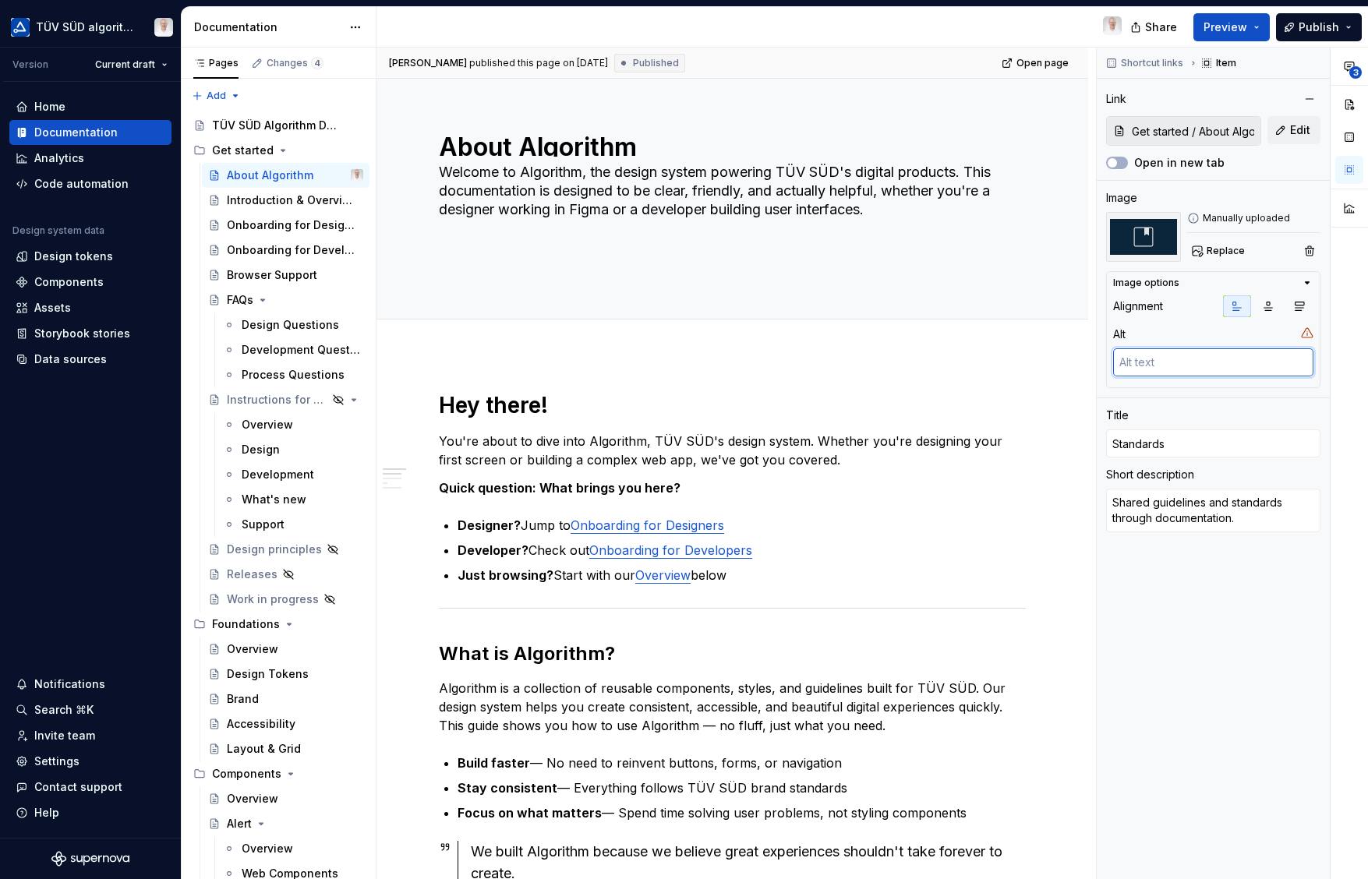
click at [1164, 364] on textarea at bounding box center [1213, 362] width 200 height 28
type textarea "An"
type textarea "*"
type textarea "An icon"
type textarea "*"
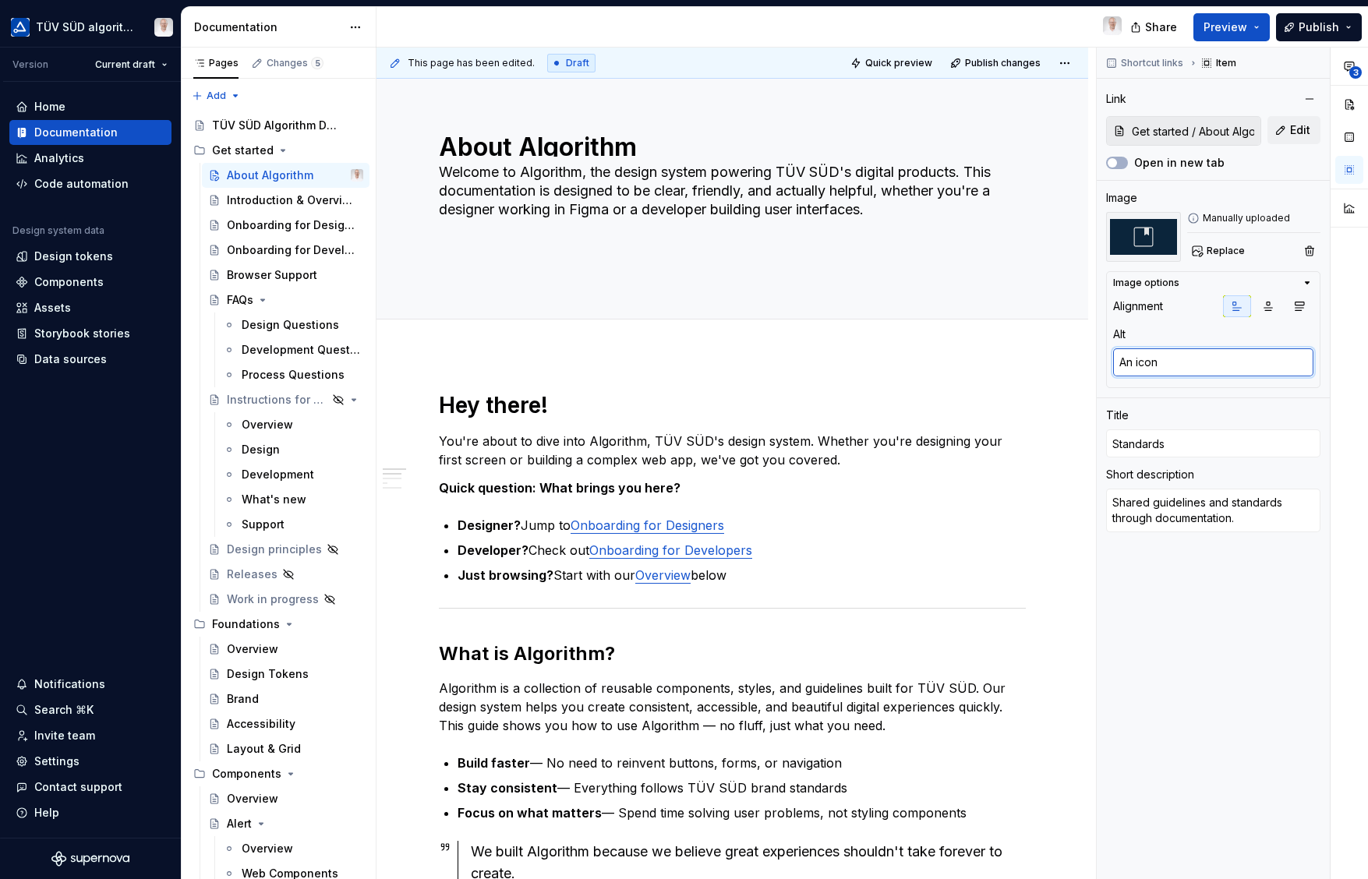
type textarea "An icon w"
type textarea "*"
type textarea "An icon with"
type textarea "*"
type textarea "An icon with a"
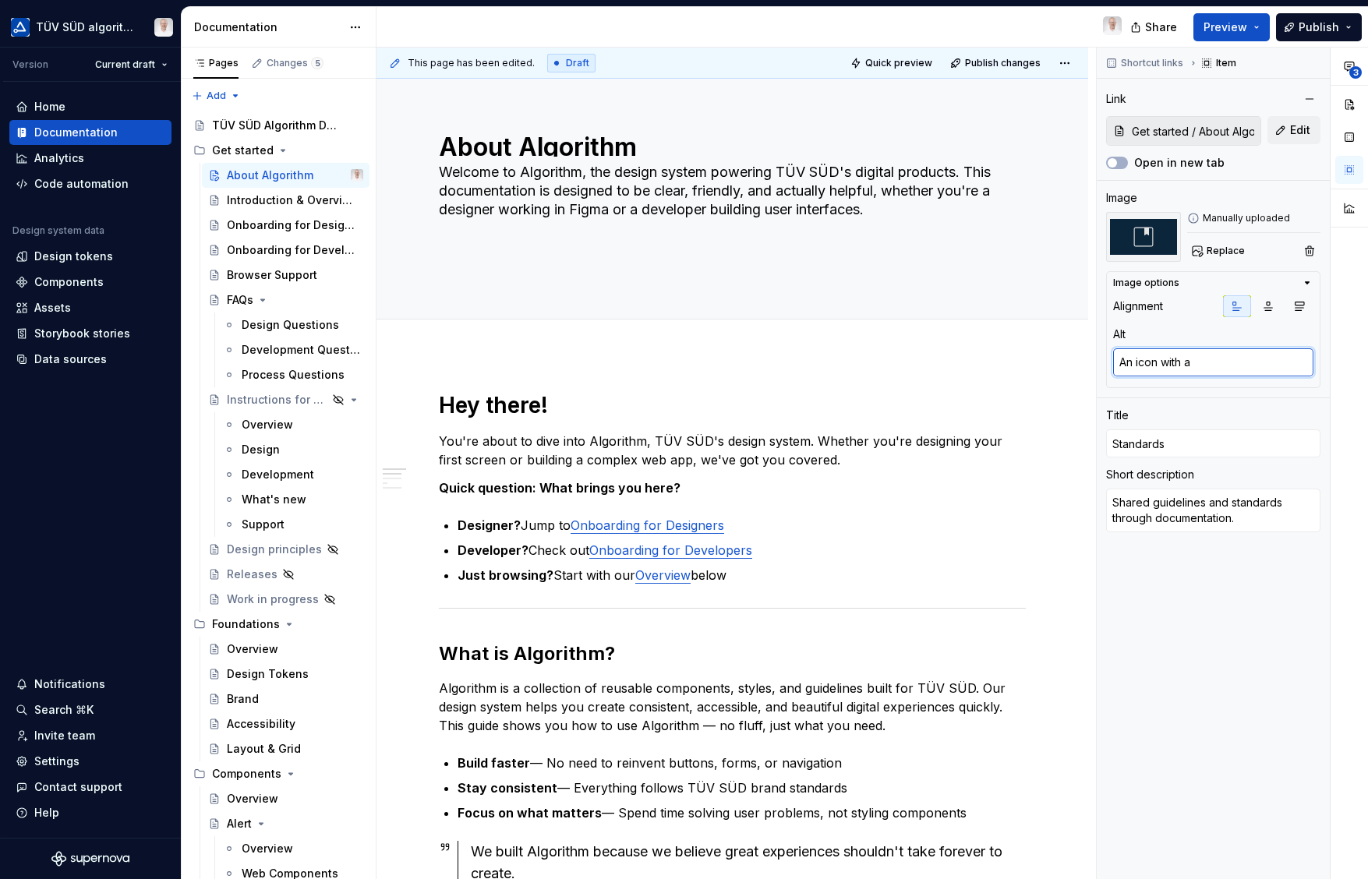
type textarea "*"
type textarea "An icon with a bo"
type textarea "*"
type textarea "An icon with a book"
type textarea "*"
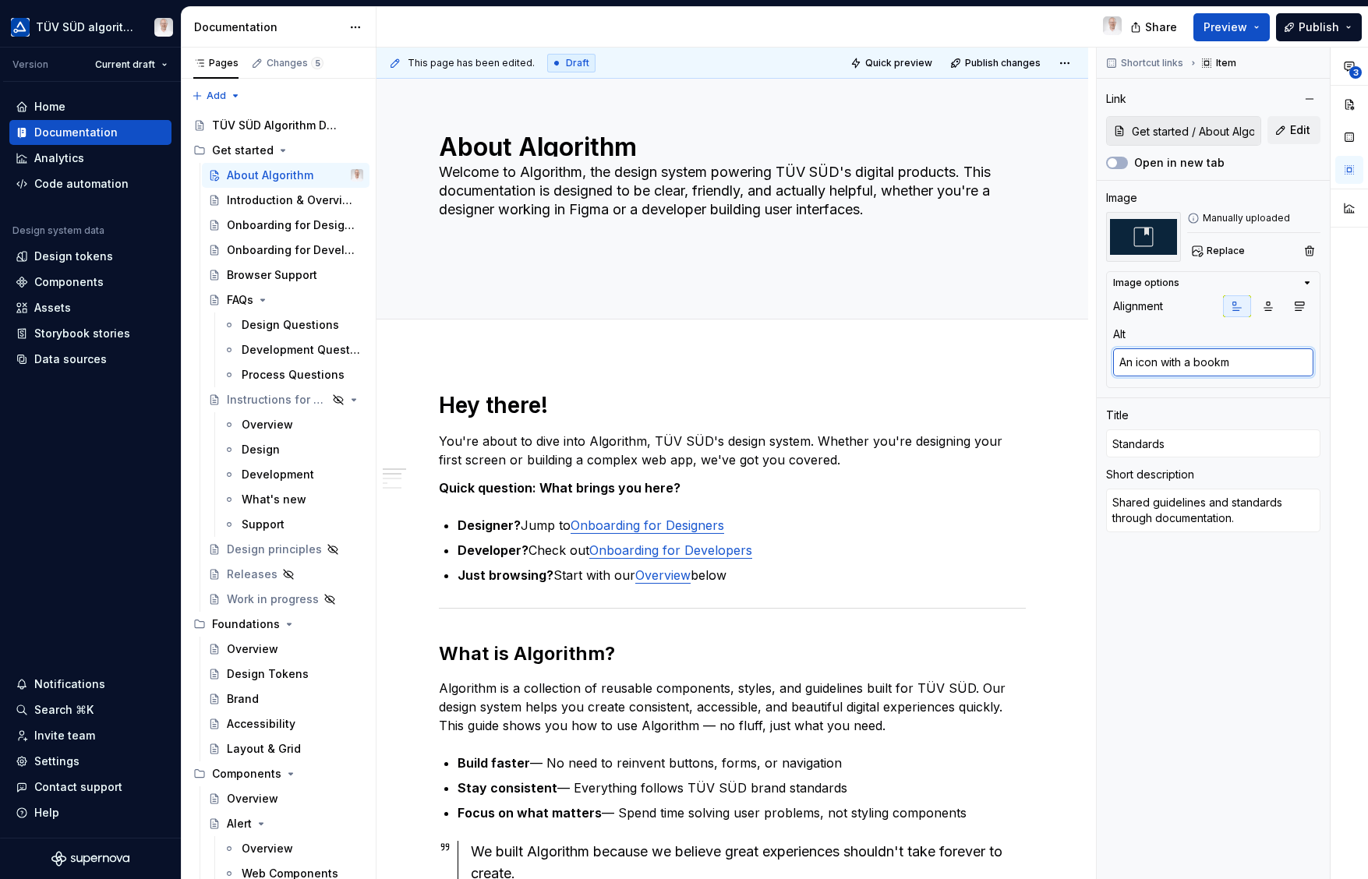
type textarea "An icon with a bookma"
type textarea "*"
type textarea "An icon with a bookmar"
type textarea "*"
type textarea "An icon with a bookmark"
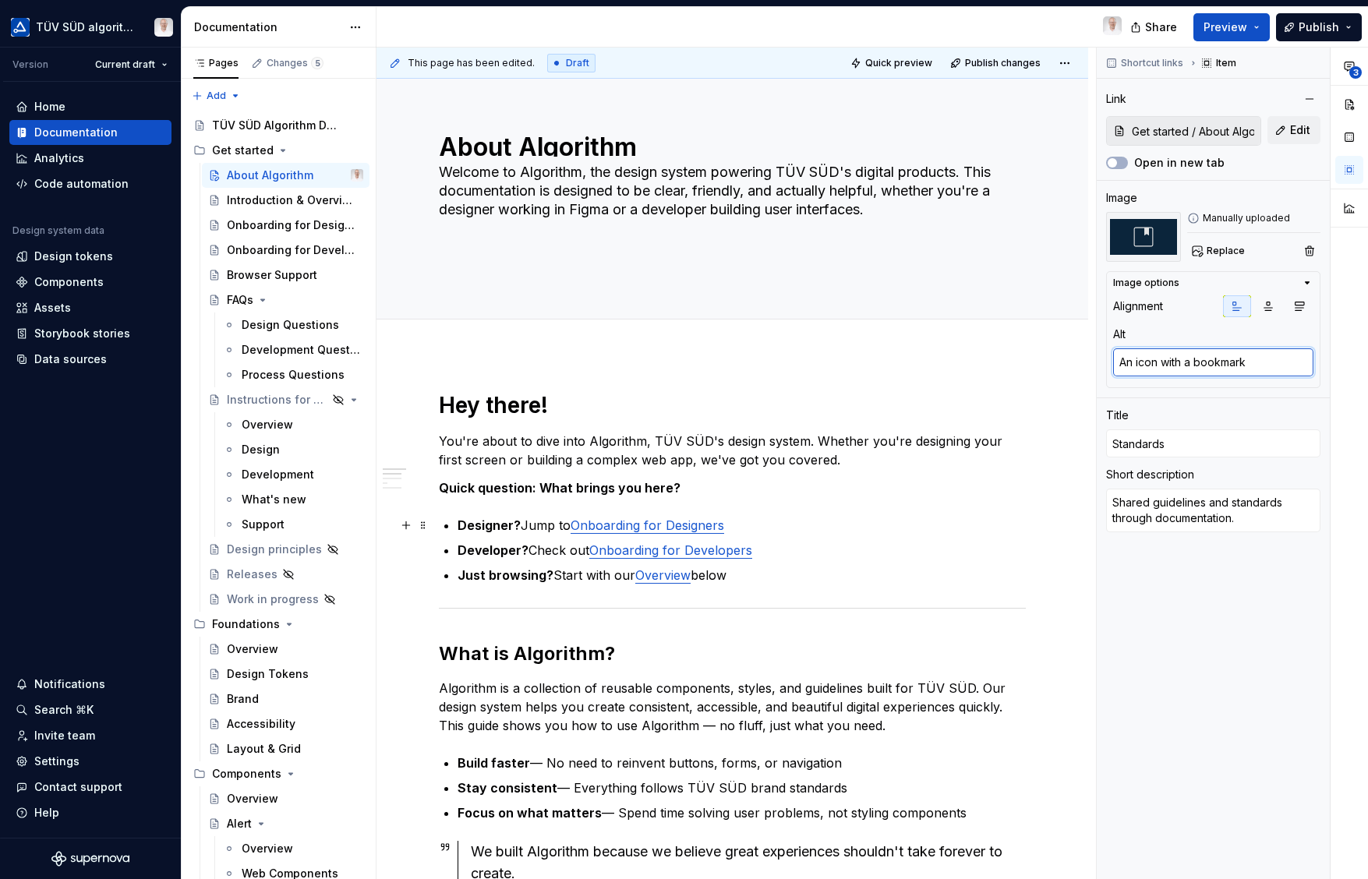
type textarea "*"
type textarea "An icon with a bookmark"
click at [1249, 609] on div "Shortcut links Item Link Get started / About Algorithm/ Our goals Edit Open in …" at bounding box center [1212, 464] width 233 height 832
click at [1272, 305] on icon "button" at bounding box center [1268, 306] width 12 height 12
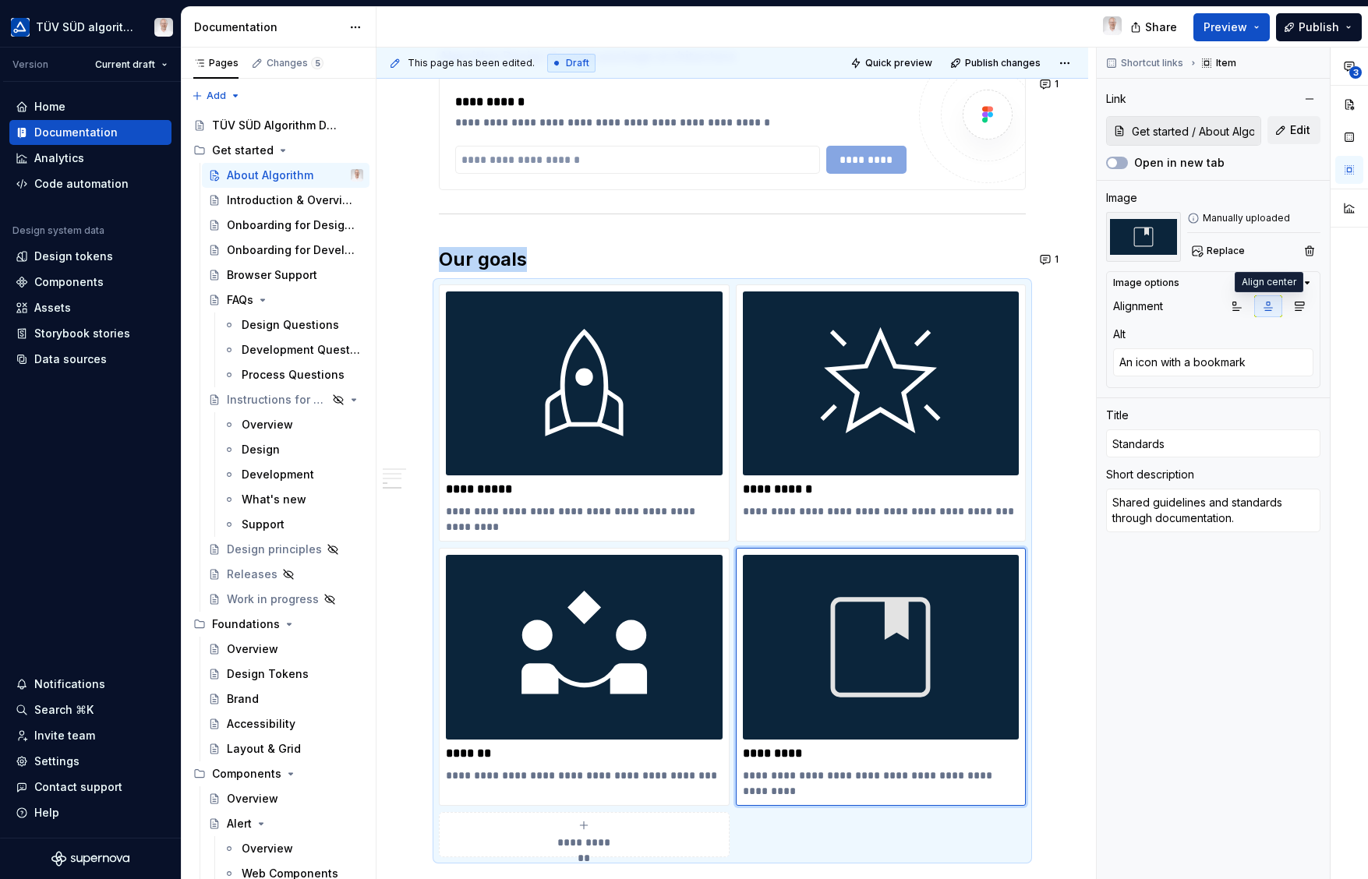
click at [1260, 308] on button "button" at bounding box center [1268, 306] width 28 height 22
click at [674, 608] on img at bounding box center [584, 647] width 277 height 184
type textarea "*"
type input "Openess"
type textarea "Improved communication between teams and people."
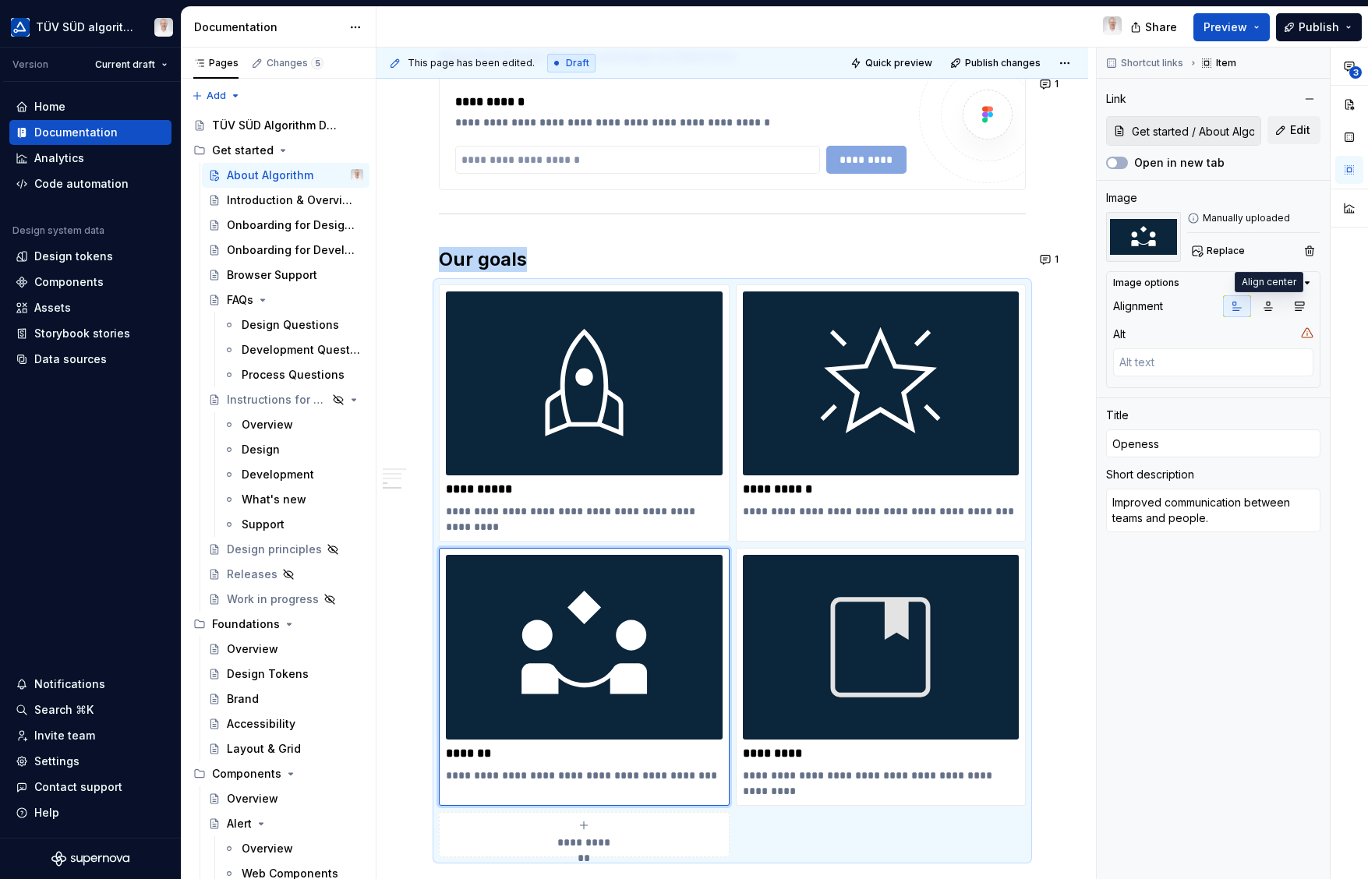
click at [1263, 307] on icon "button" at bounding box center [1268, 306] width 12 height 12
click at [913, 674] on img at bounding box center [881, 647] width 277 height 184
type textarea "*"
type textarea "An icon with a bookmark"
type input "Standards"
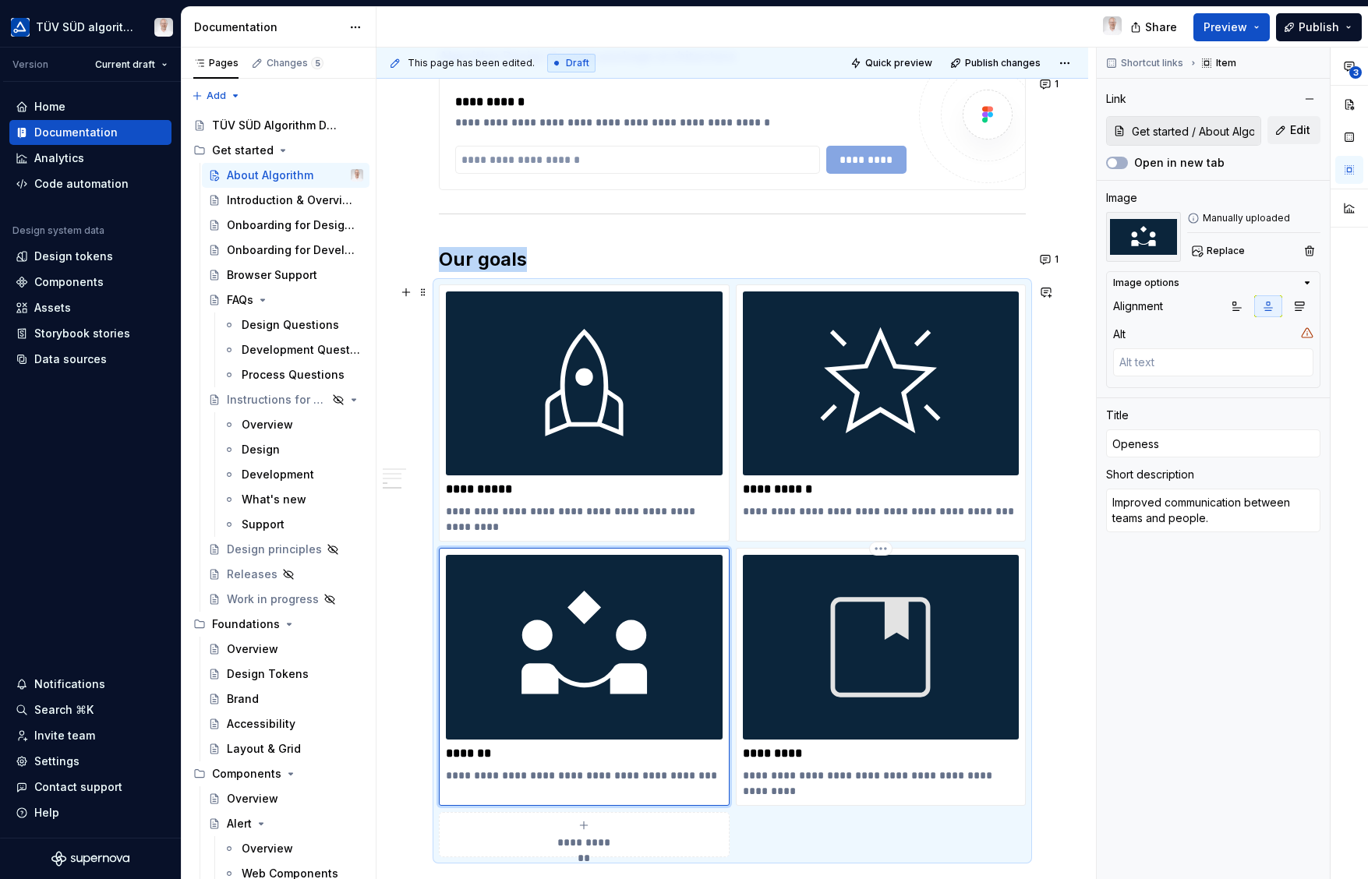
type textarea "Shared guidelines and standards through documentation."
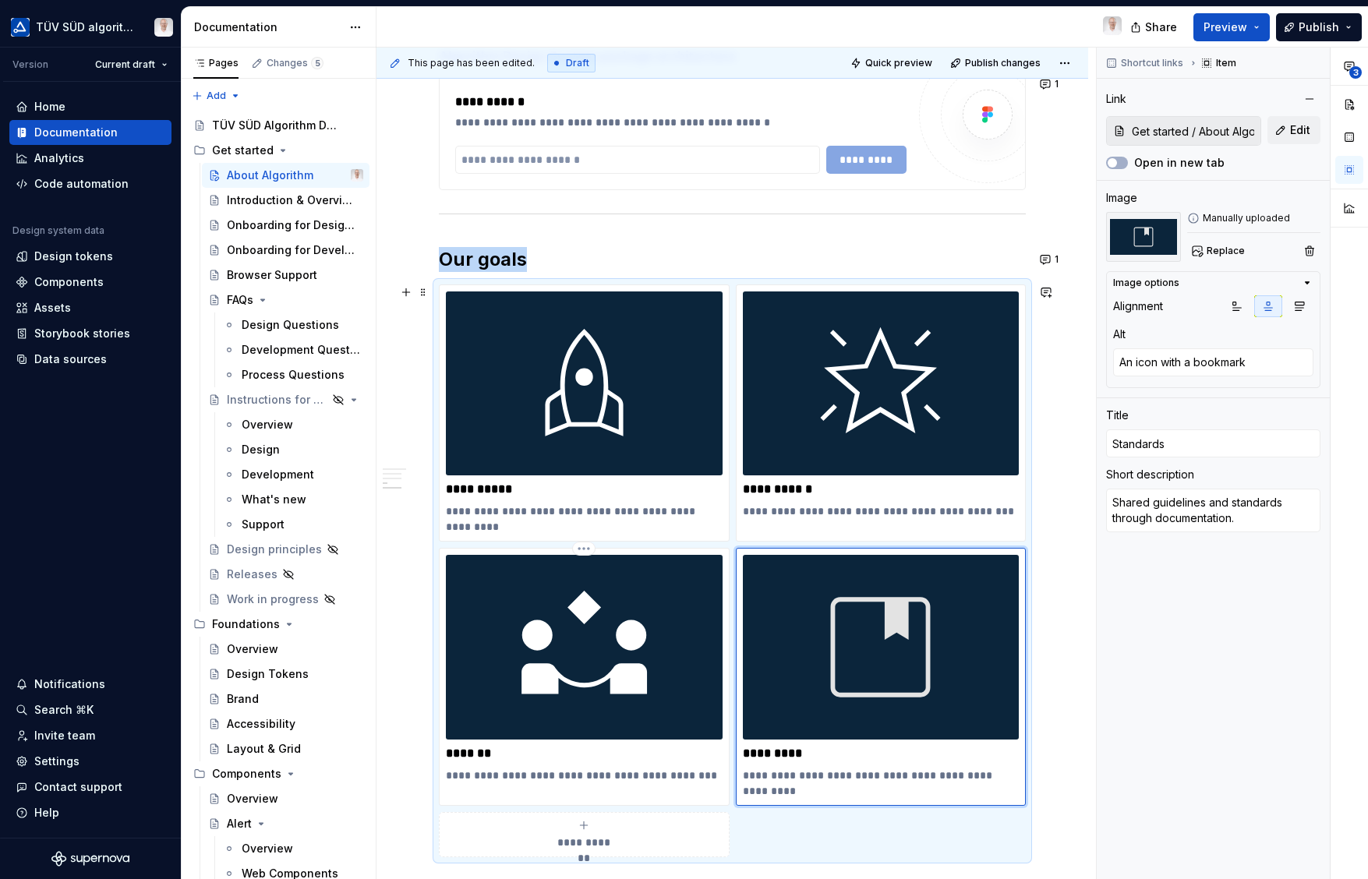
click at [626, 581] on img at bounding box center [584, 647] width 277 height 184
type textarea "*"
type input "Openess"
type textarea "Improved communication between teams and people."
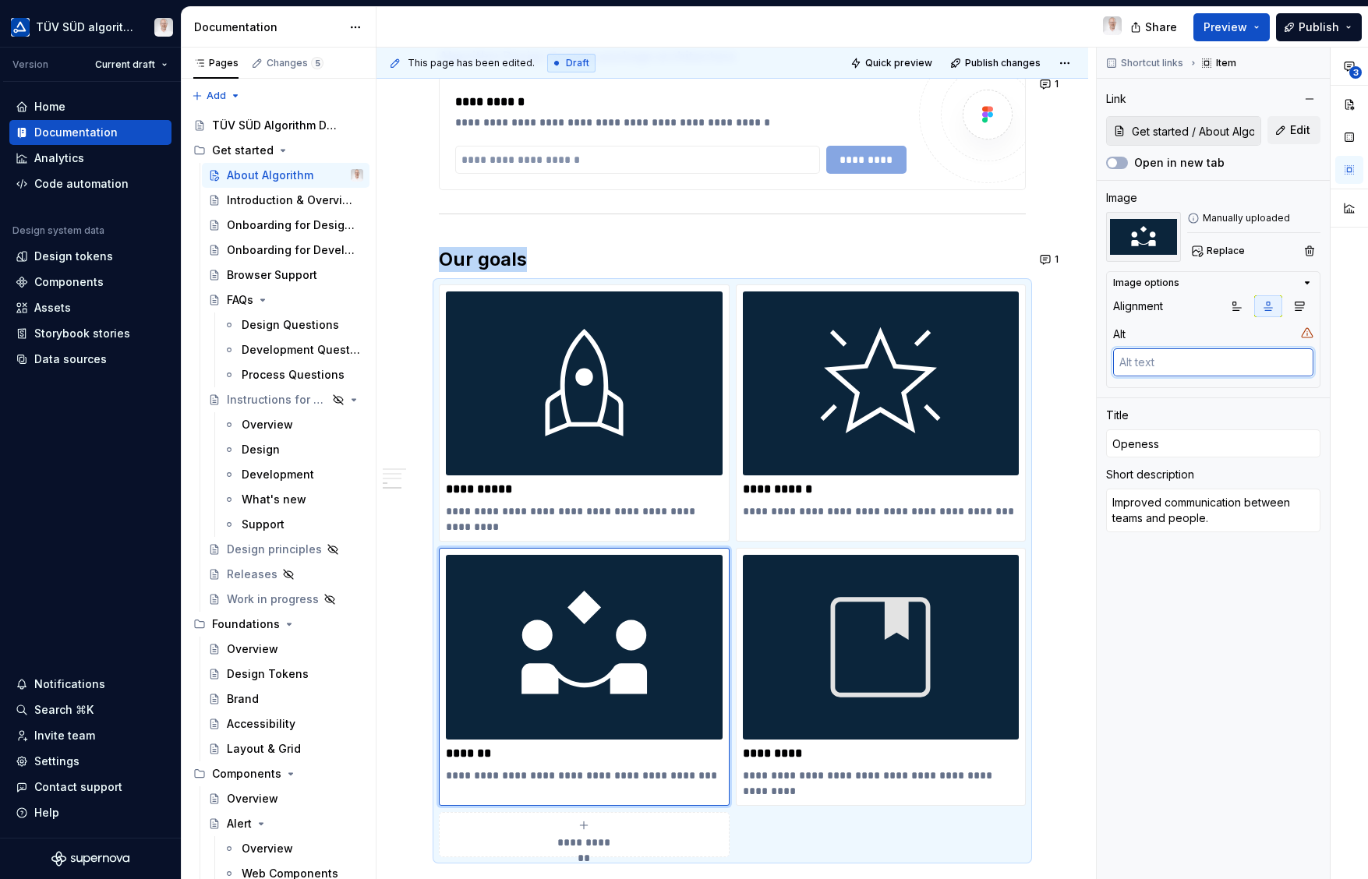
type textarea "*"
click at [1230, 362] on textarea at bounding box center [1213, 362] width 200 height 28
type textarea "An"
type textarea "*"
type textarea "An"
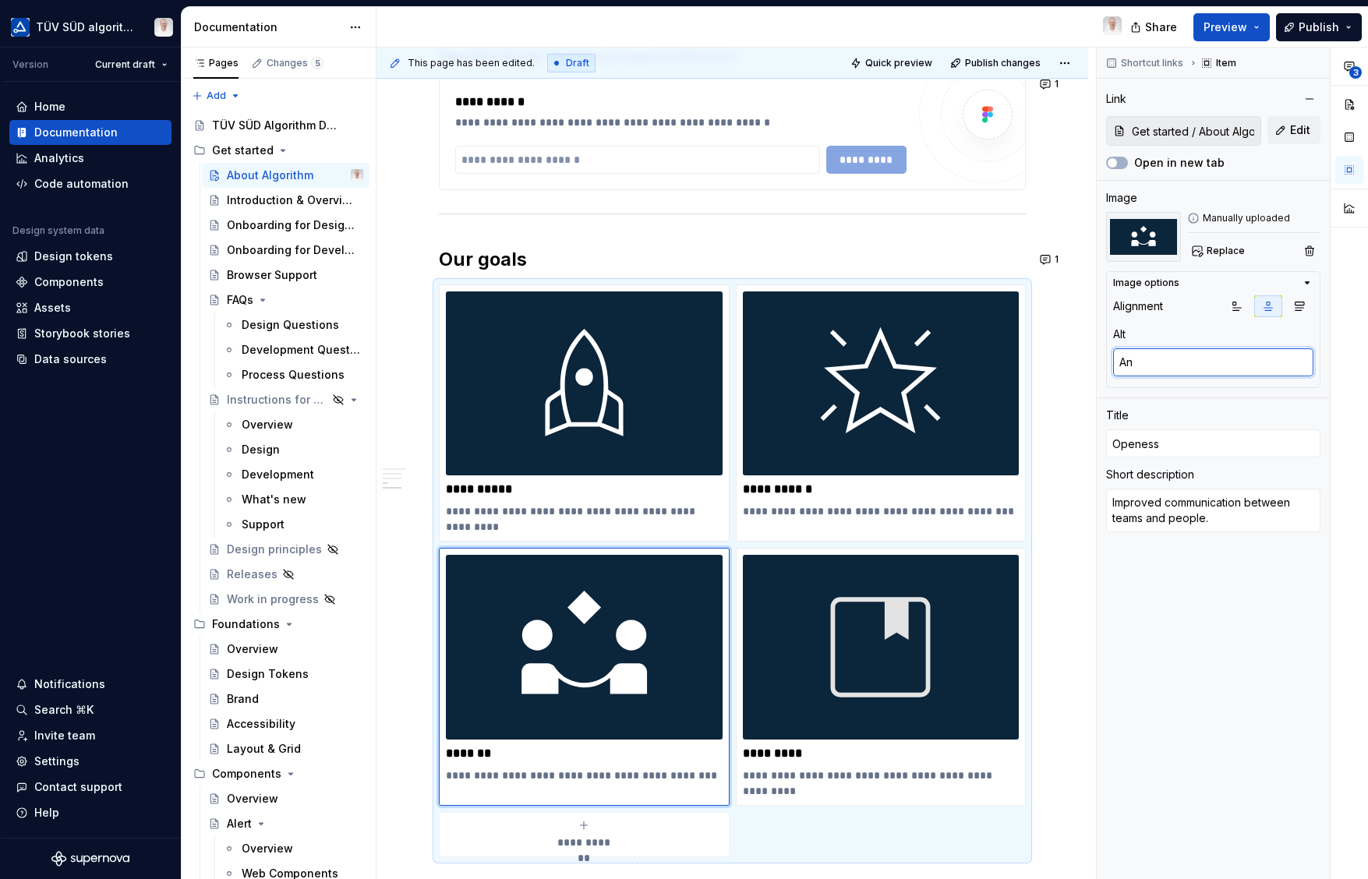
type textarea "*"
type textarea "An icon"
type textarea "*"
type textarea "An icon with"
type textarea "*"
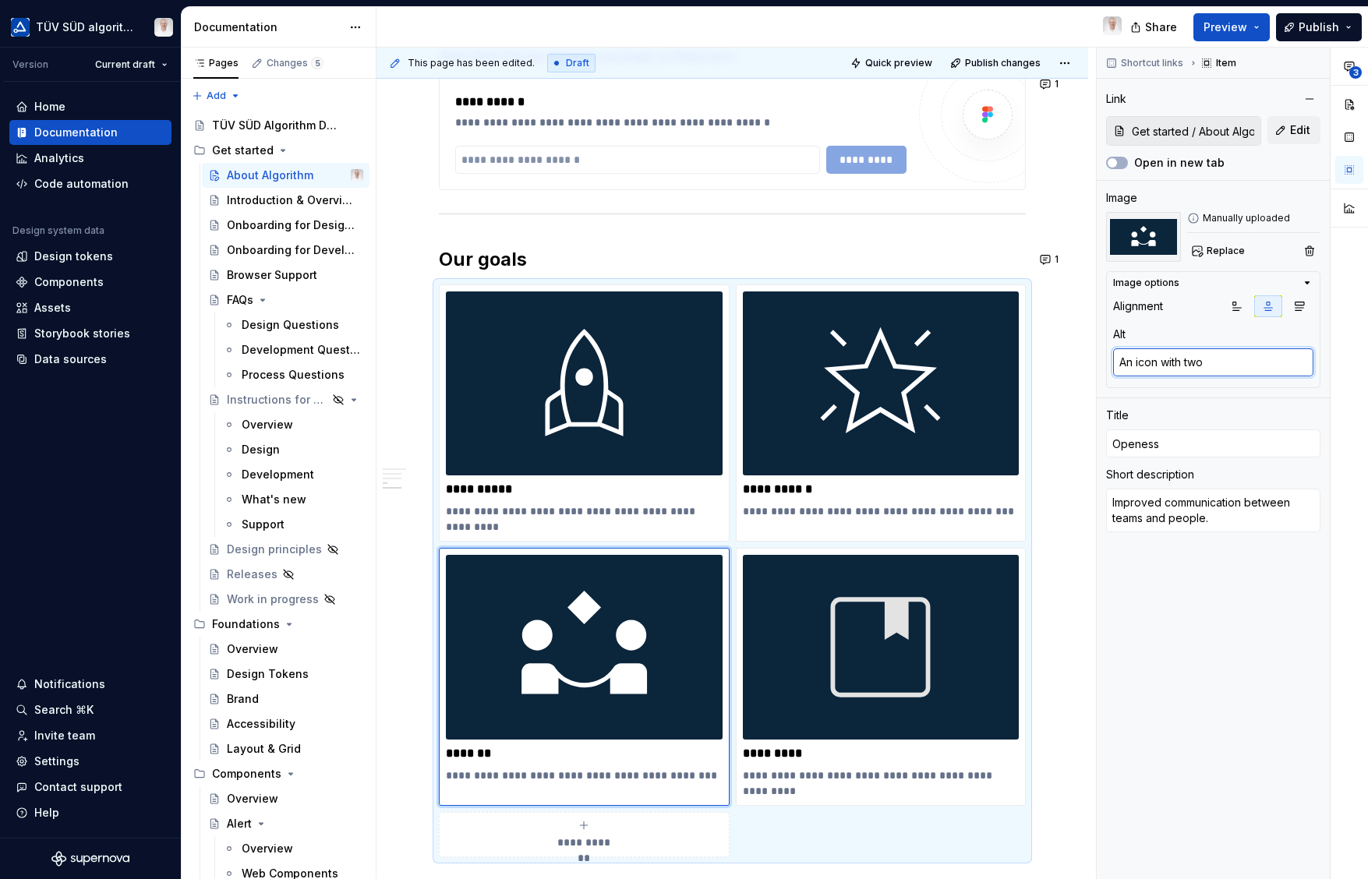
type textarea "An icon with two"
type textarea "*"
type textarea "An icon with two pe"
type textarea "*"
type textarea "An icon with two peop"
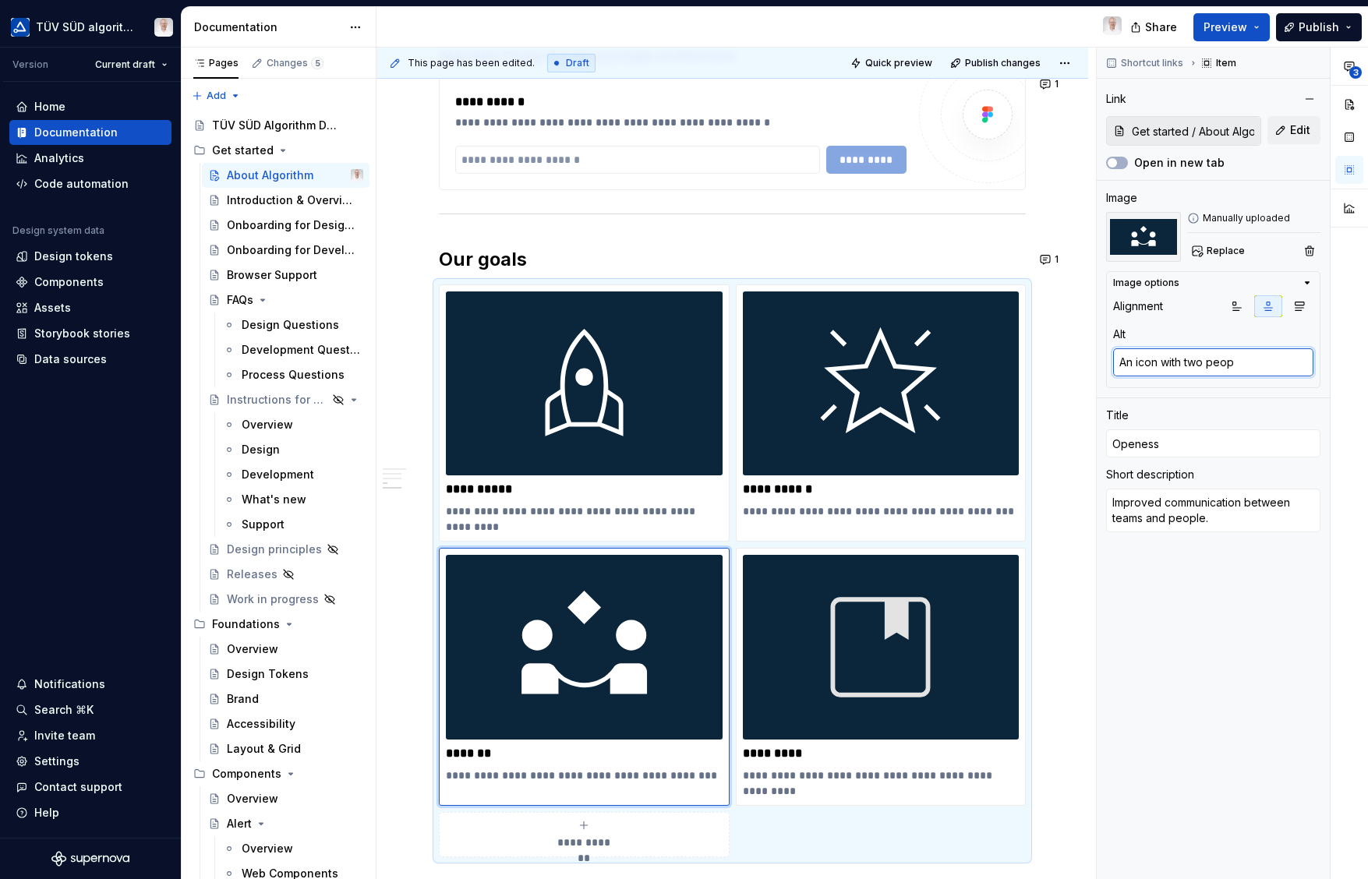
type textarea "*"
type textarea "An icon with two peop,e"
type textarea "*"
type textarea "An icon with two peop,"
type textarea "*"
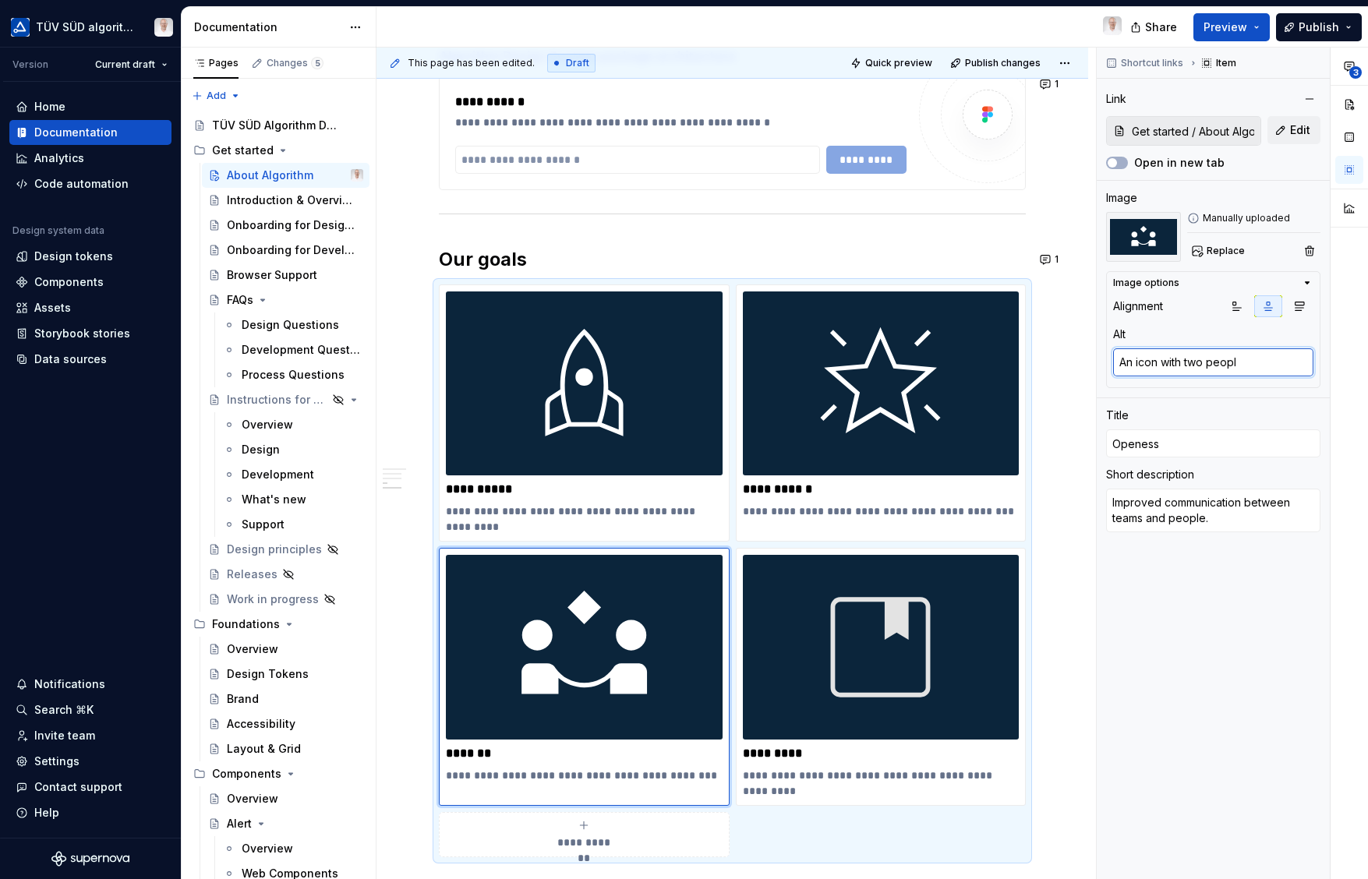
type textarea "An icon with two people"
type textarea "*"
type textarea "An icon with two people"
type textarea "*"
type textarea "An icon with two people s"
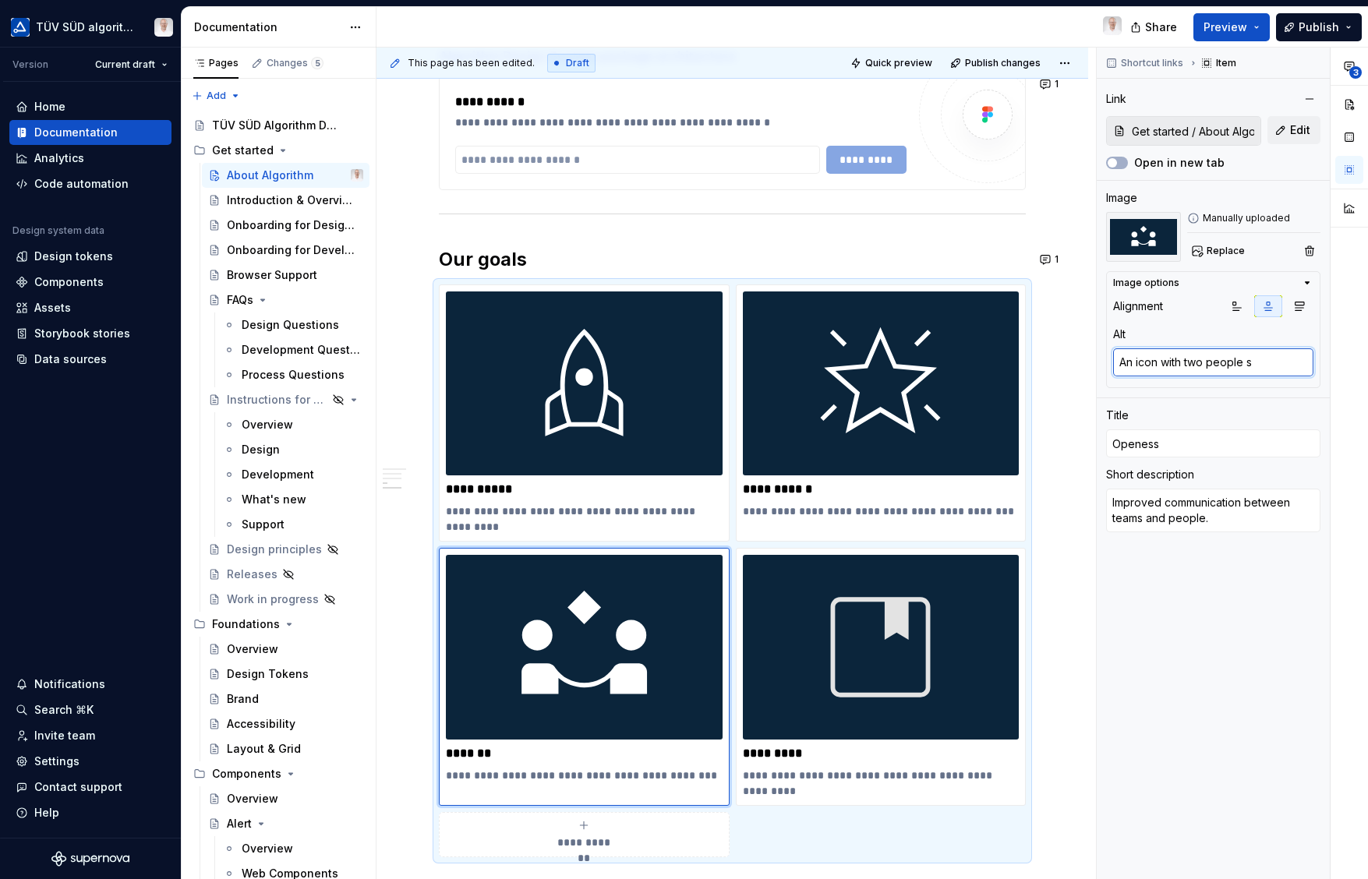
type textarea "*"
type textarea "An icon with two people shak"
type textarea "*"
type textarea "An icon with two people shaki"
type textarea "*"
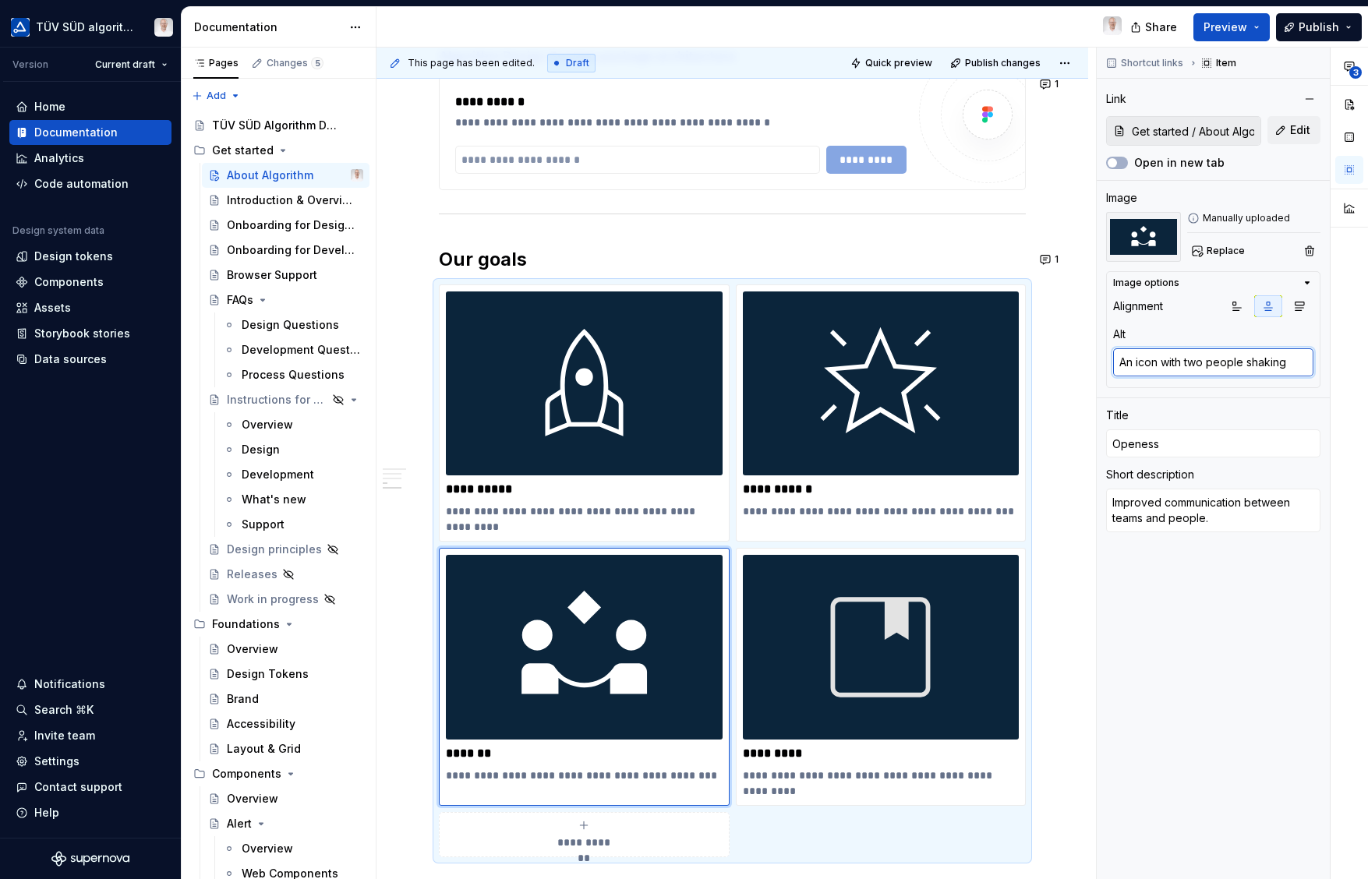
type textarea "An icon with two people shaking"
type textarea "*"
type textarea "An icon with two people shaking ha"
type textarea "*"
type textarea "An icon with two people shaking hand"
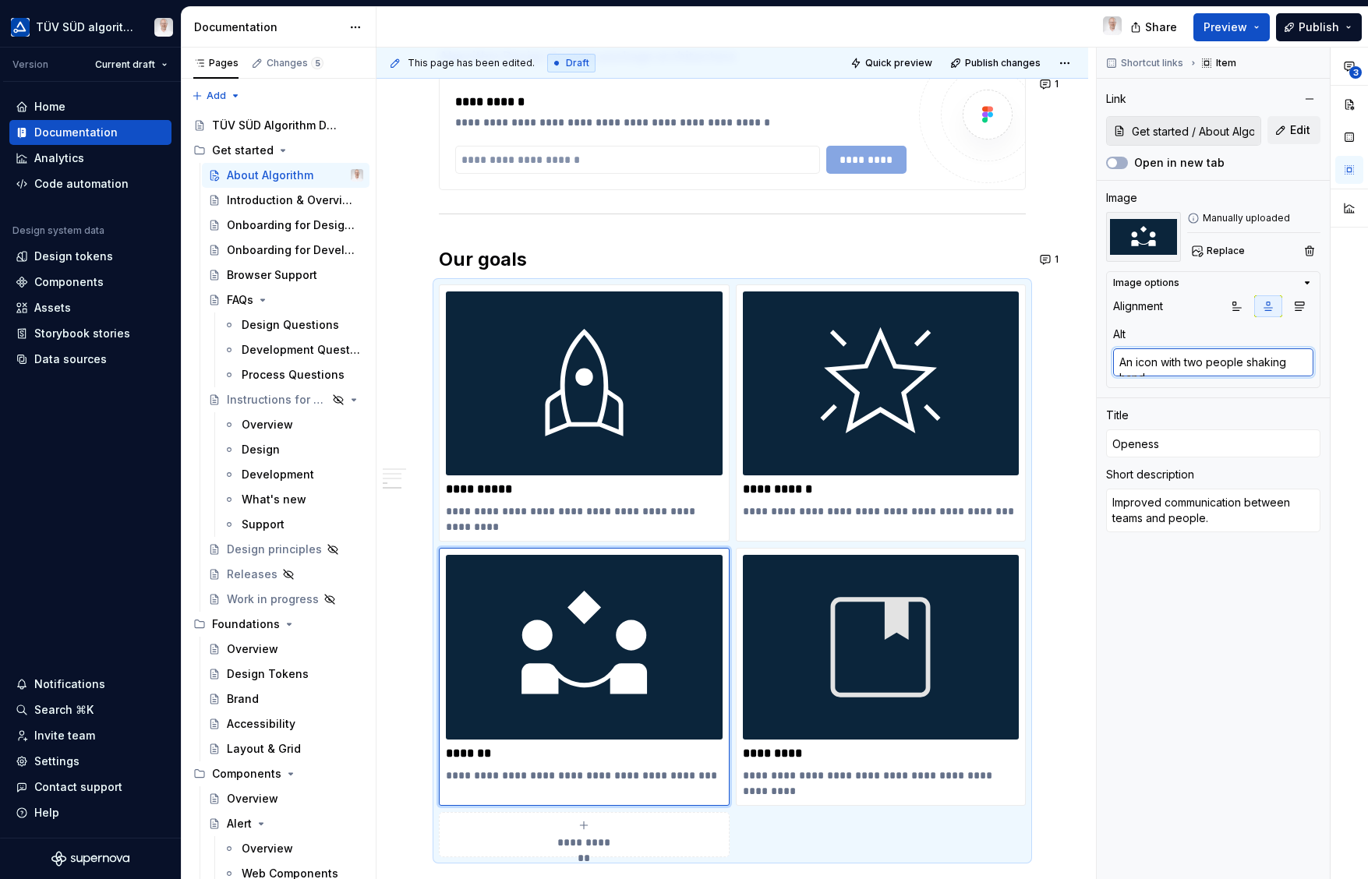
type textarea "*"
type textarea "An icon with two people shaking hands"
type textarea "*"
type textarea "An icon with two people shaking hands"
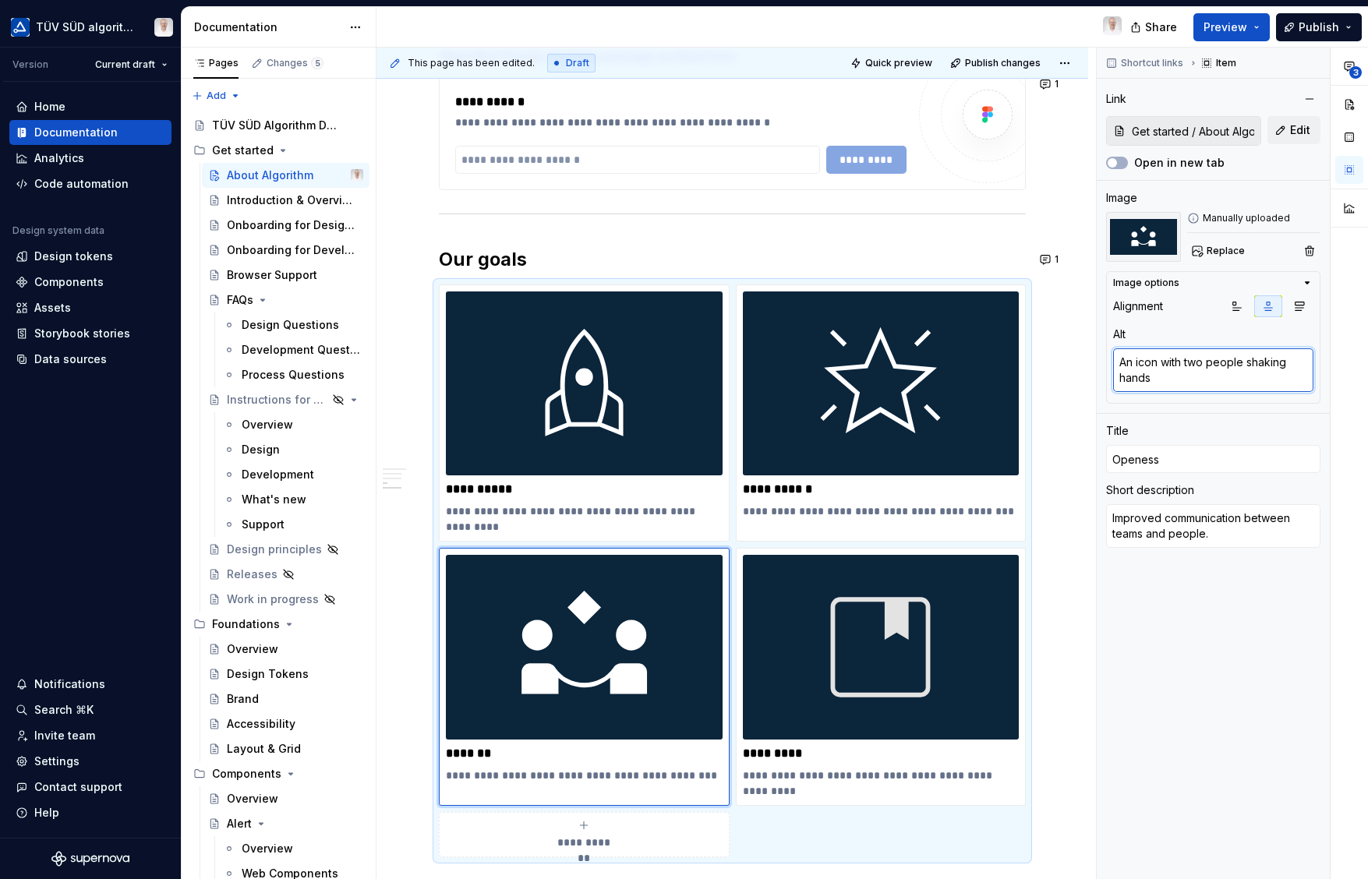
type textarea "*"
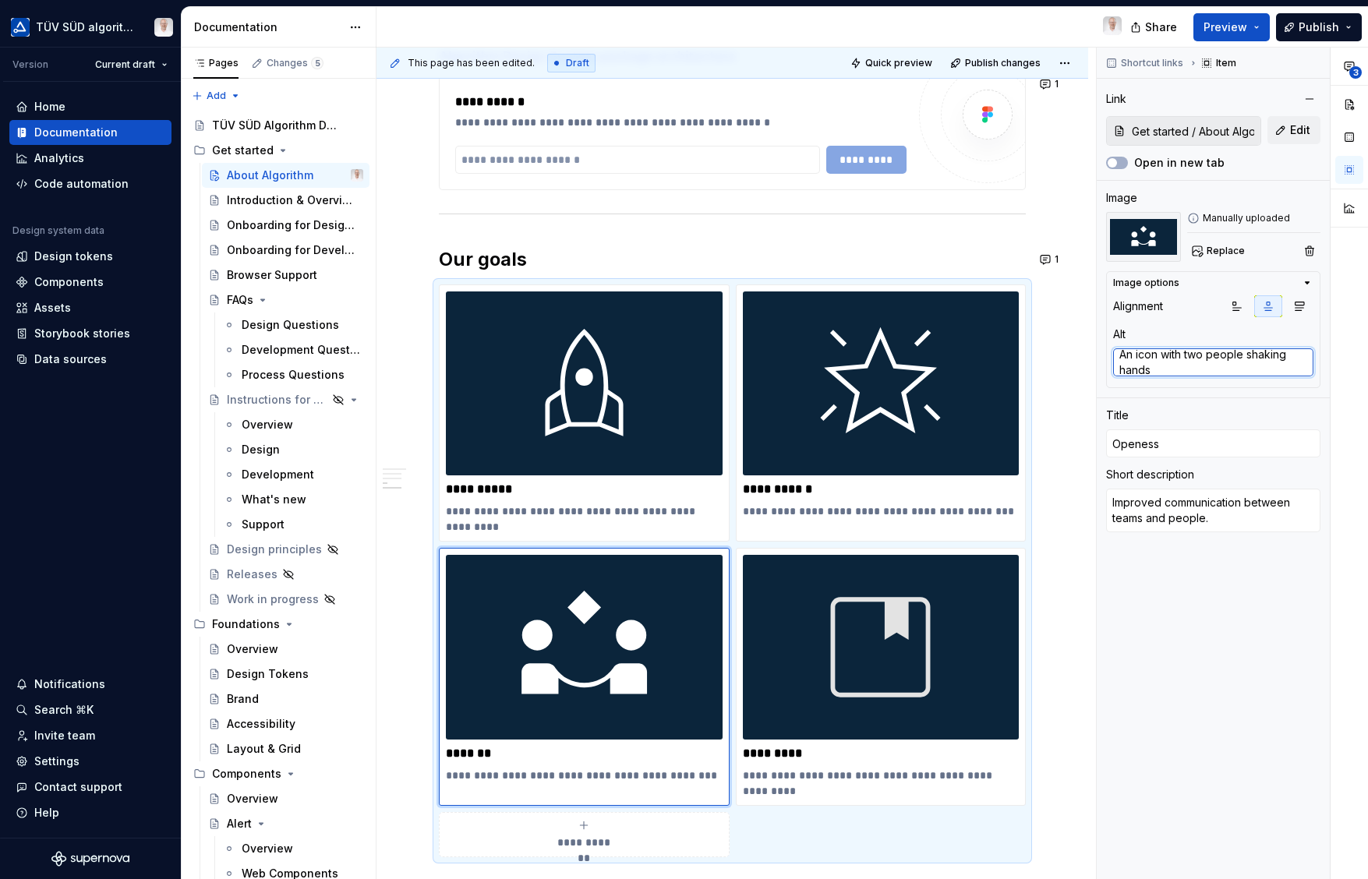
type textarea "An icon with two people shaking hands."
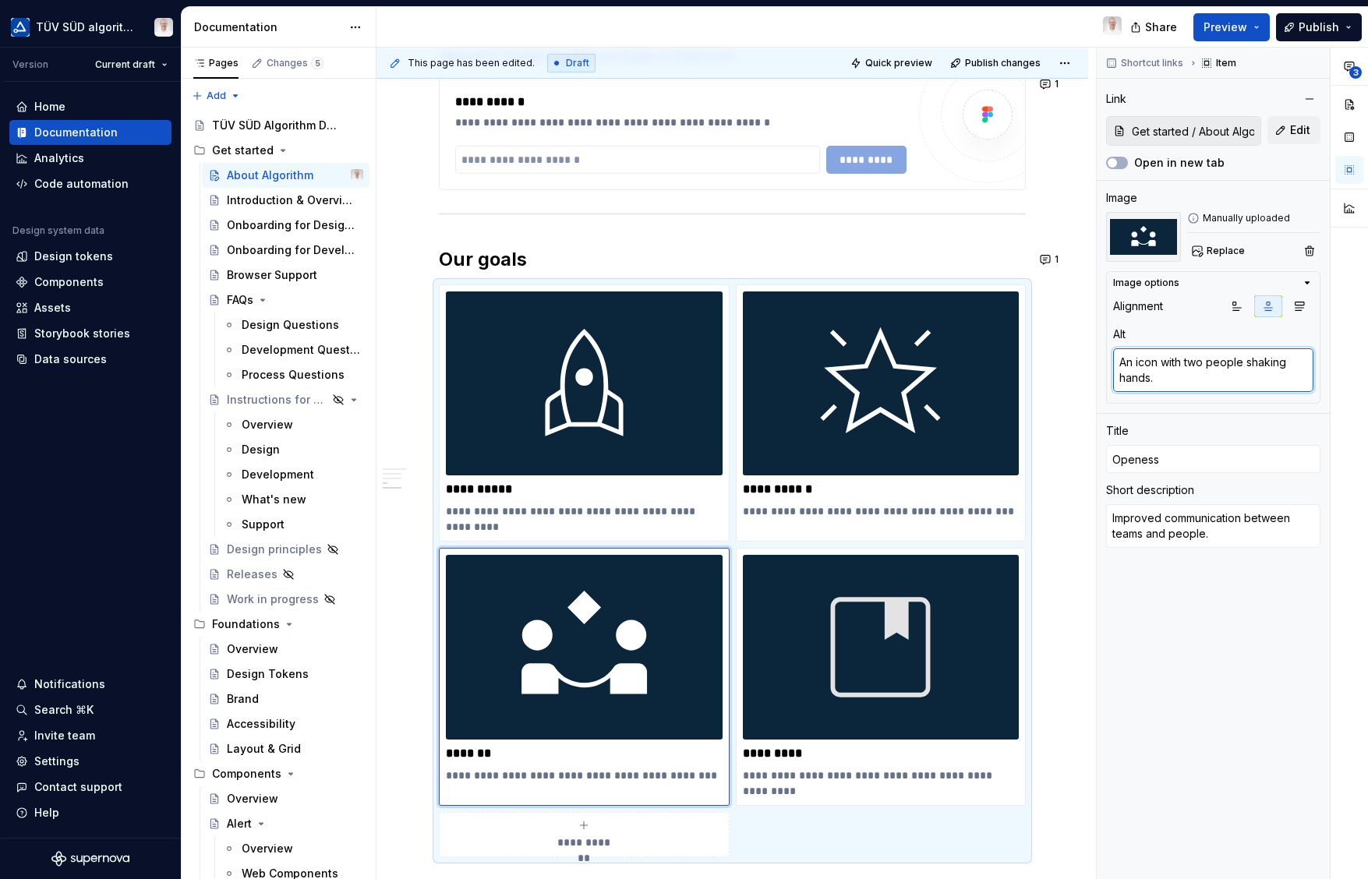
scroll to position [0, 0]
type textarea "*"
type input "Consistency"
type textarea "Improved user interface consistency and quality."
click at [819, 387] on img at bounding box center [881, 383] width 277 height 184
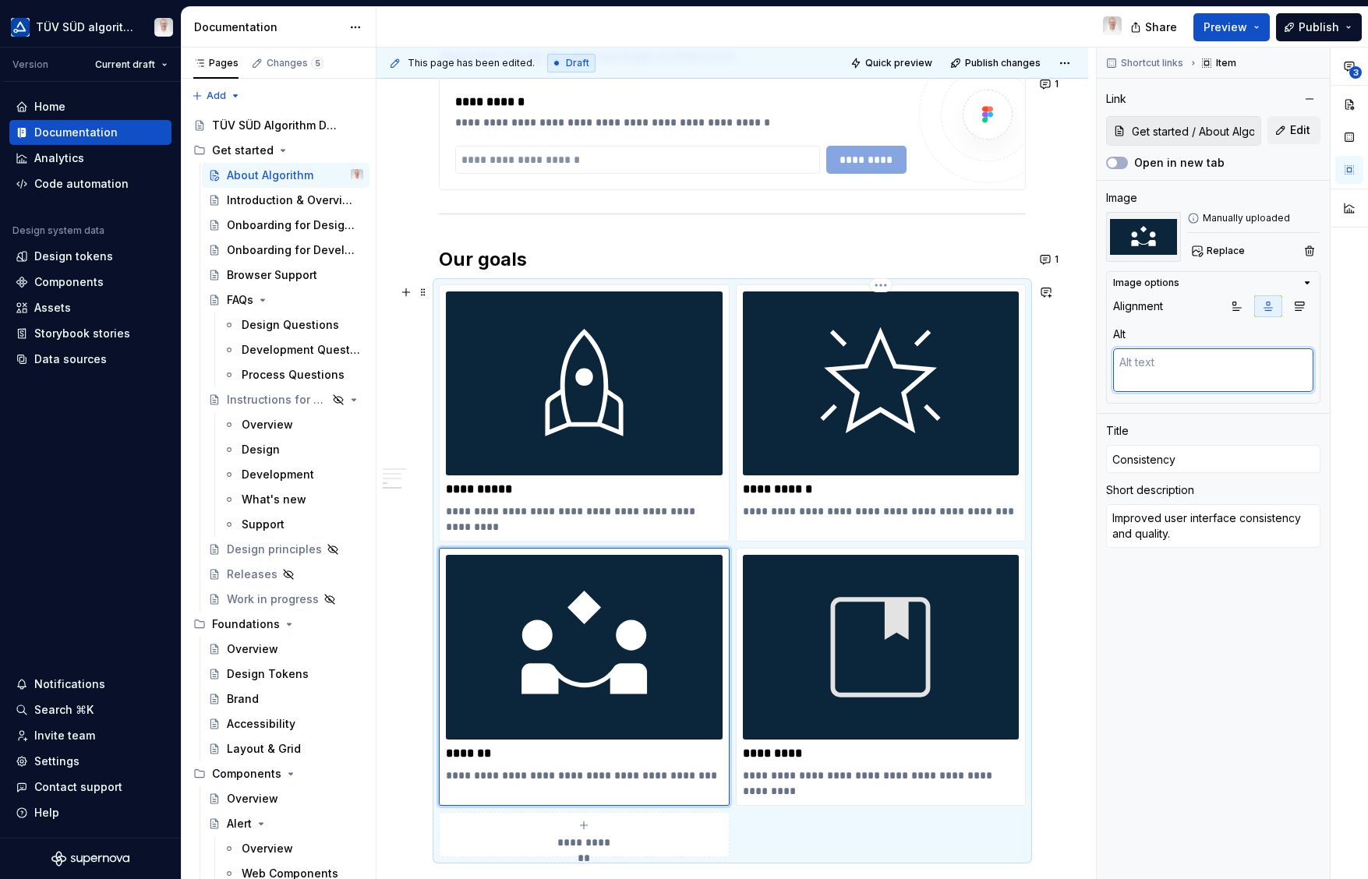
click at [1153, 365] on textarea "An icon with two people shaking hands." at bounding box center [1213, 370] width 200 height 44
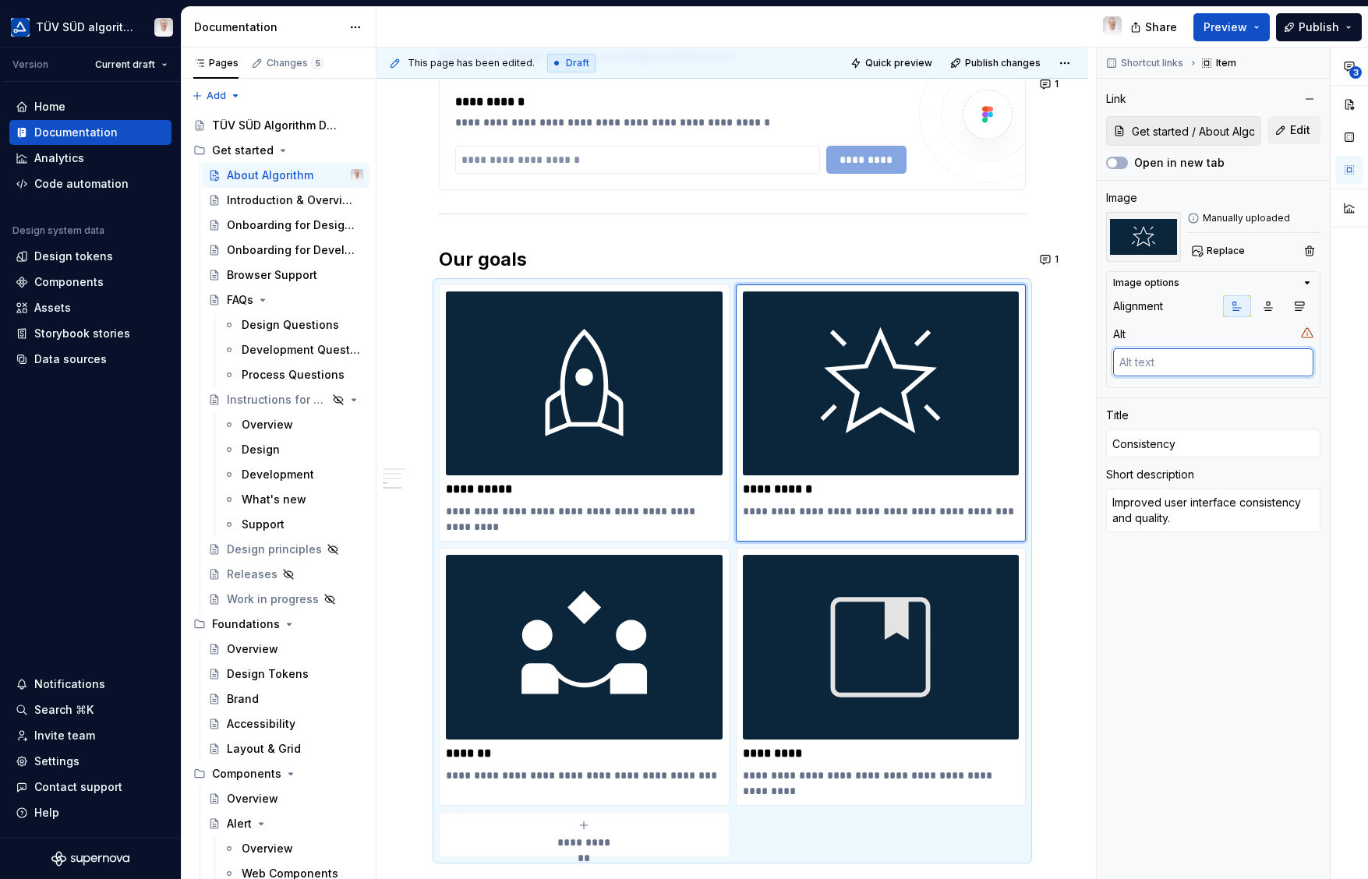
type textarea "*"
type textarea "An icon"
type textarea "*"
type textarea "An icon with a glowing star"
type textarea "*"
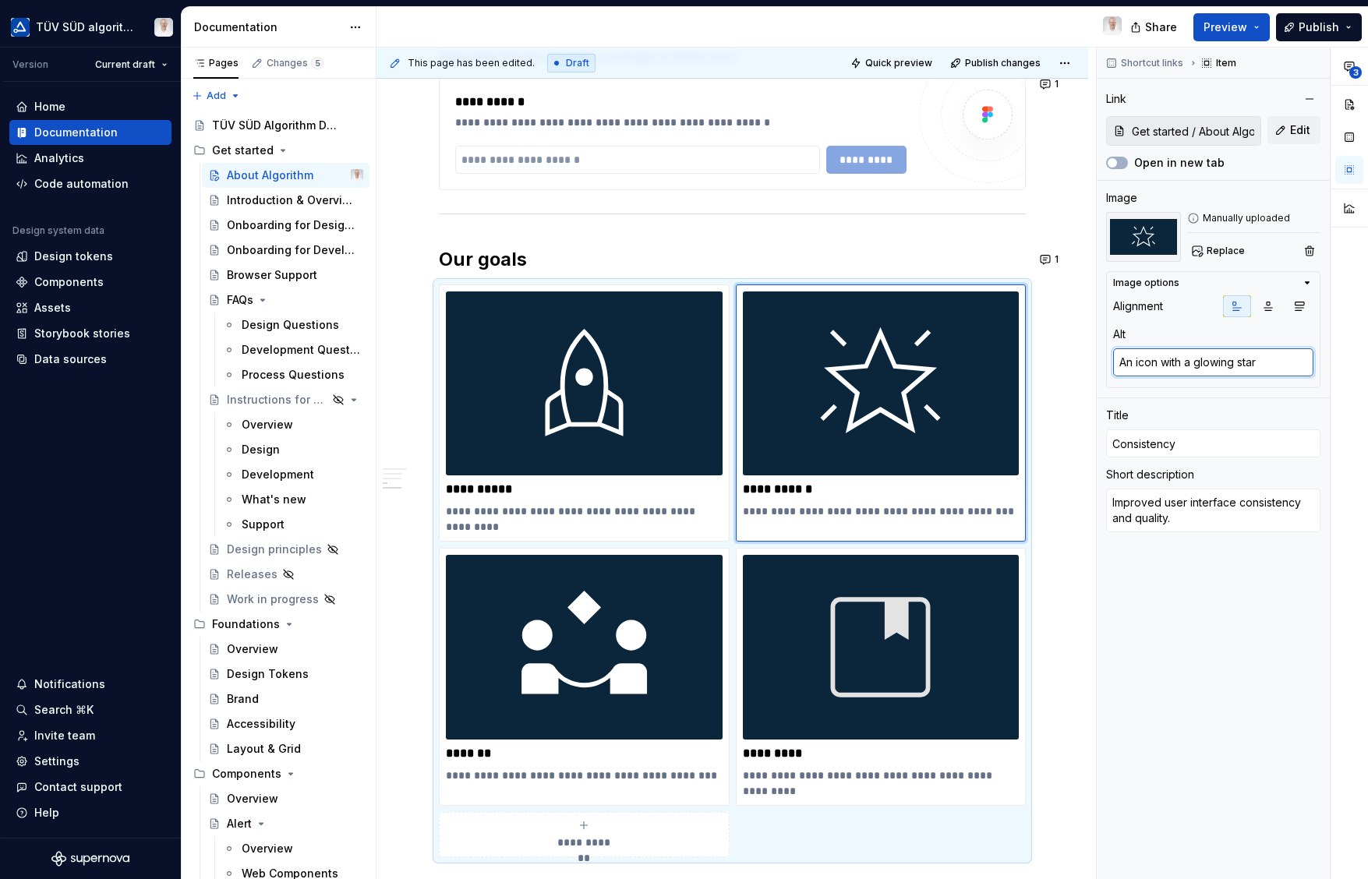
type textarea "An icon with a glowing star."
click at [669, 394] on img at bounding box center [584, 383] width 277 height 184
type textarea "*"
type input "Efficiency"
type textarea "Improved work efficiency for designers and developers."
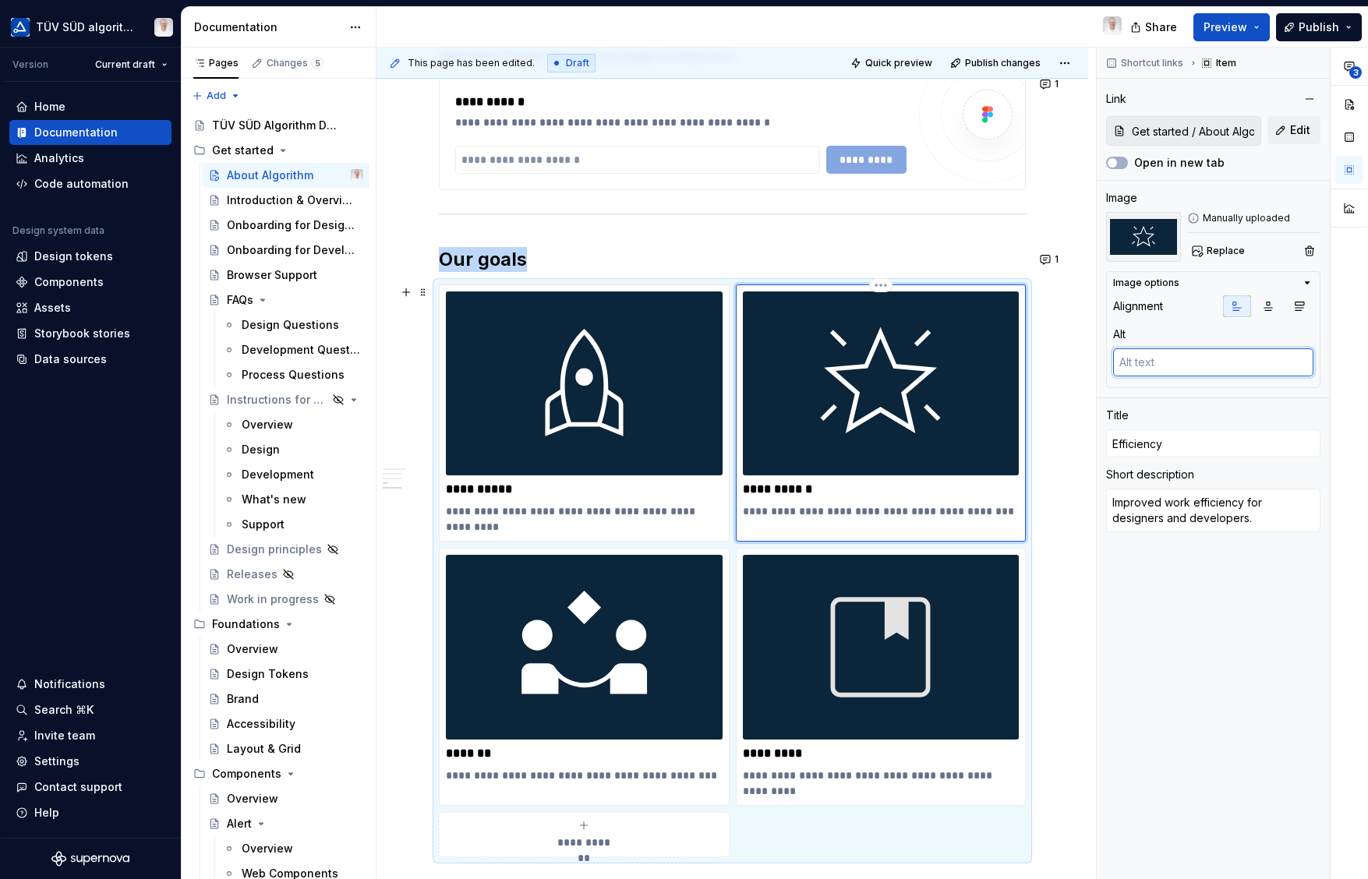
click at [1213, 359] on textarea "An icon with a glowing star." at bounding box center [1213, 362] width 200 height 28
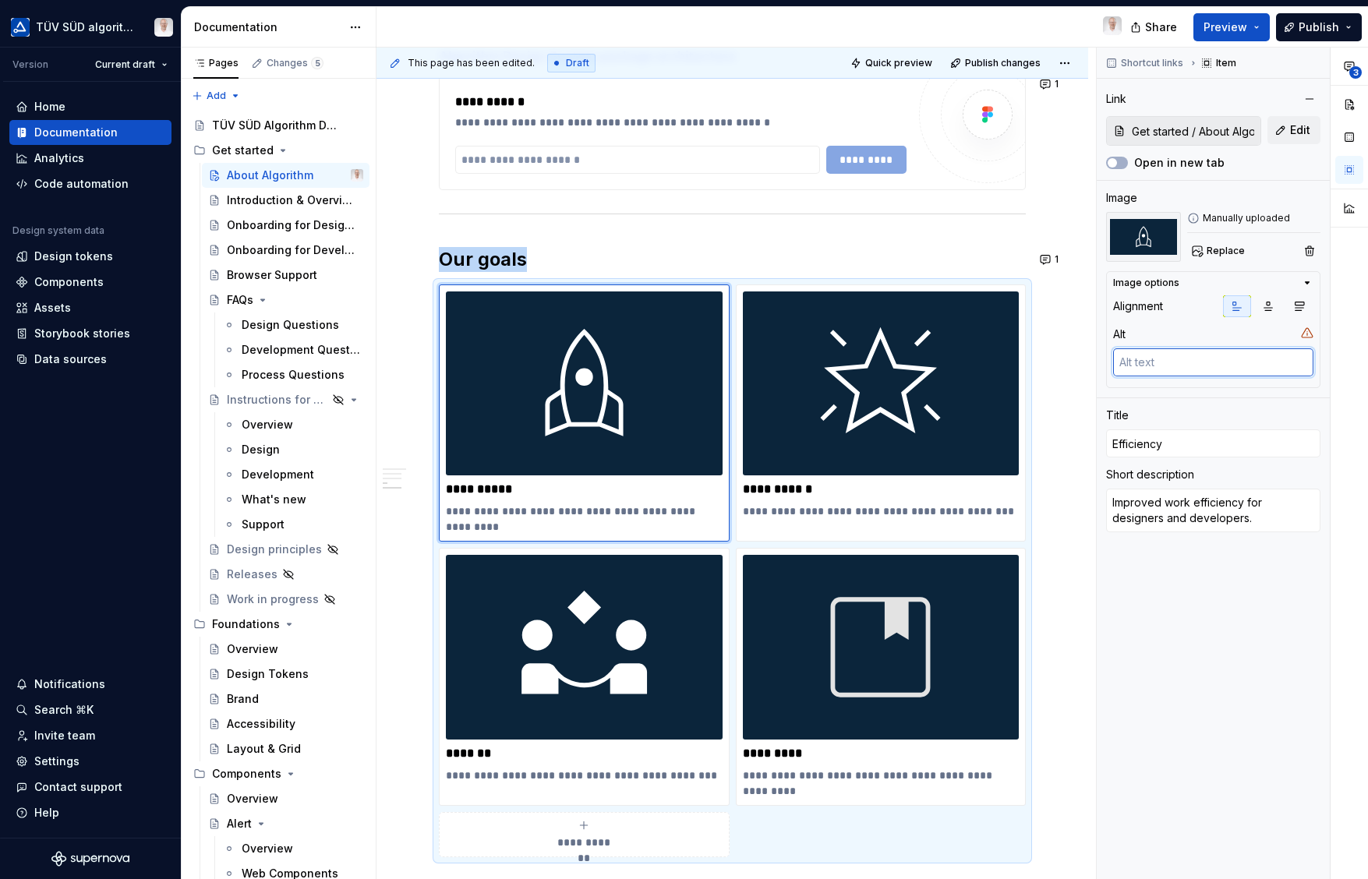
type textarea "*"
type textarea "An icon with a"
type textarea "*"
type textarea "An icon with a ro"
type textarea "*"
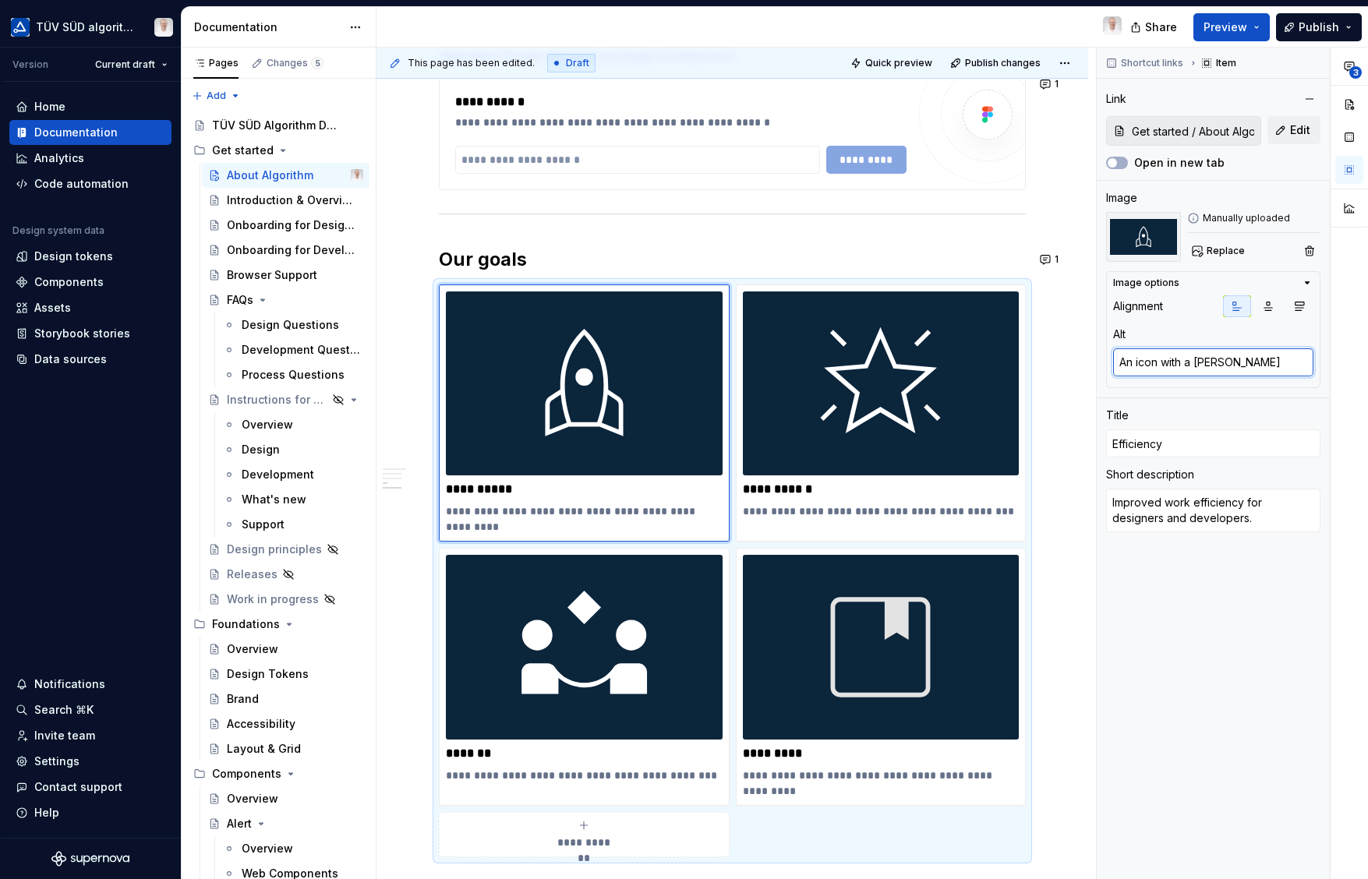
type textarea "An icon with a rocket"
type textarea "*"
type textarea "An icon with a rocket."
type textarea "*"
type textarea "An icon with a rocket."
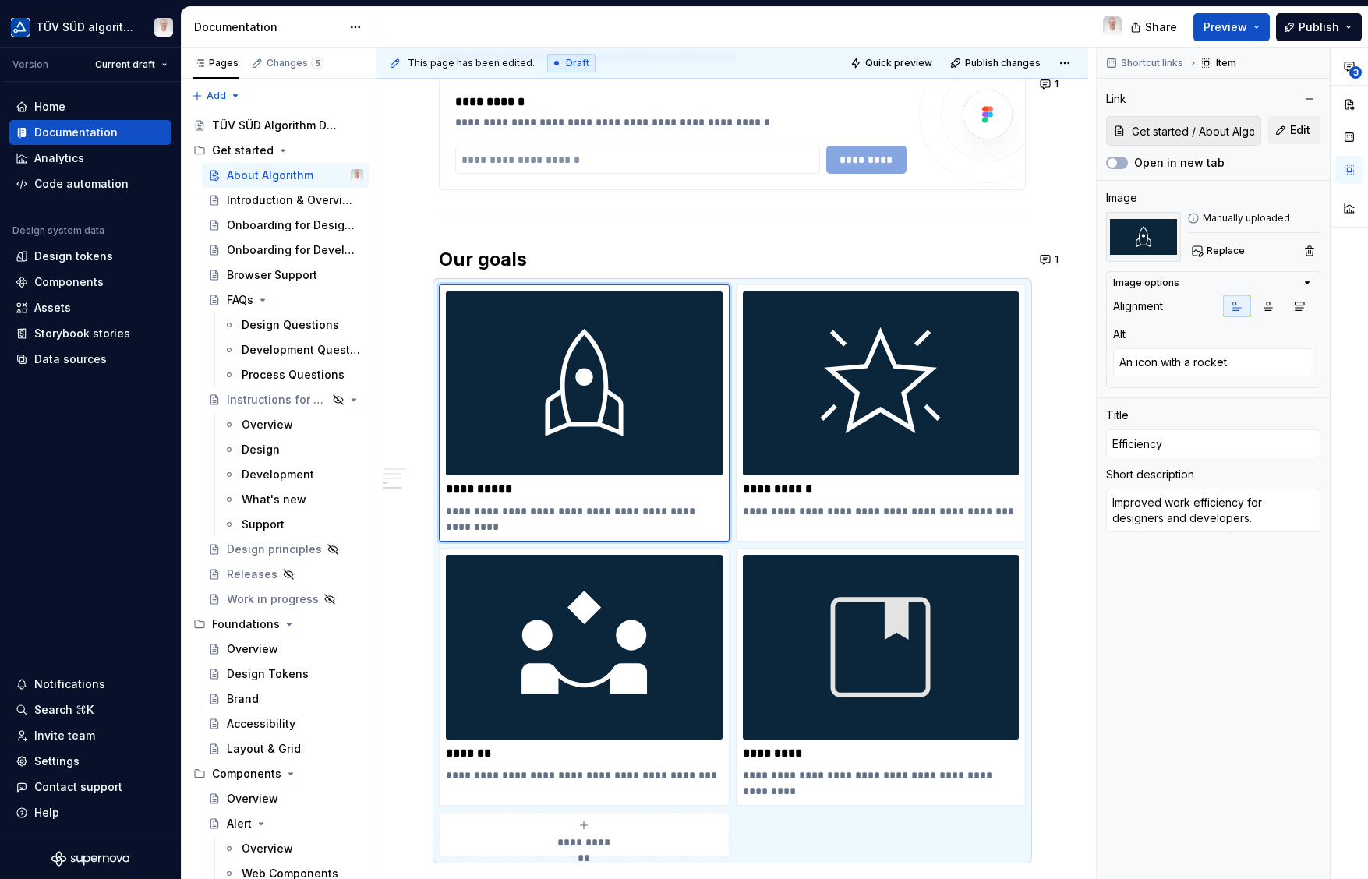
click at [1223, 586] on div "Shortcut links Item Link Get started / About Algorithm/ Our goals Edit Open in …" at bounding box center [1212, 464] width 233 height 832
click at [1271, 302] on icon "button" at bounding box center [1268, 306] width 12 height 12
click at [867, 403] on img at bounding box center [881, 383] width 277 height 184
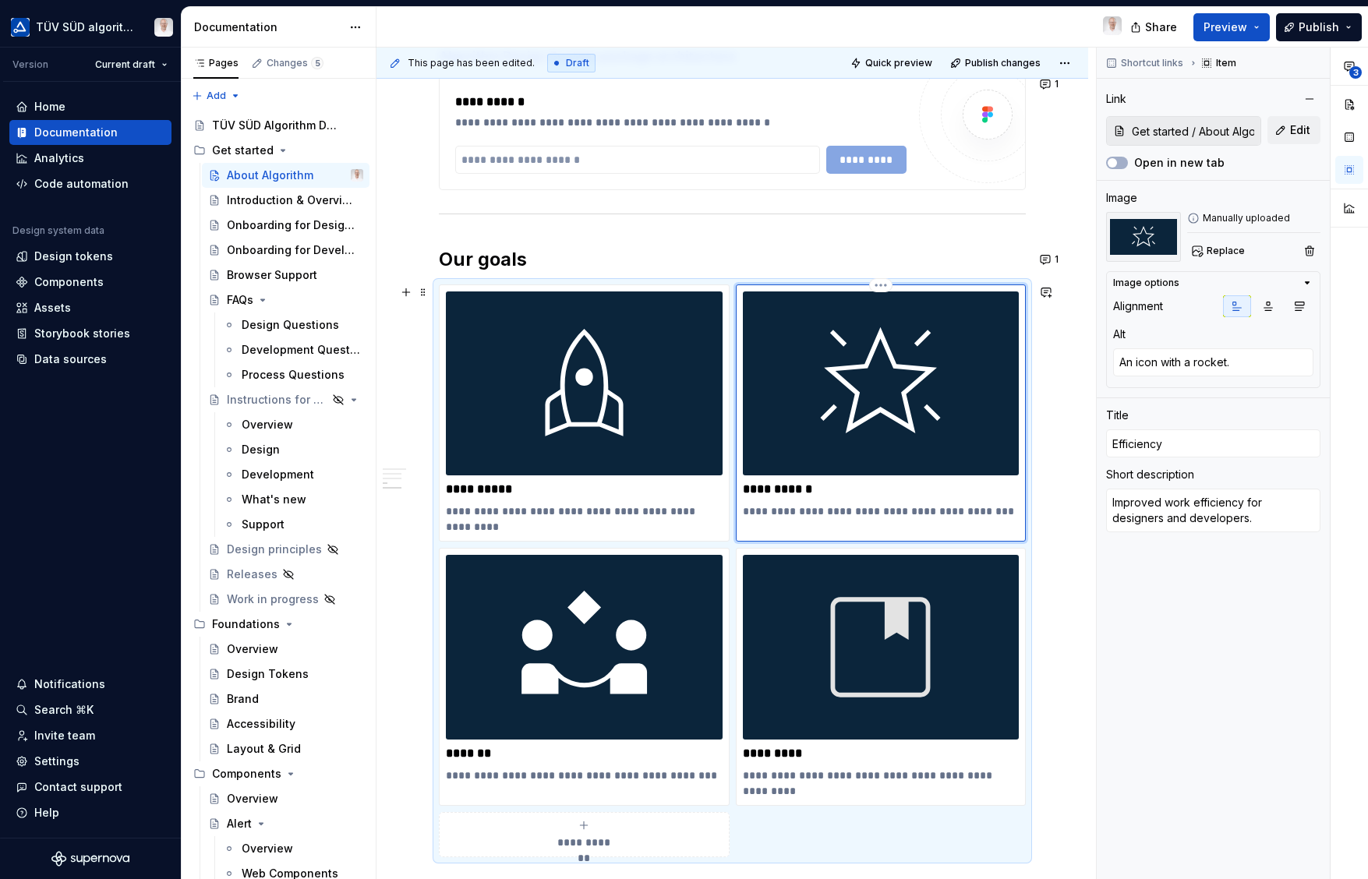
type textarea "*"
type textarea "An icon with a glowing star."
type input "Consistency"
type textarea "Improved user interface consistency and quality."
click at [559, 418] on img at bounding box center [584, 383] width 277 height 184
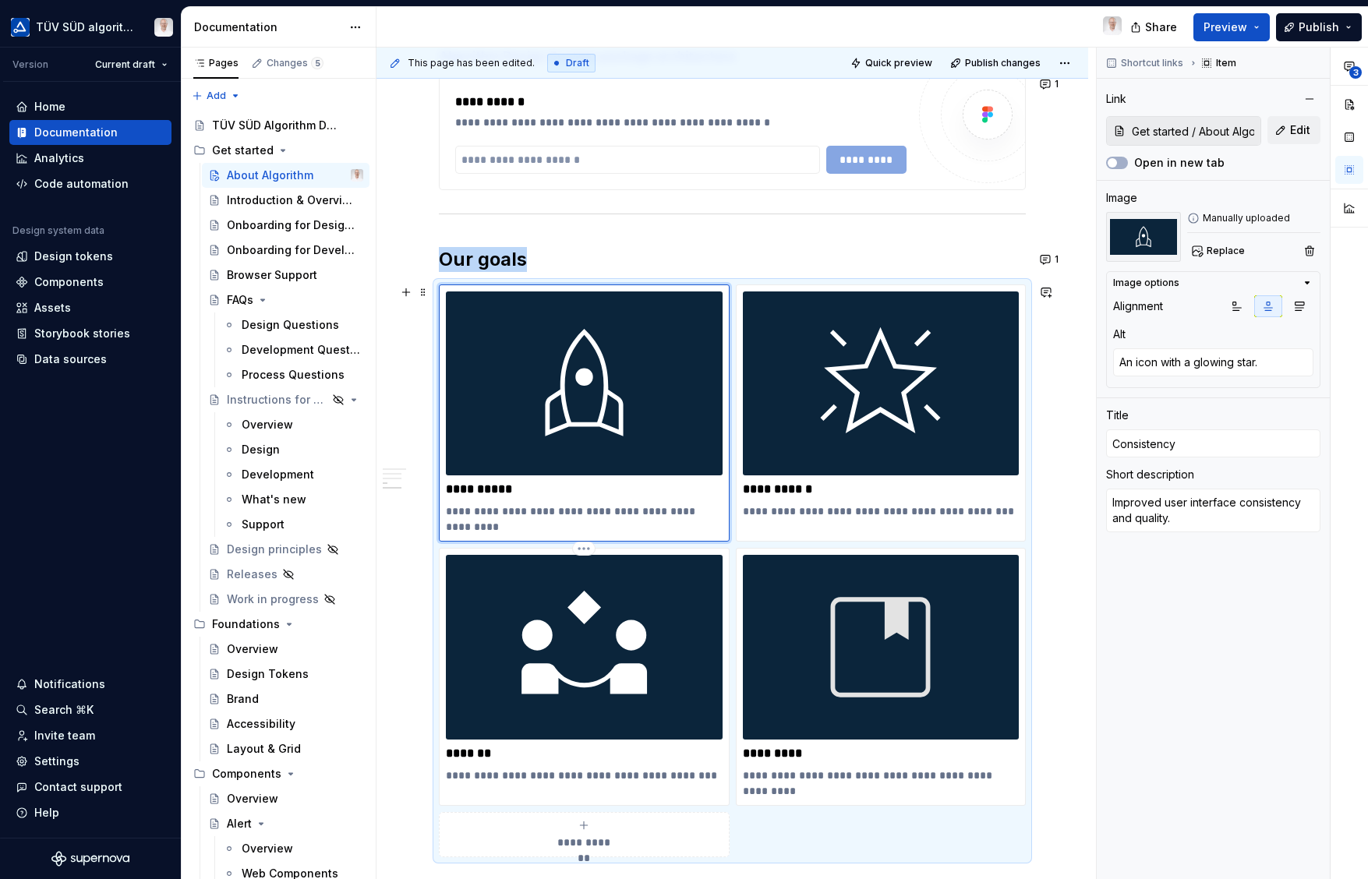
type textarea "*"
type textarea "An icon with a rocket."
type input "Efficiency"
type textarea "Improved work efficiency for designers and developers."
click at [622, 657] on img at bounding box center [584, 647] width 277 height 184
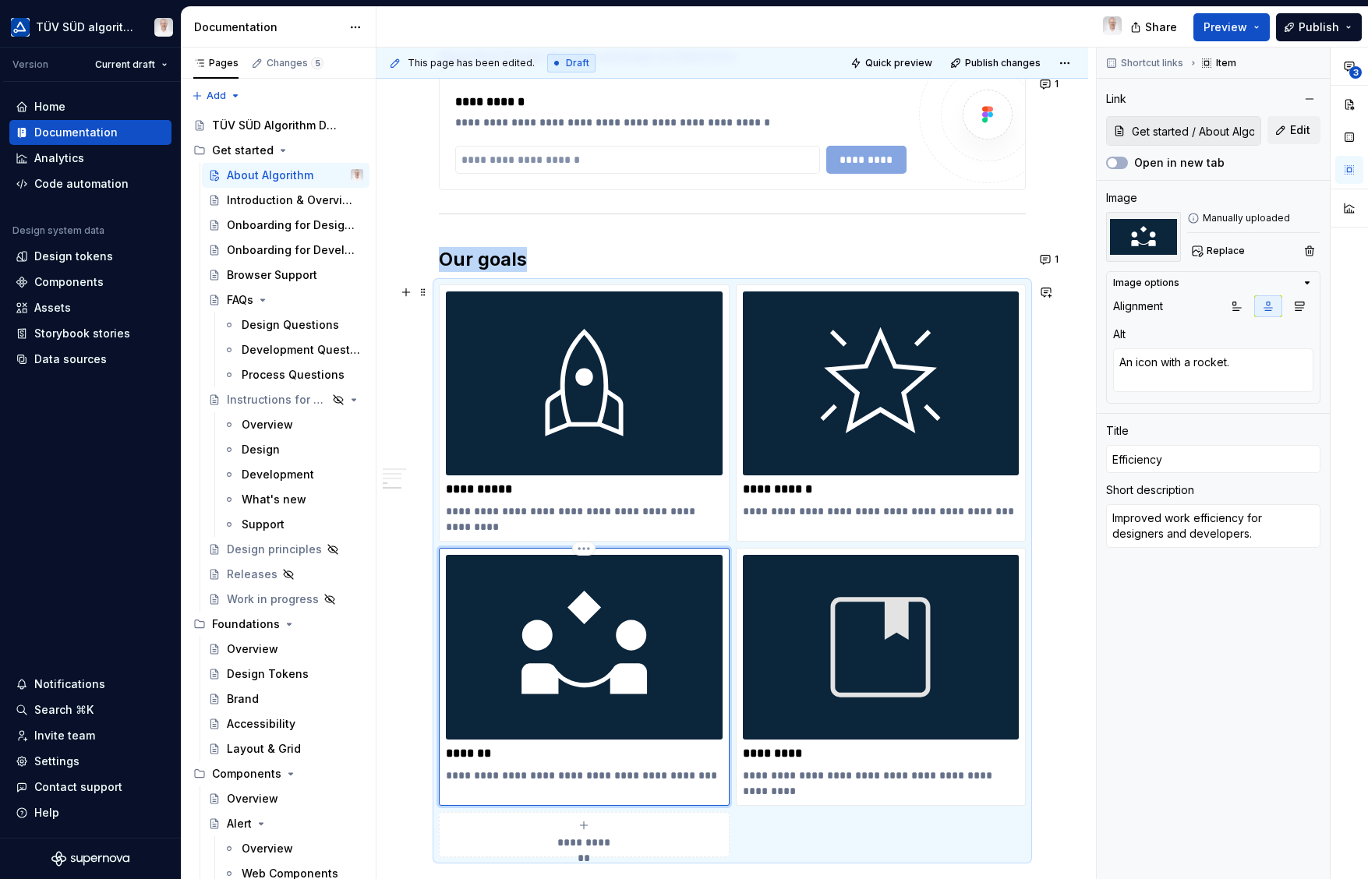
click at [845, 657] on img at bounding box center [881, 647] width 277 height 184
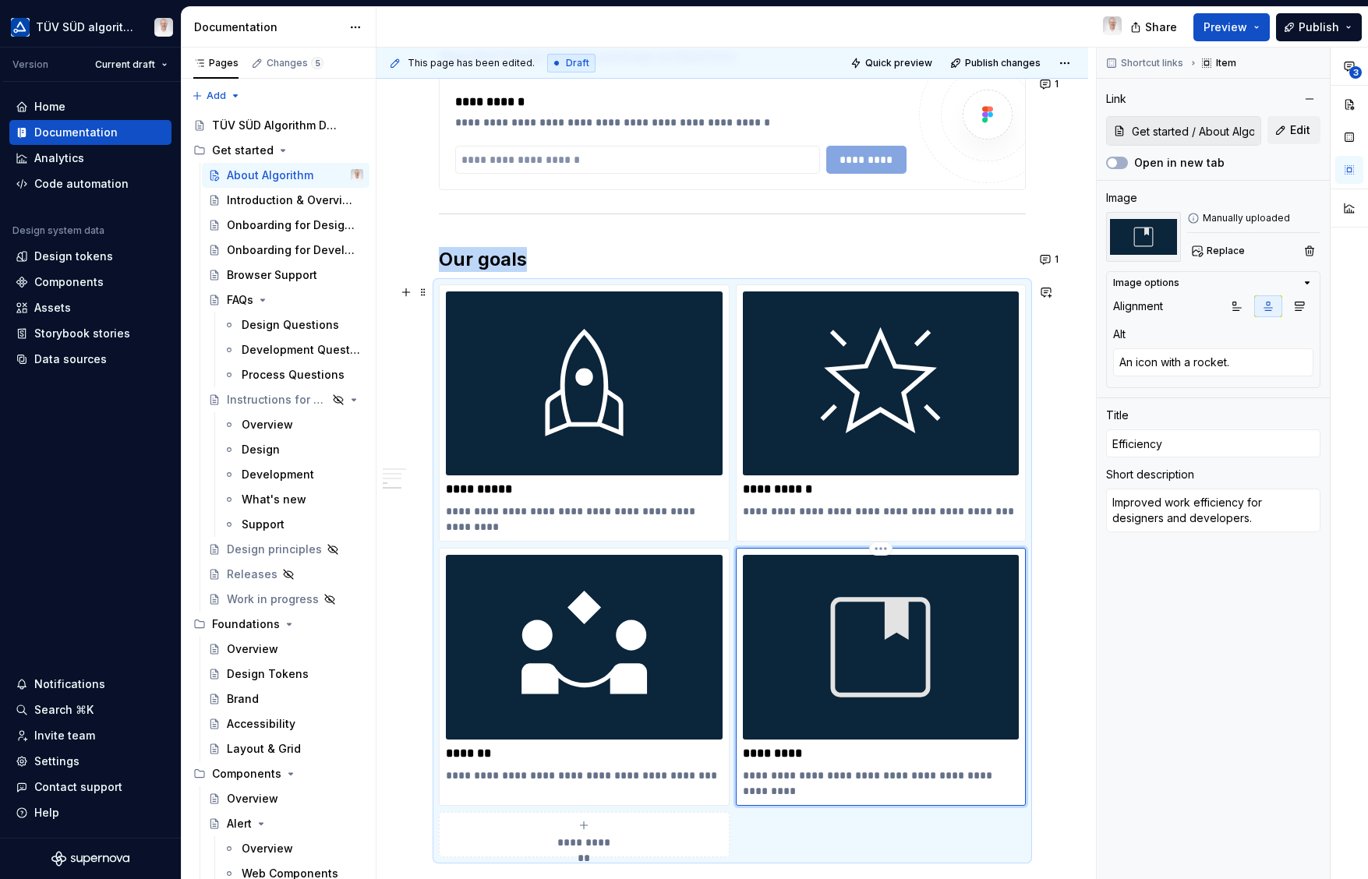
type textarea "*"
type textarea "An icon with a bookmark"
type input "Standards"
type textarea "Shared guidelines and standards through documentation."
click at [1318, 20] on span "Publish" at bounding box center [1318, 27] width 41 height 16
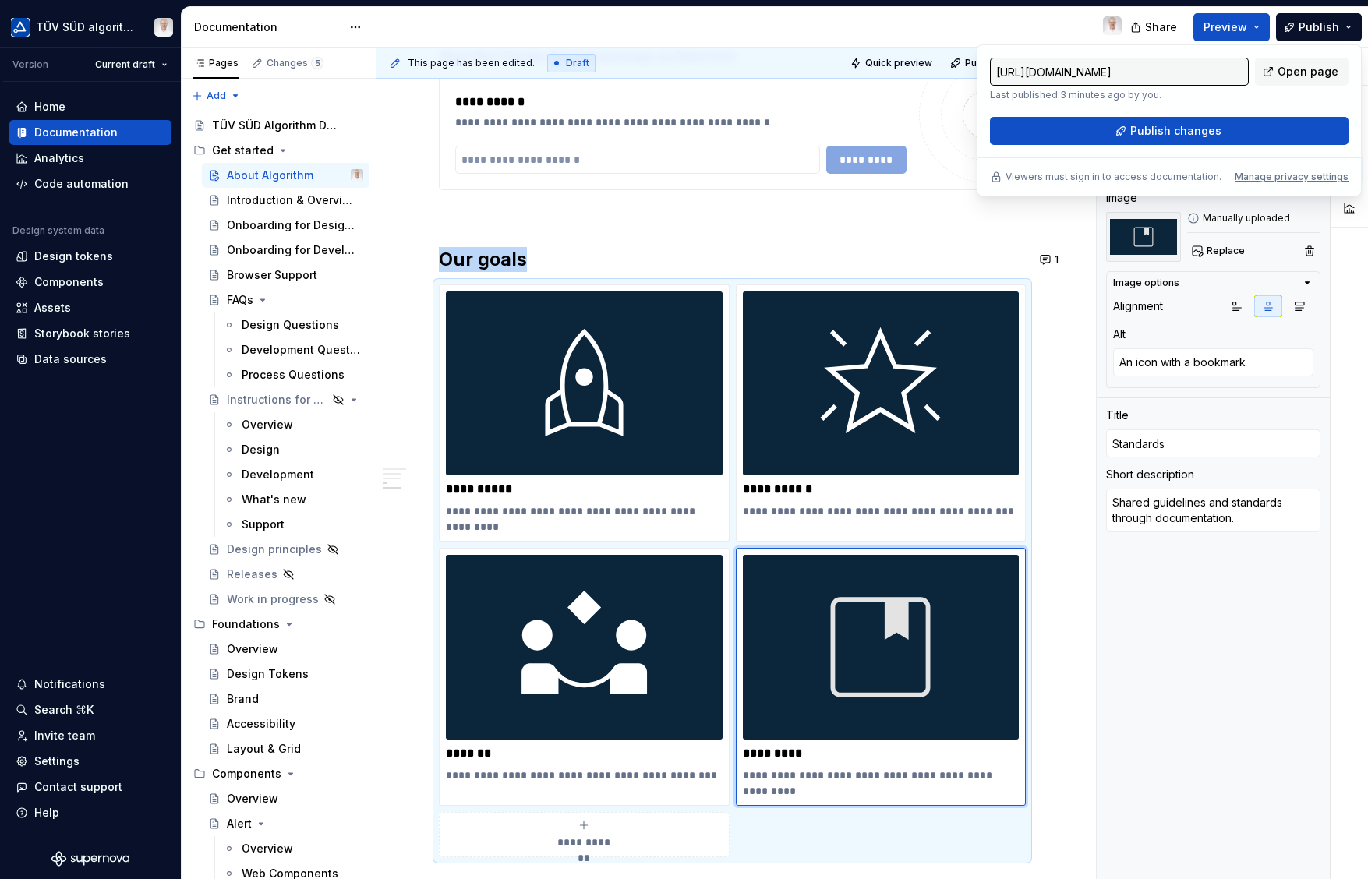
drag, startPoint x: 1226, startPoint y: 88, endPoint x: 1196, endPoint y: 133, distance: 54.0
click at [1196, 133] on span "Publish changes" at bounding box center [1175, 131] width 91 height 16
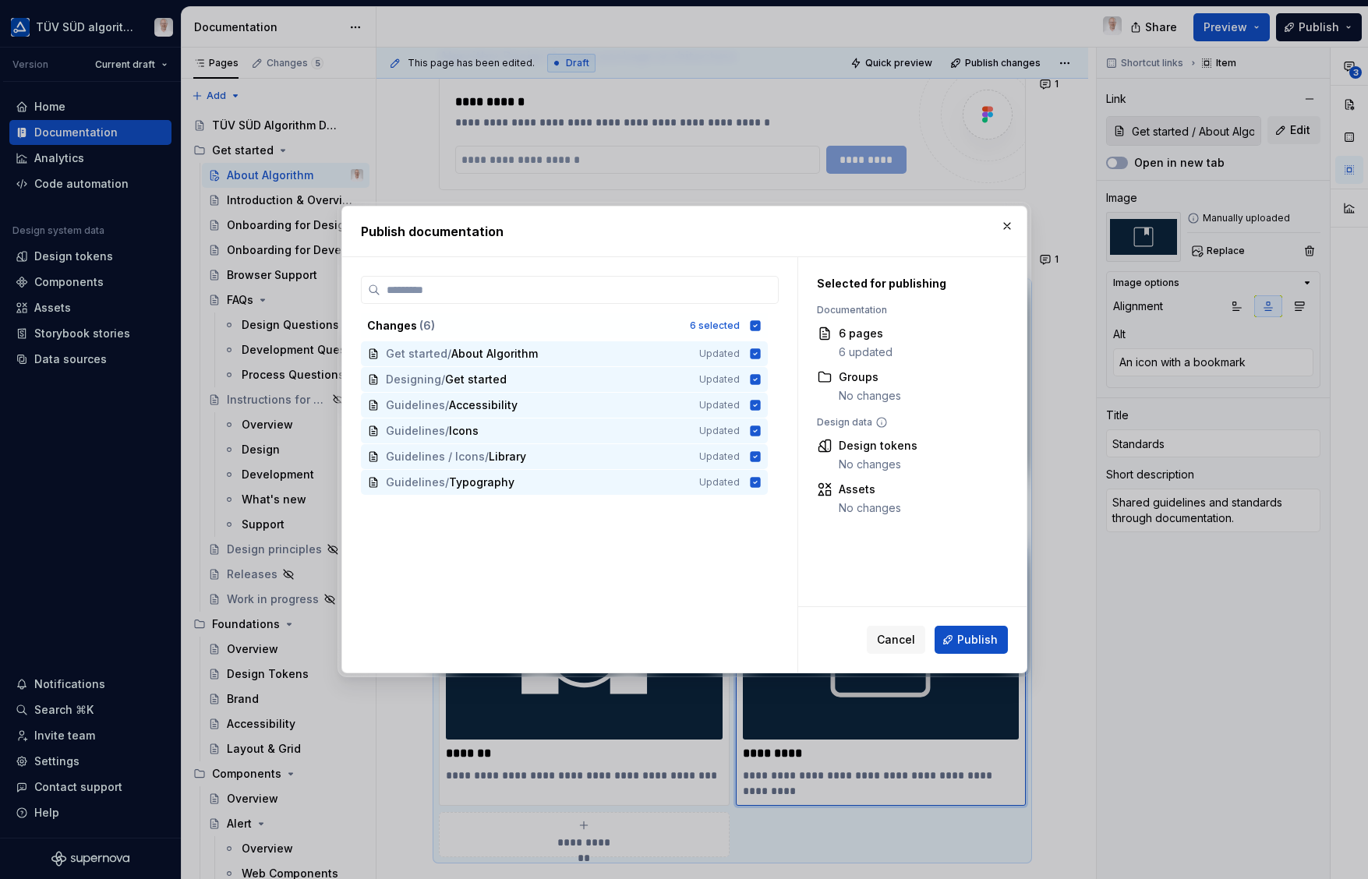
click at [756, 328] on icon at bounding box center [755, 325] width 10 height 10
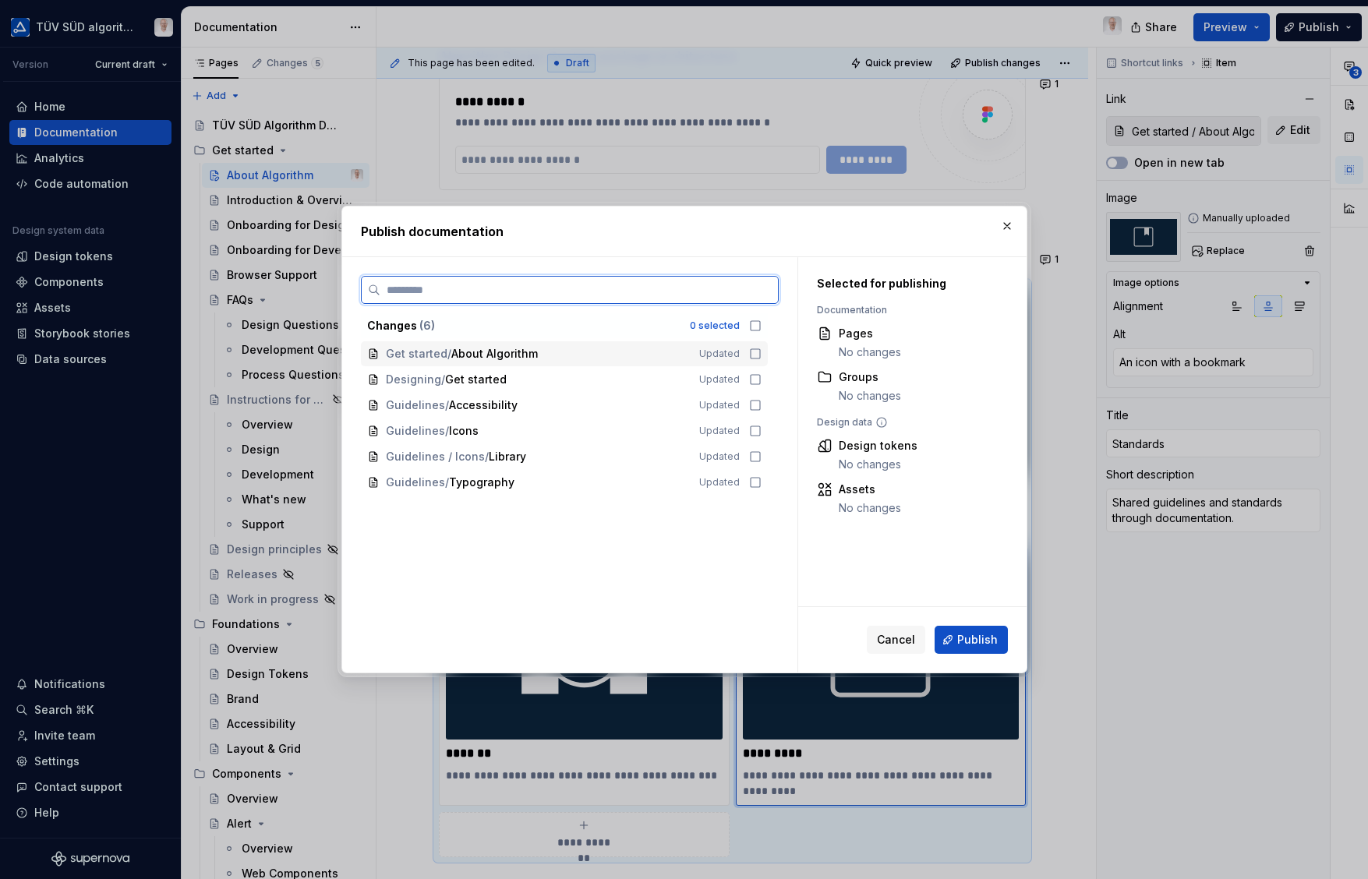
click at [754, 359] on icon at bounding box center [755, 354] width 12 height 12
click at [970, 634] on span "Publish" at bounding box center [977, 640] width 41 height 16
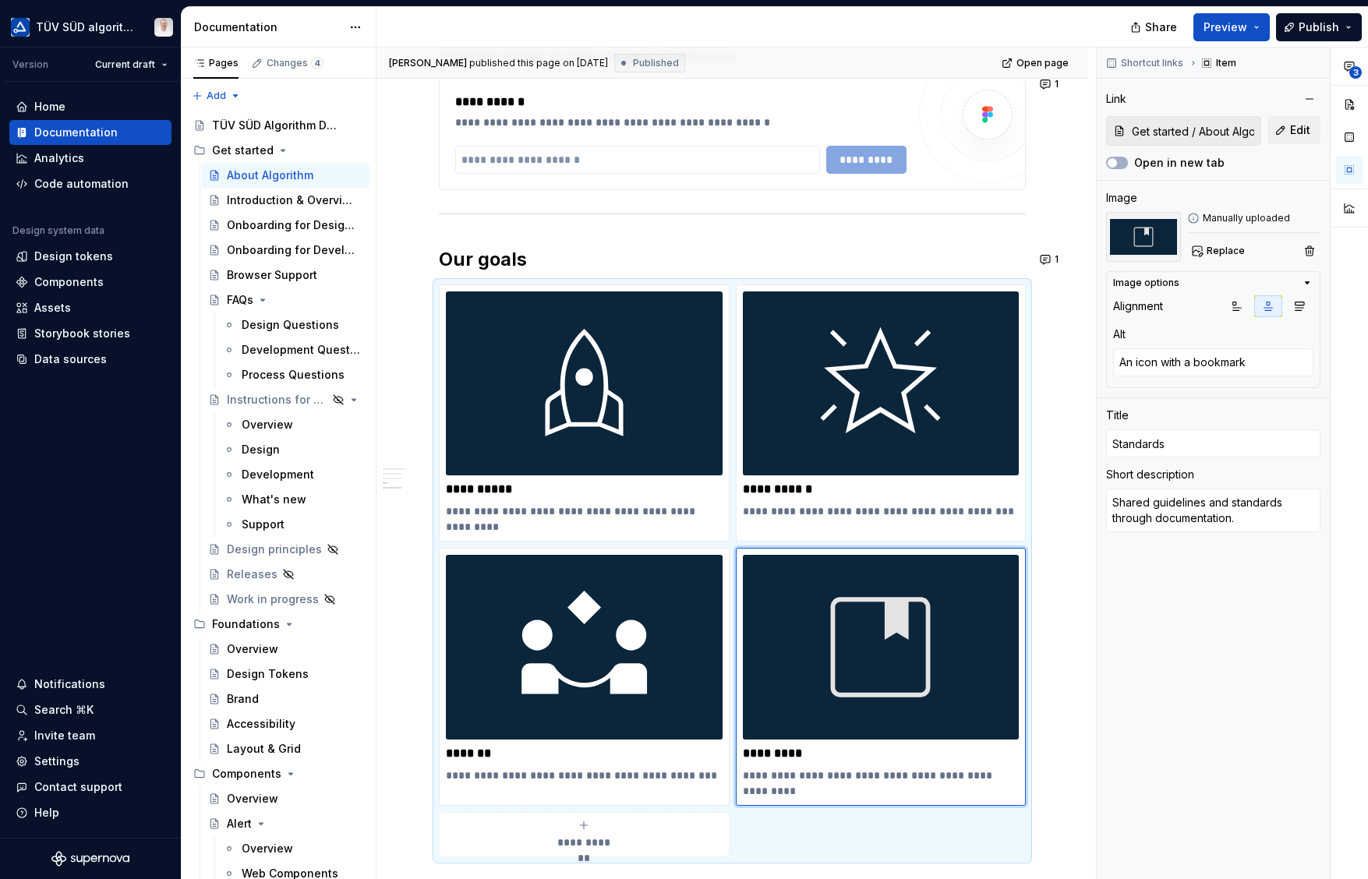
type textarea "*"
